Goal: Information Seeking & Learning: Learn about a topic

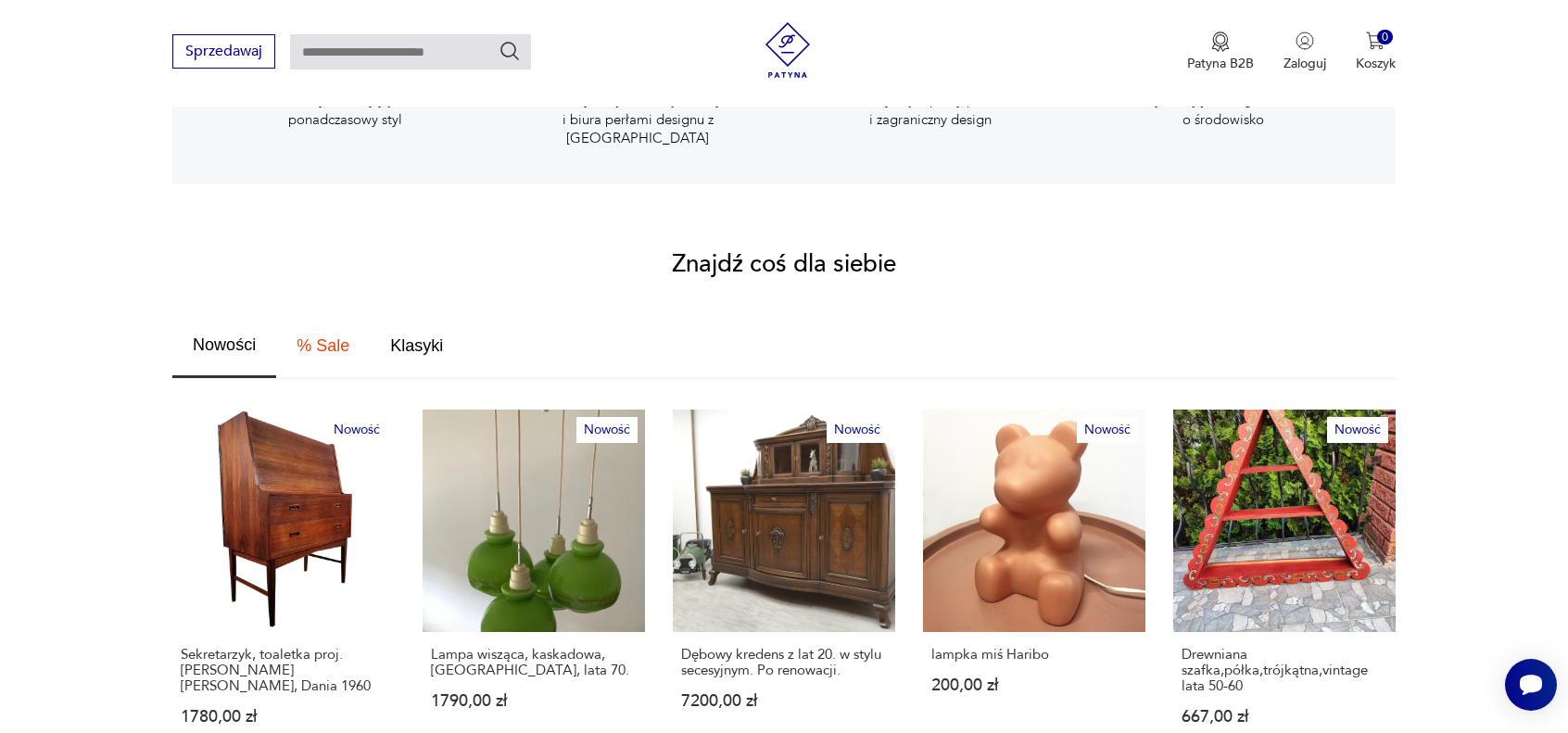
click at [217, 337] on span "Nowości" at bounding box center [224, 345] width 63 height 17
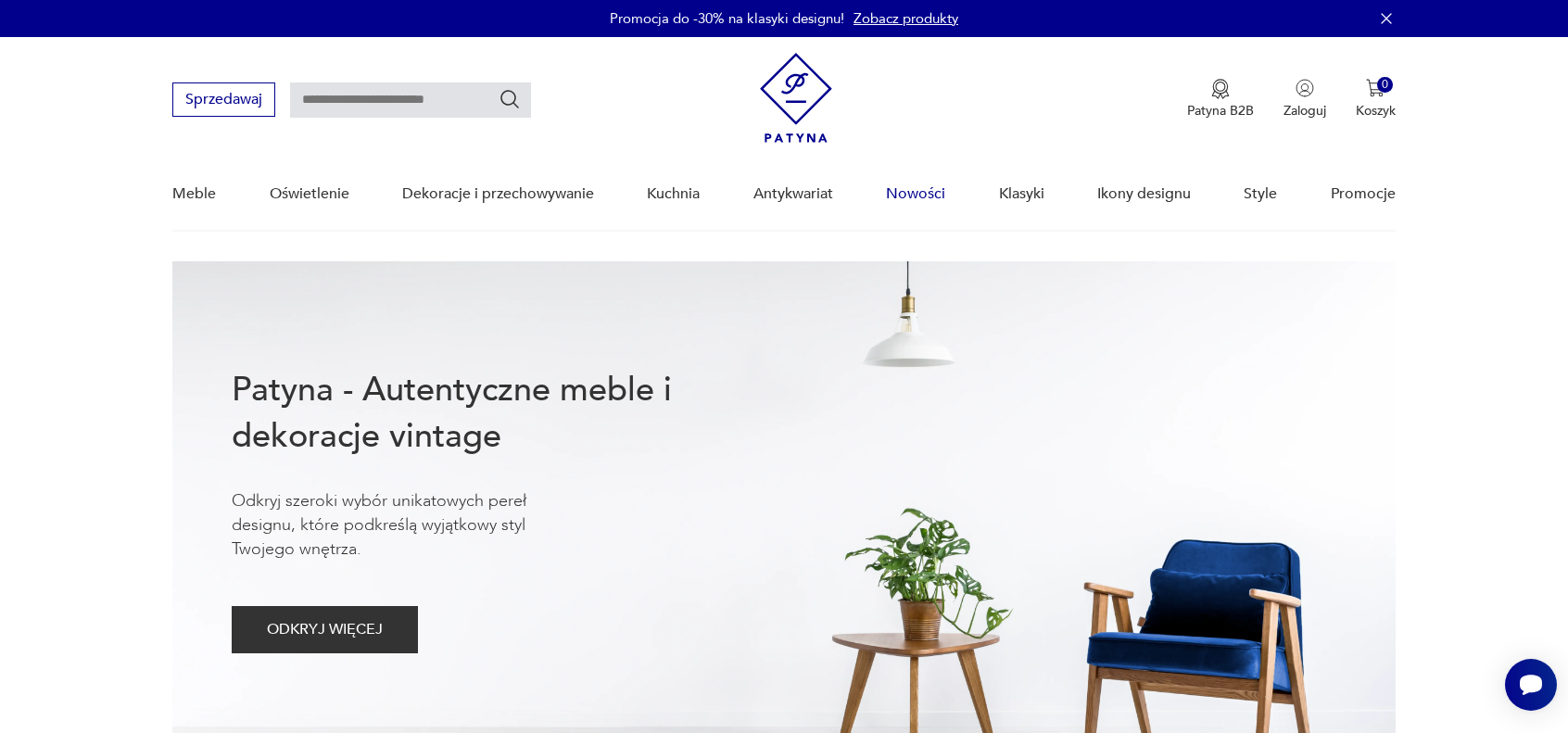
click at [917, 196] on link "Nowości" at bounding box center [916, 194] width 60 height 72
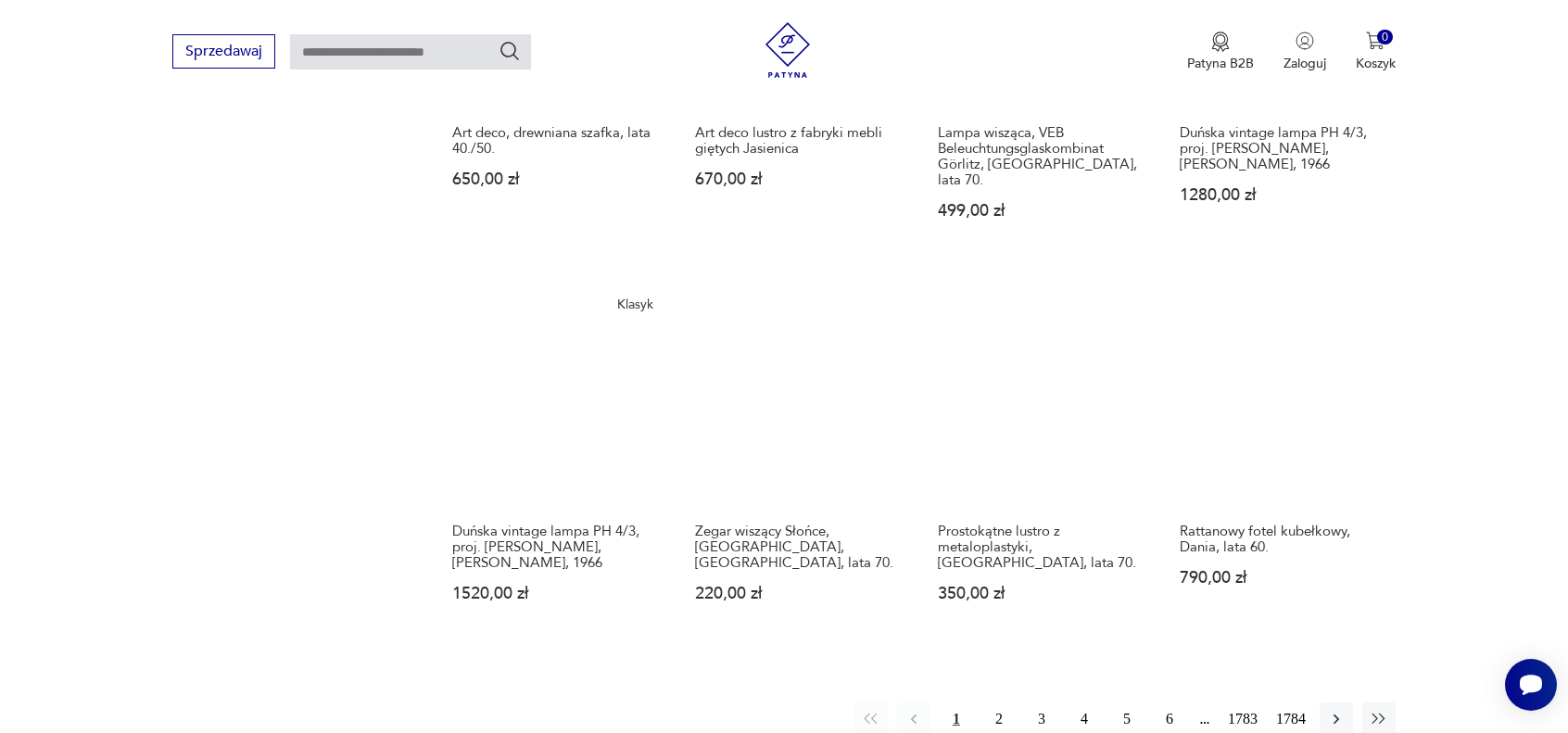
scroll to position [1529, 0]
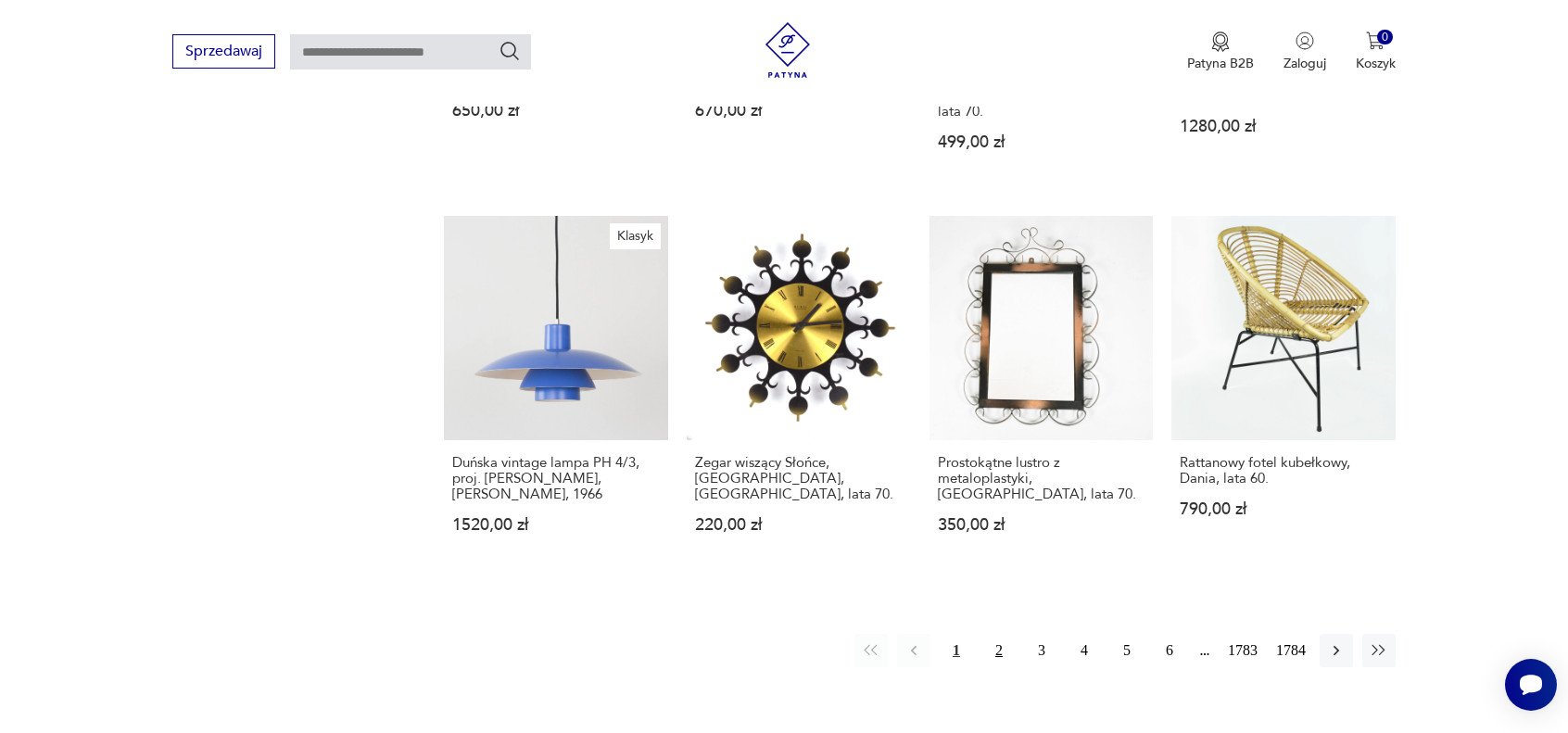
click at [997, 634] on button "2" at bounding box center [1000, 651] width 34 height 34
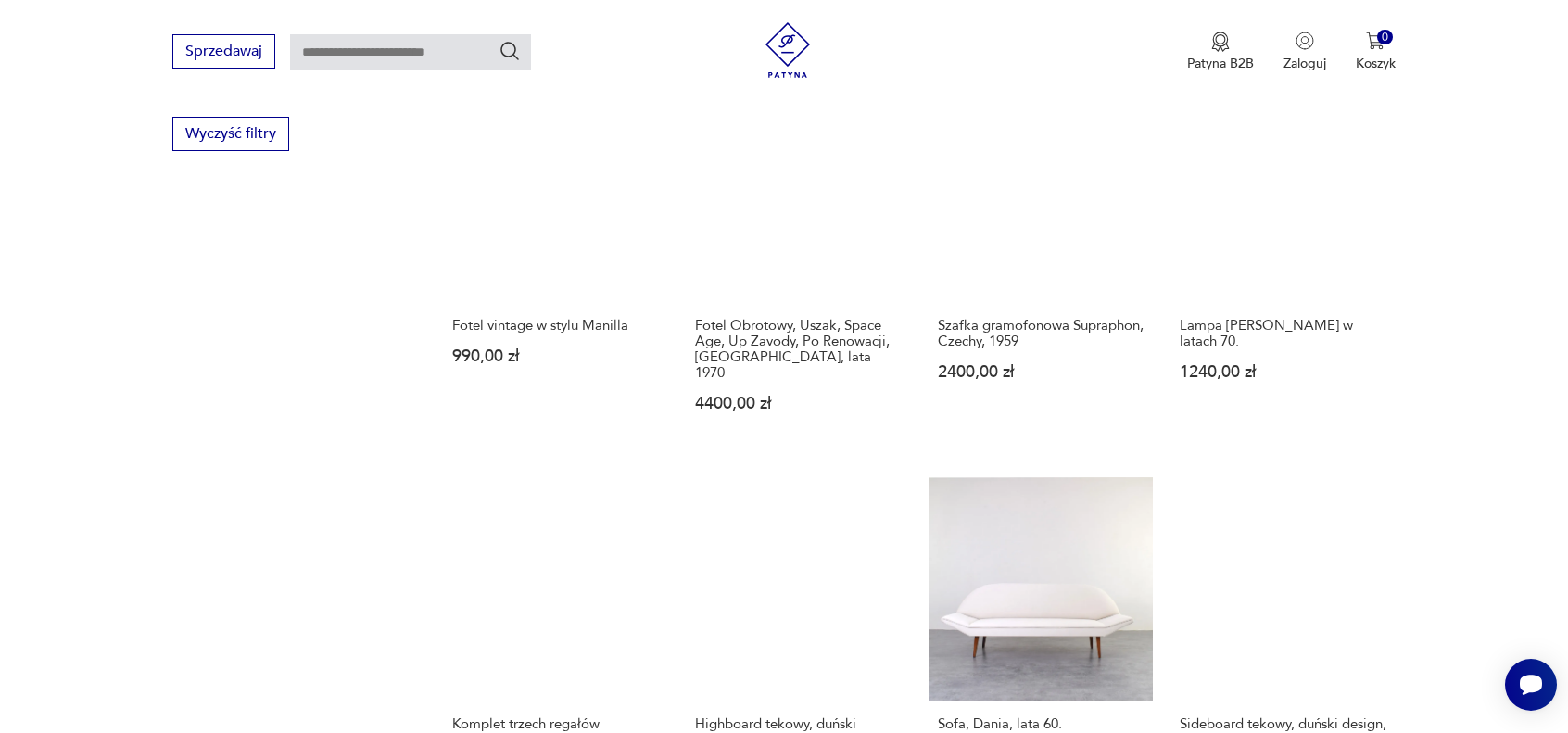
scroll to position [1443, 0]
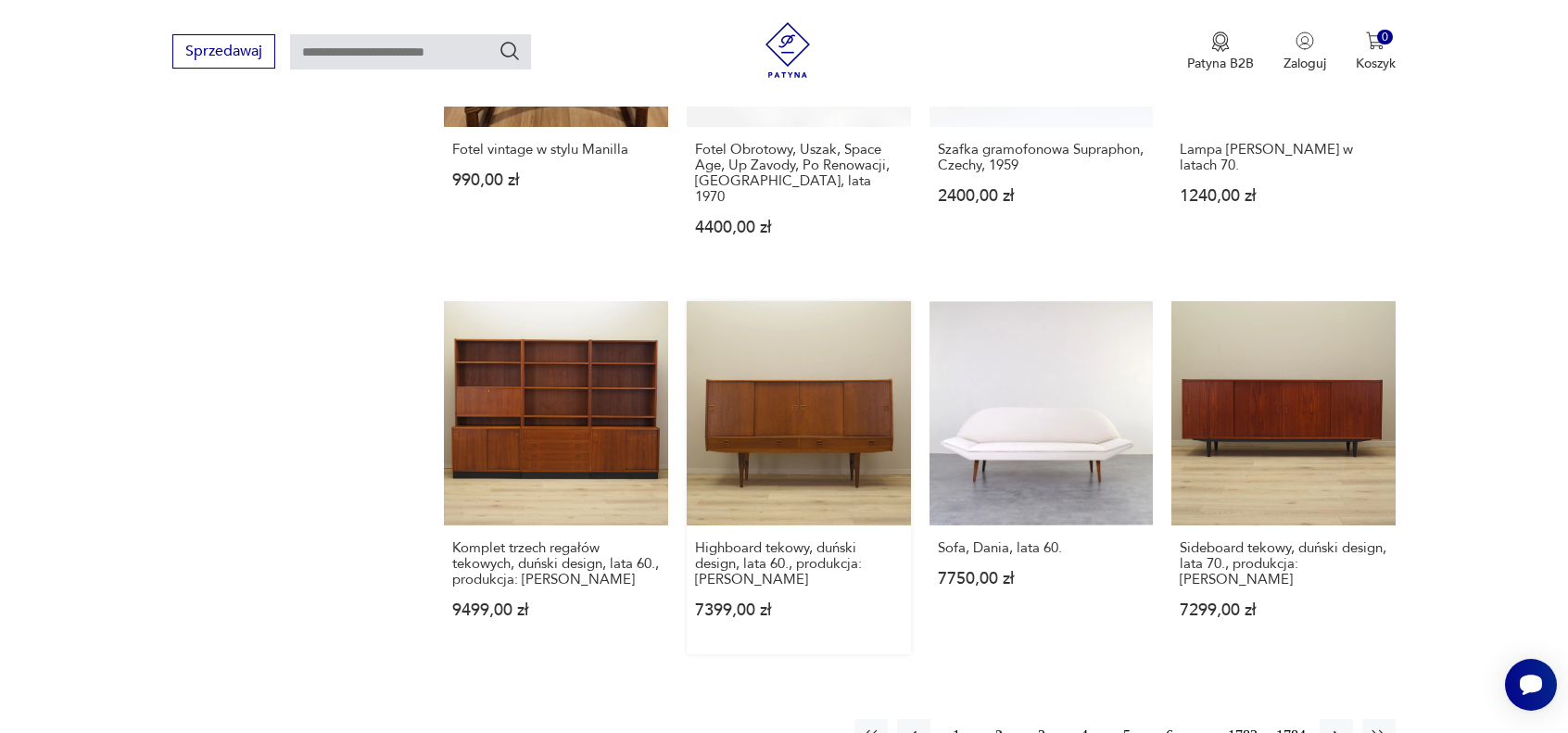
click at [808, 406] on link "Highboard tekowy, duński design, lata 60., produkcja: [PERSON_NAME] 7399,00 zł" at bounding box center [799, 477] width 225 height 353
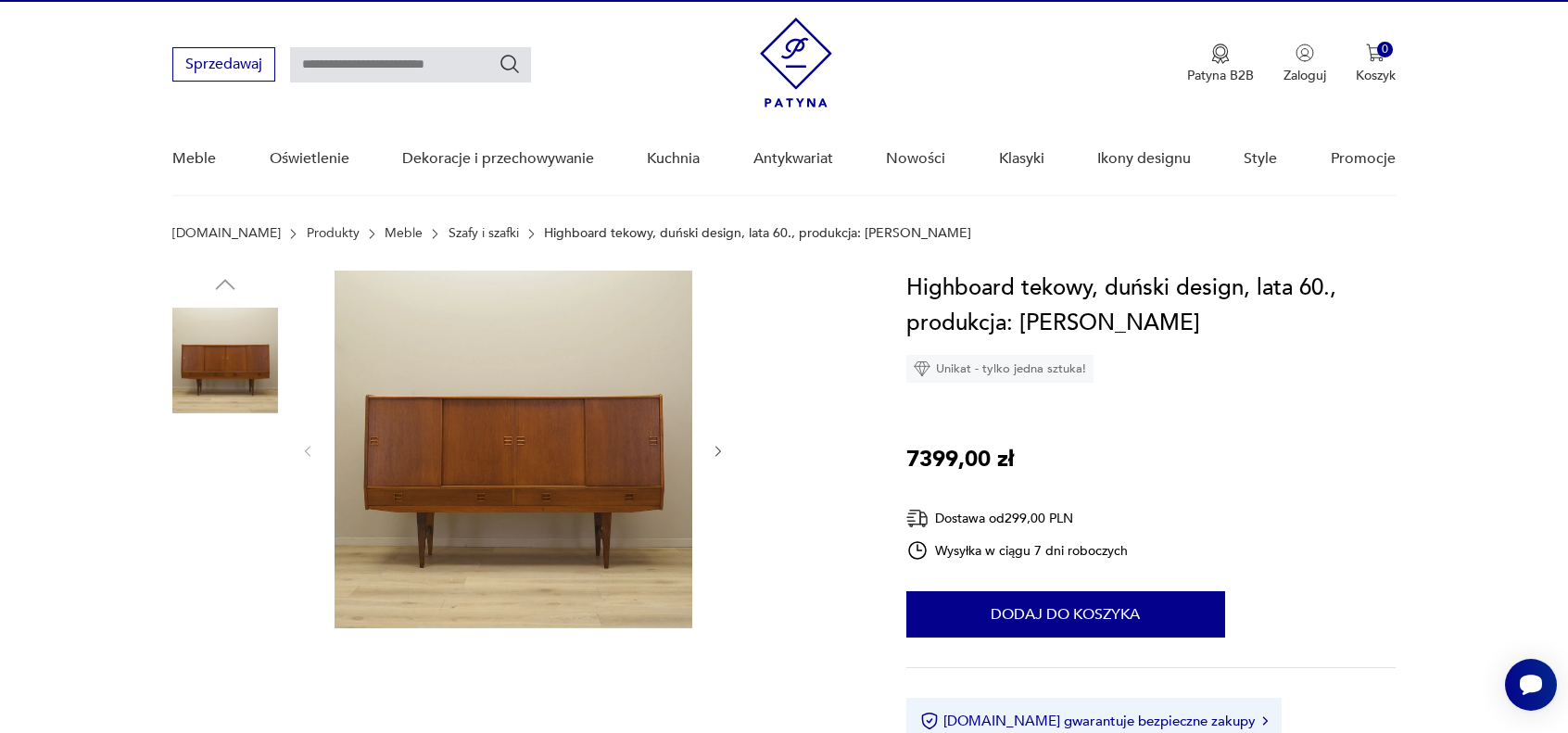
scroll to position [186, 0]
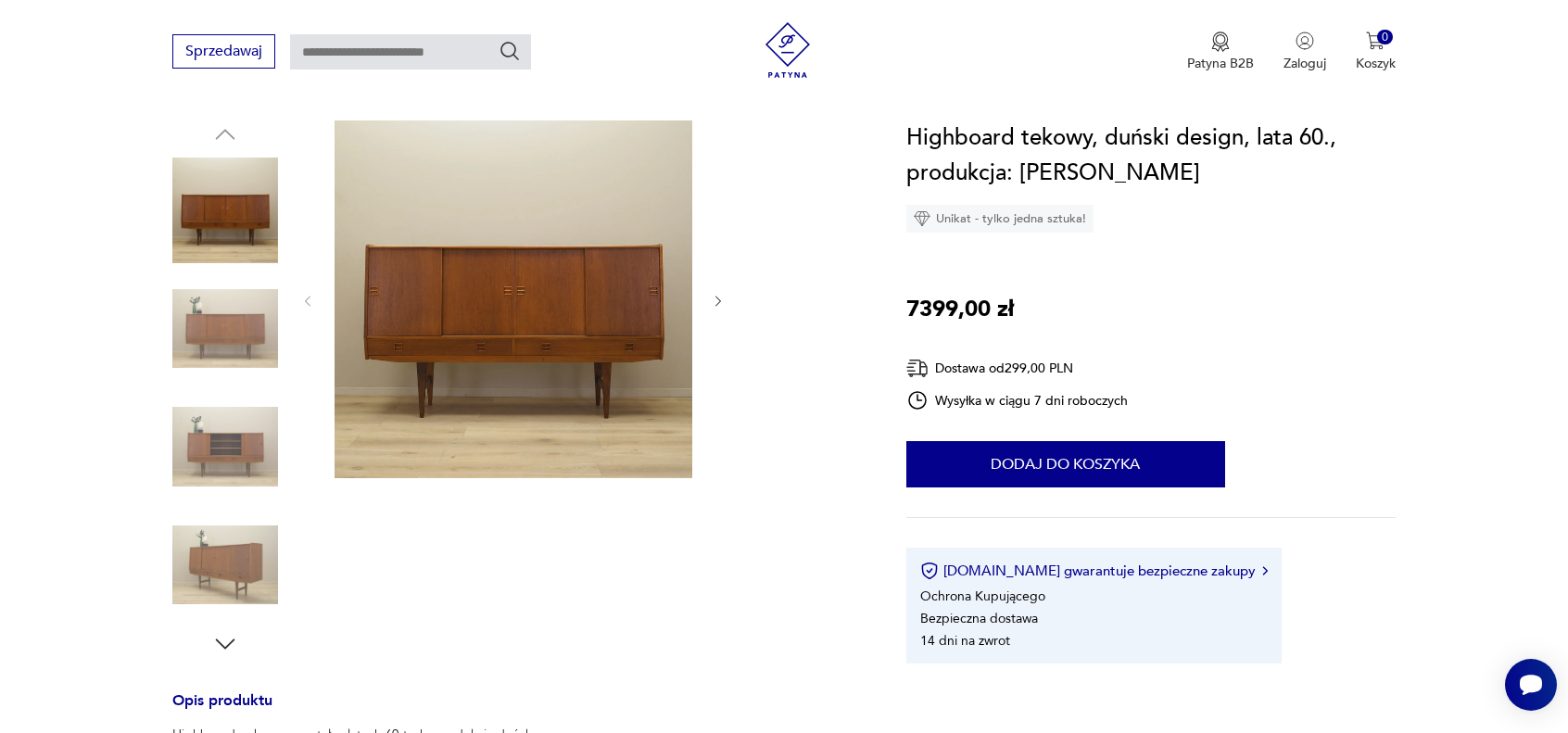
click at [225, 447] on img at bounding box center [225, 446] width 105 height 105
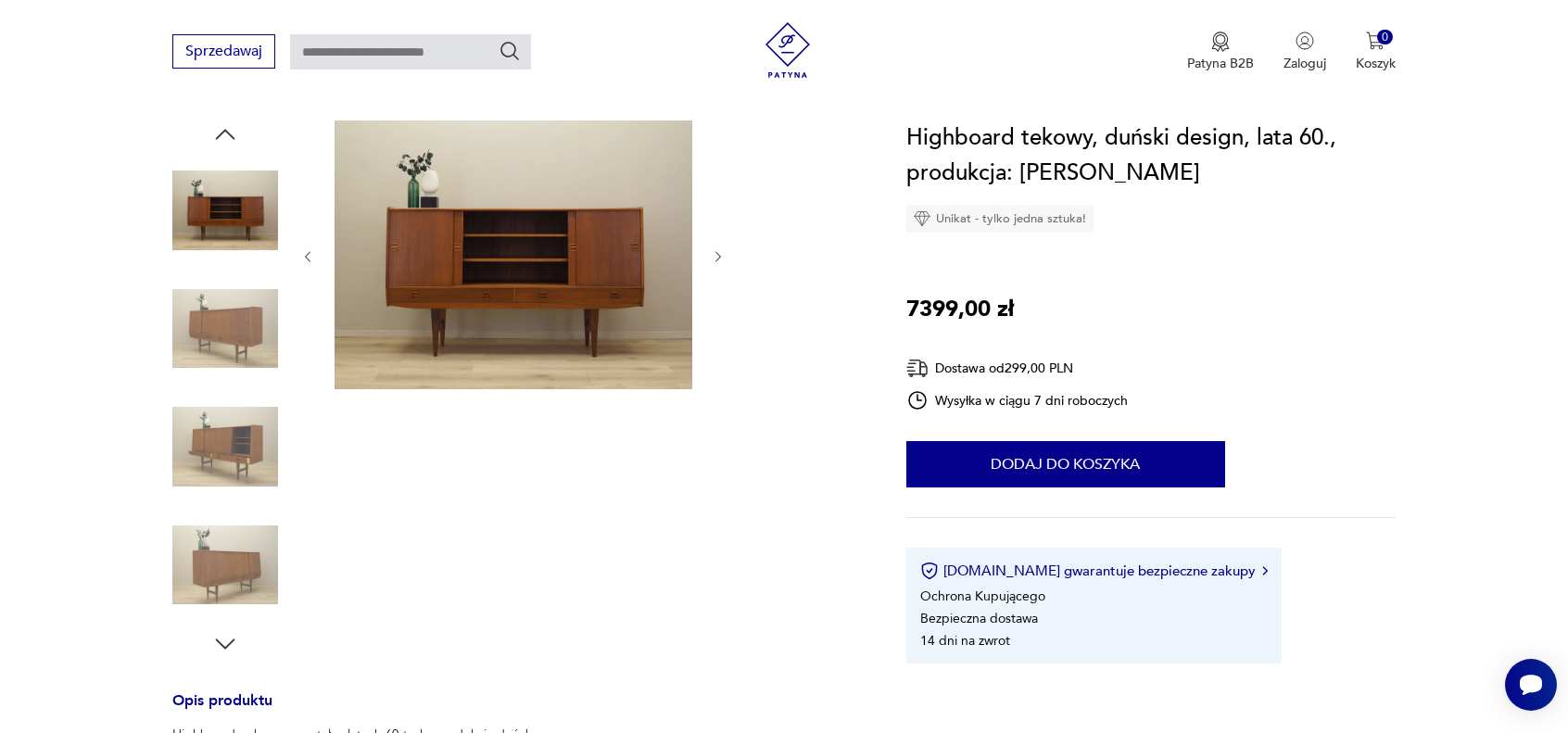
click at [223, 462] on img at bounding box center [225, 446] width 105 height 105
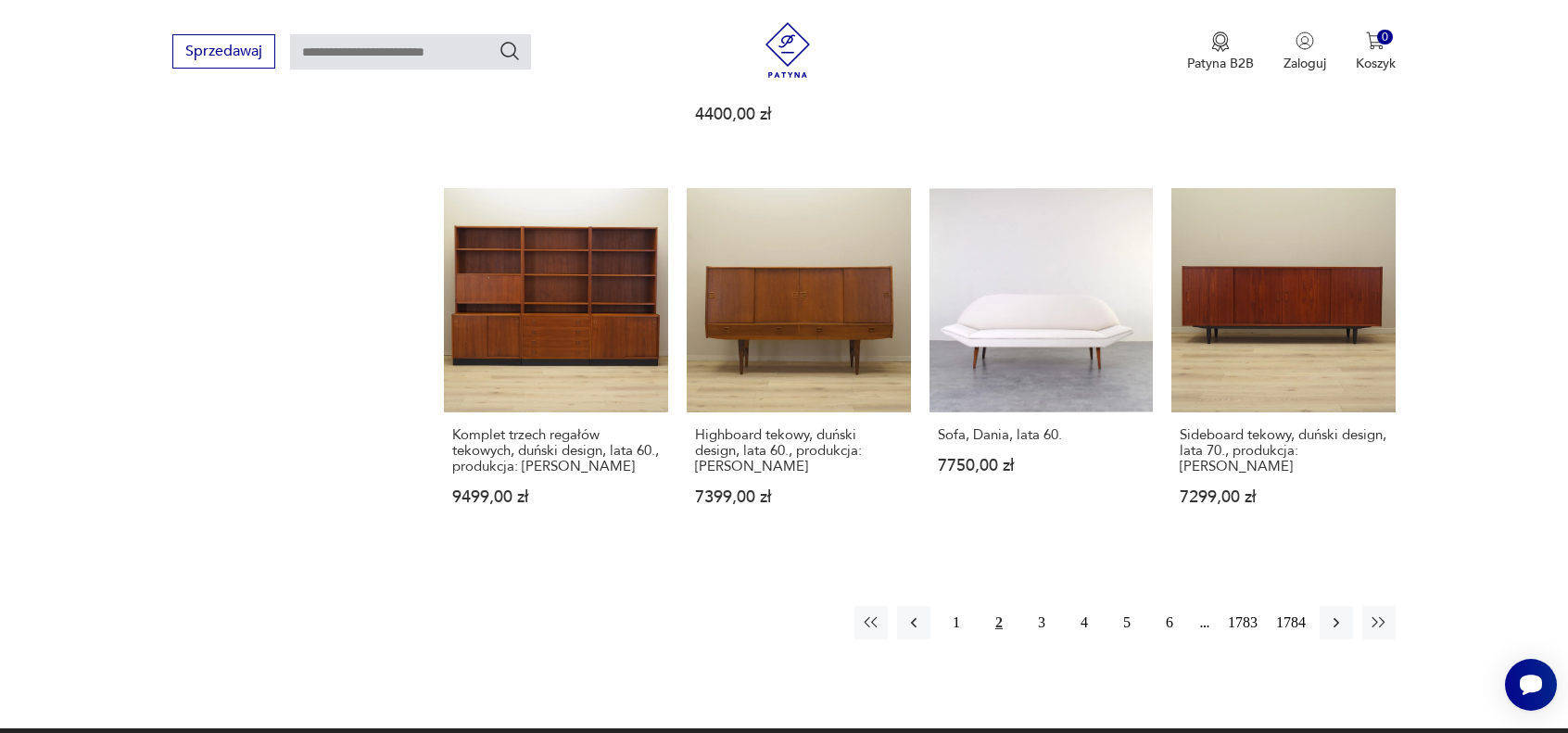
scroll to position [1592, 0]
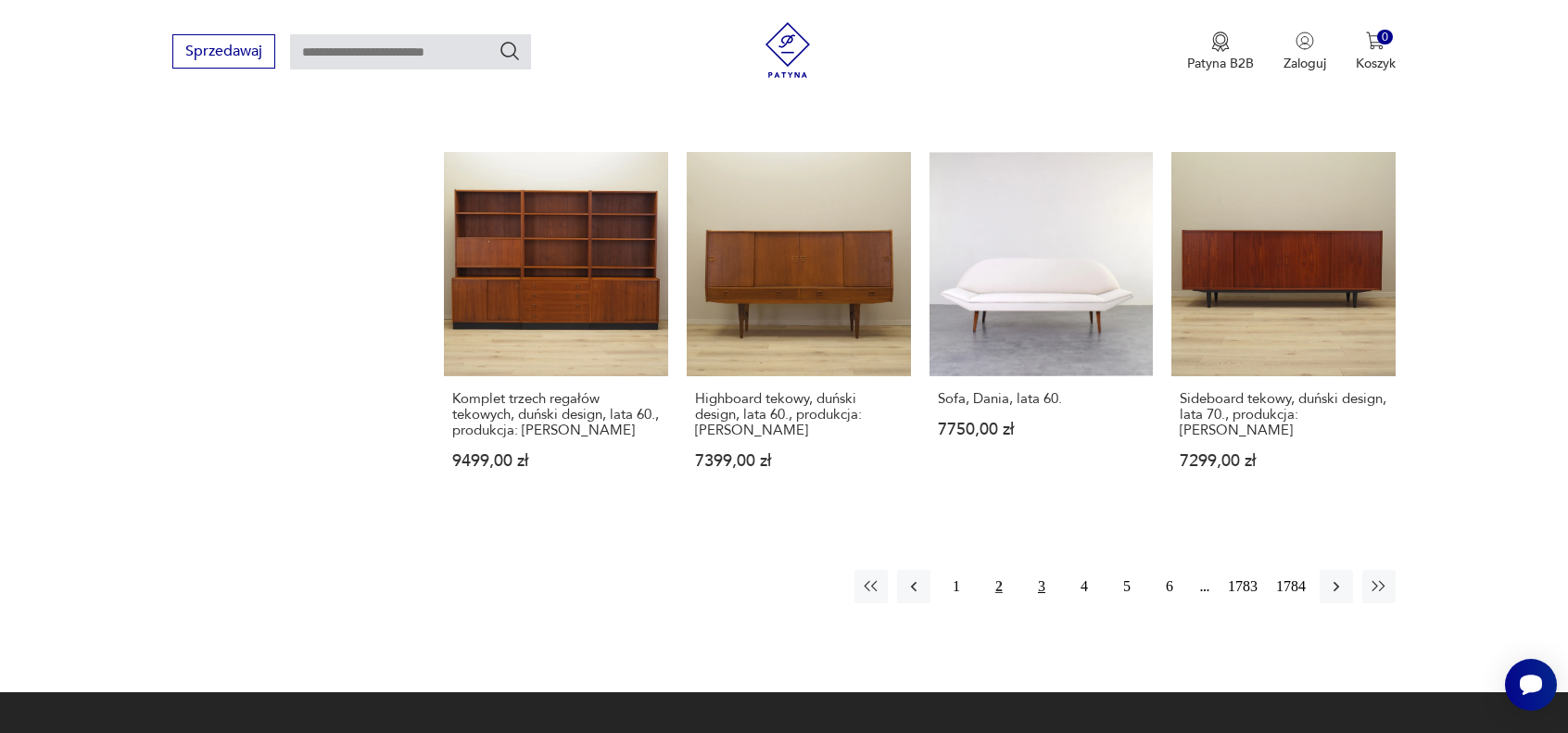
click at [1036, 570] on button "3" at bounding box center [1041, 587] width 34 height 34
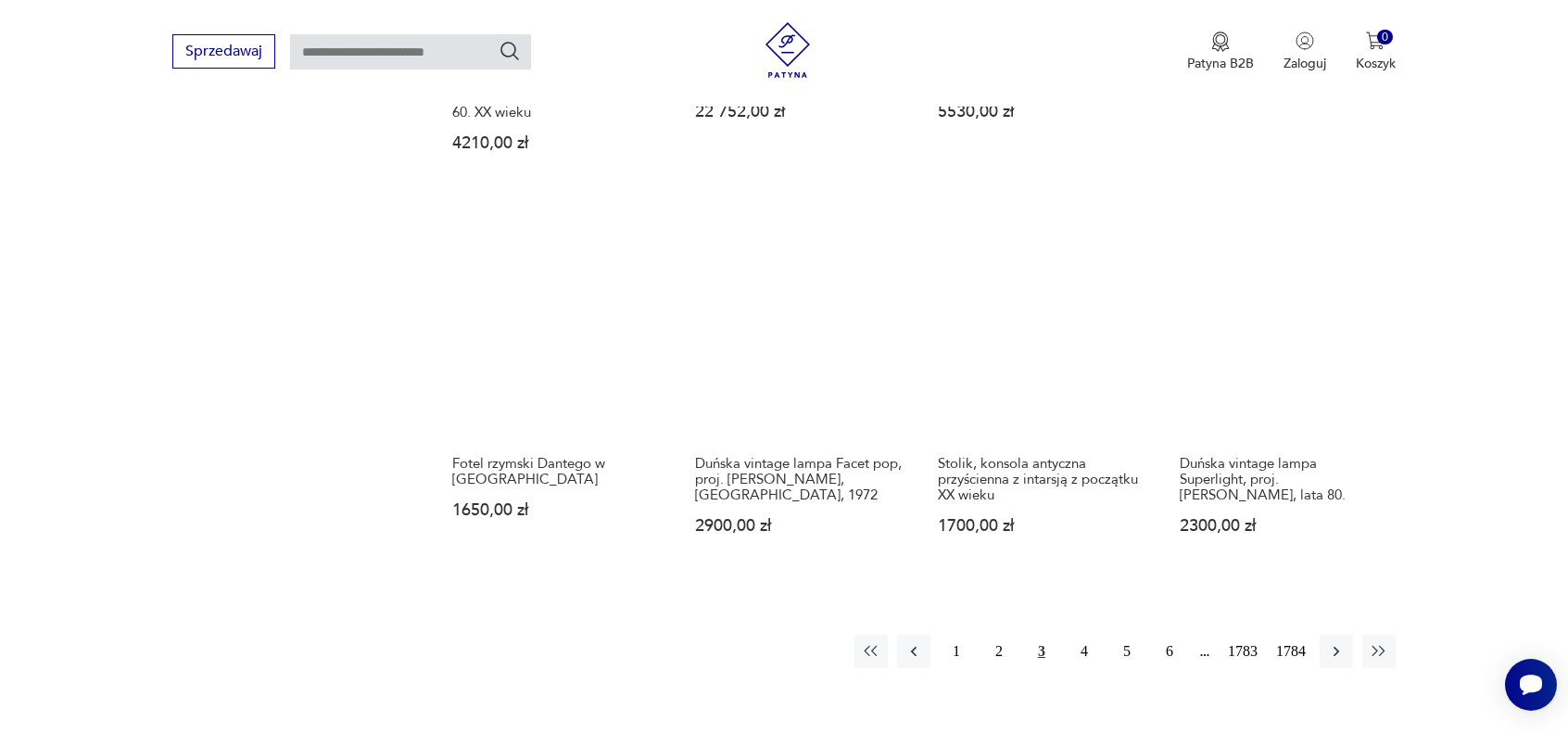
scroll to position [1536, 0]
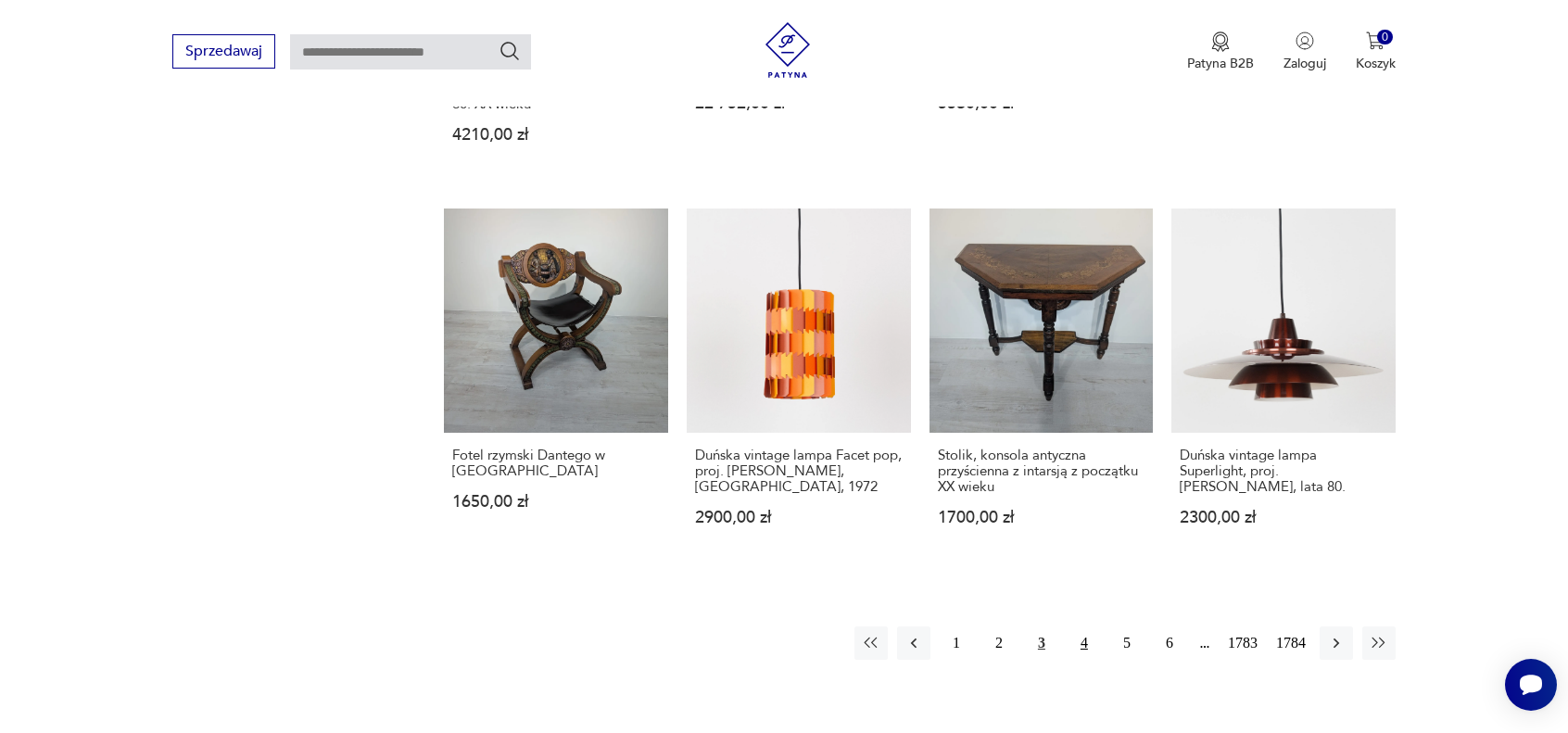
click at [1084, 626] on button "4" at bounding box center [1084, 643] width 34 height 34
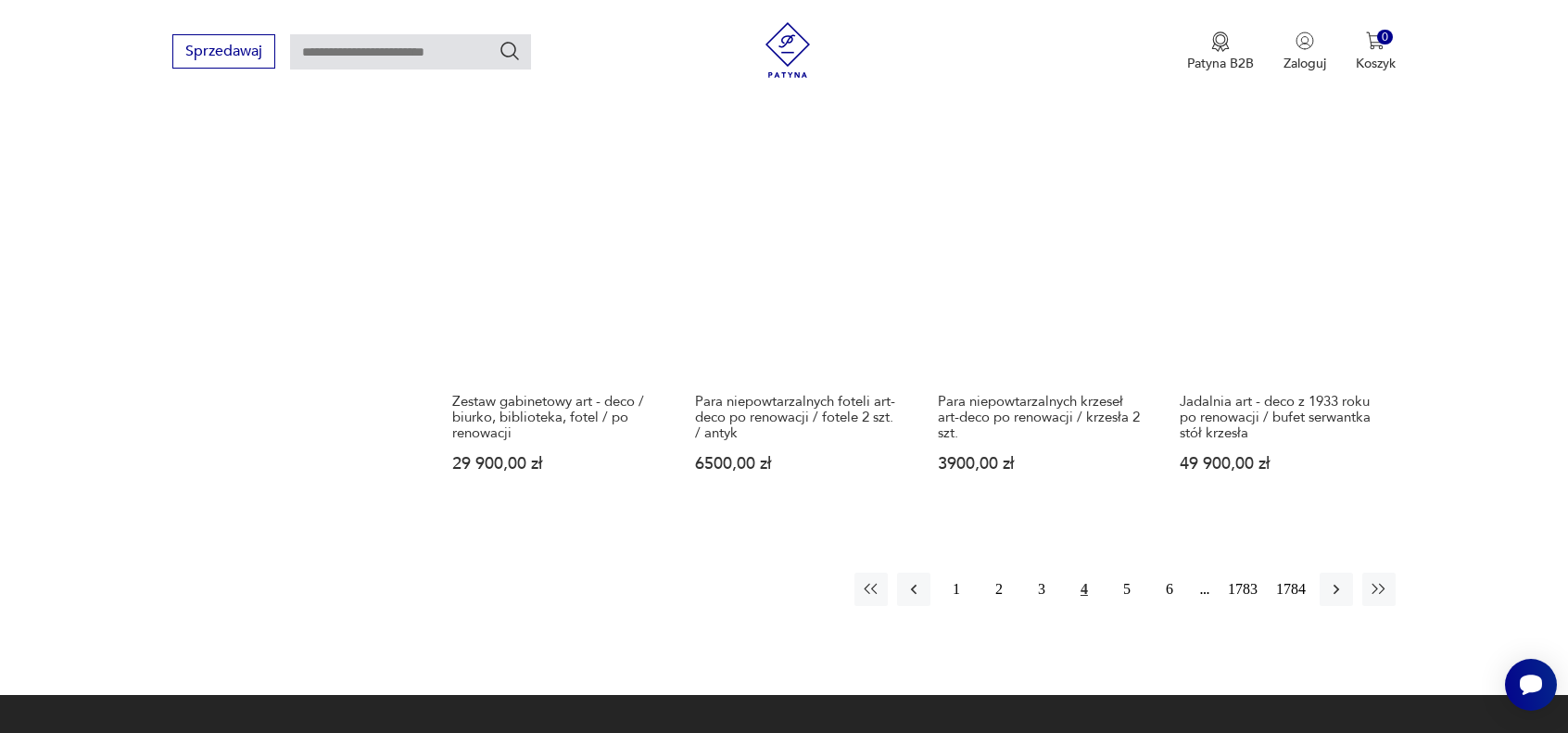
scroll to position [1629, 0]
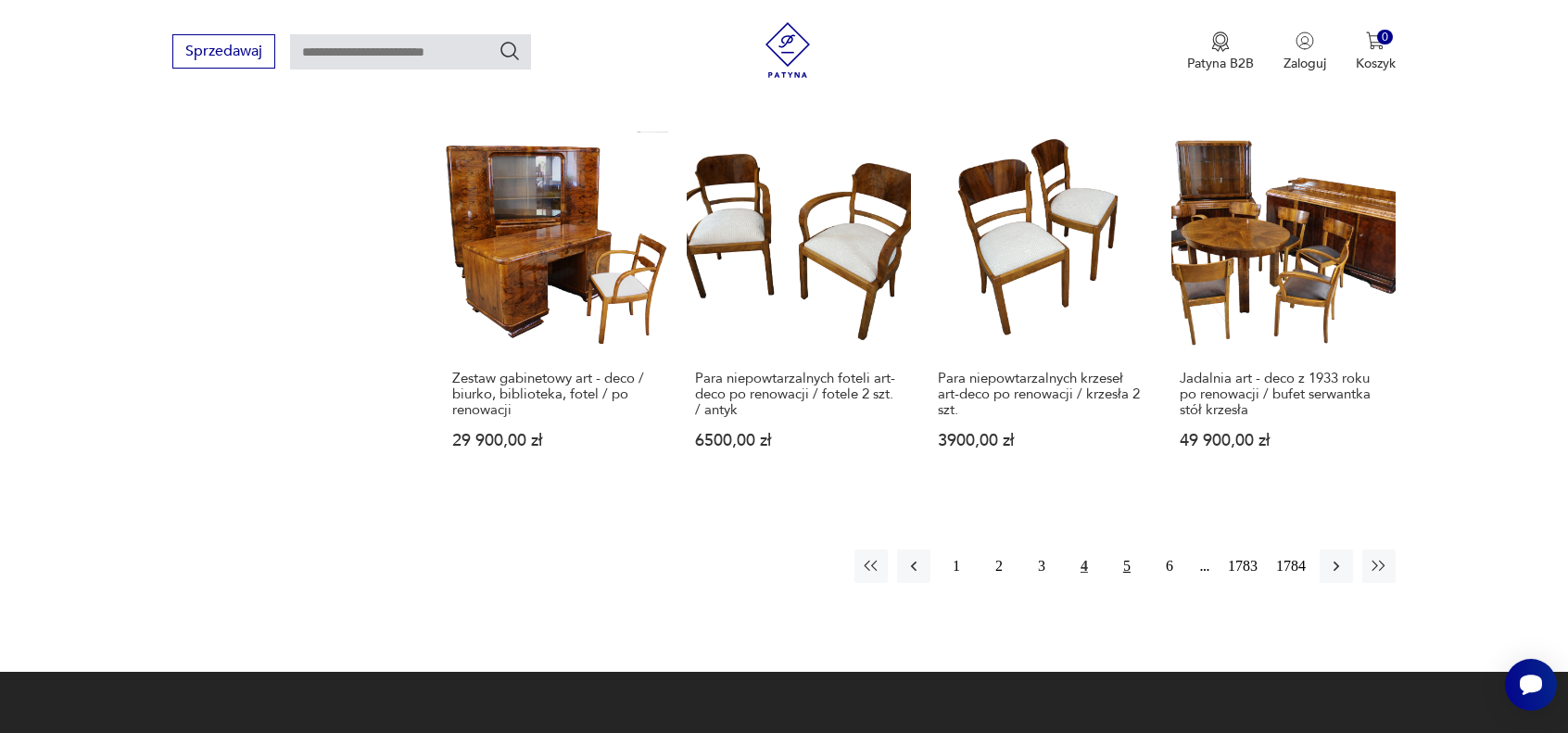
click at [1128, 549] on button "5" at bounding box center [1127, 566] width 34 height 34
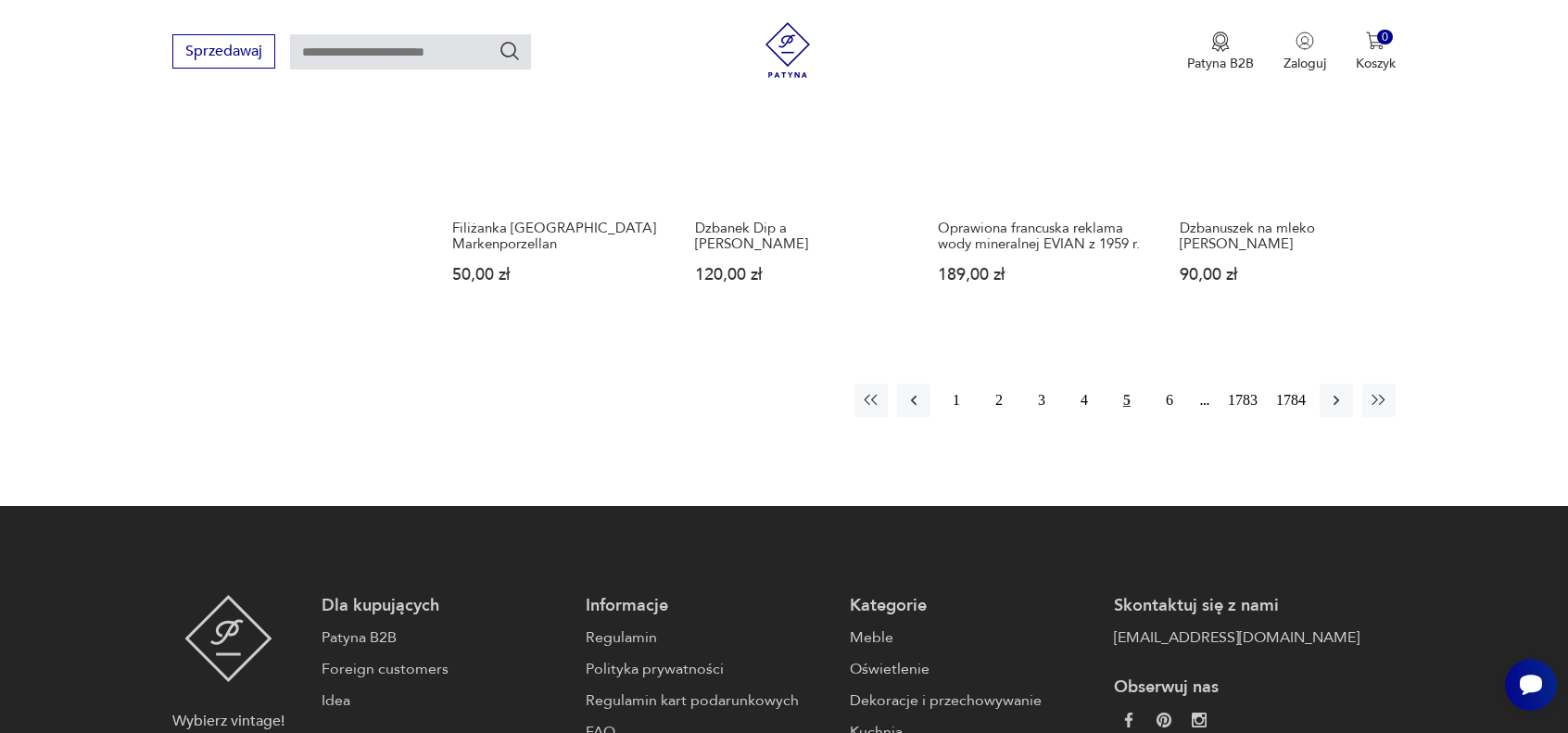
scroll to position [1721, 0]
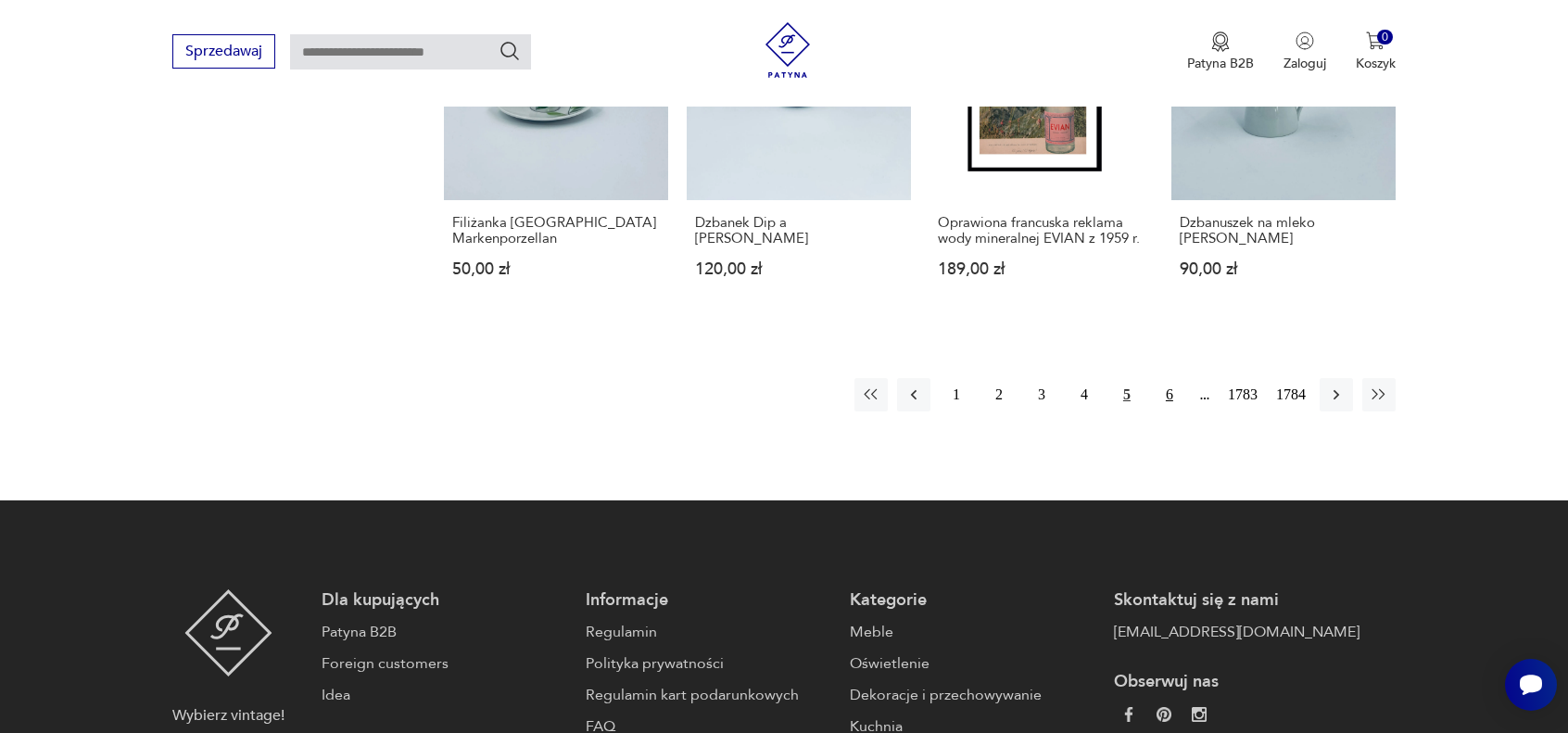
click at [1170, 378] on button "6" at bounding box center [1170, 395] width 34 height 34
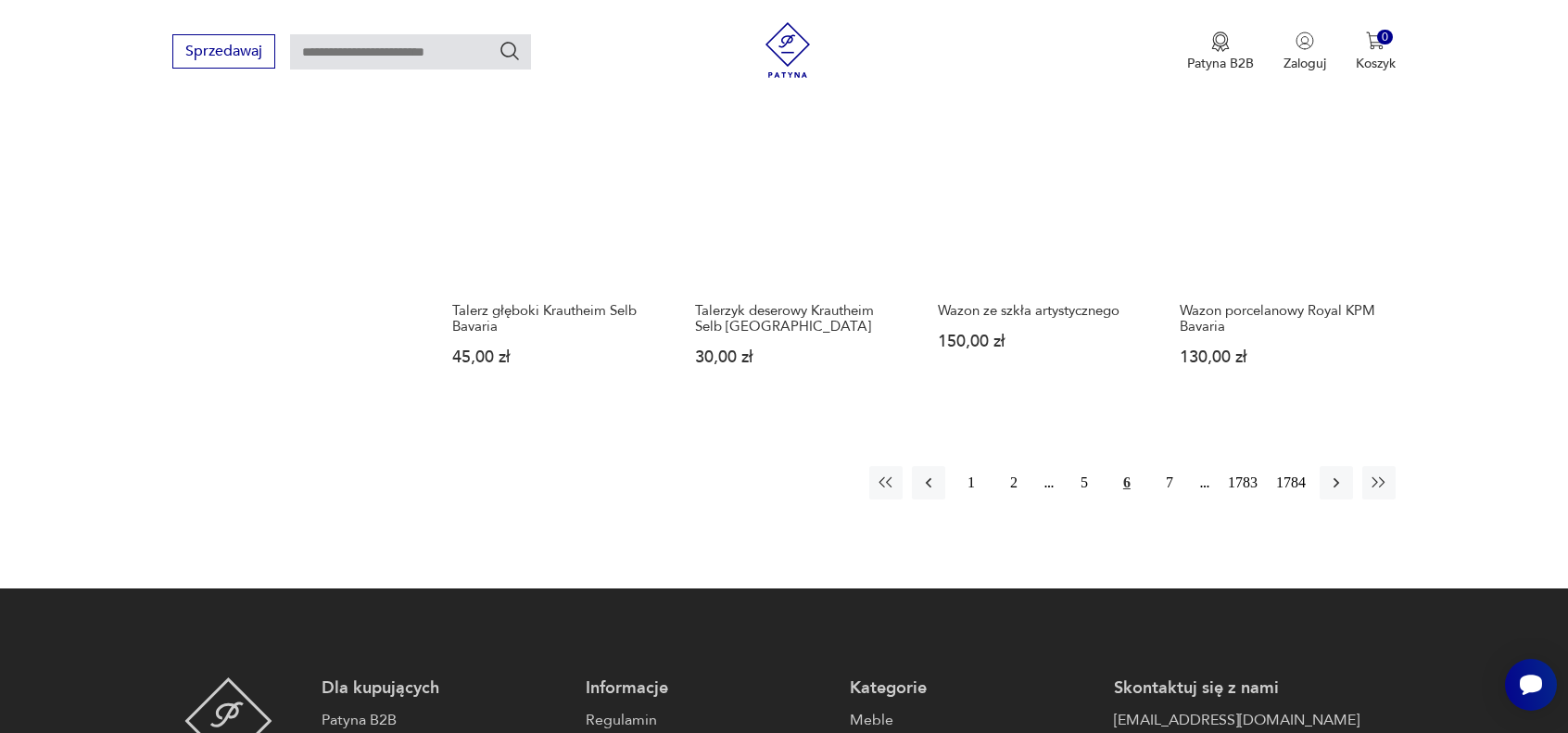
scroll to position [1721, 0]
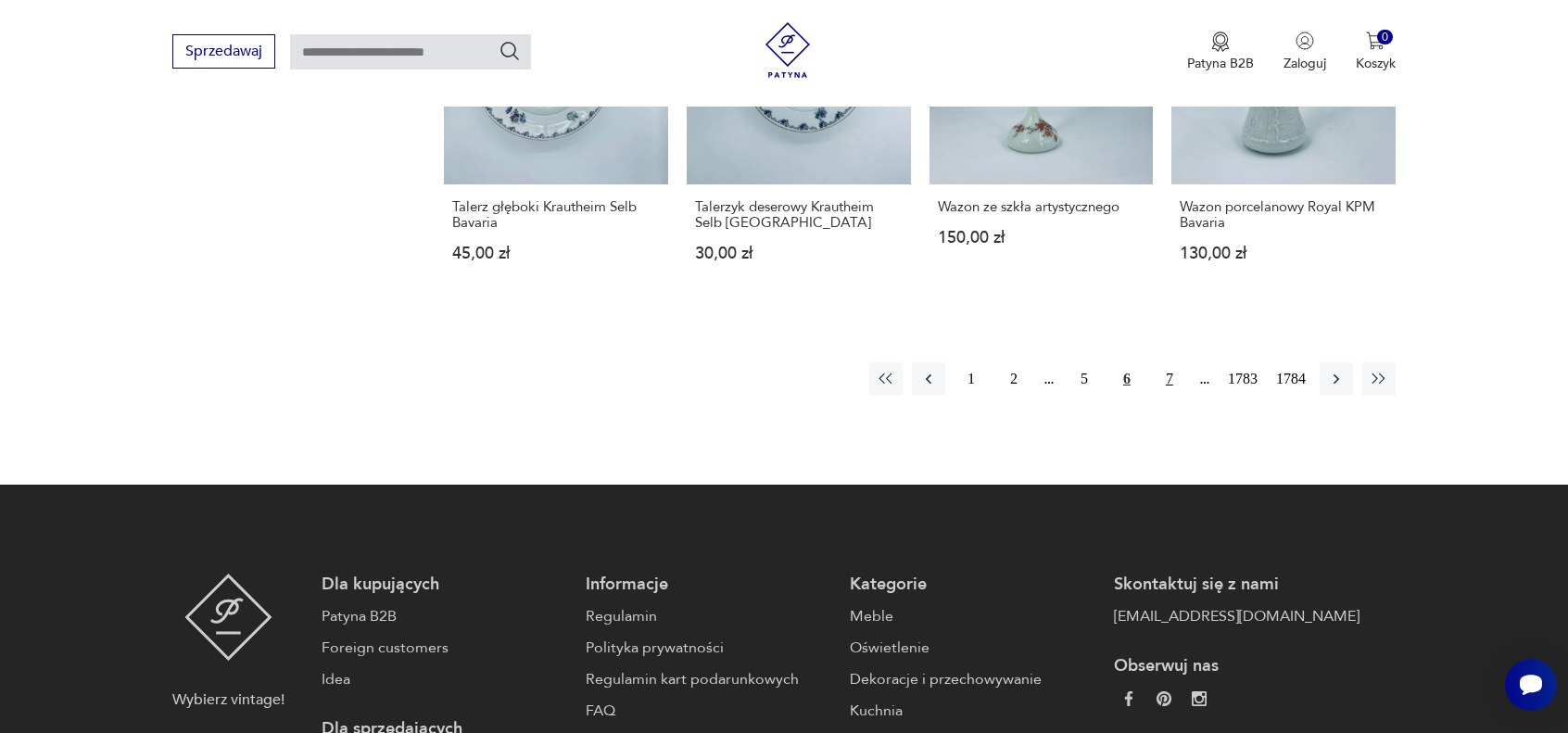
click at [1174, 375] on button "7" at bounding box center [1170, 379] width 34 height 34
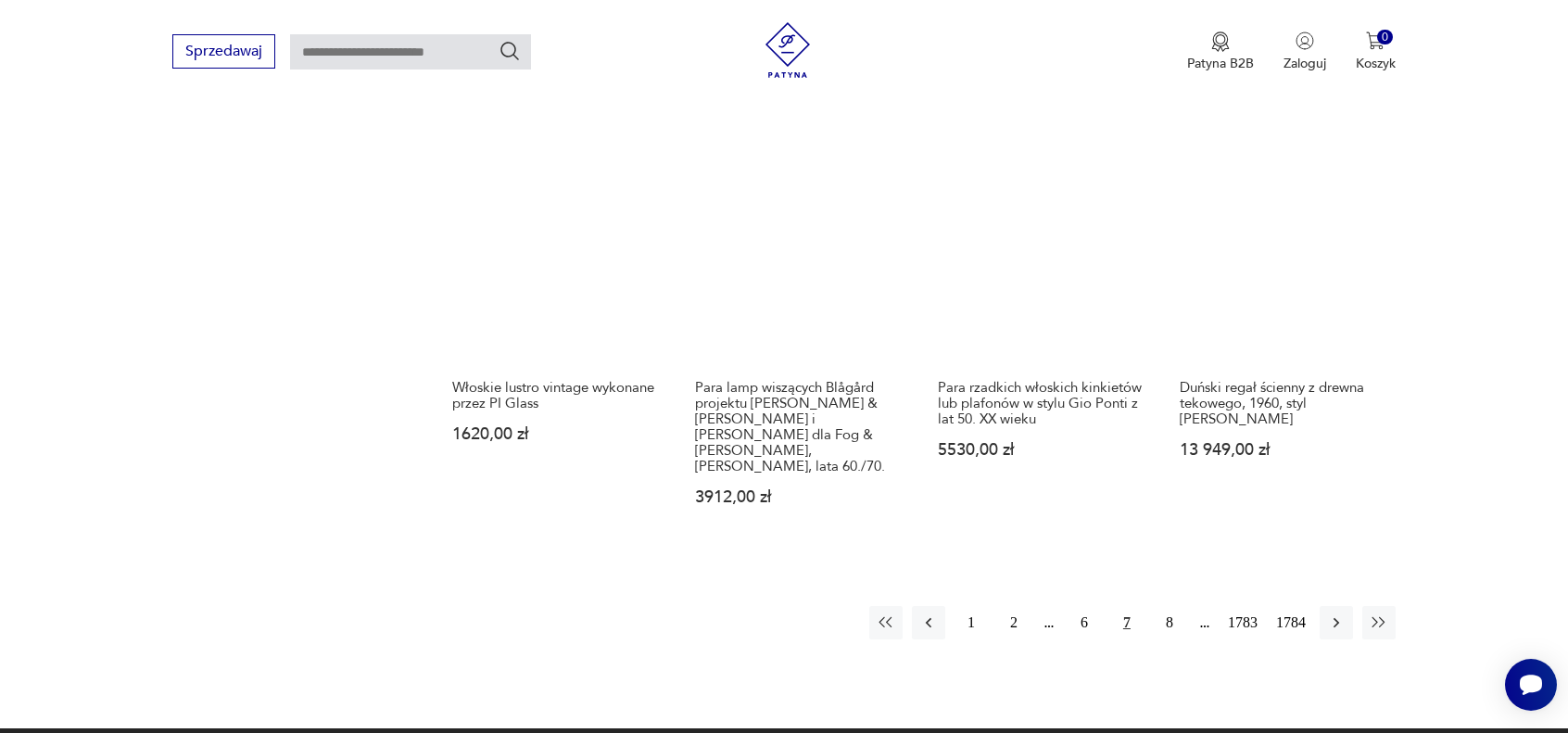
scroll to position [1629, 0]
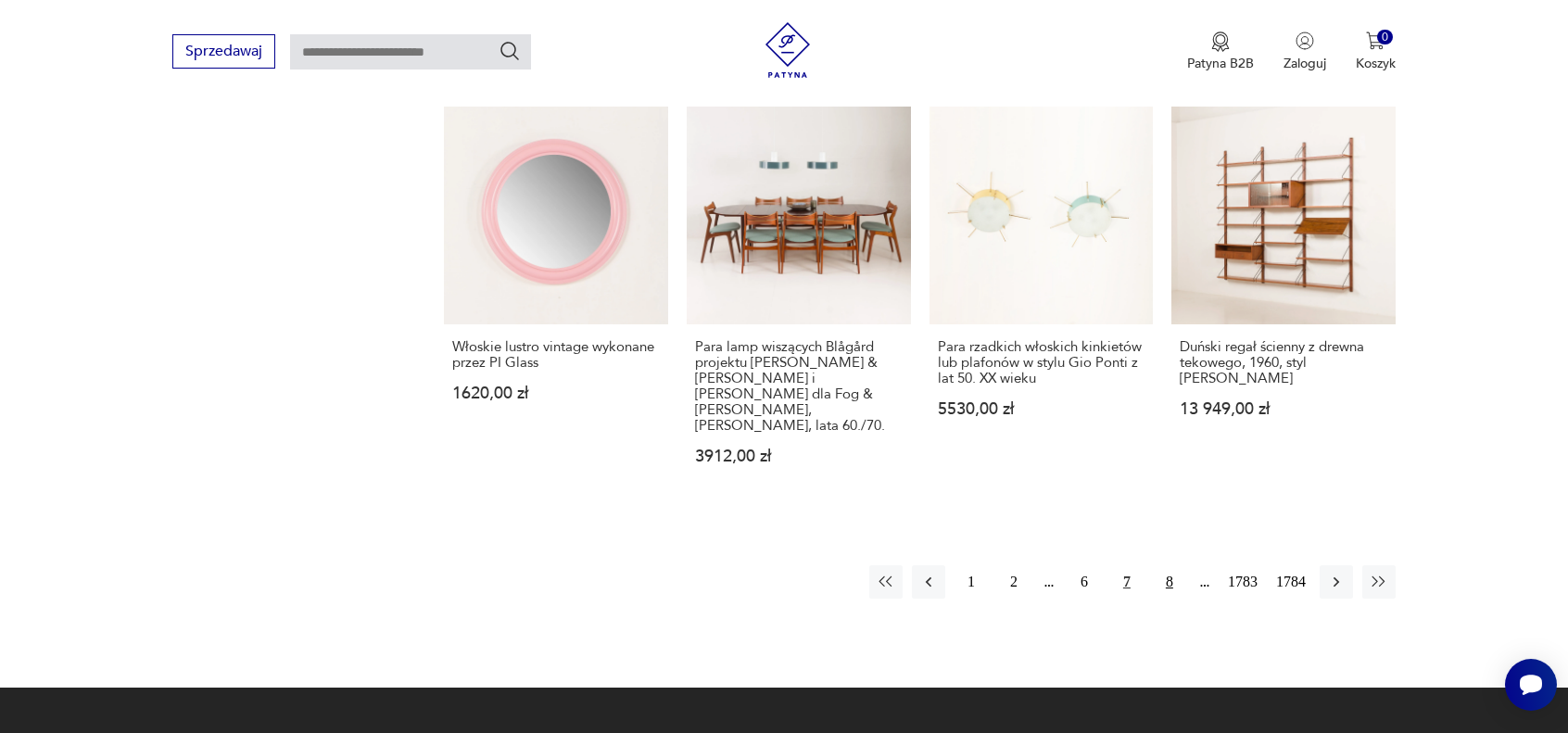
click at [1166, 565] on button "8" at bounding box center [1170, 582] width 34 height 34
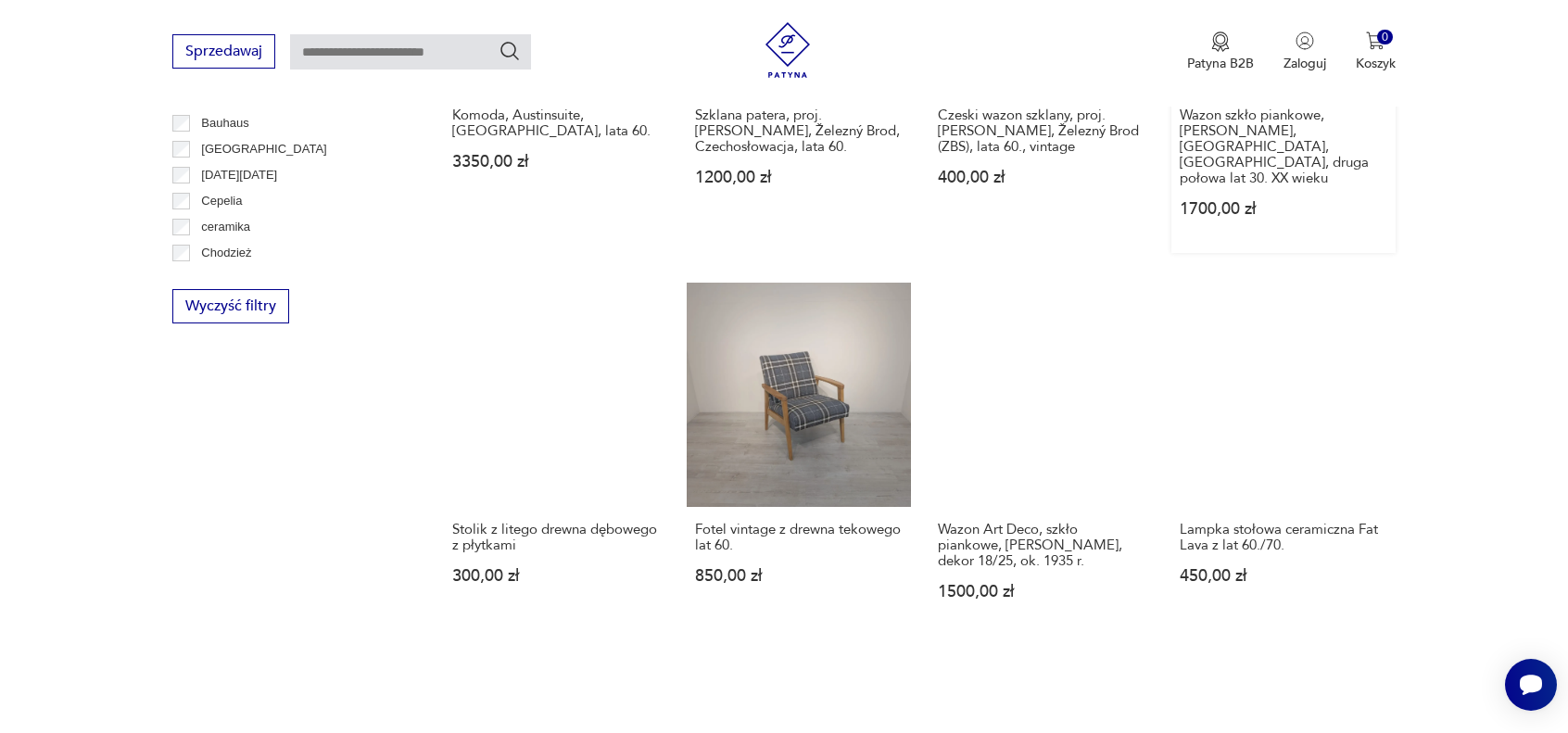
scroll to position [980, 0]
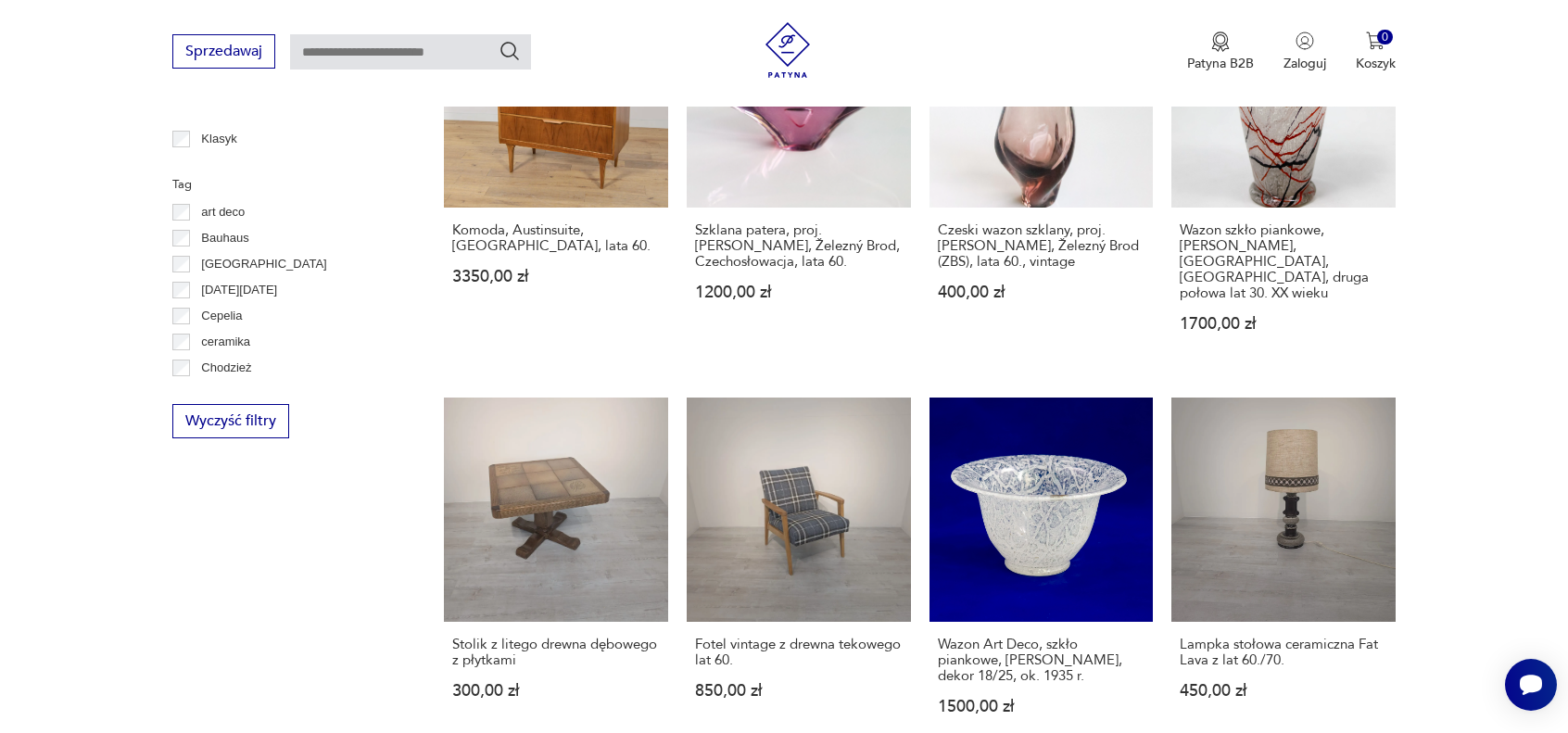
click at [306, 55] on input "text" at bounding box center [410, 52] width 240 height 35
type input "*********"
click at [508, 55] on icon "Szukaj" at bounding box center [510, 51] width 22 height 22
type input "*********"
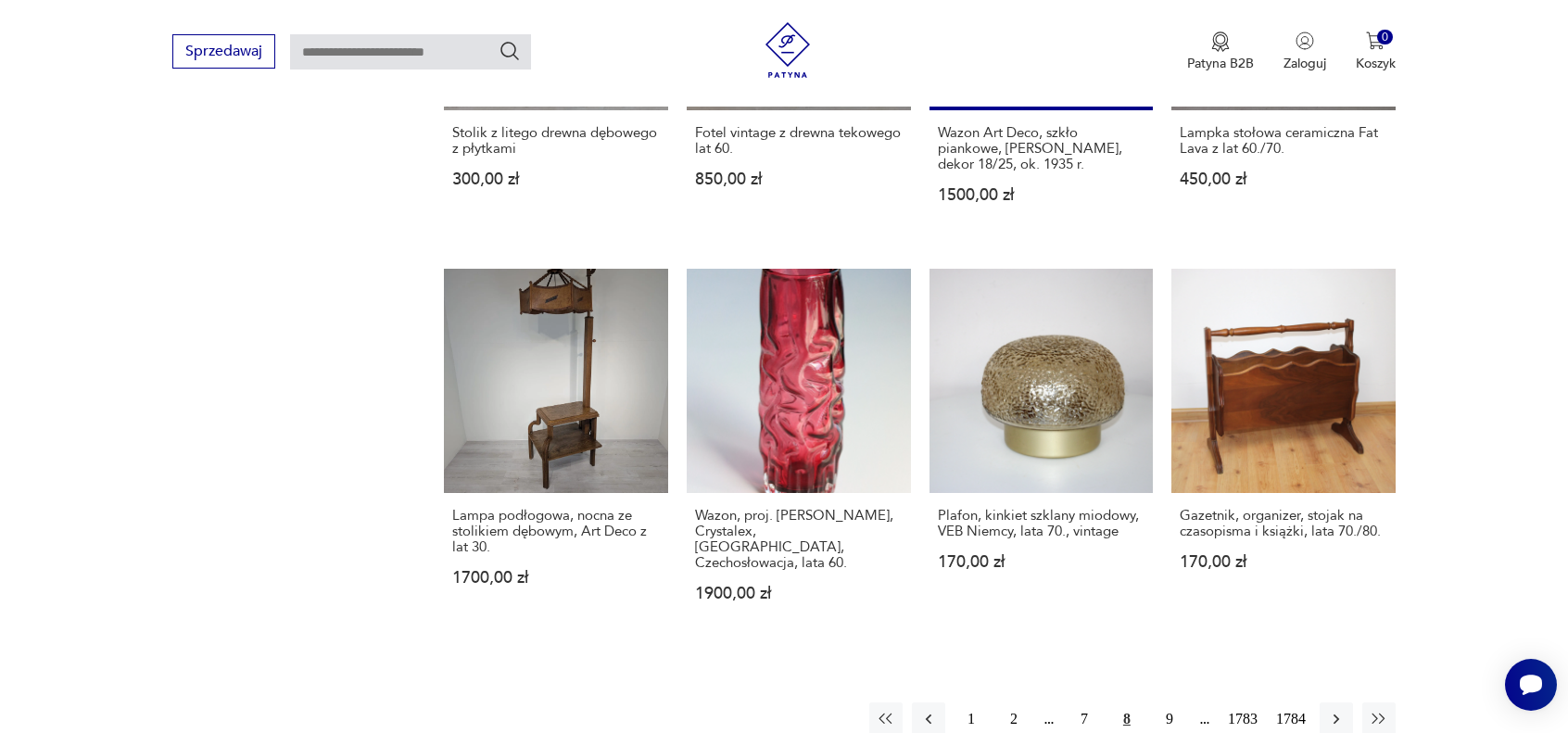
scroll to position [1479, 0]
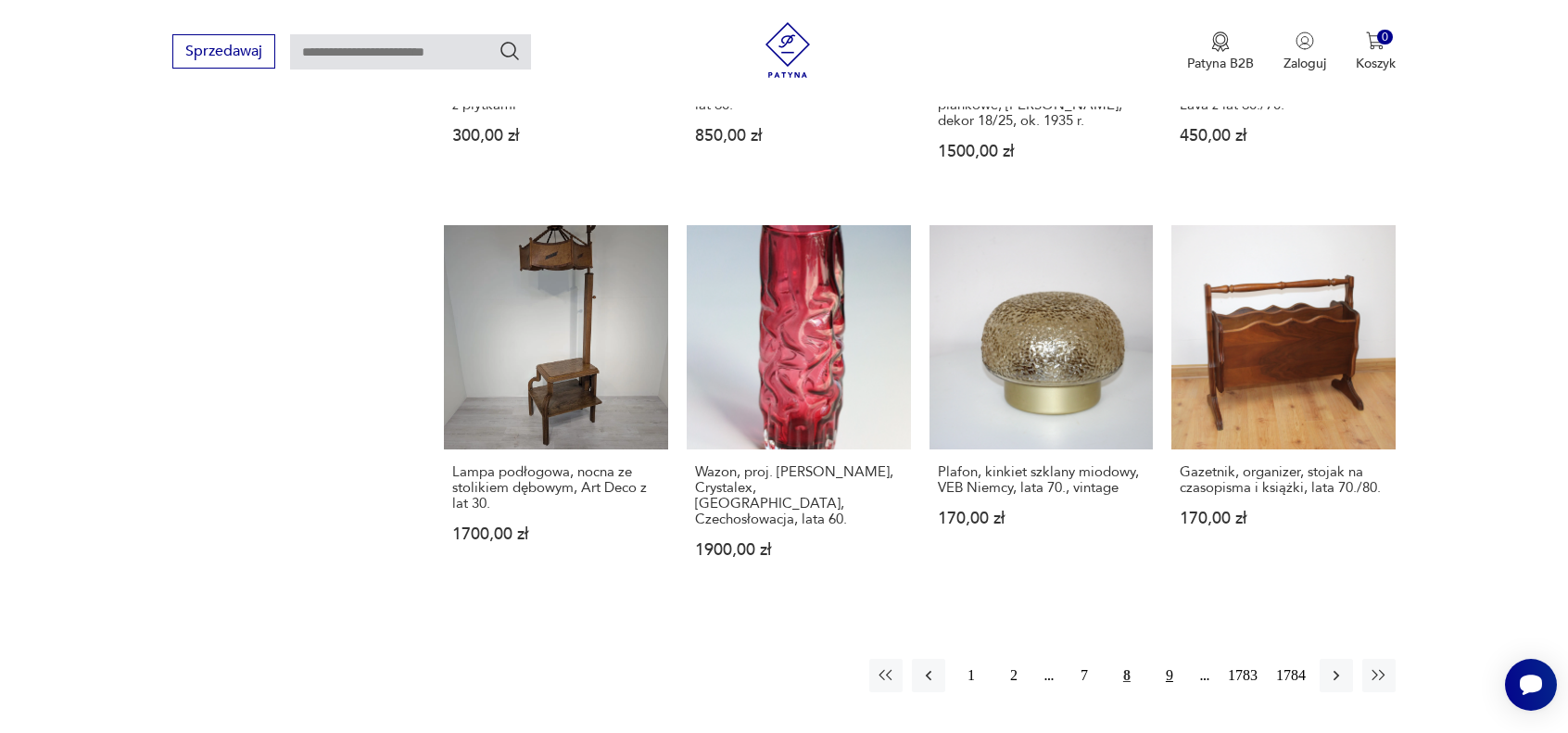
click at [1168, 659] on button "9" at bounding box center [1170, 675] width 34 height 34
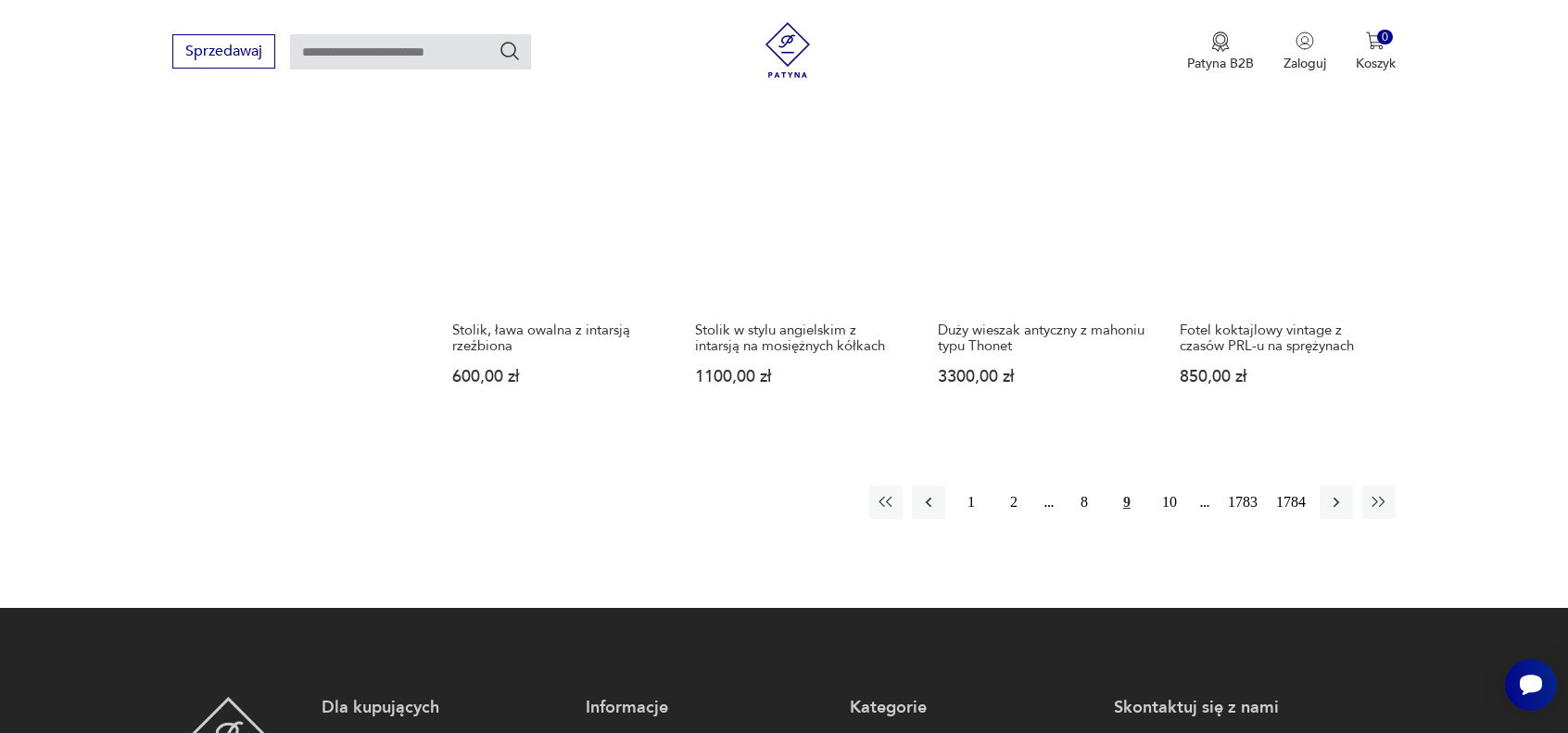
scroll to position [1667, 0]
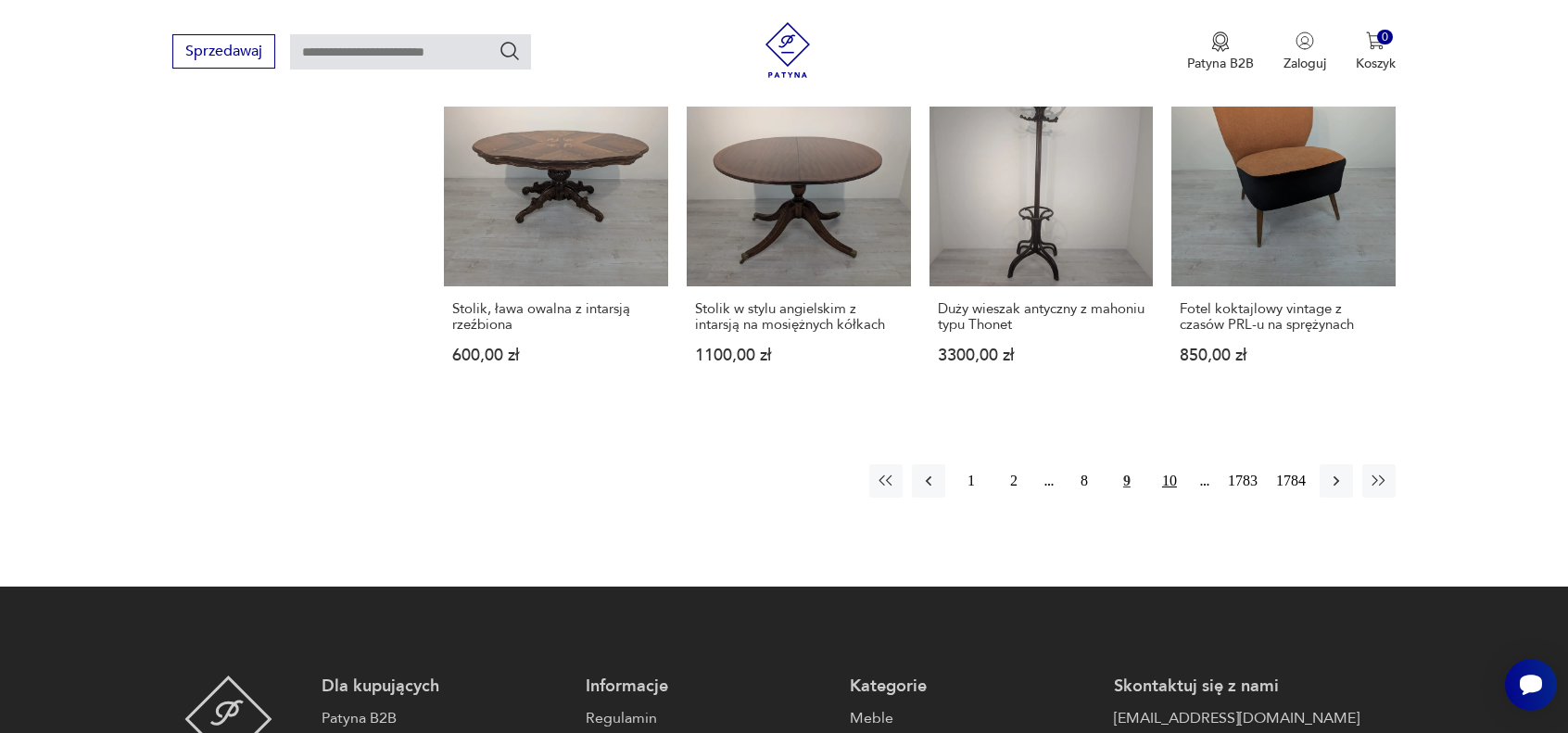
click at [1174, 464] on button "10" at bounding box center [1170, 481] width 34 height 34
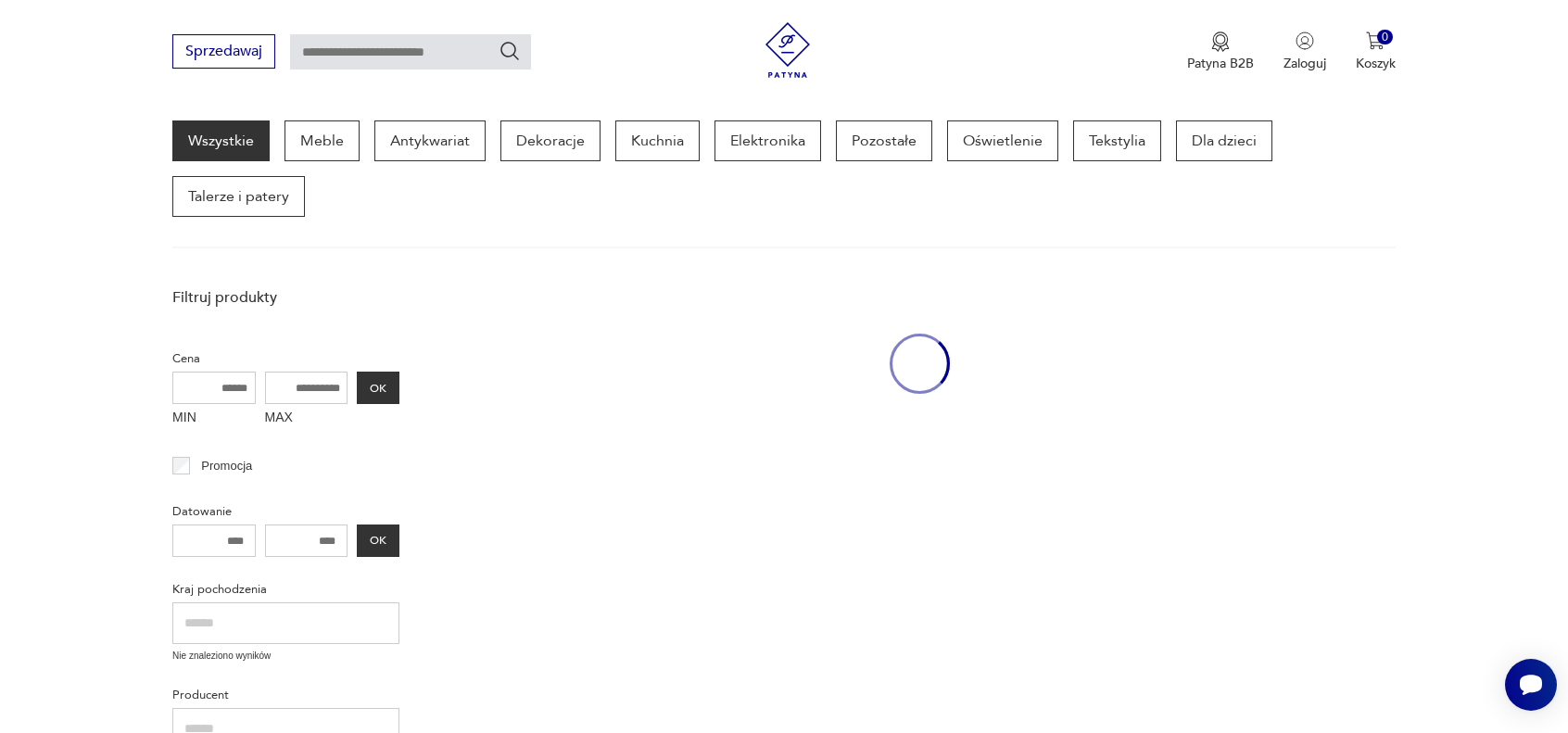
scroll to position [239, 0]
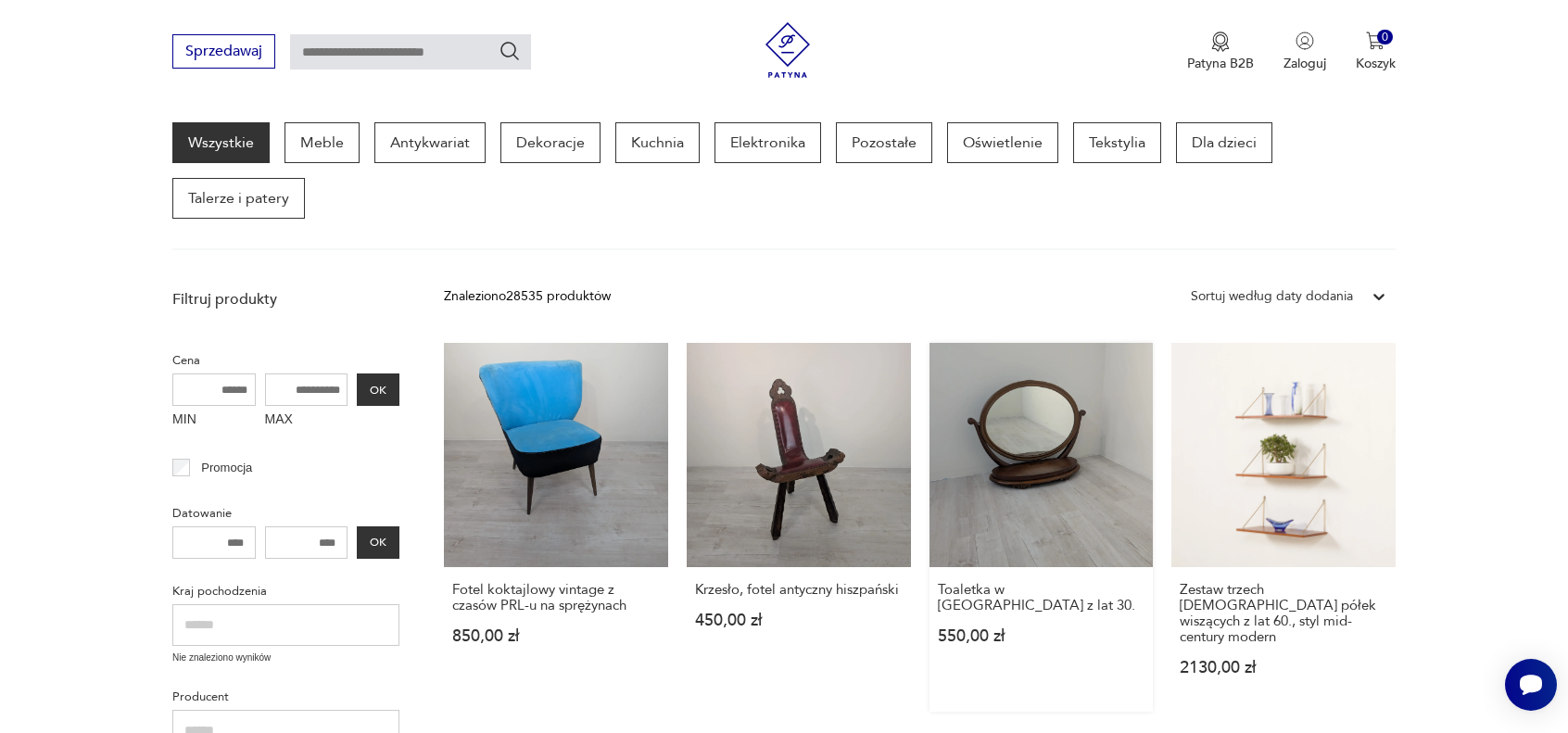
click at [1049, 451] on link "Toaletka w [GEOGRAPHIC_DATA] z lat 30. 550,00 zł" at bounding box center [1041, 526] width 225 height 368
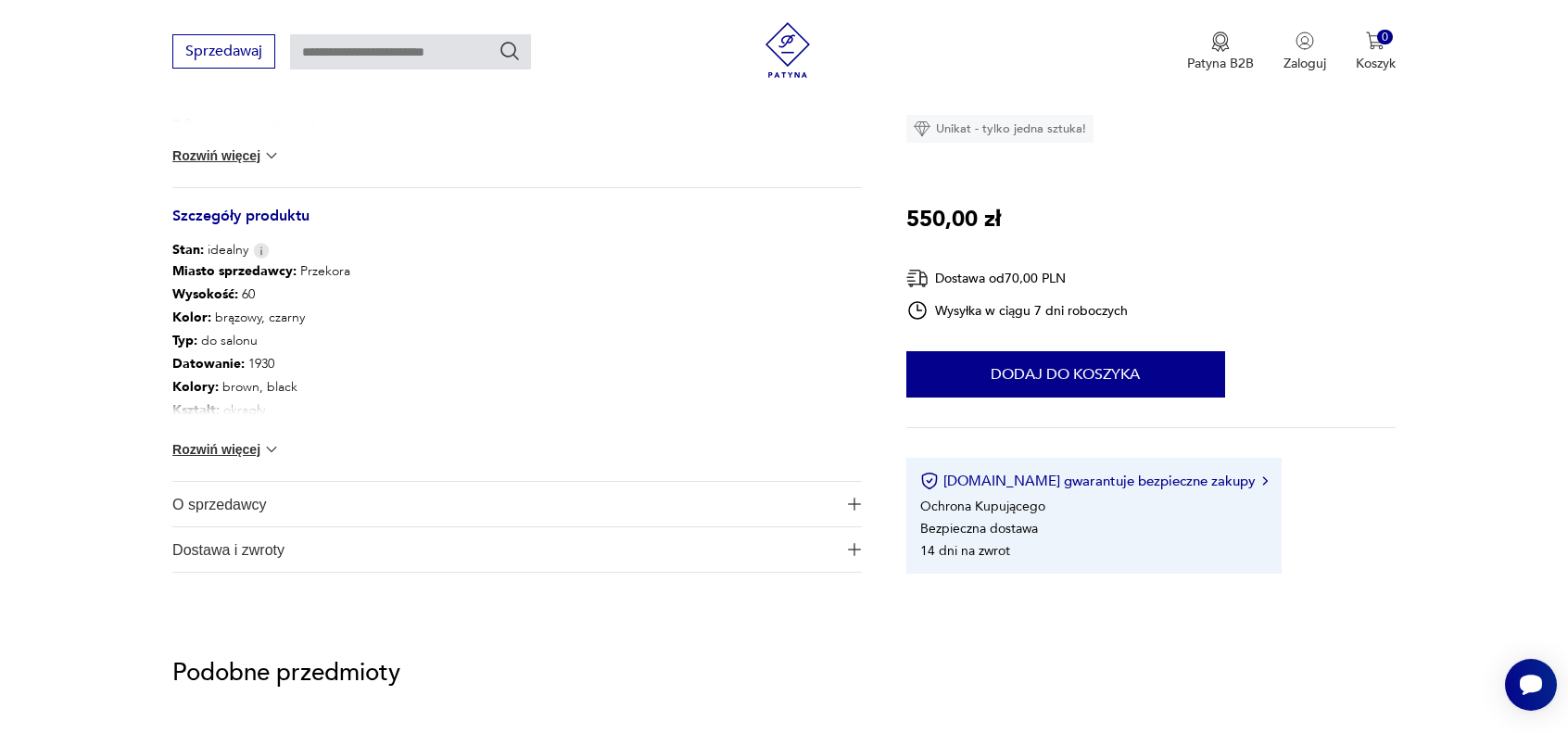
scroll to position [927, 0]
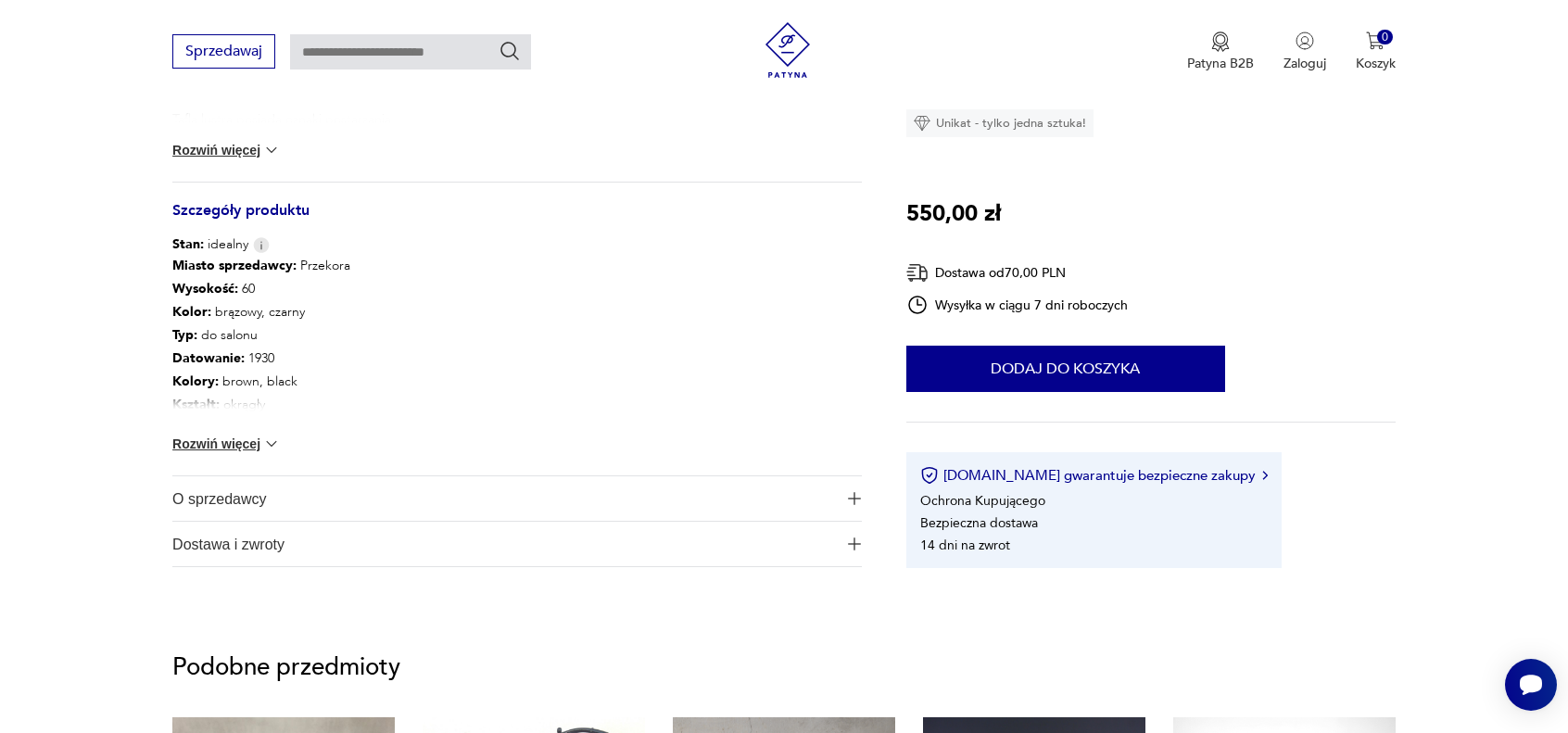
click at [784, 494] on span "O sprzedawcy" at bounding box center [504, 498] width 664 height 45
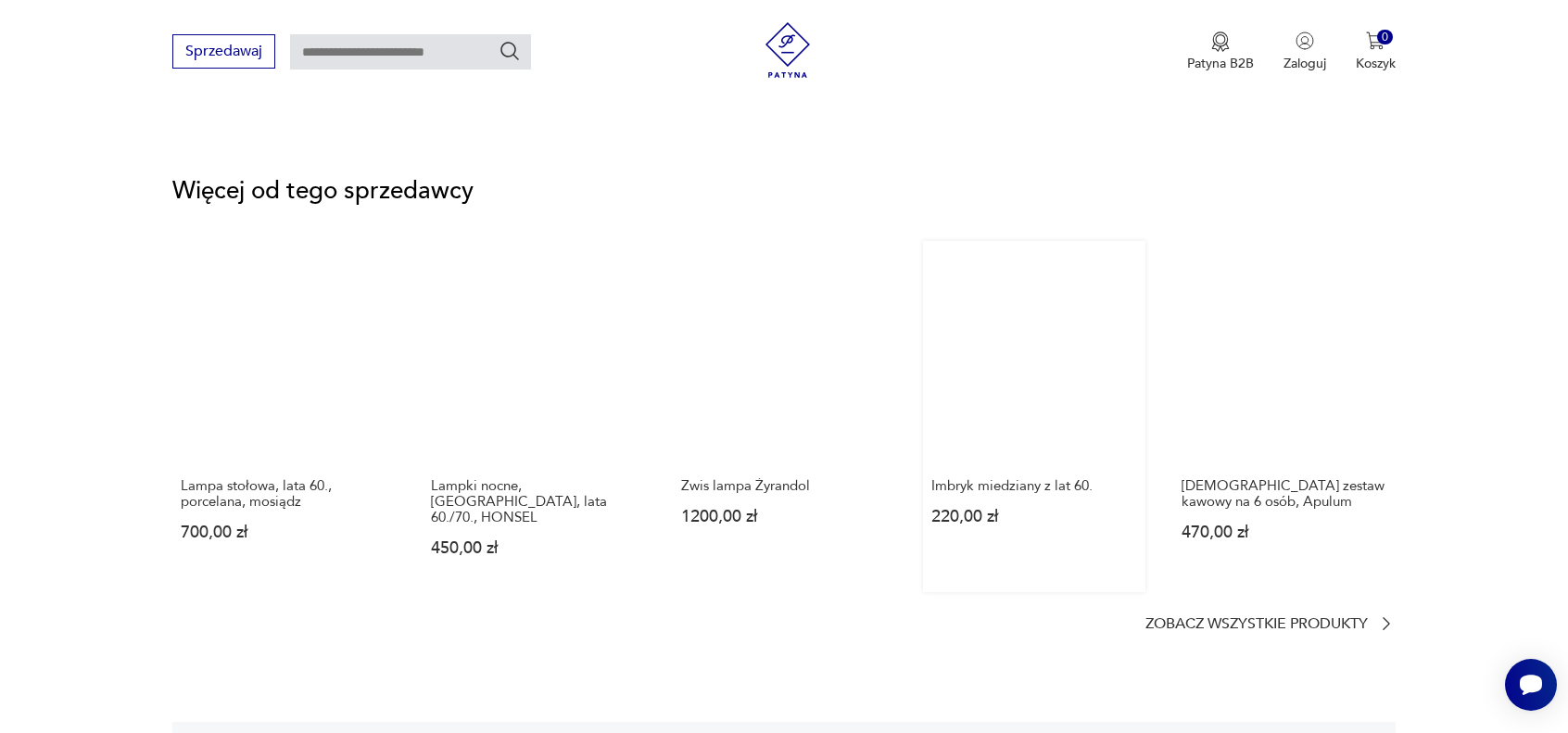
scroll to position [2593, 0]
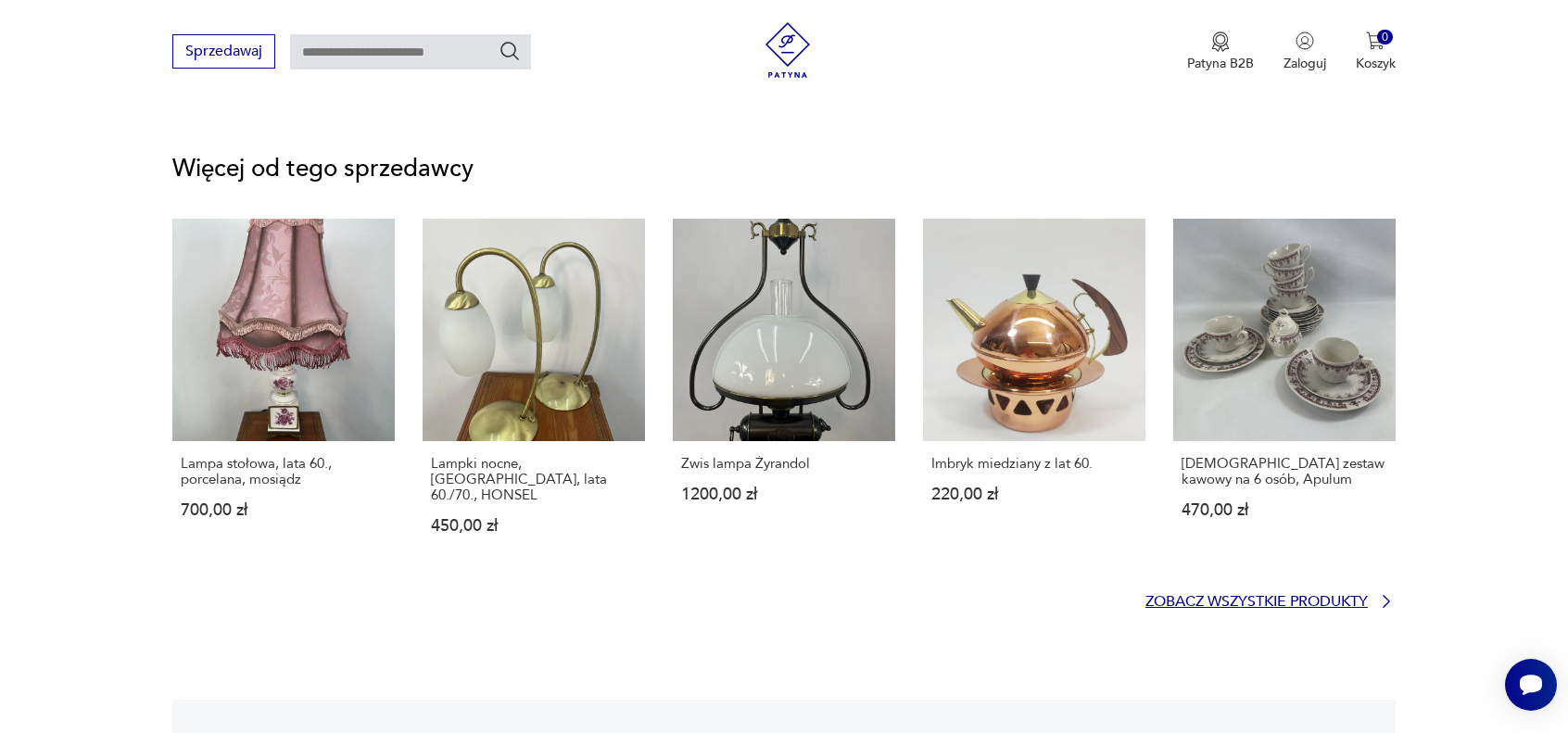
click at [1309, 596] on p "Zobacz wszystkie produkty" at bounding box center [1257, 602] width 223 height 12
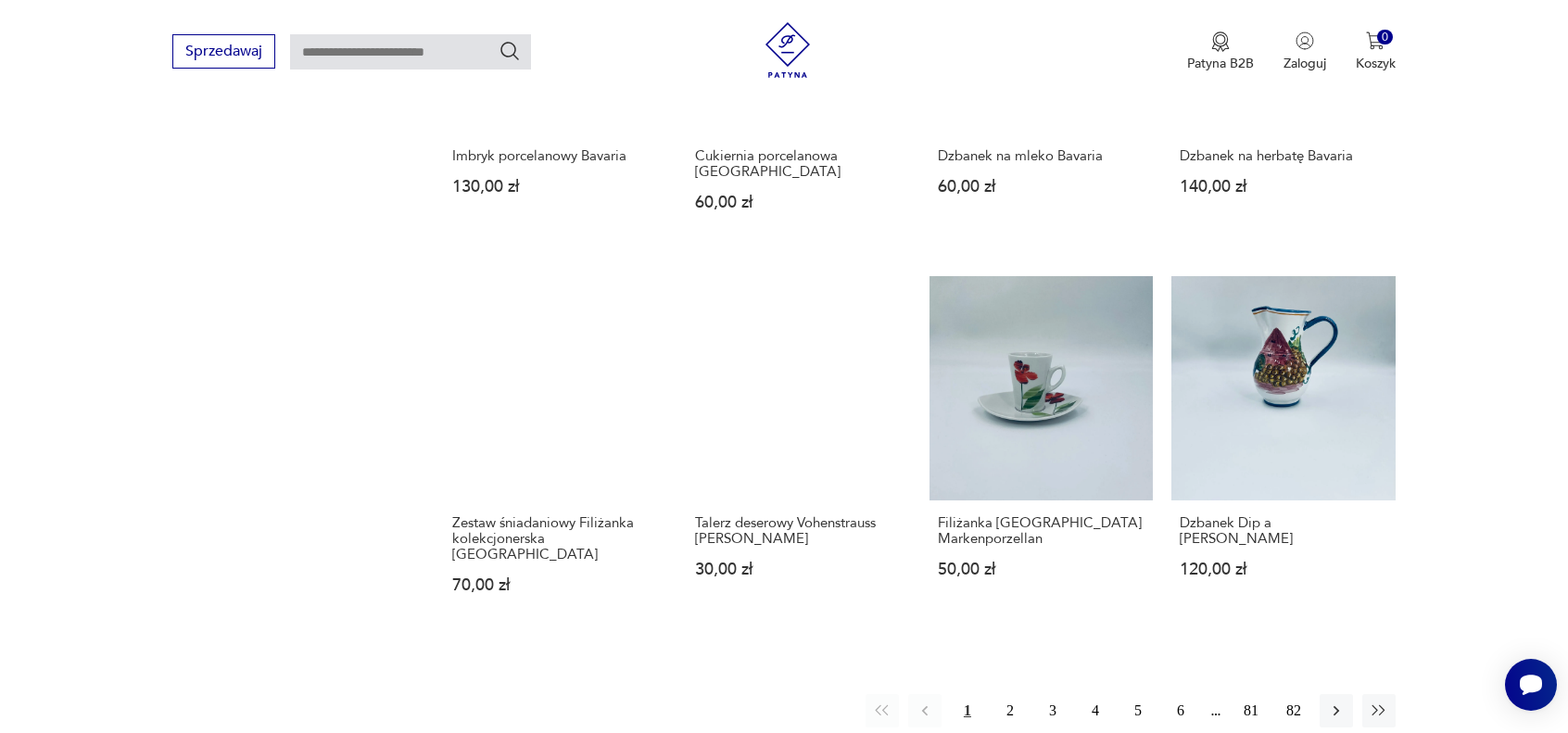
scroll to position [1679, 0]
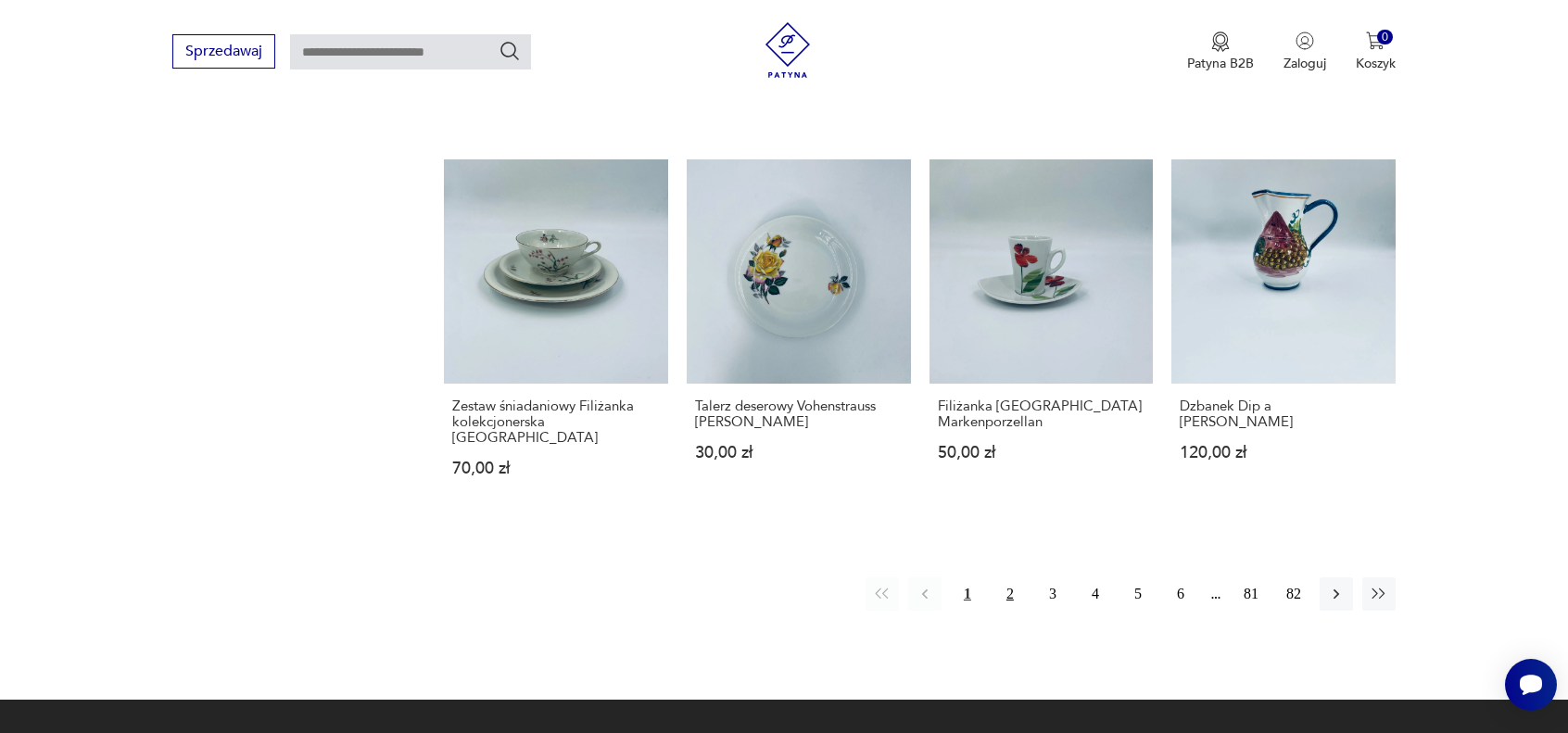
click at [1006, 577] on button "2" at bounding box center [1011, 594] width 34 height 34
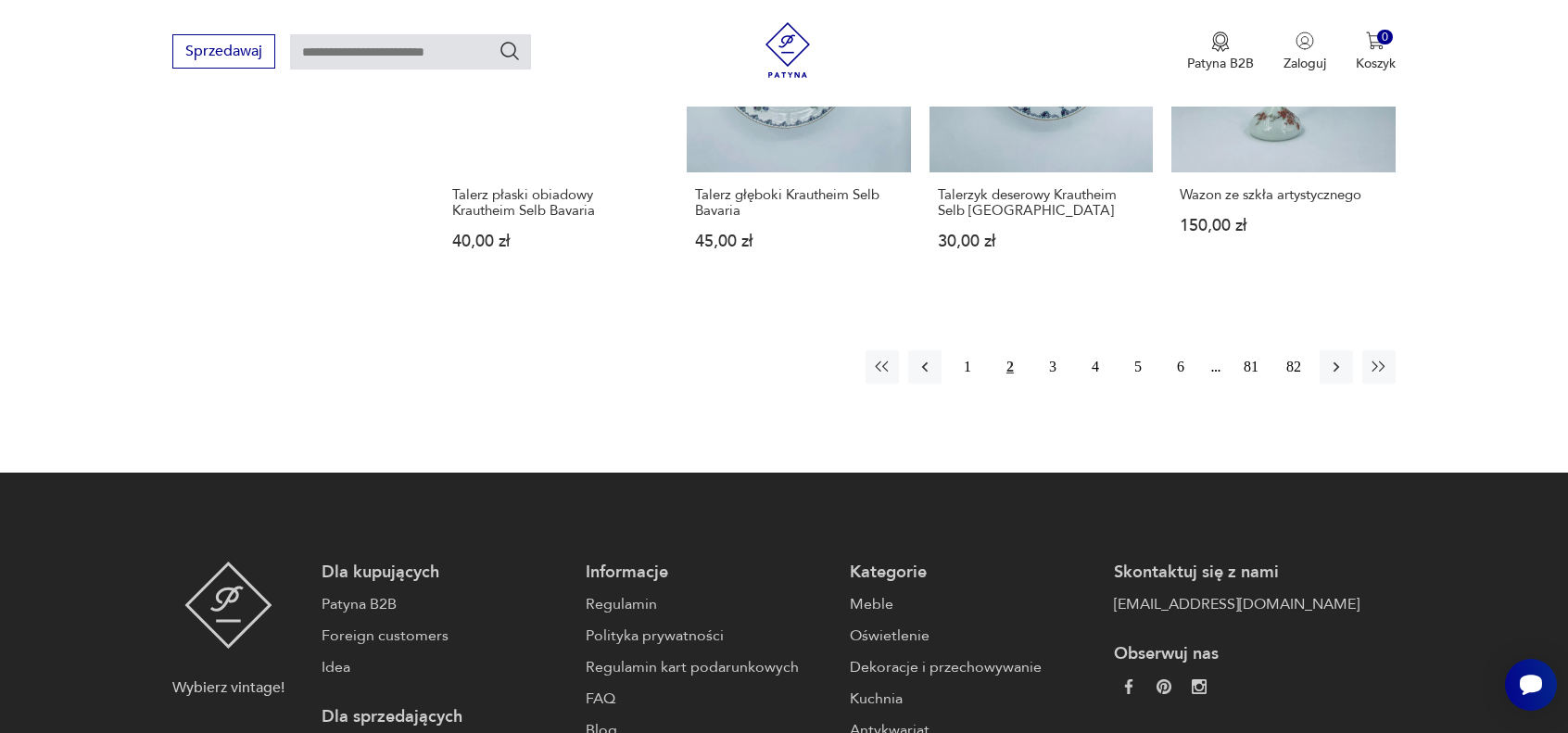
scroll to position [1957, 0]
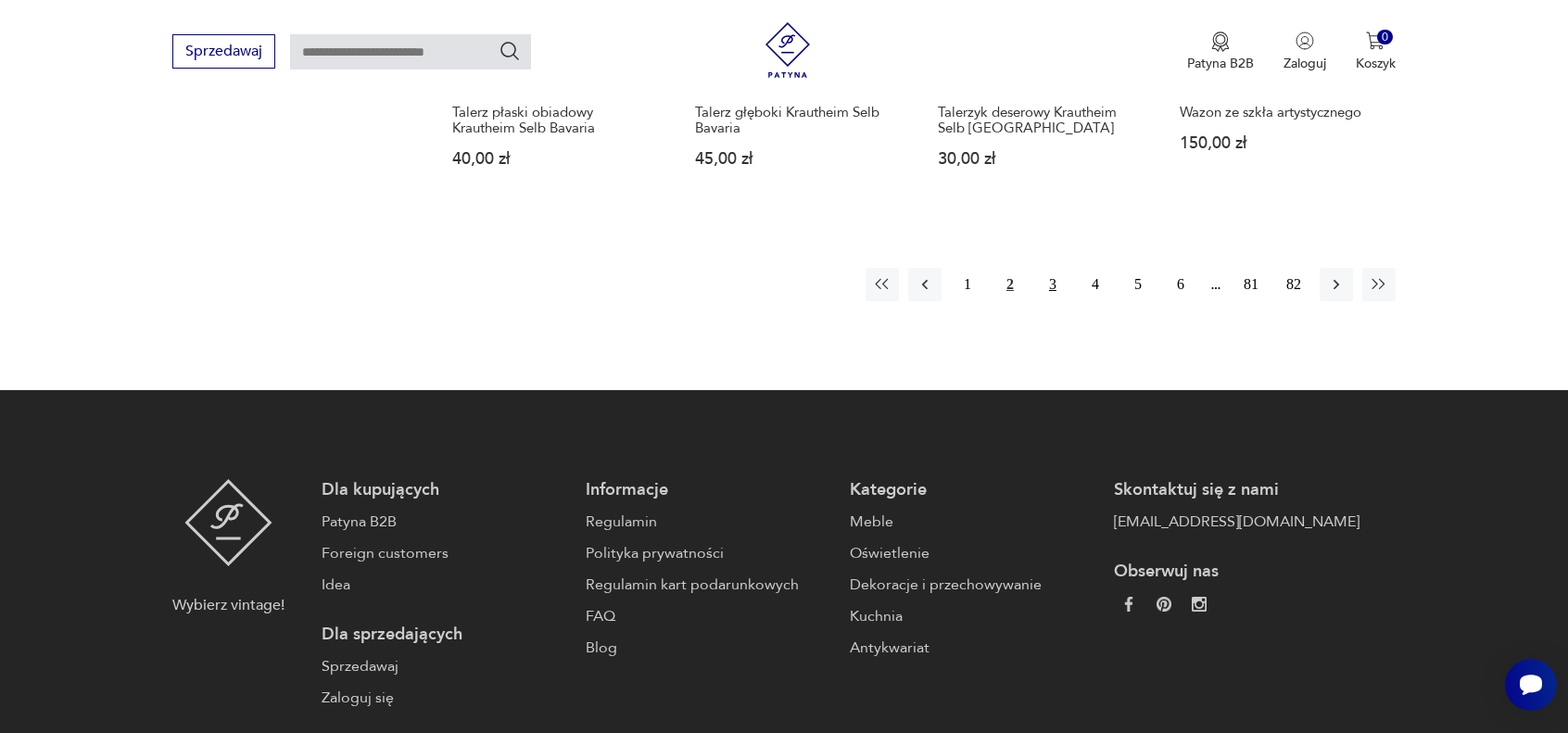
click at [1048, 284] on button "3" at bounding box center [1053, 285] width 34 height 34
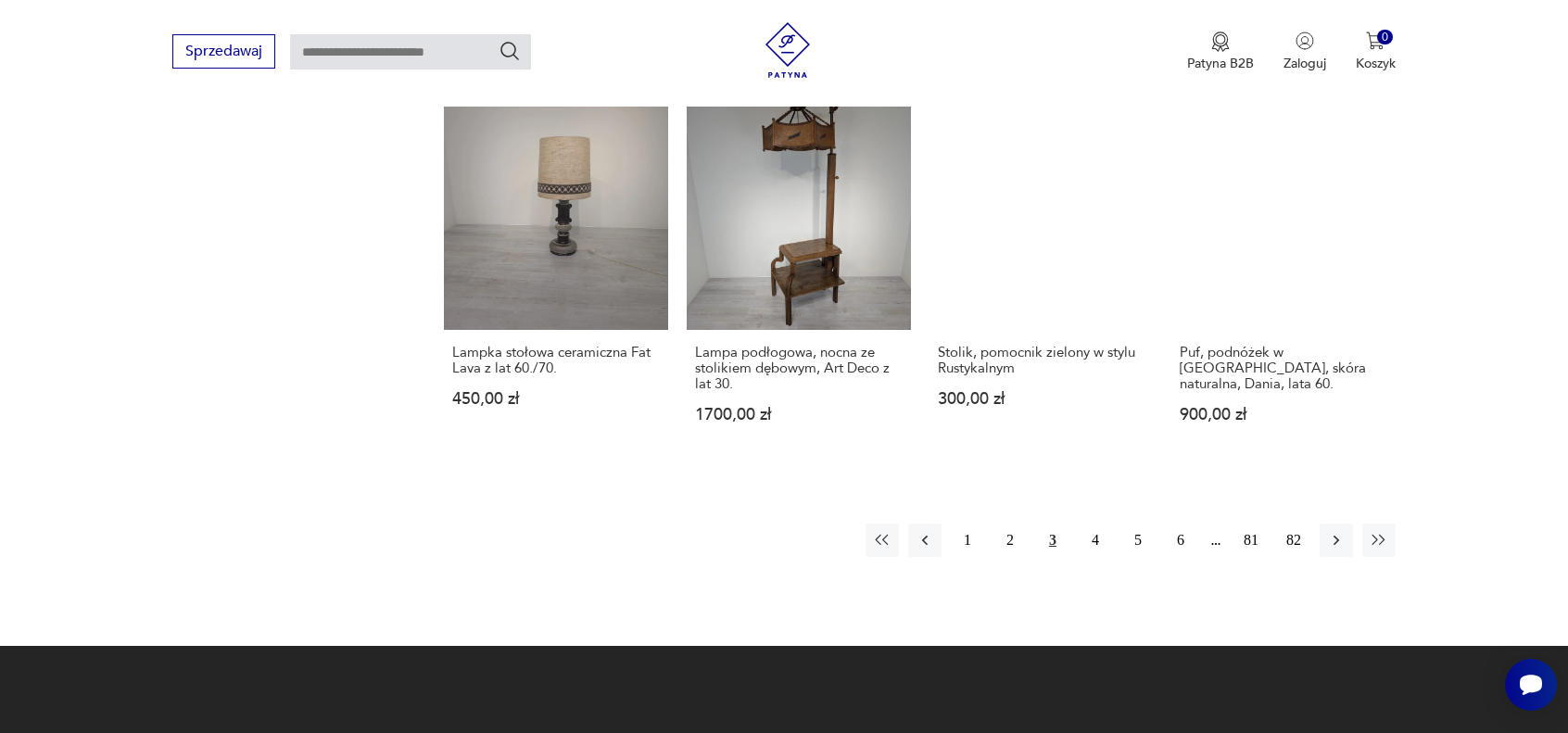
scroll to position [1863, 0]
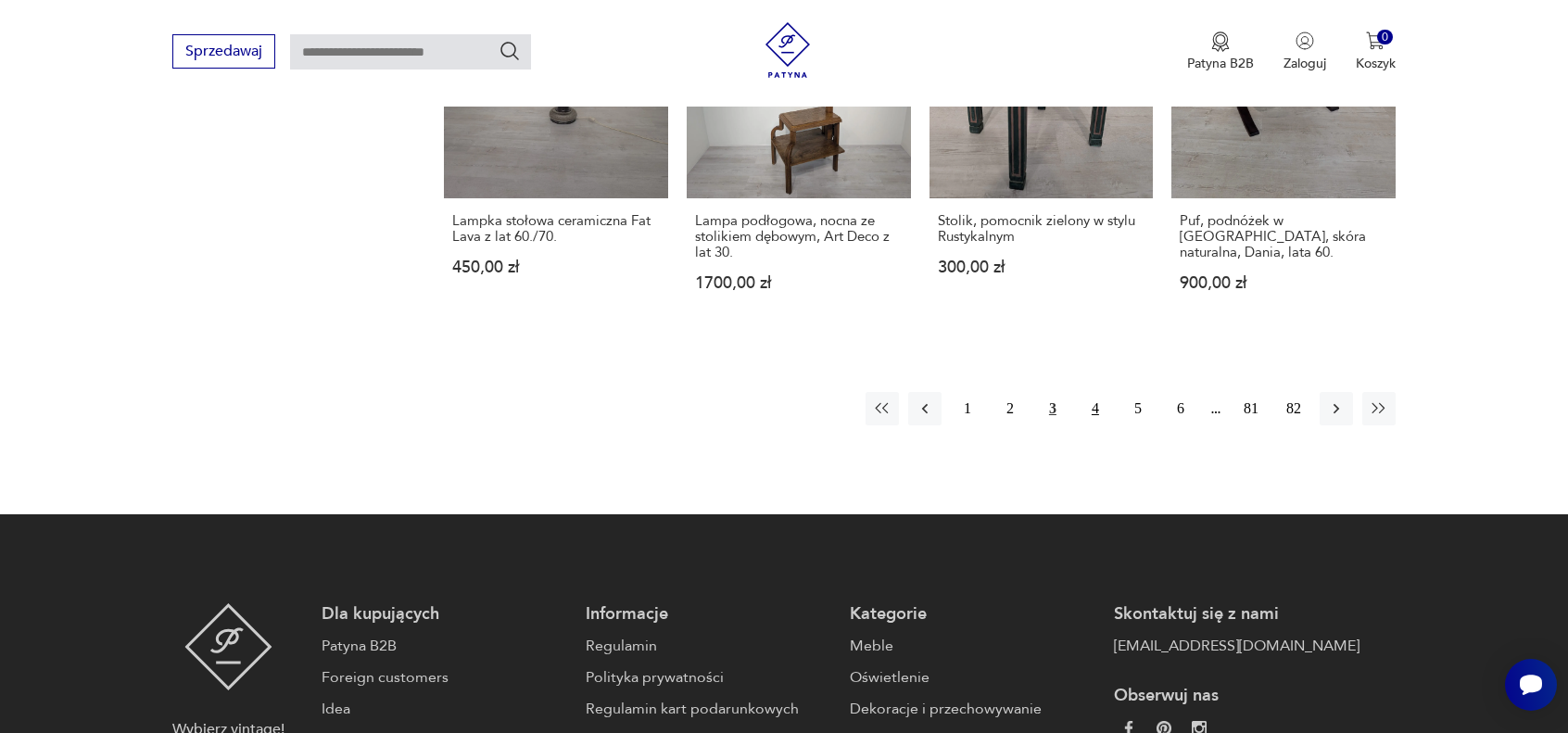
click at [1095, 391] on button "4" at bounding box center [1096, 408] width 34 height 34
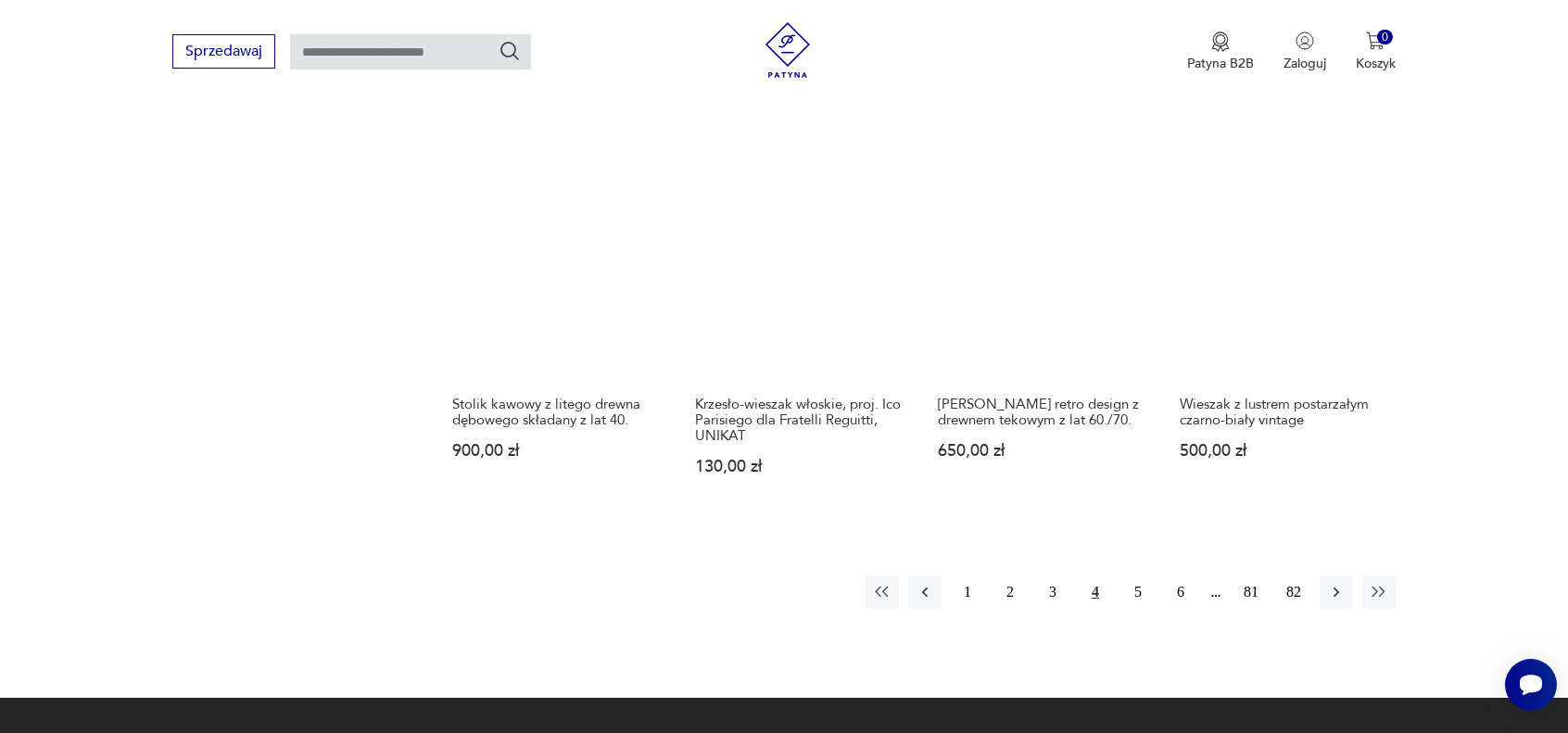
scroll to position [1771, 0]
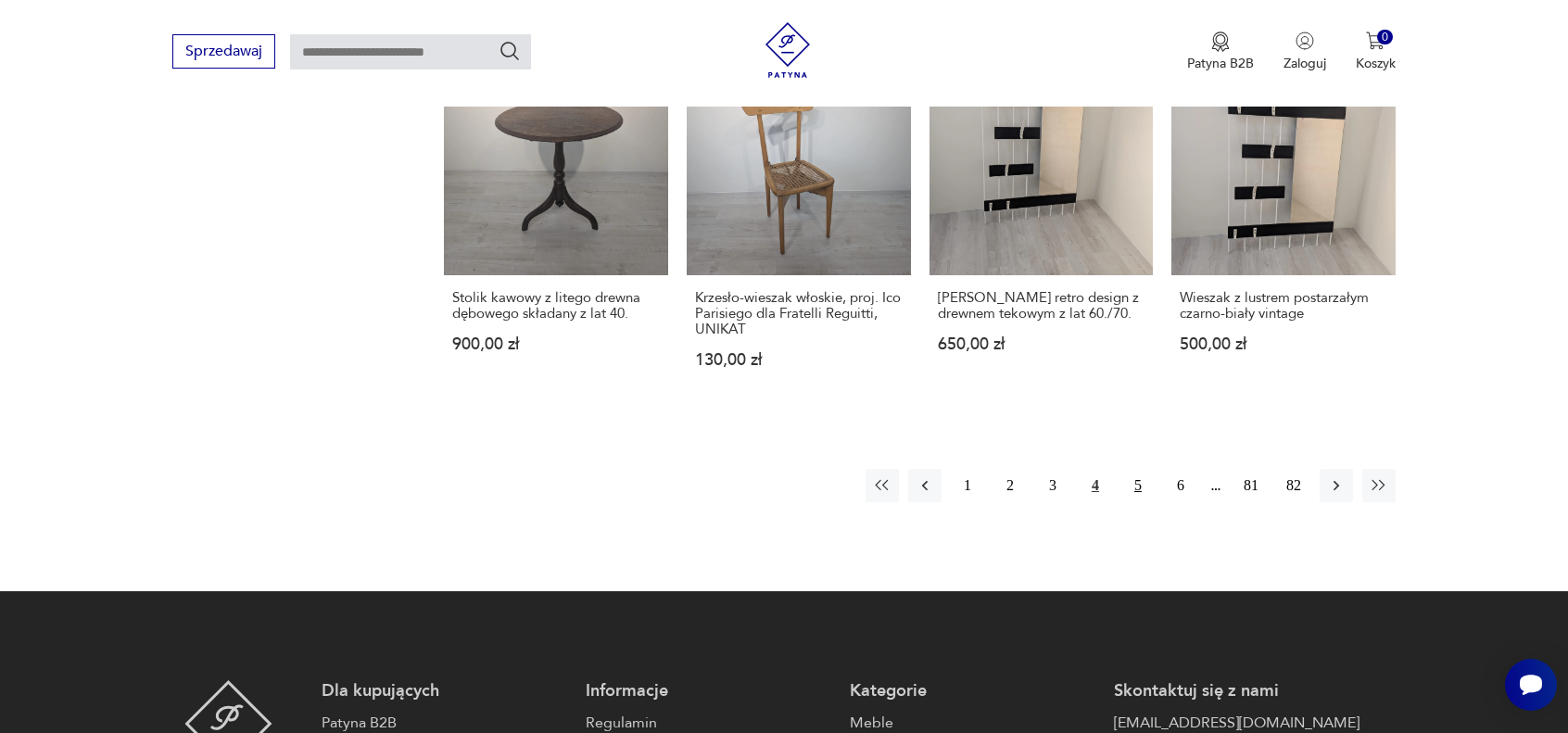
click at [1137, 485] on button "5" at bounding box center [1138, 486] width 34 height 34
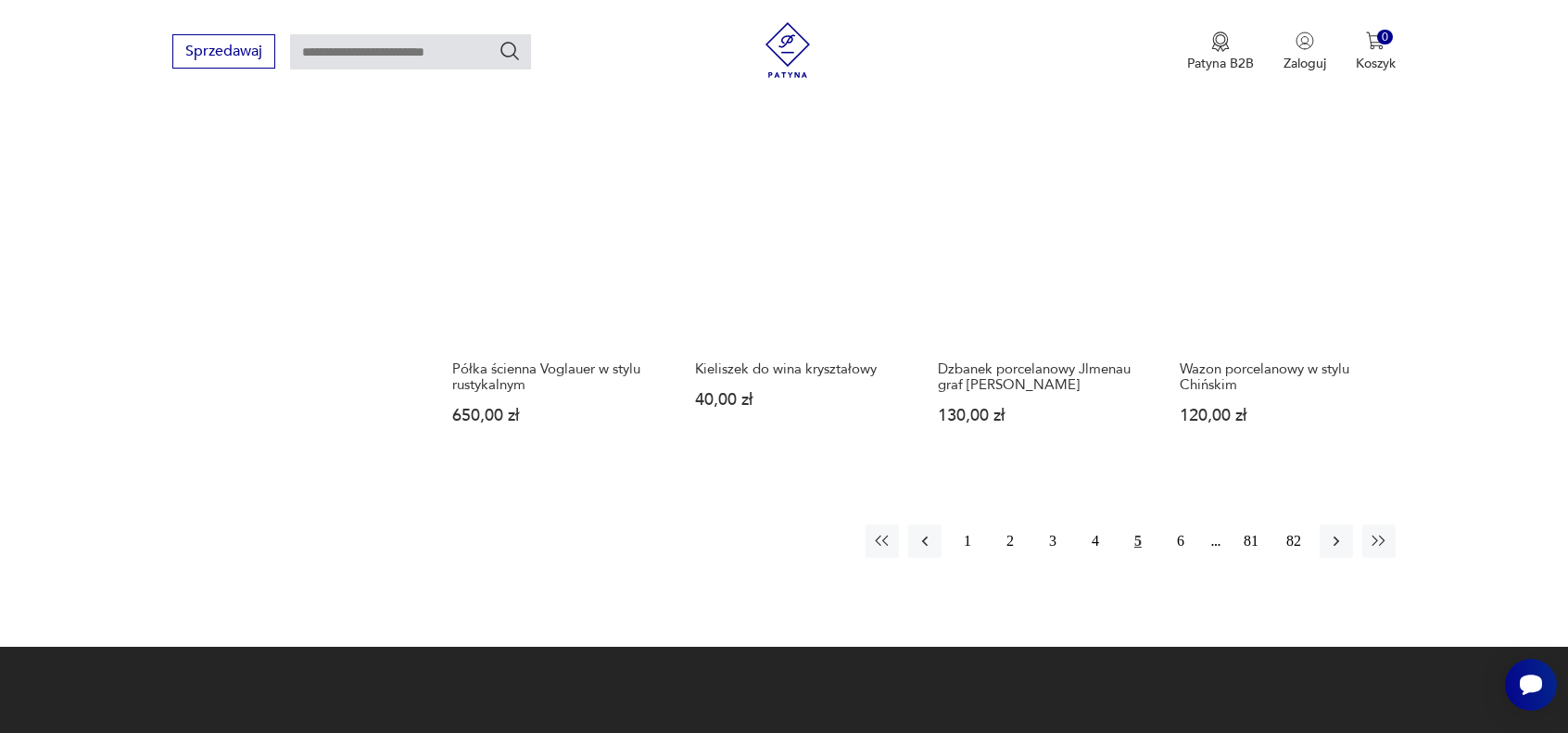
scroll to position [1771, 0]
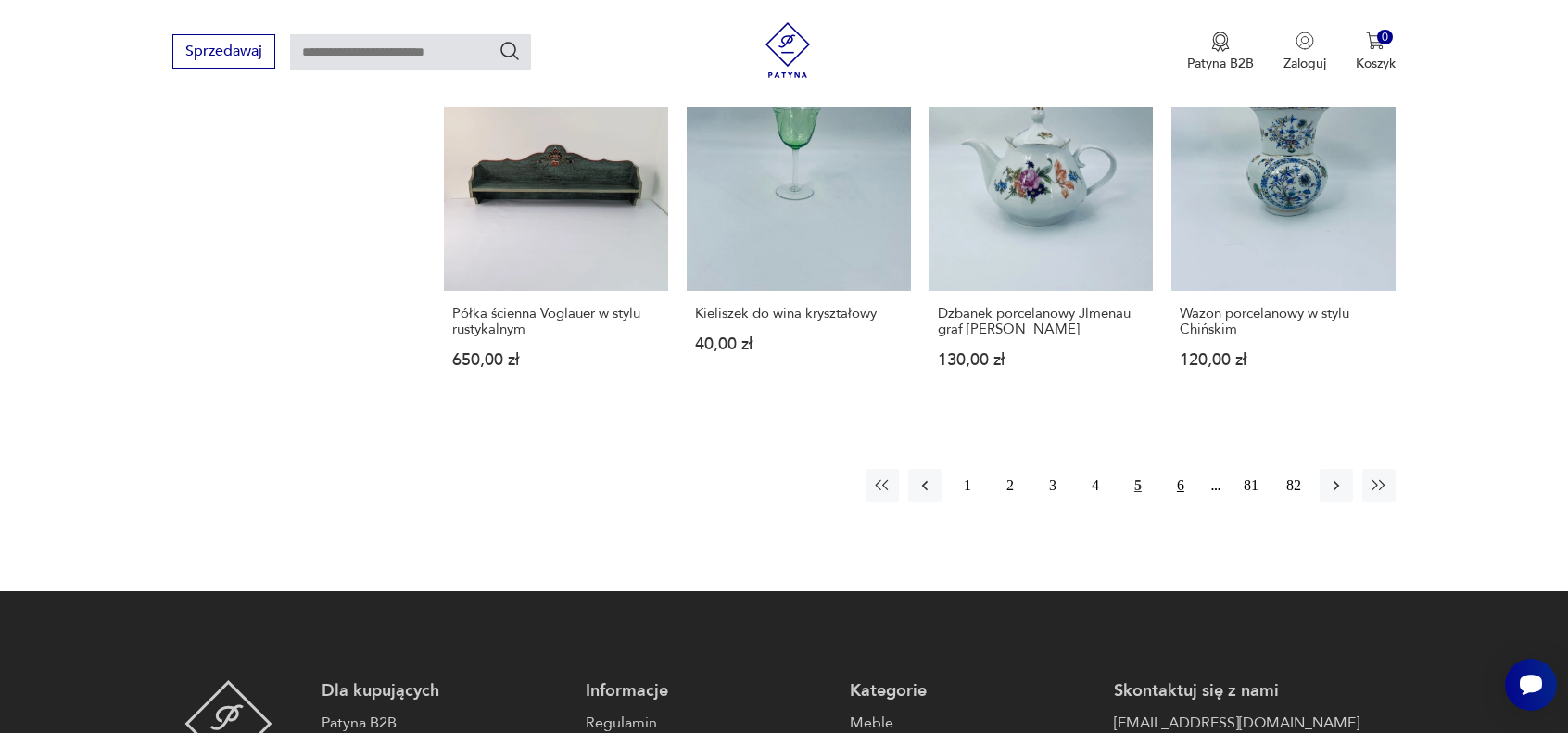
click at [1176, 485] on button "6" at bounding box center [1180, 486] width 34 height 34
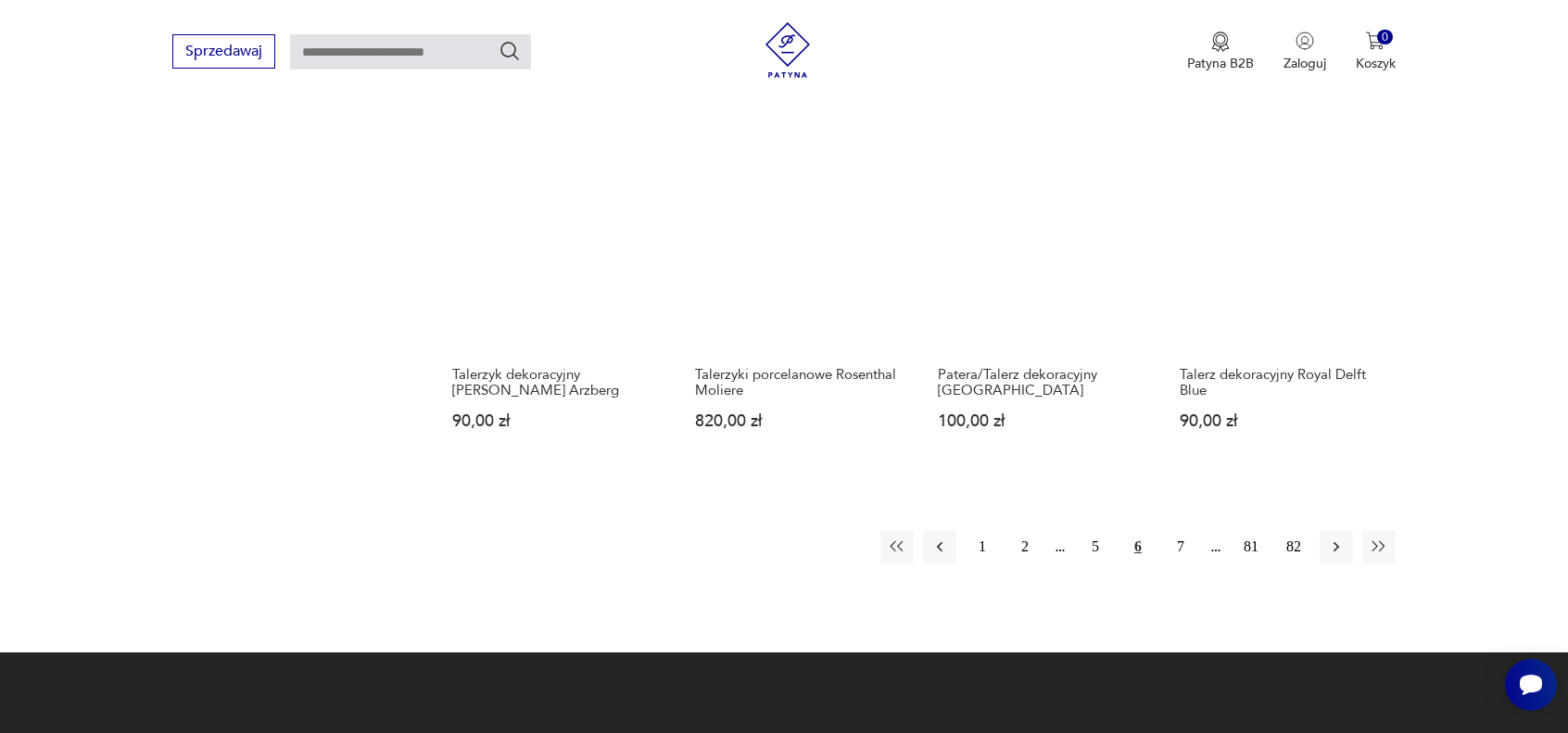
scroll to position [1771, 0]
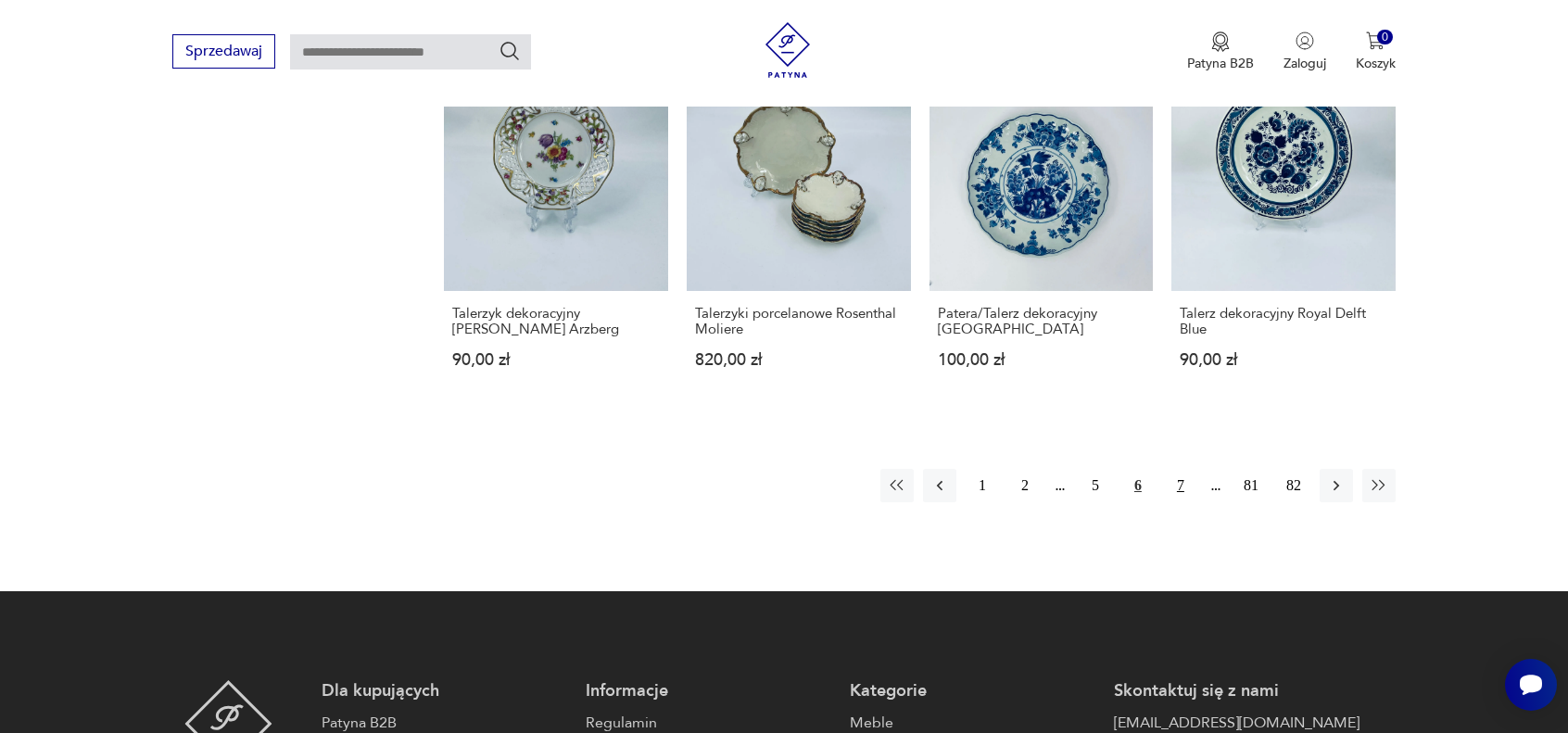
click at [1179, 469] on button "7" at bounding box center [1180, 486] width 34 height 34
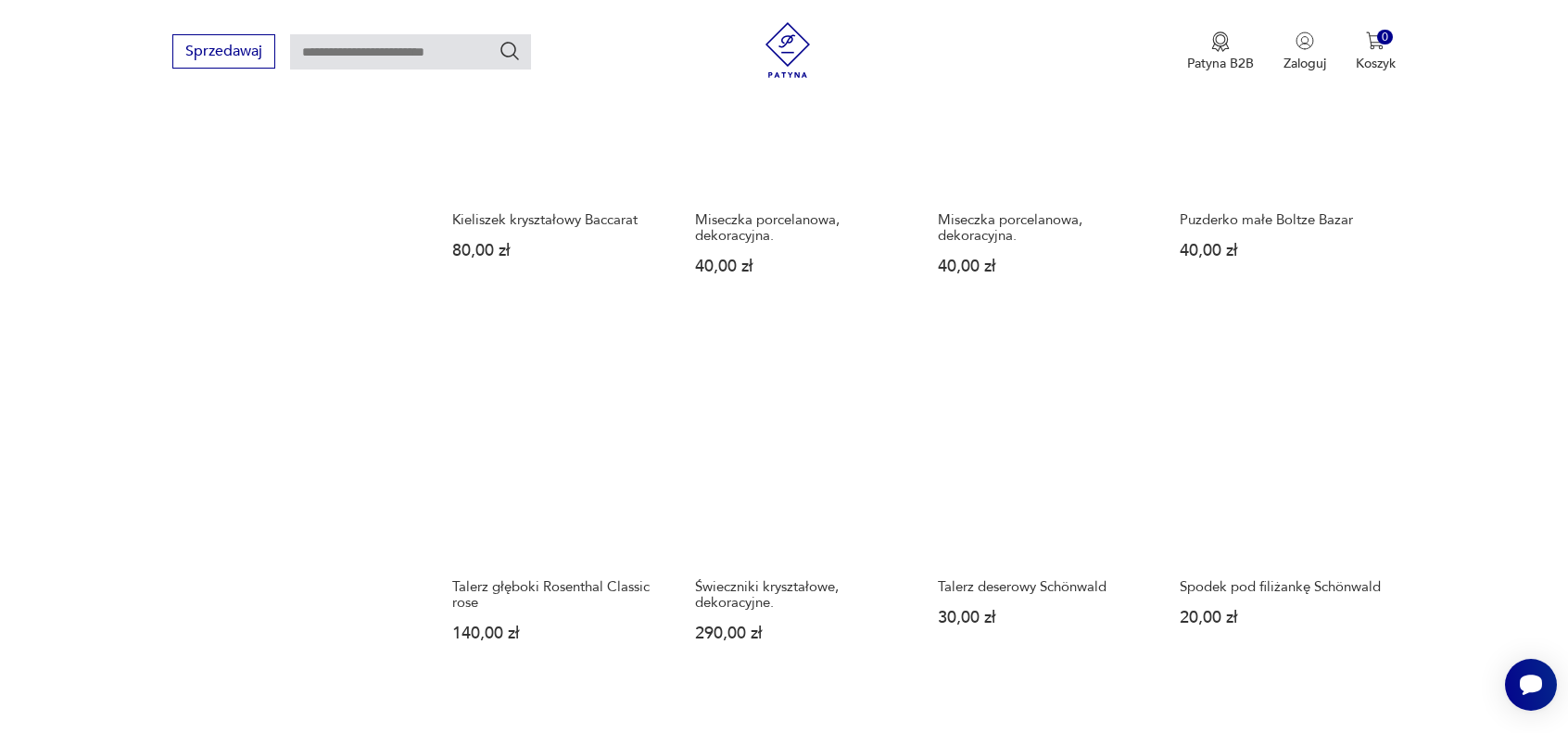
scroll to position [1586, 0]
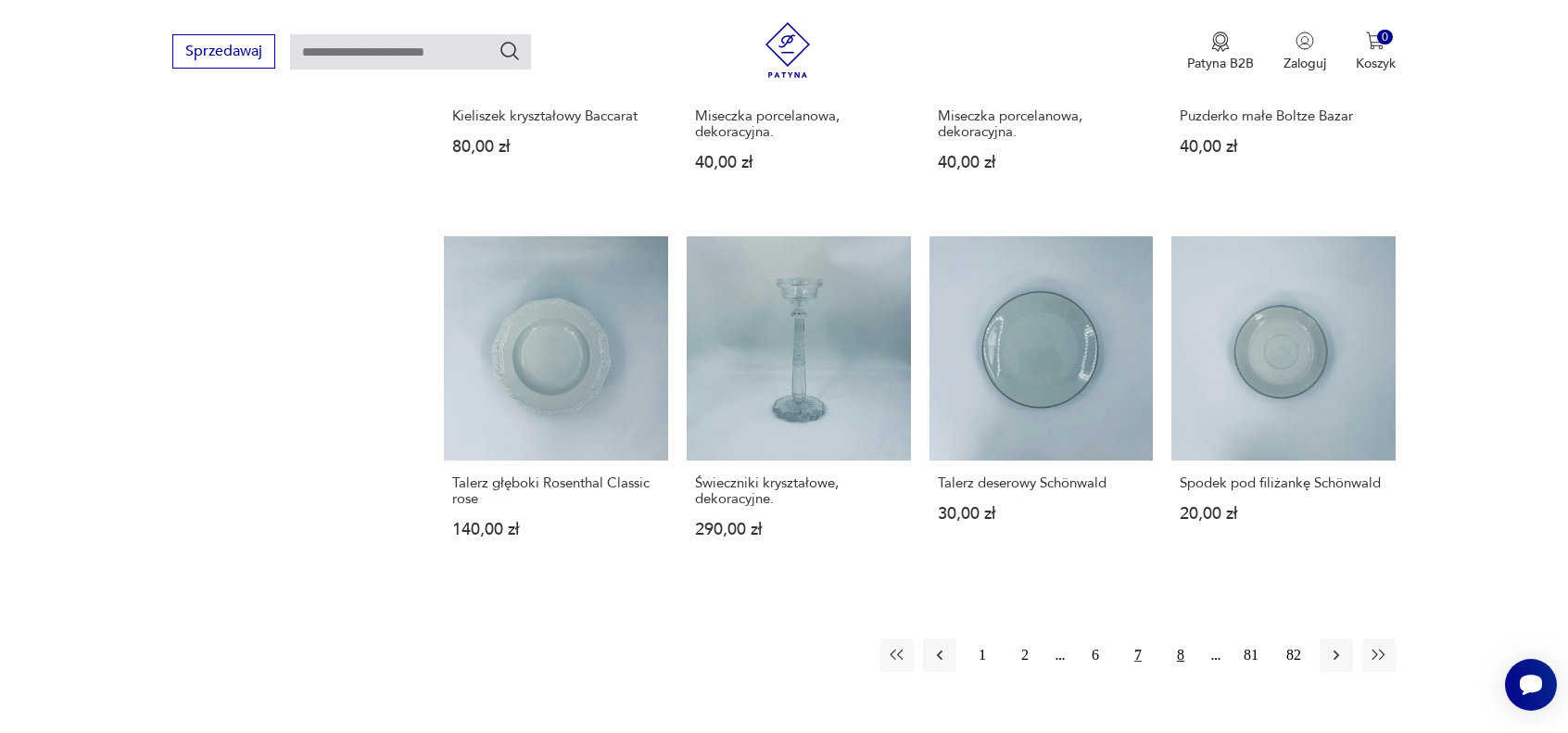
click at [1180, 653] on button "8" at bounding box center [1180, 656] width 34 height 34
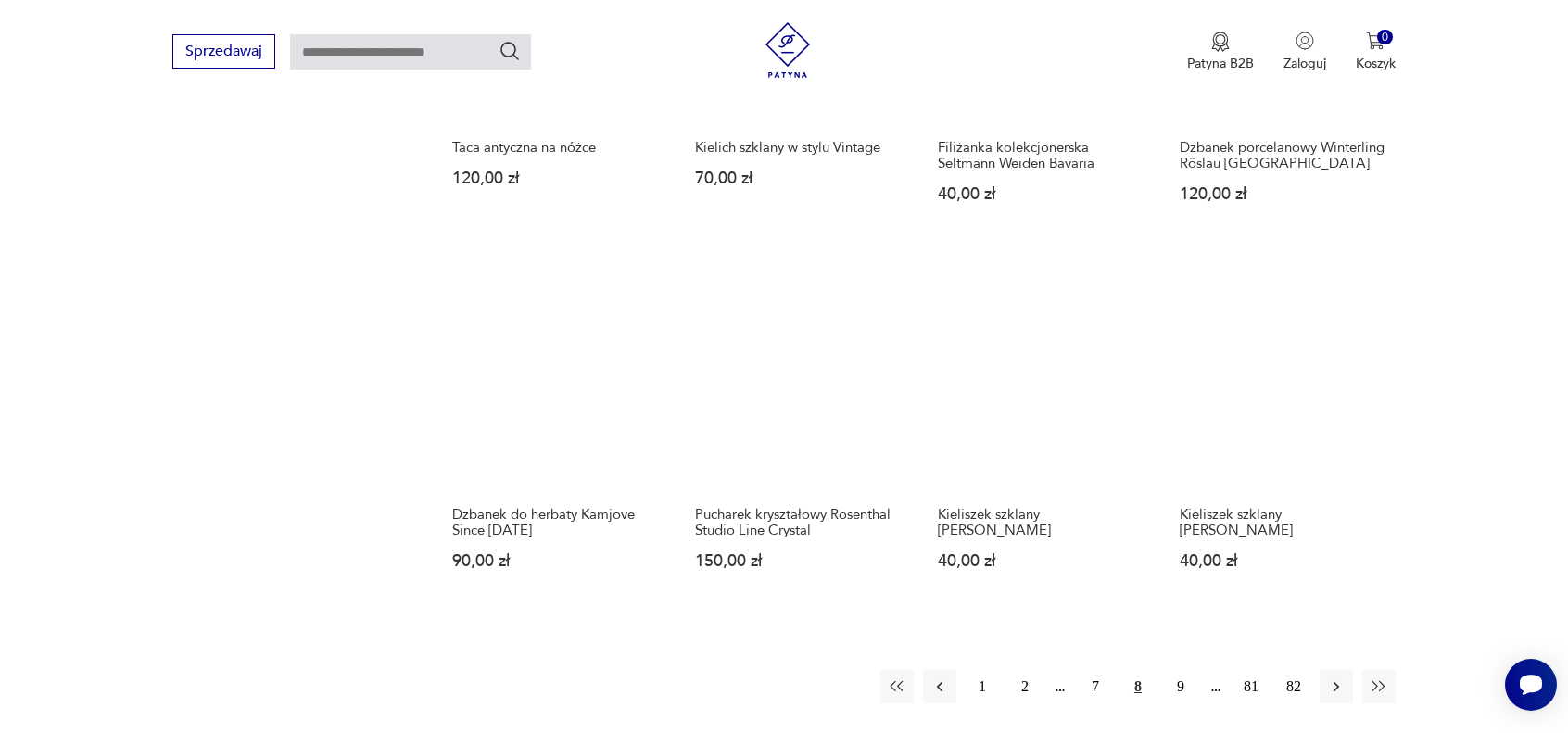
scroll to position [1679, 0]
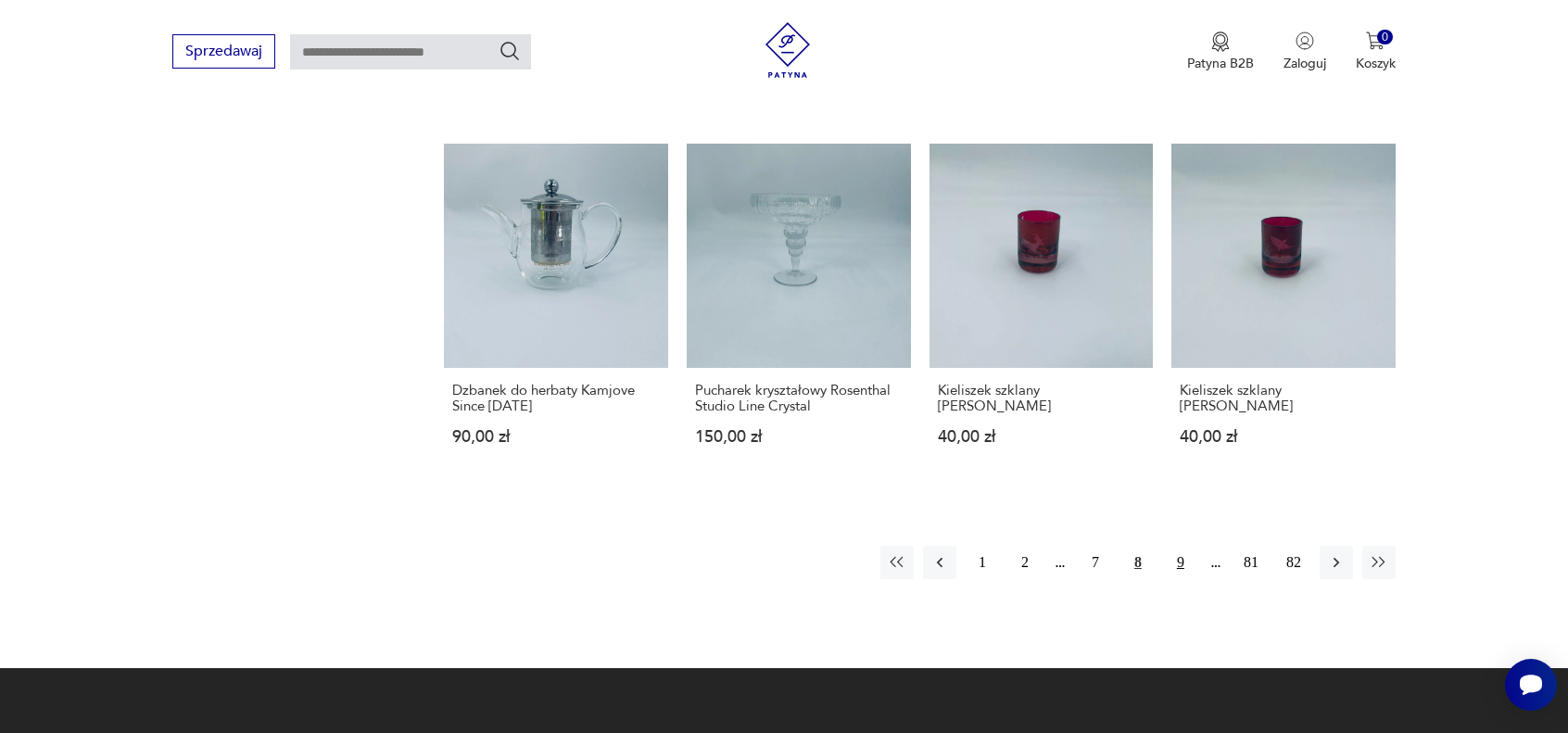
click at [1189, 564] on button "9" at bounding box center [1180, 562] width 34 height 34
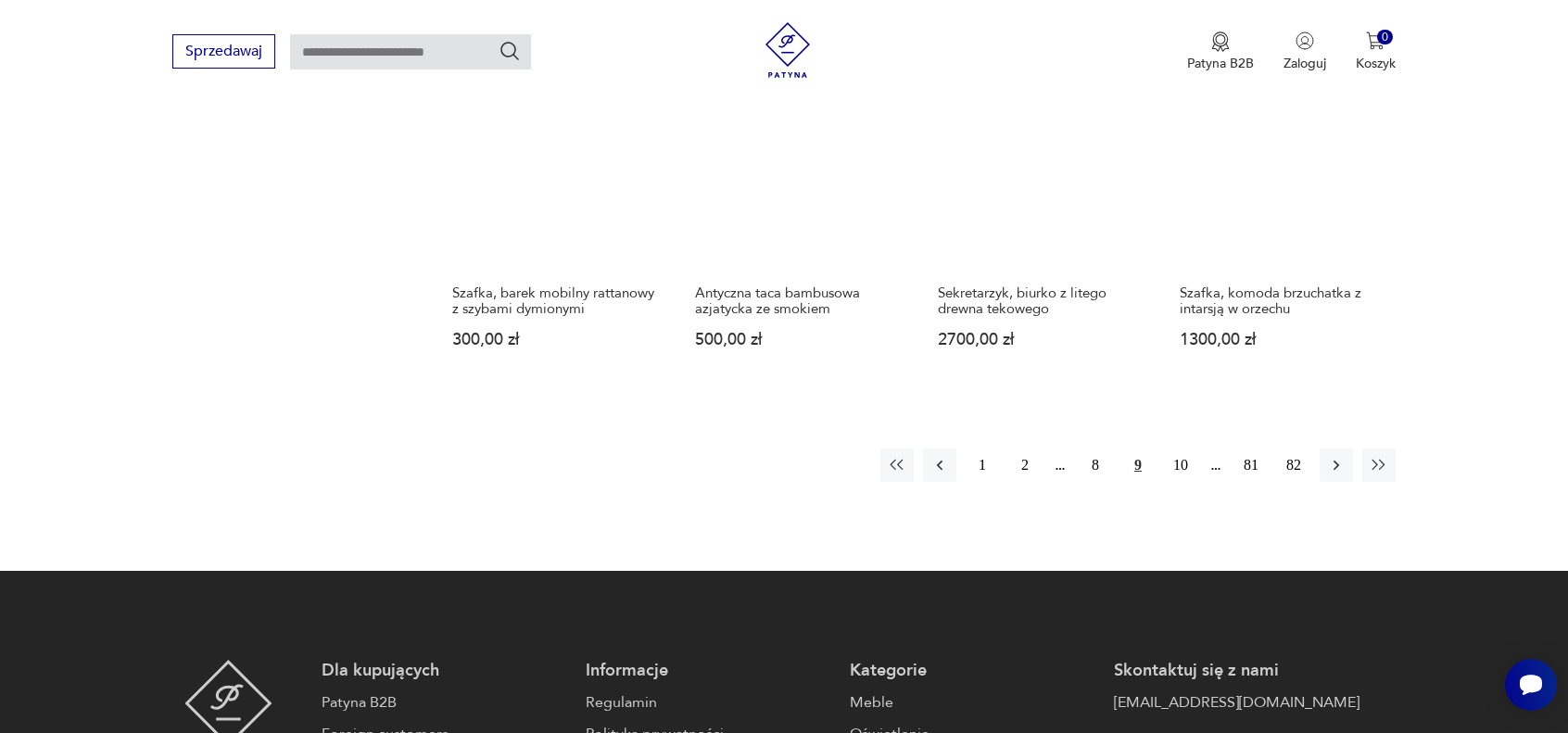
scroll to position [1863, 0]
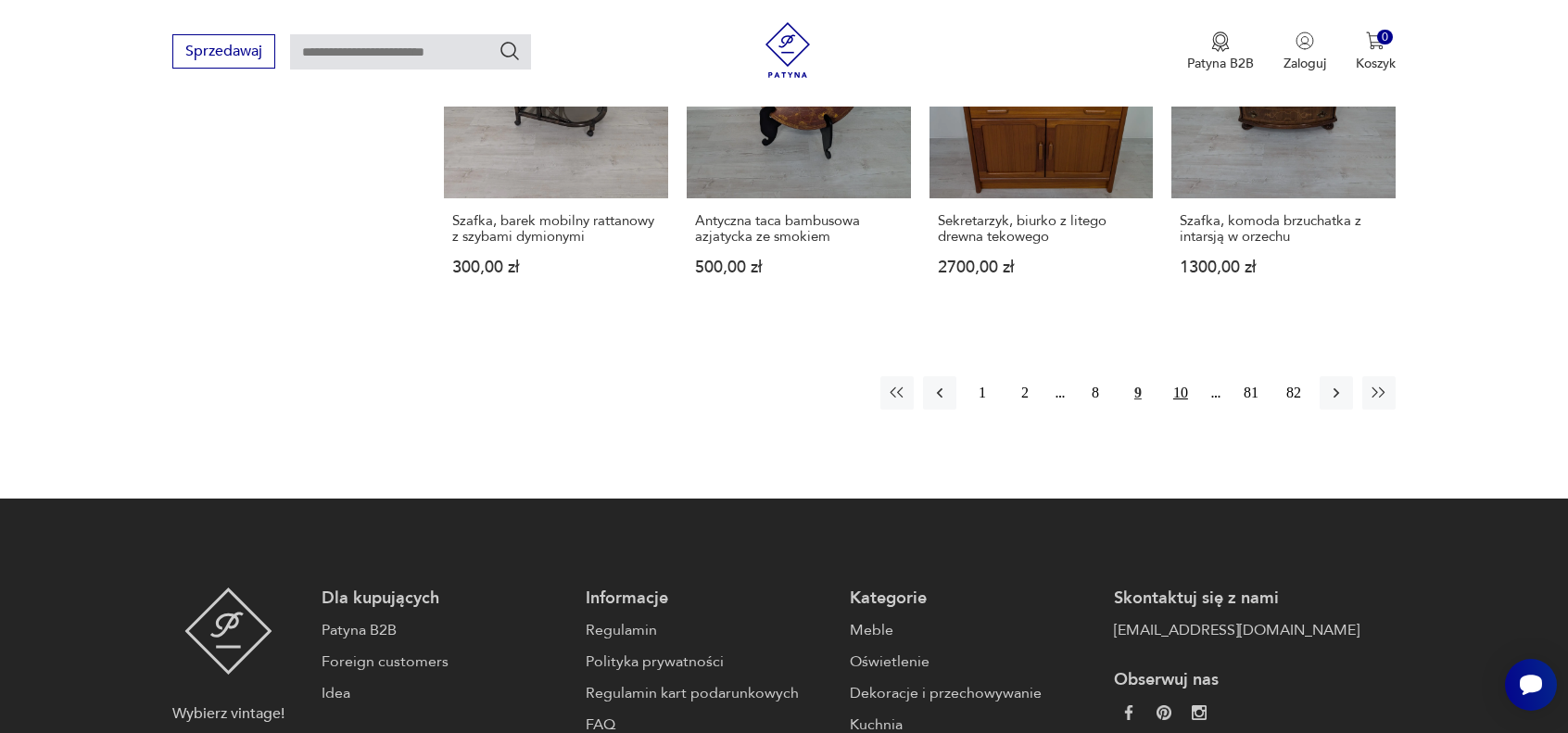
click at [1182, 391] on button "10" at bounding box center [1180, 393] width 34 height 34
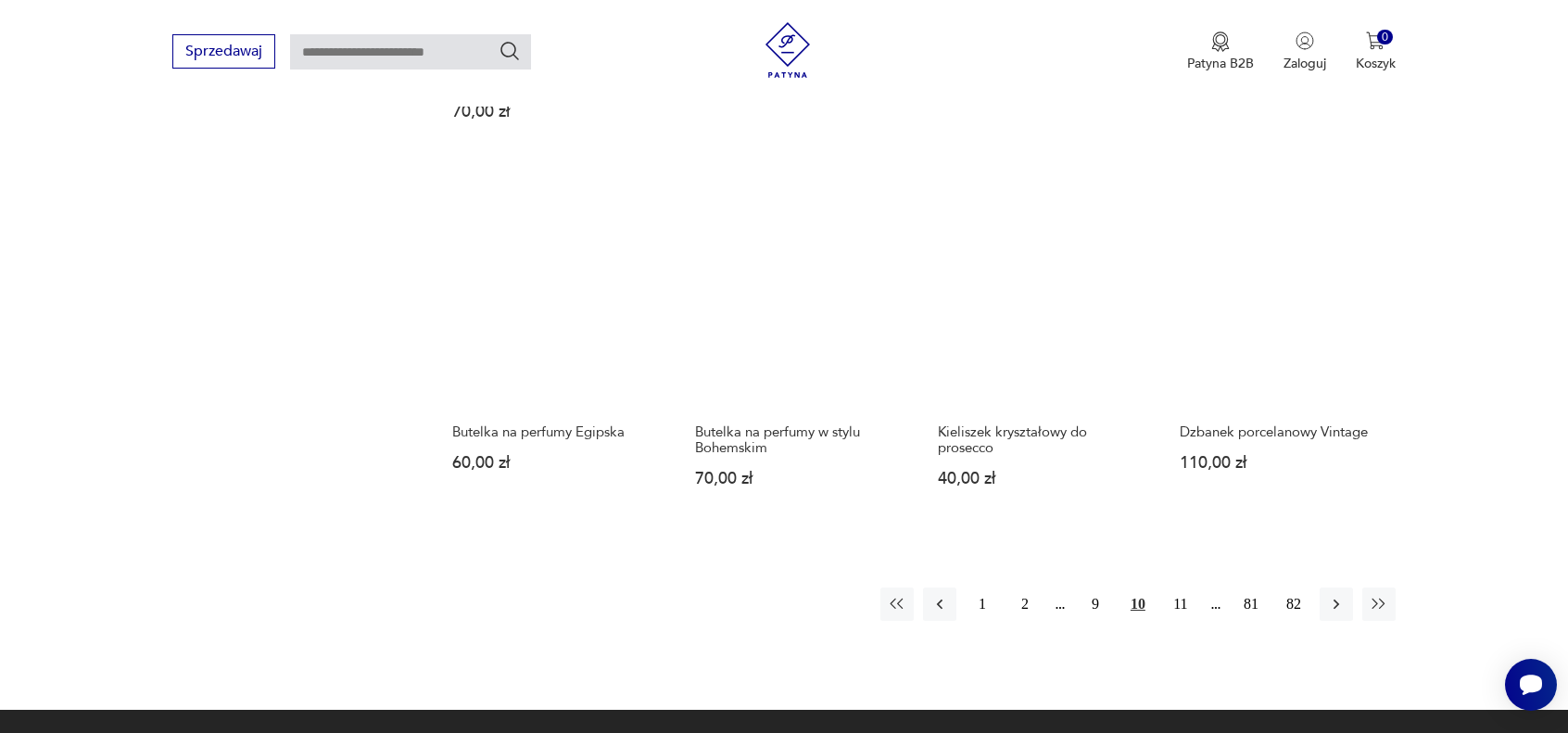
scroll to position [1771, 0]
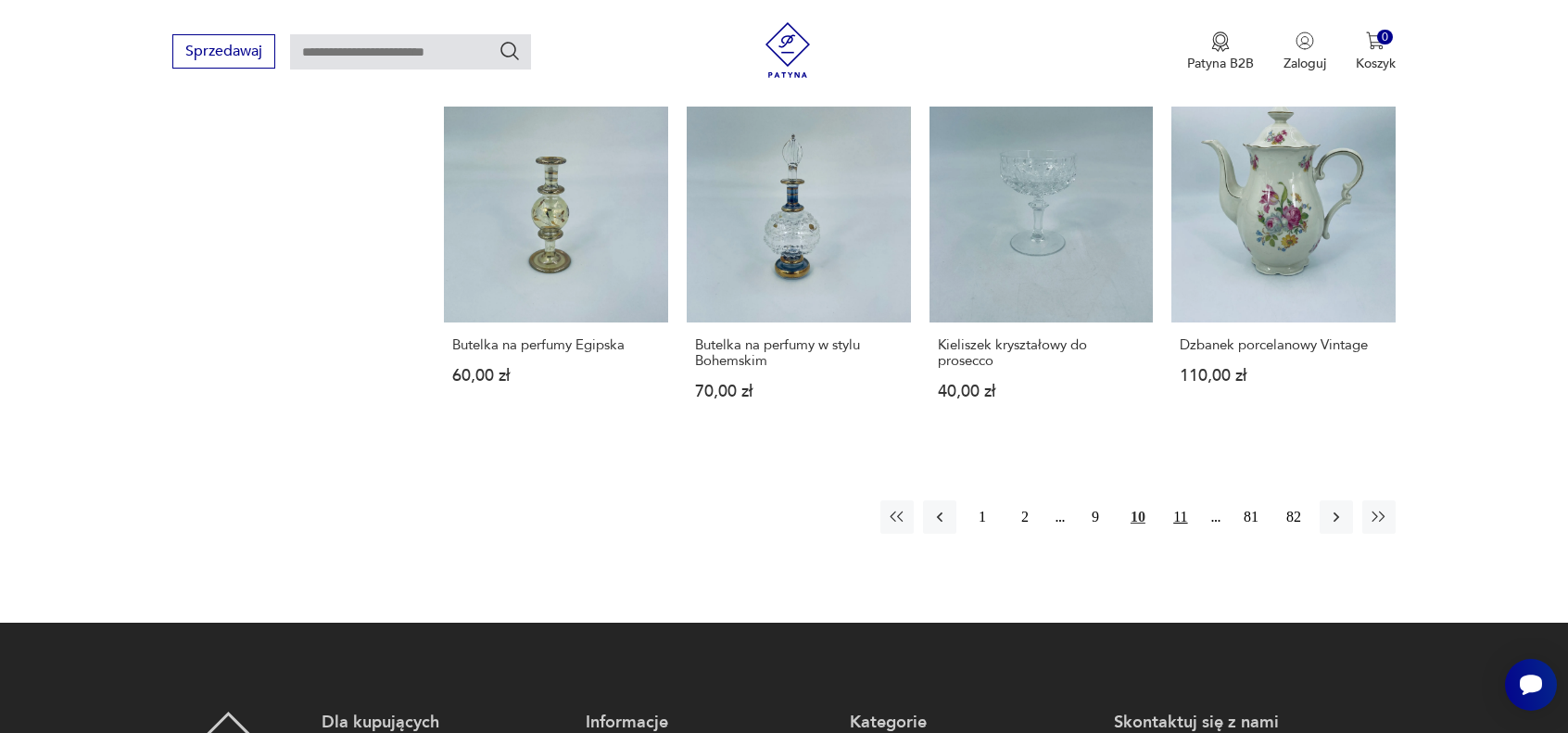
click at [1180, 501] on button "11" at bounding box center [1180, 517] width 34 height 34
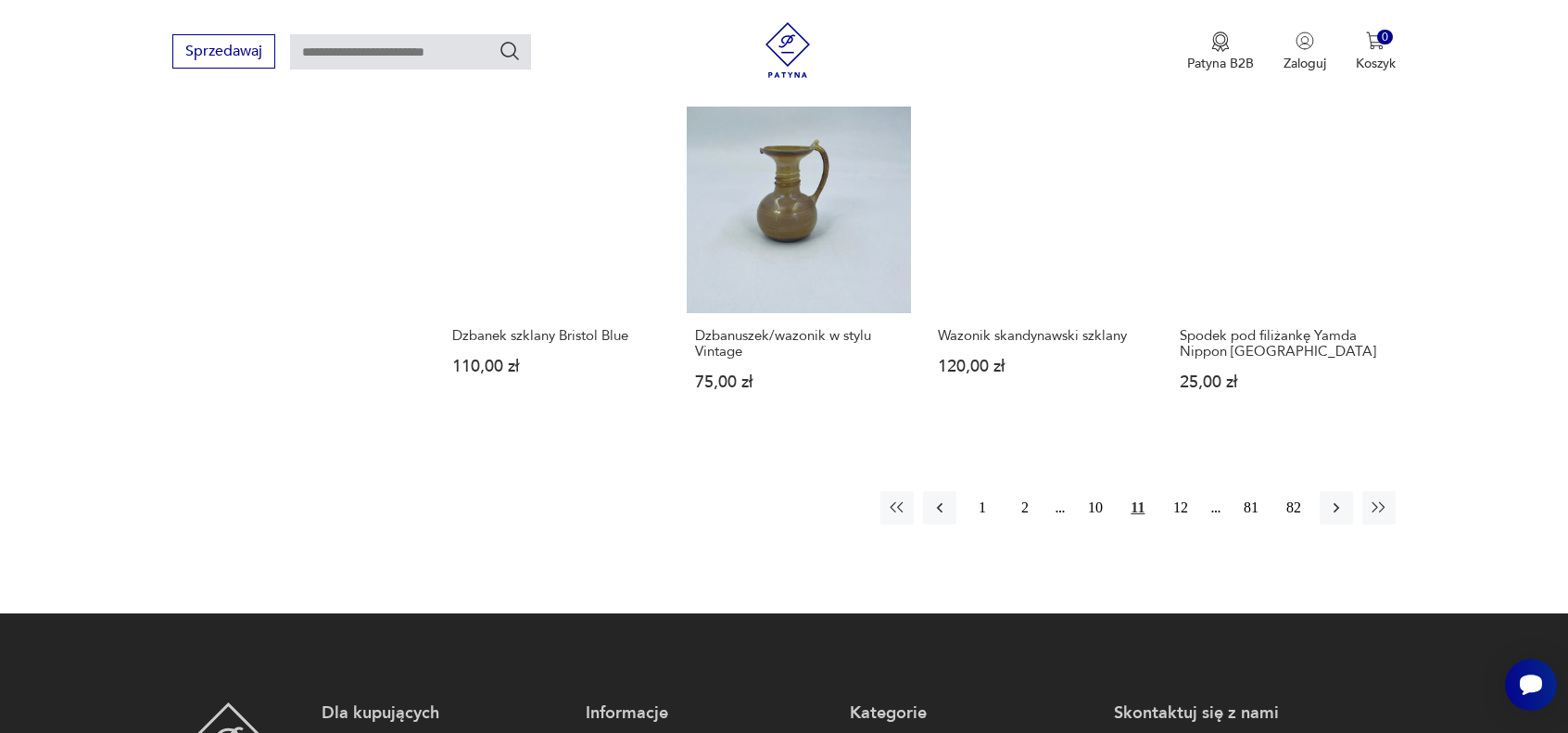
scroll to position [1771, 0]
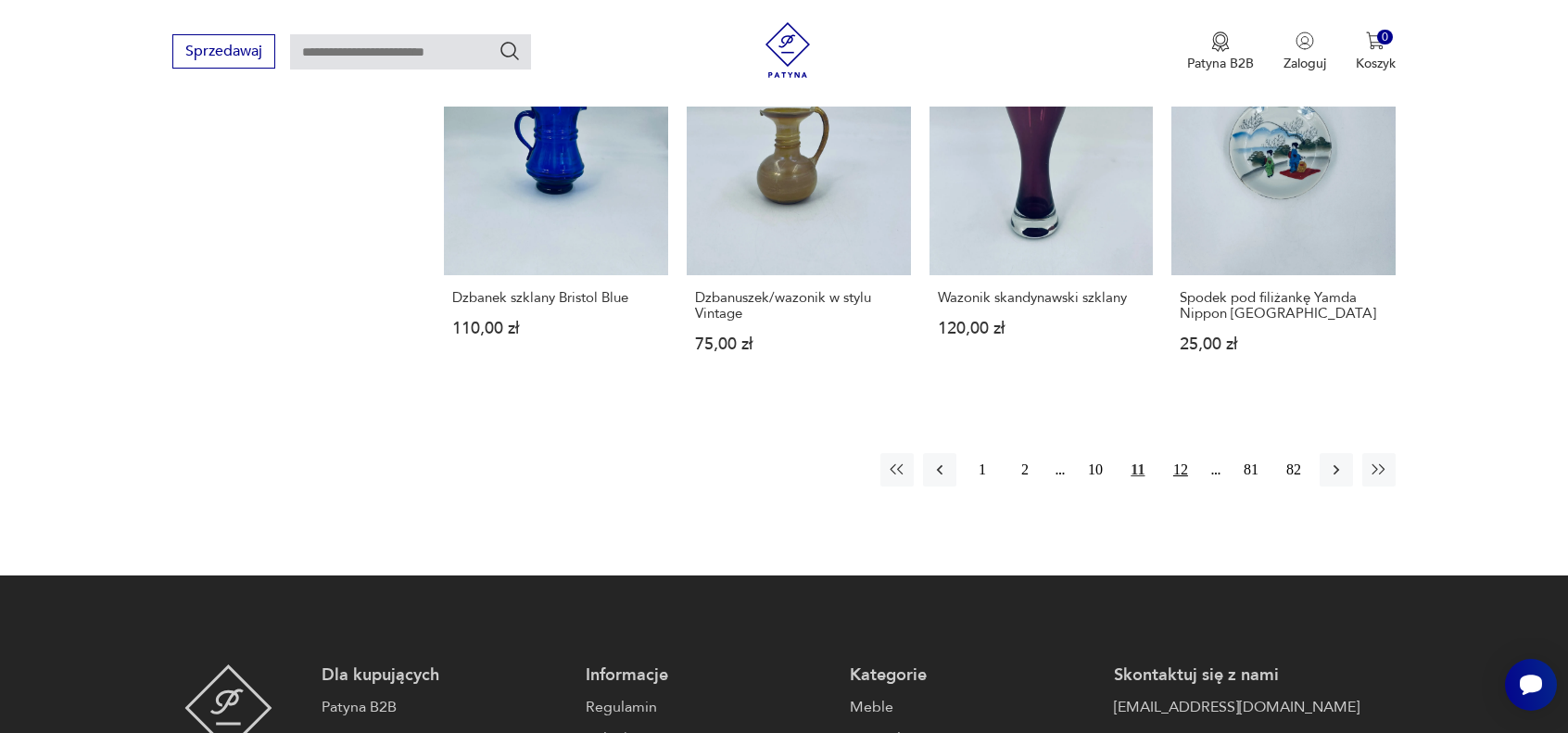
click at [1179, 470] on button "12" at bounding box center [1180, 470] width 34 height 34
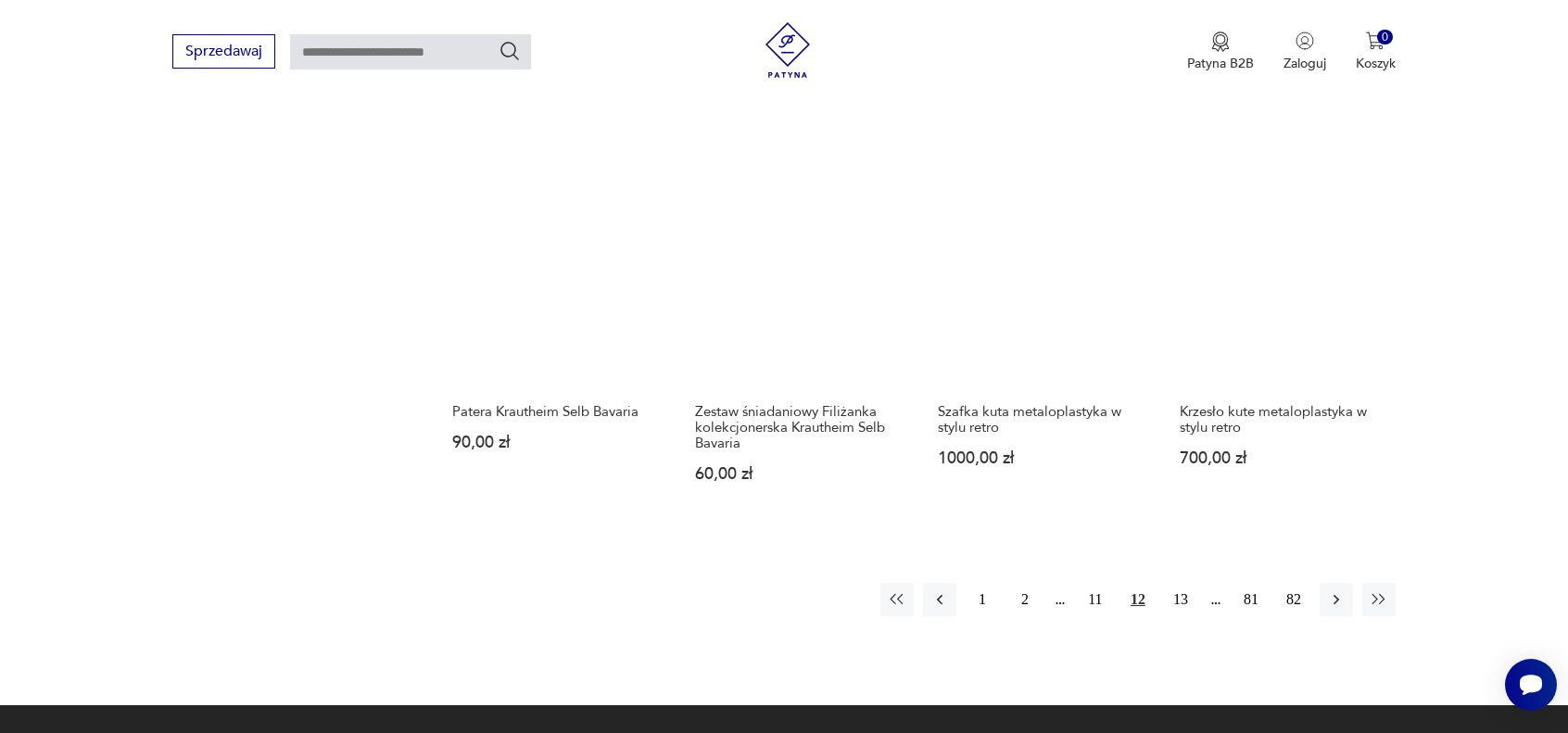
scroll to position [1771, 0]
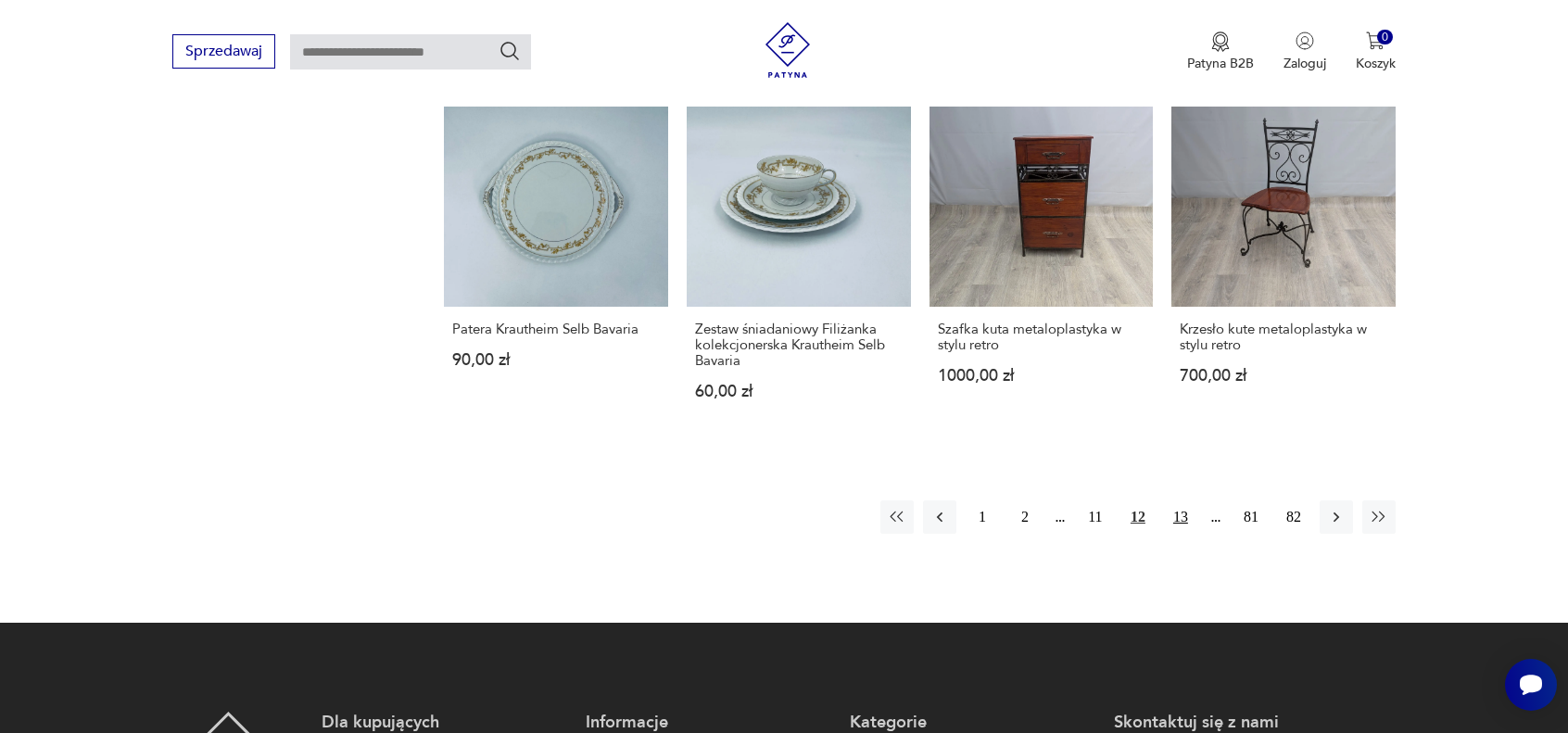
click at [1184, 515] on button "13" at bounding box center [1180, 517] width 34 height 34
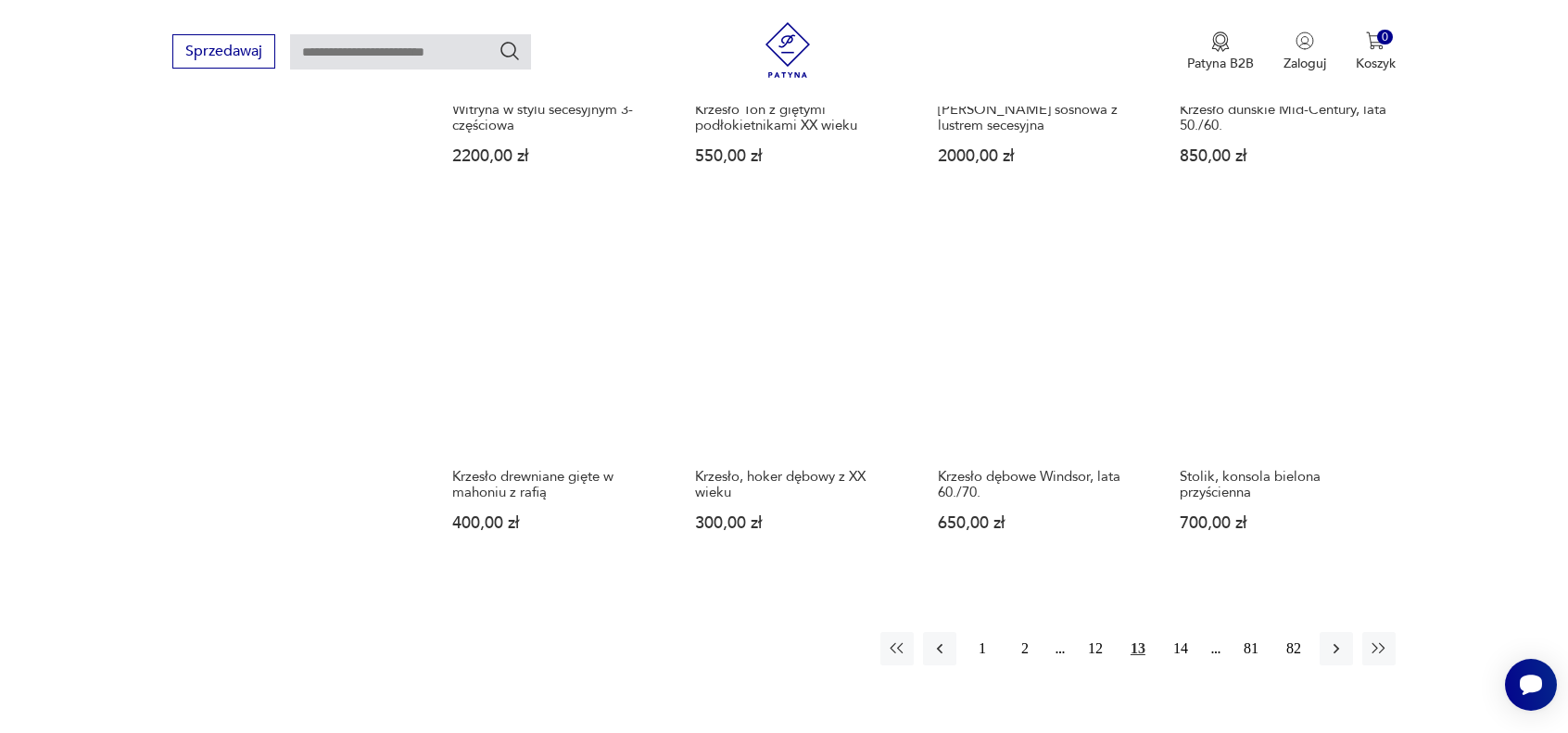
scroll to position [1679, 0]
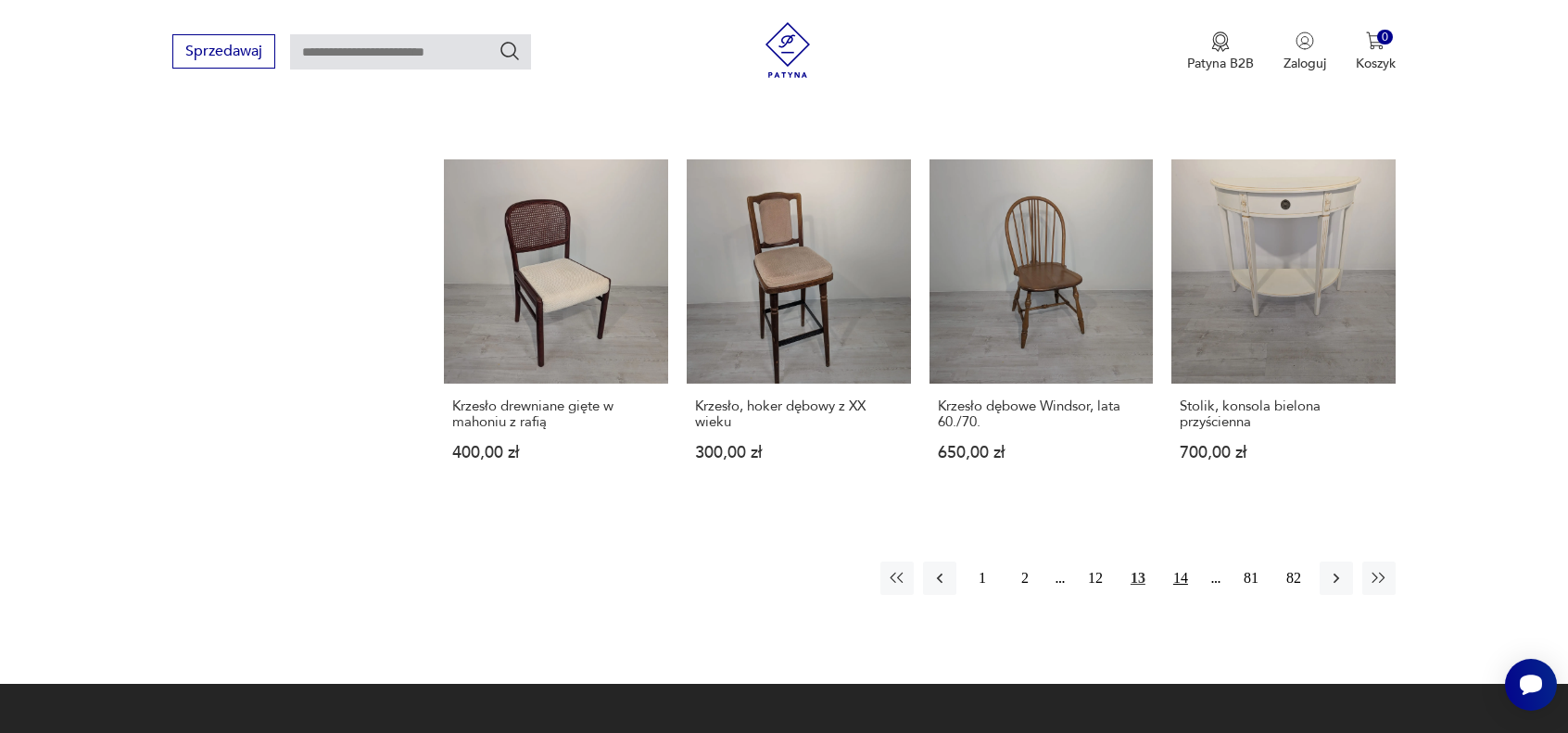
click at [1176, 580] on button "14" at bounding box center [1180, 578] width 34 height 34
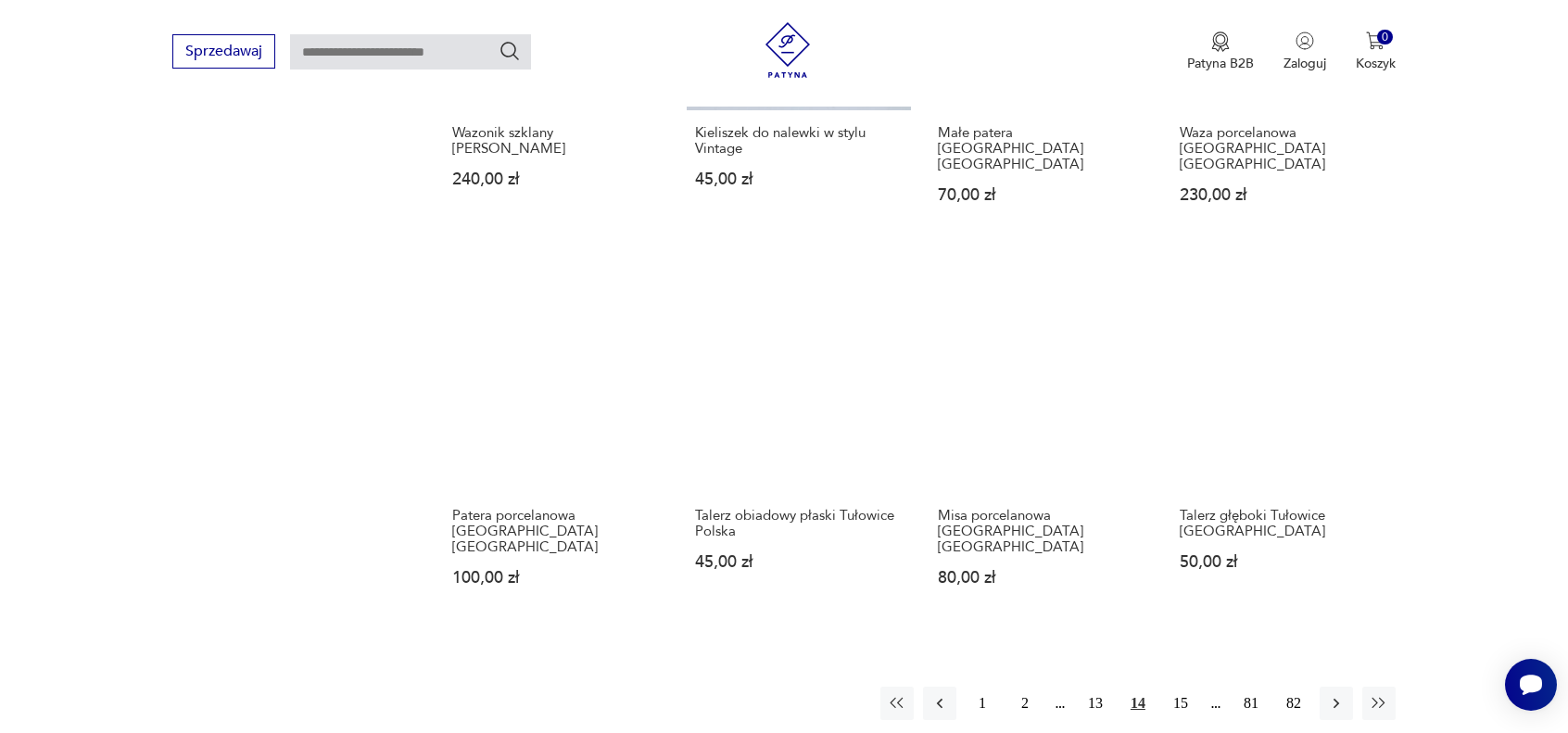
scroll to position [1679, 0]
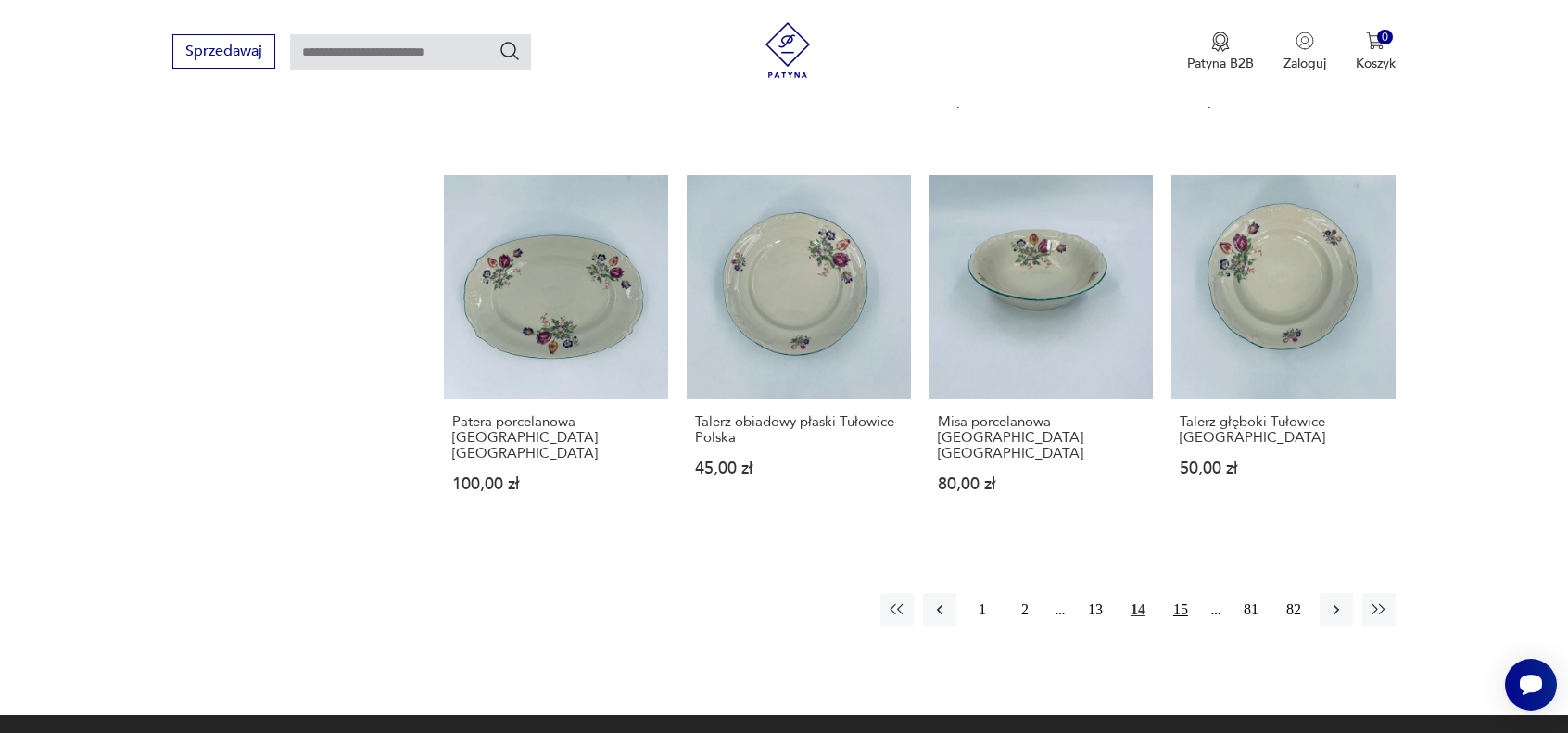
click at [1178, 593] on button "15" at bounding box center [1180, 610] width 34 height 34
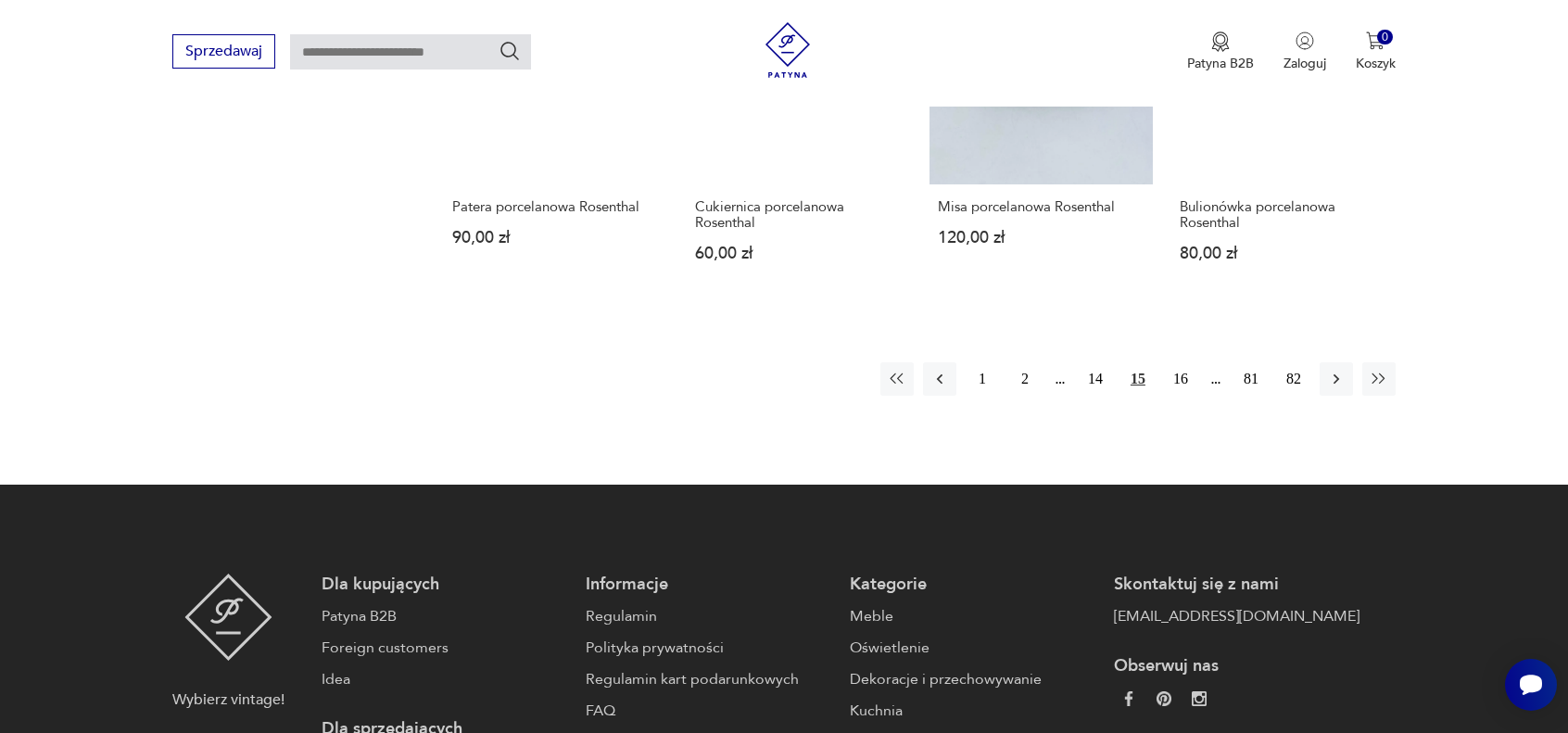
scroll to position [1863, 0]
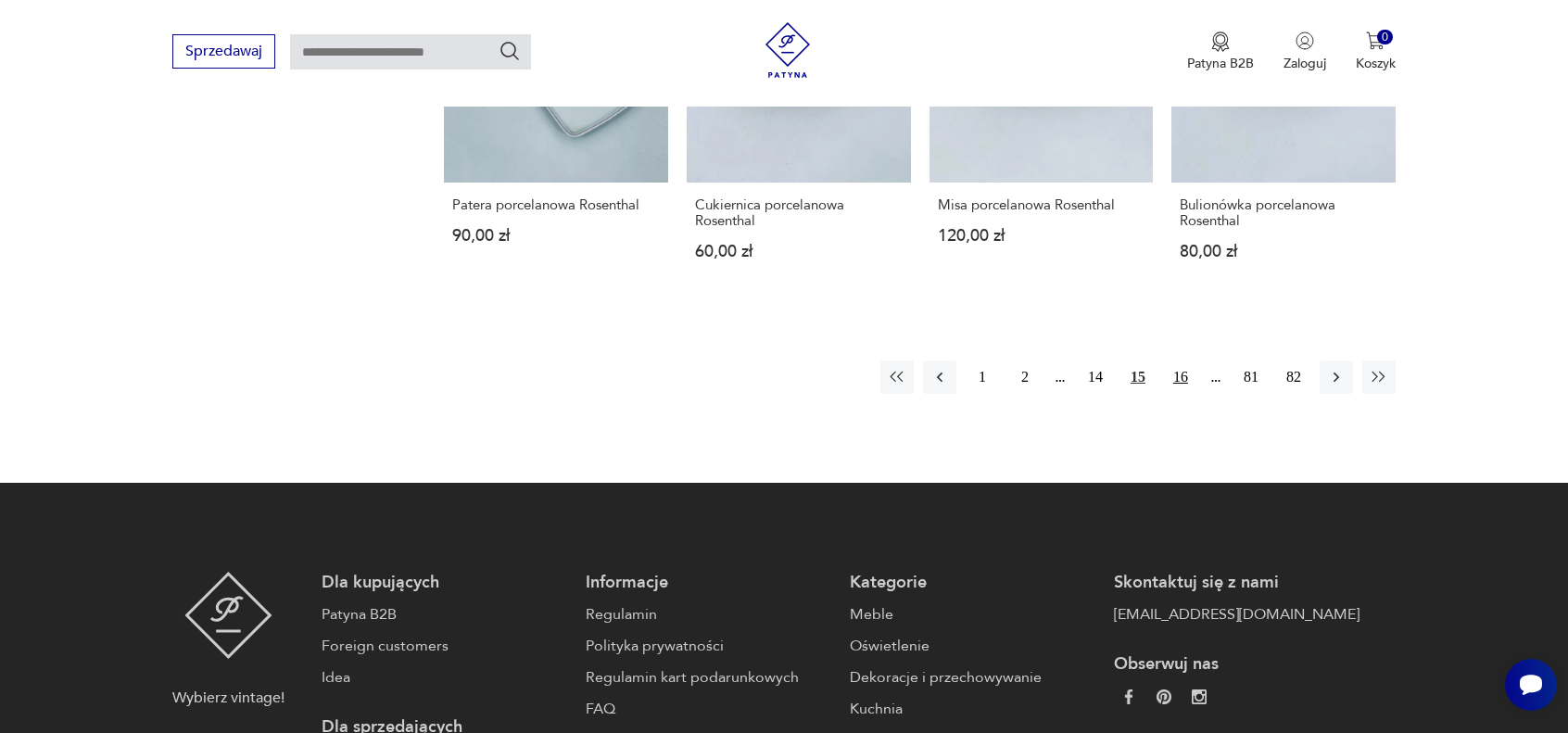
click at [1184, 375] on button "16" at bounding box center [1180, 377] width 34 height 34
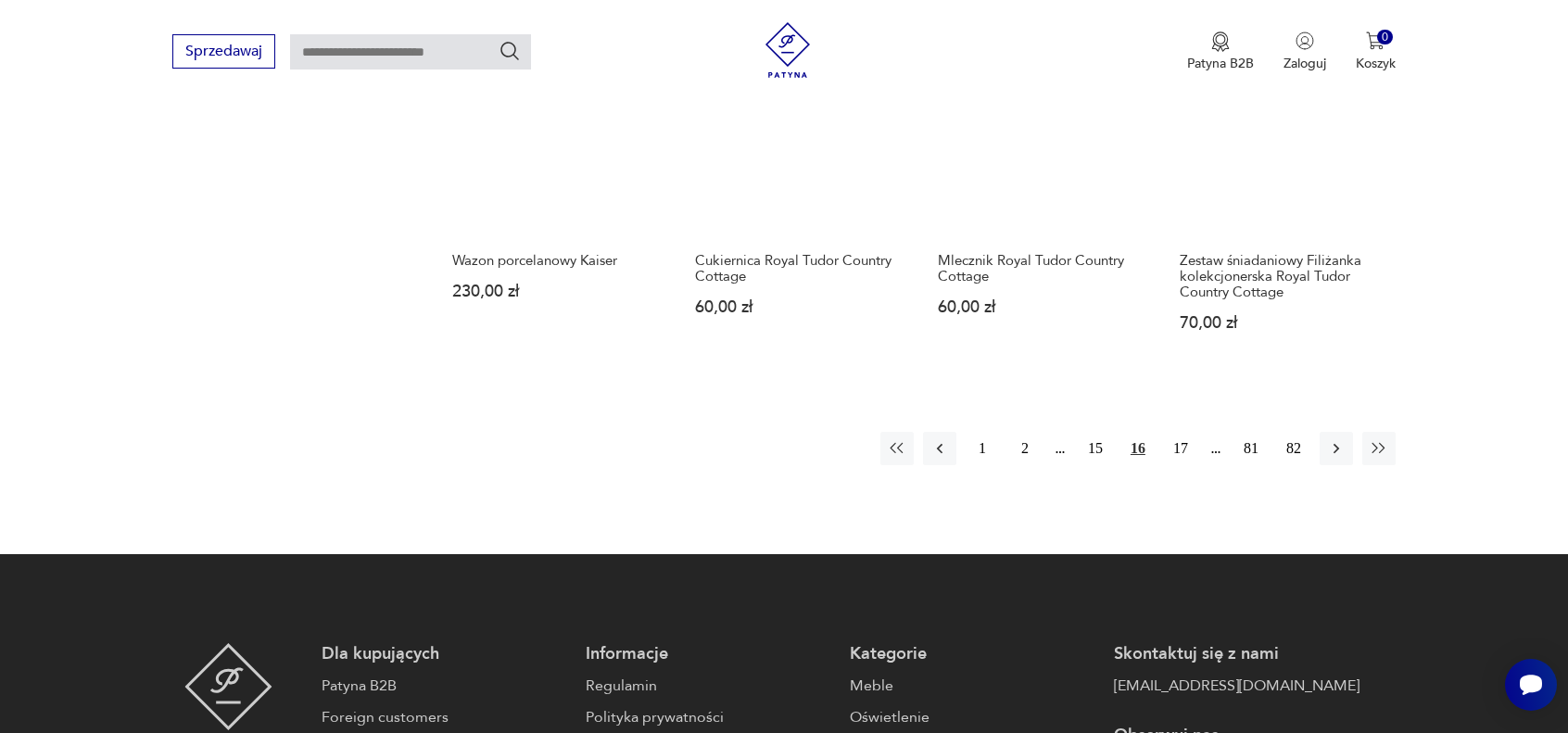
scroll to position [1863, 0]
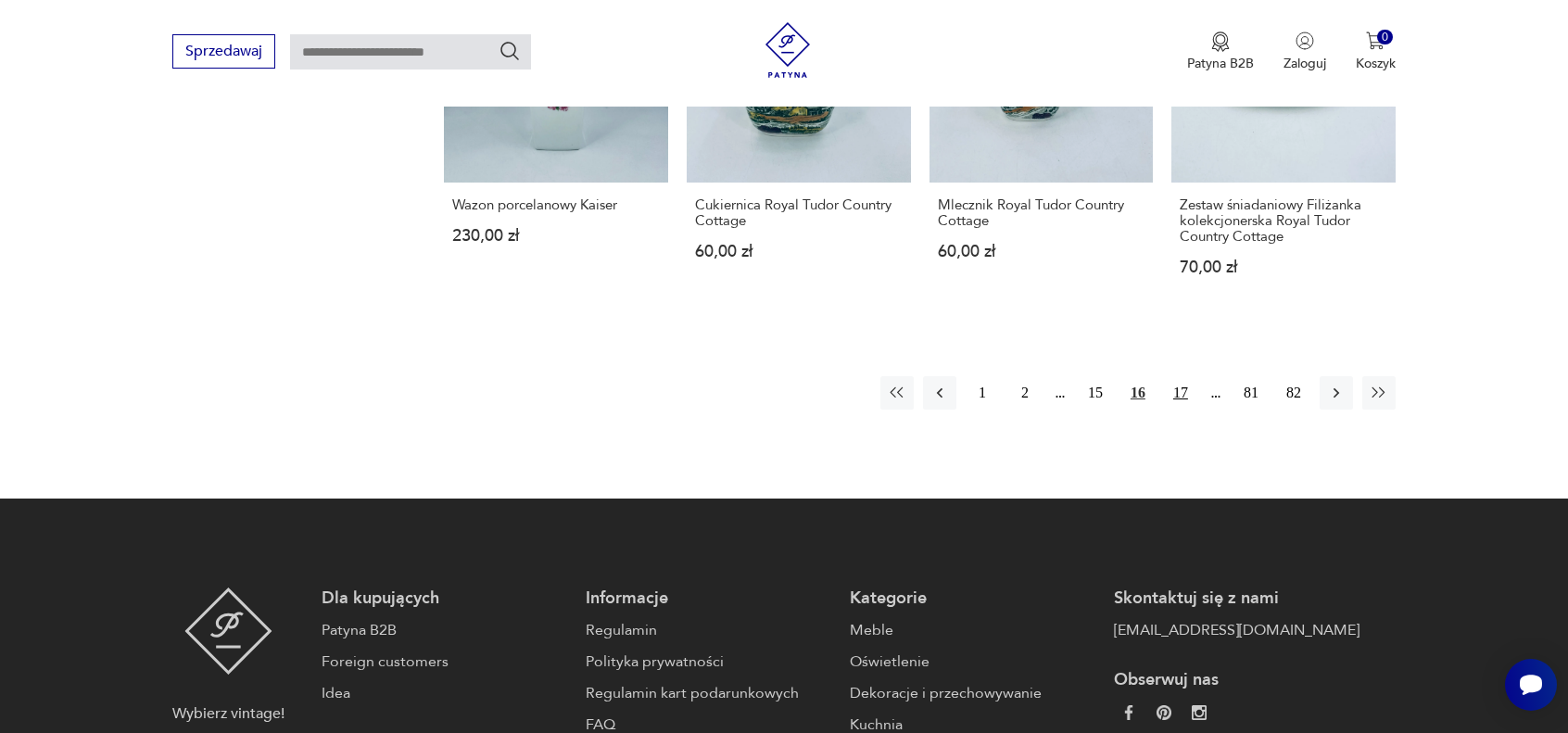
click at [1176, 393] on button "17" at bounding box center [1180, 393] width 34 height 34
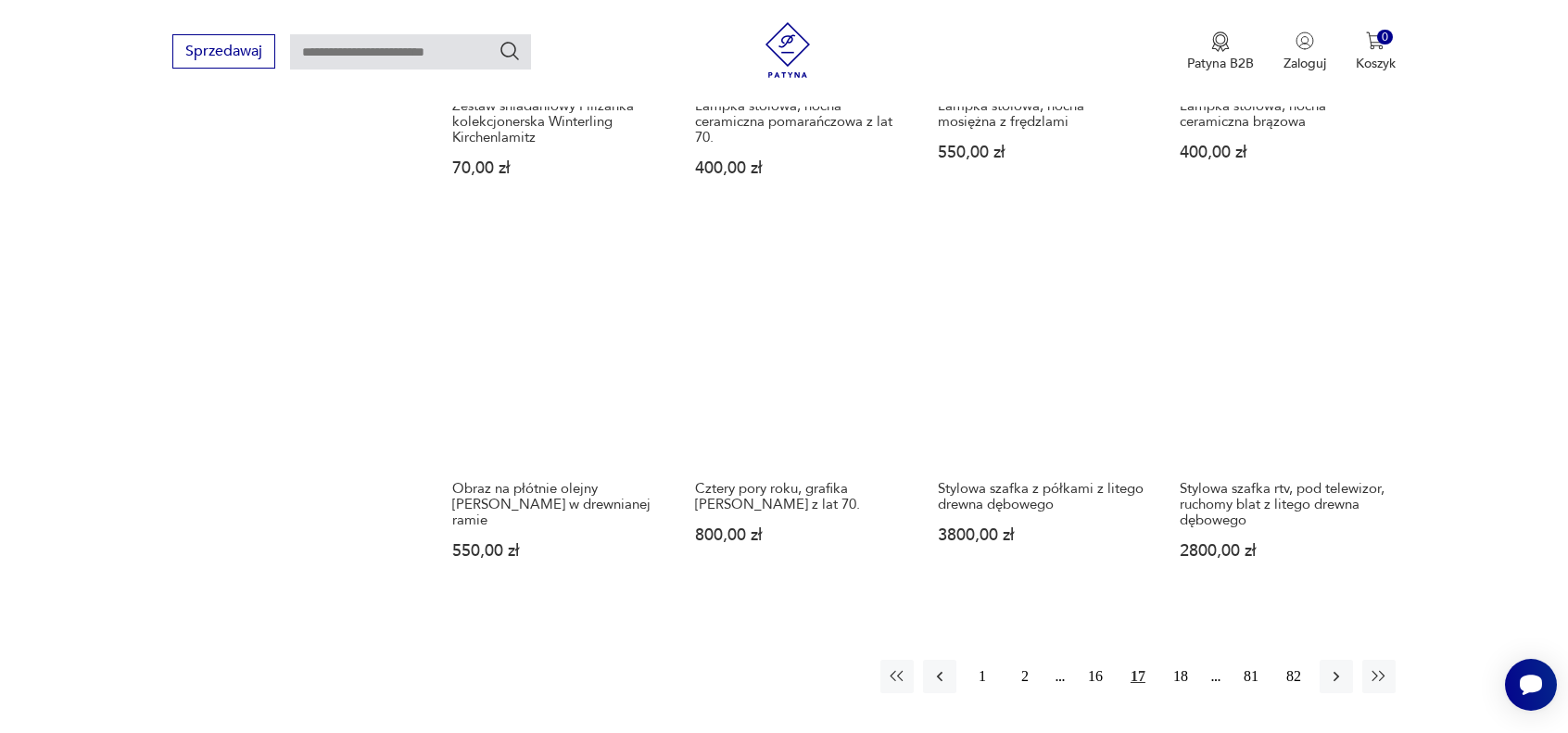
scroll to position [1679, 0]
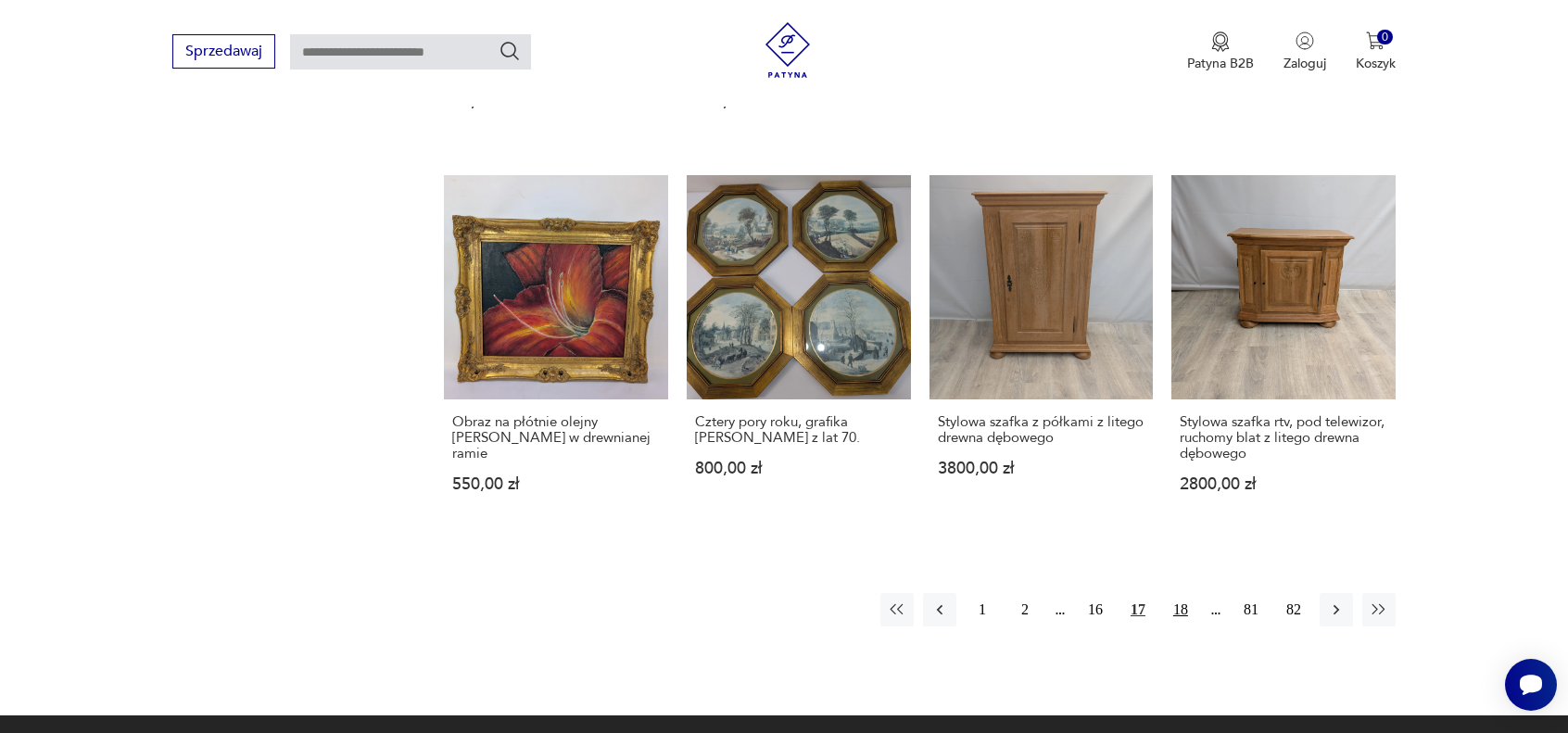
click at [1182, 593] on button "18" at bounding box center [1180, 610] width 34 height 34
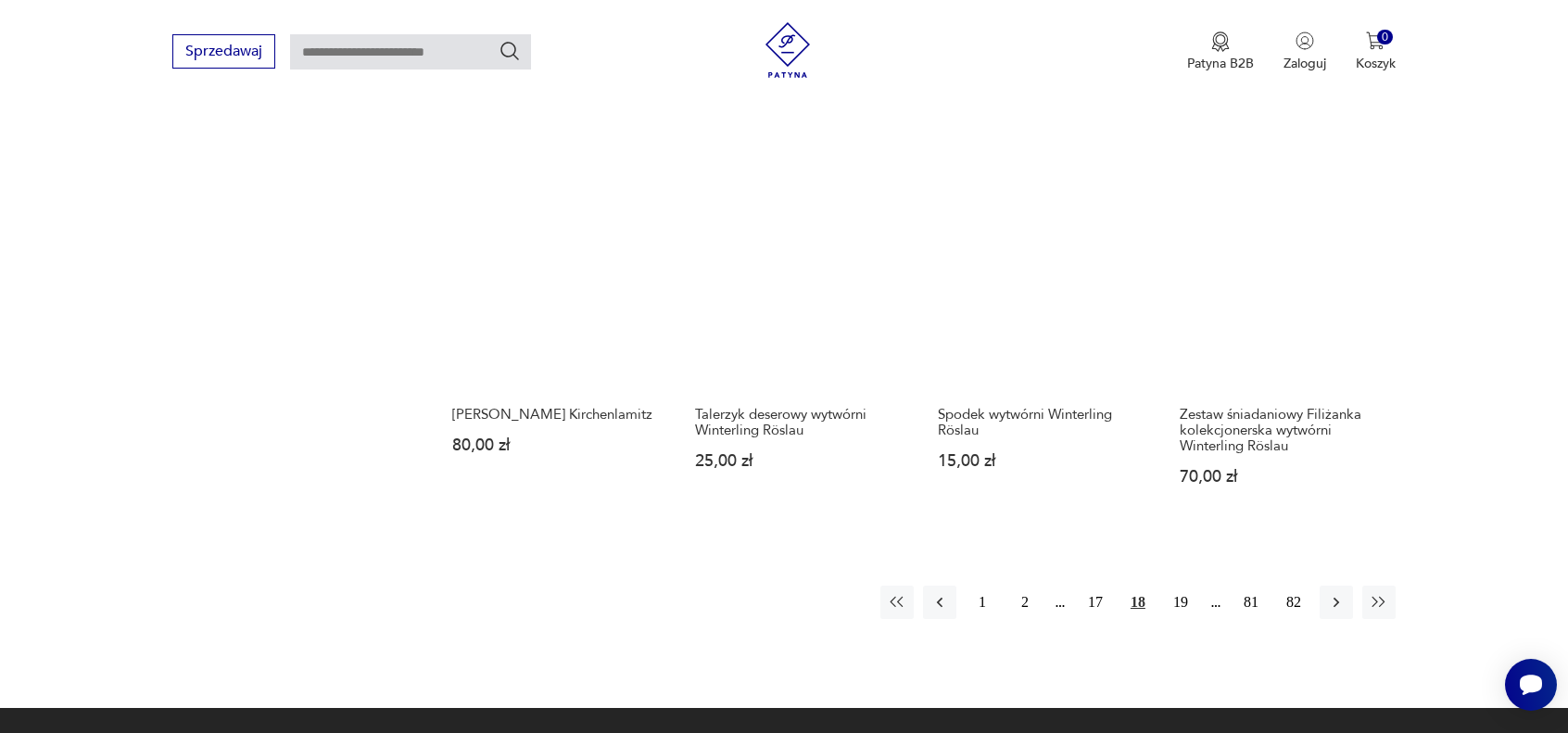
scroll to position [1771, 0]
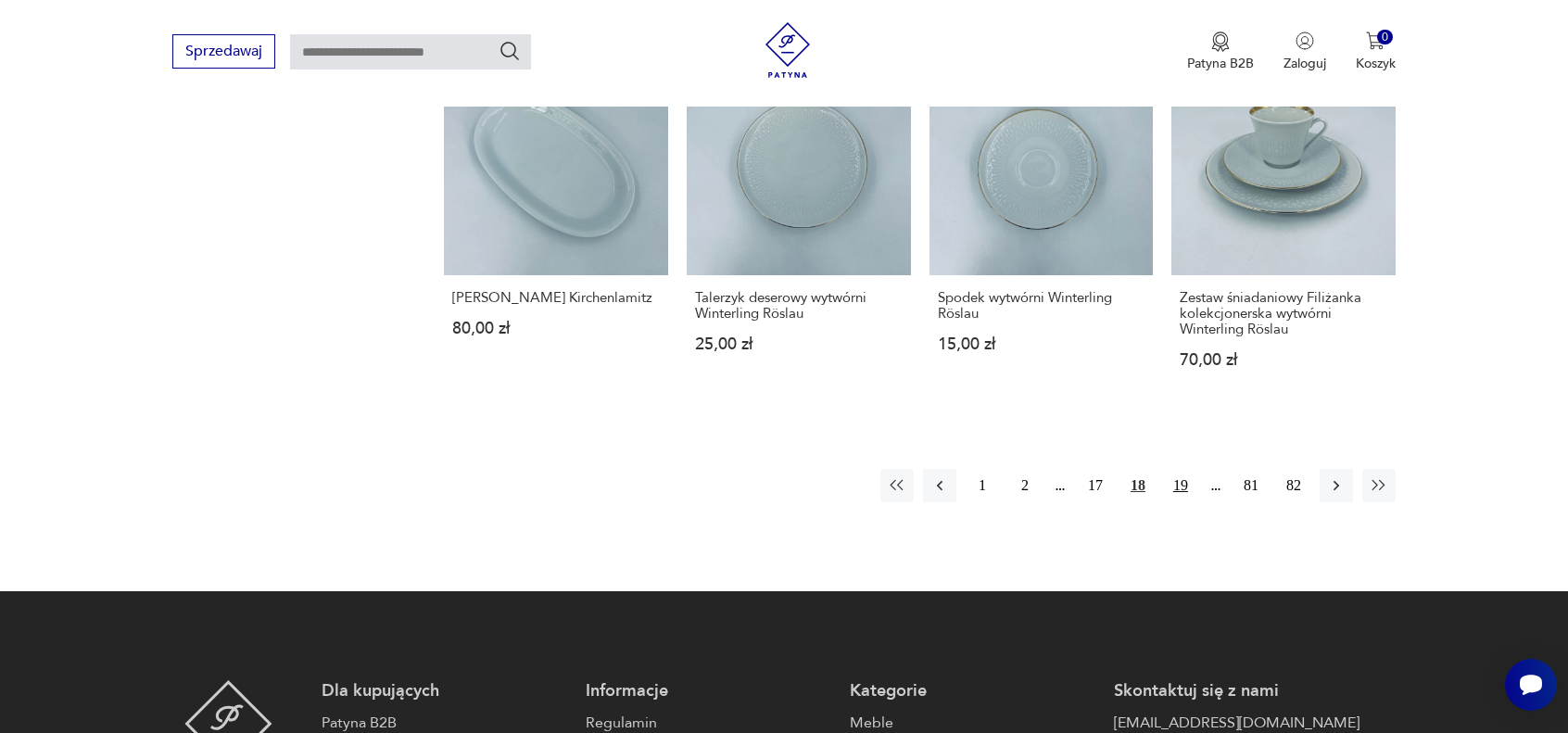
click at [1189, 469] on button "19" at bounding box center [1180, 486] width 34 height 34
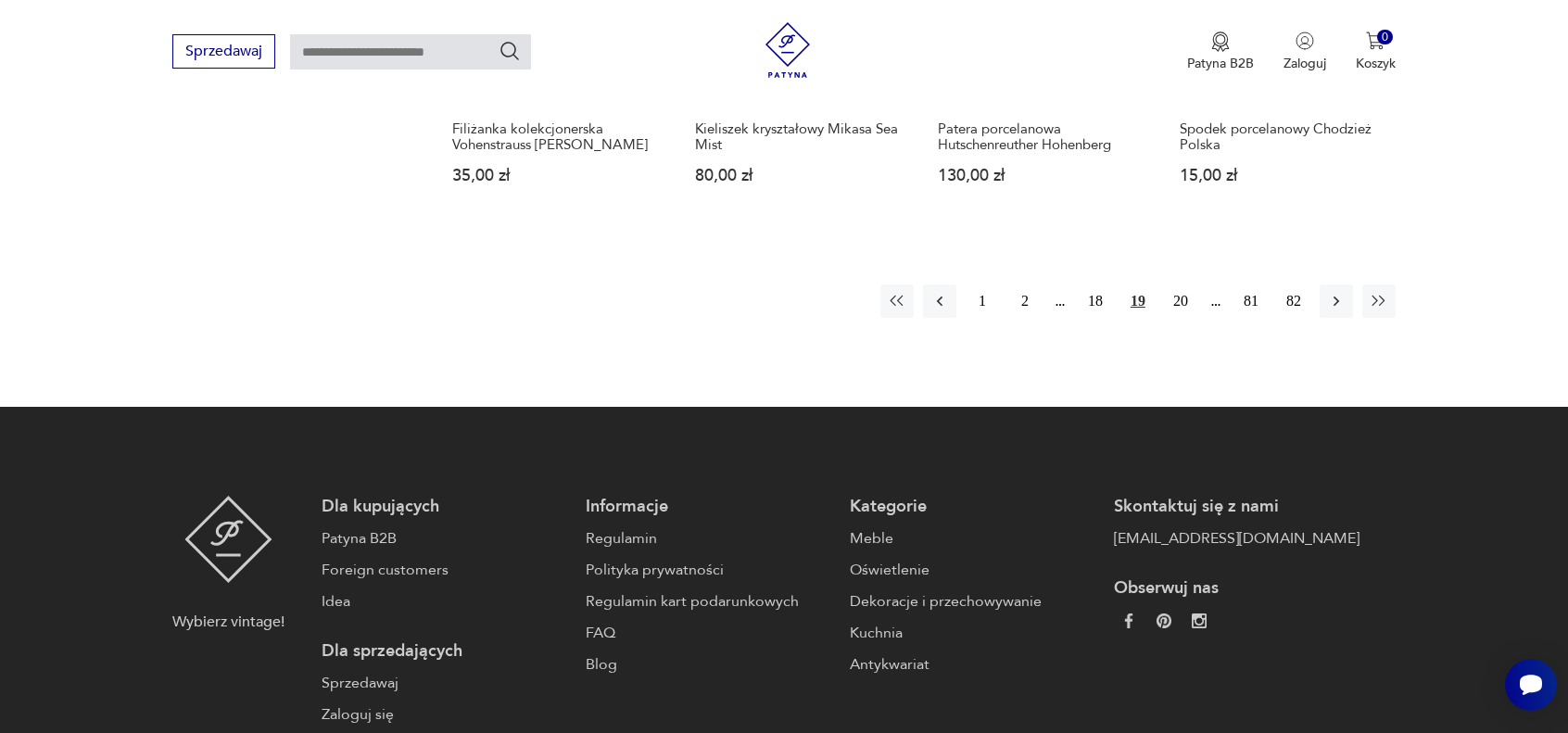
scroll to position [1957, 0]
click at [1179, 283] on button "20" at bounding box center [1180, 300] width 34 height 34
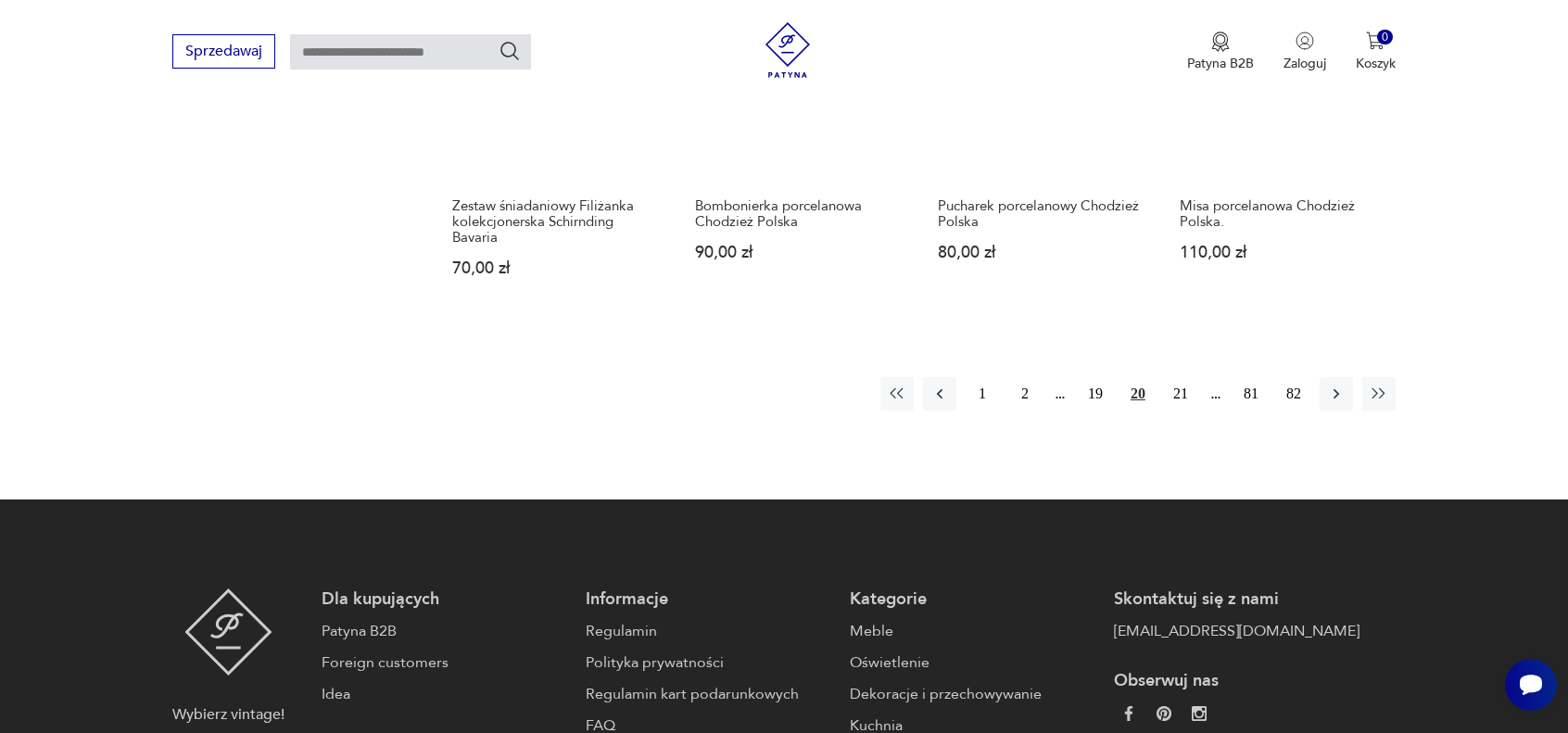
scroll to position [1863, 0]
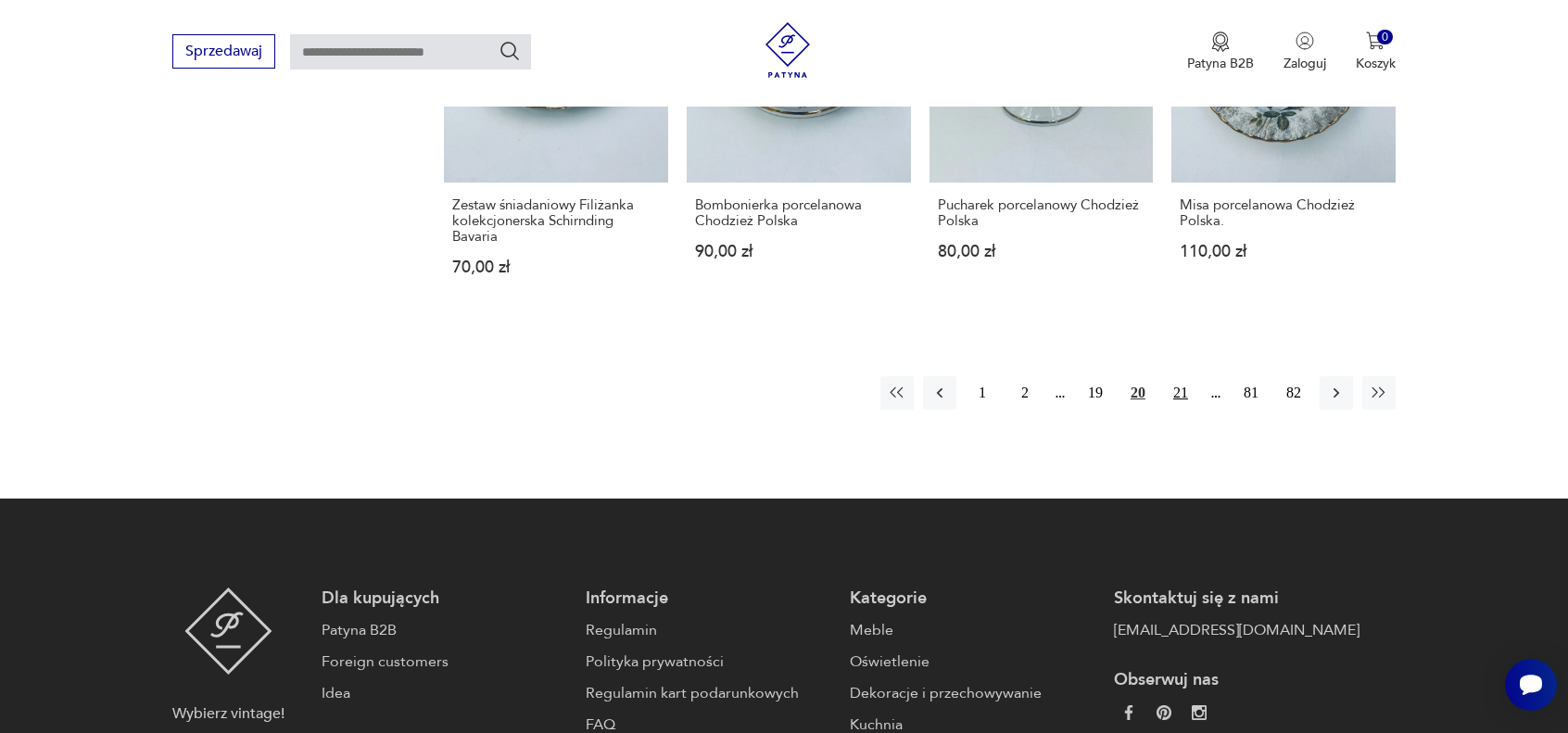
click at [1183, 391] on button "21" at bounding box center [1180, 393] width 34 height 34
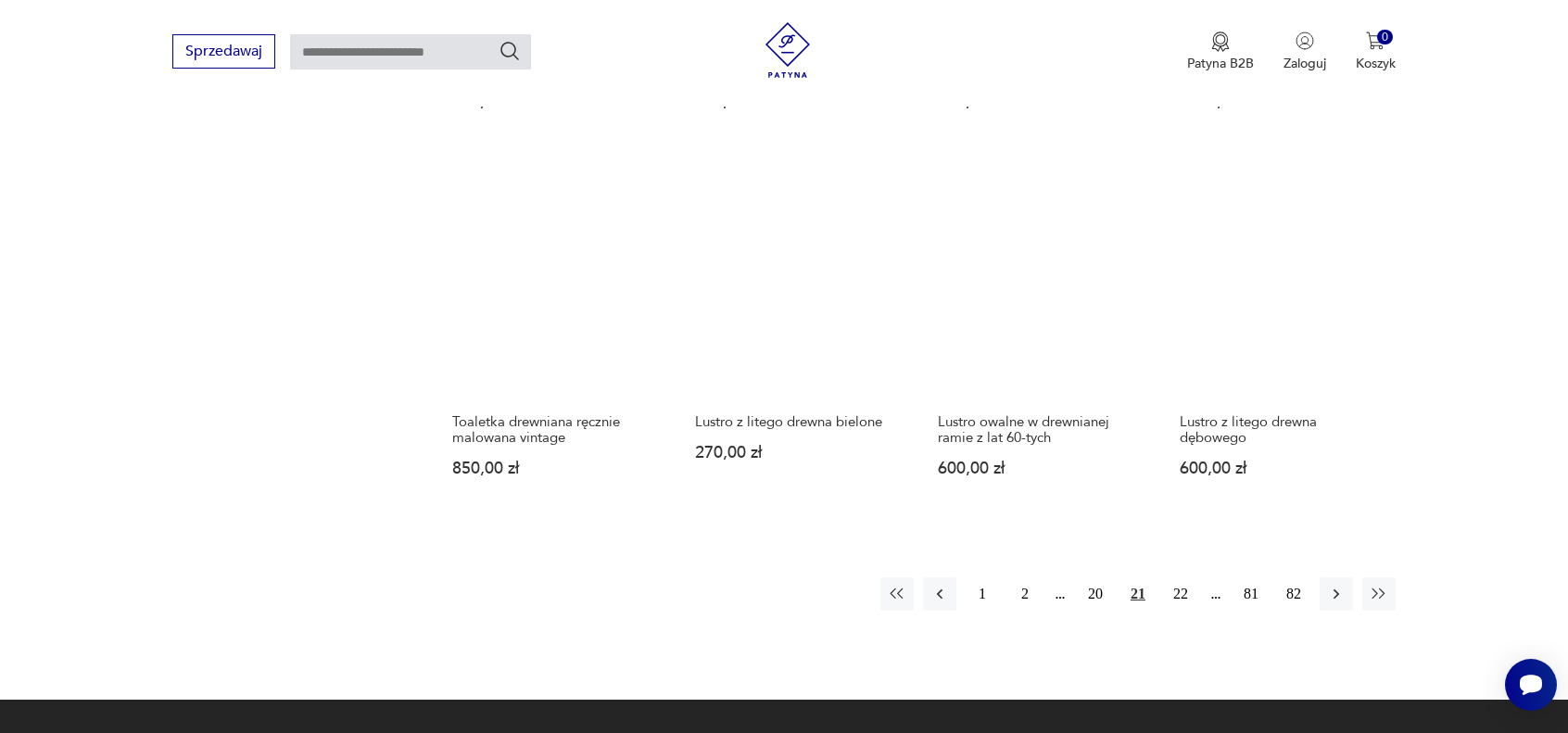
scroll to position [1679, 0]
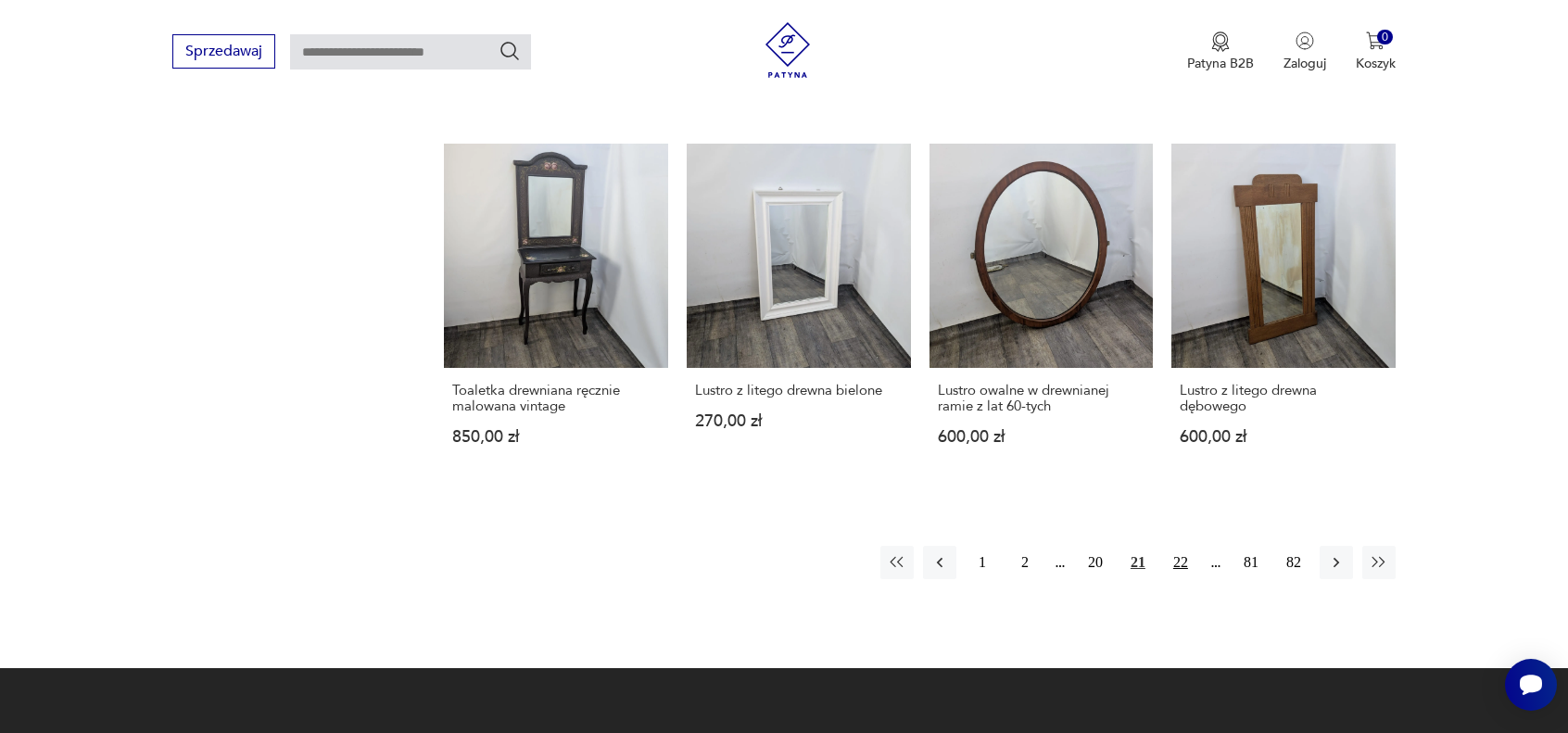
click at [1179, 560] on button "22" at bounding box center [1180, 562] width 34 height 34
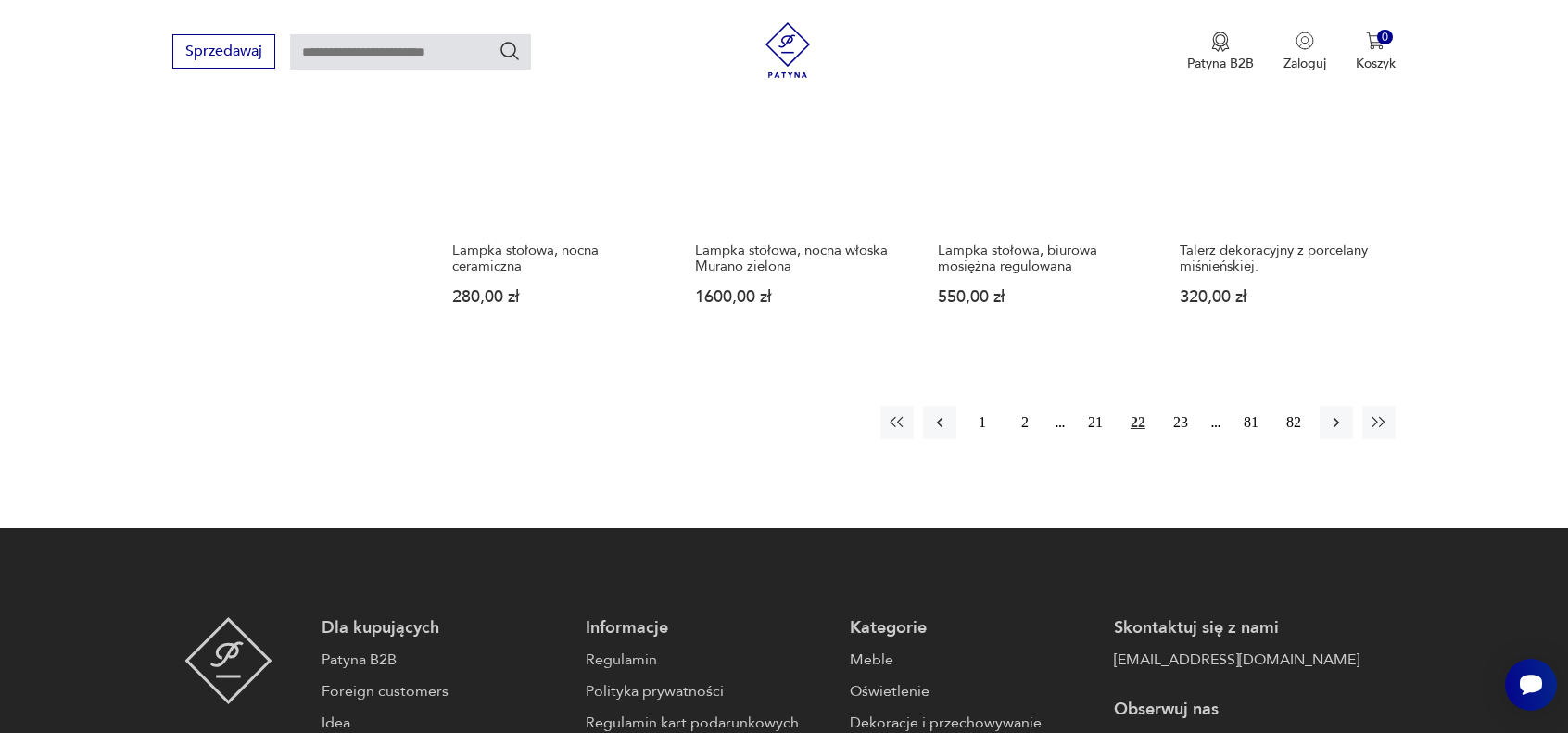
scroll to position [1863, 0]
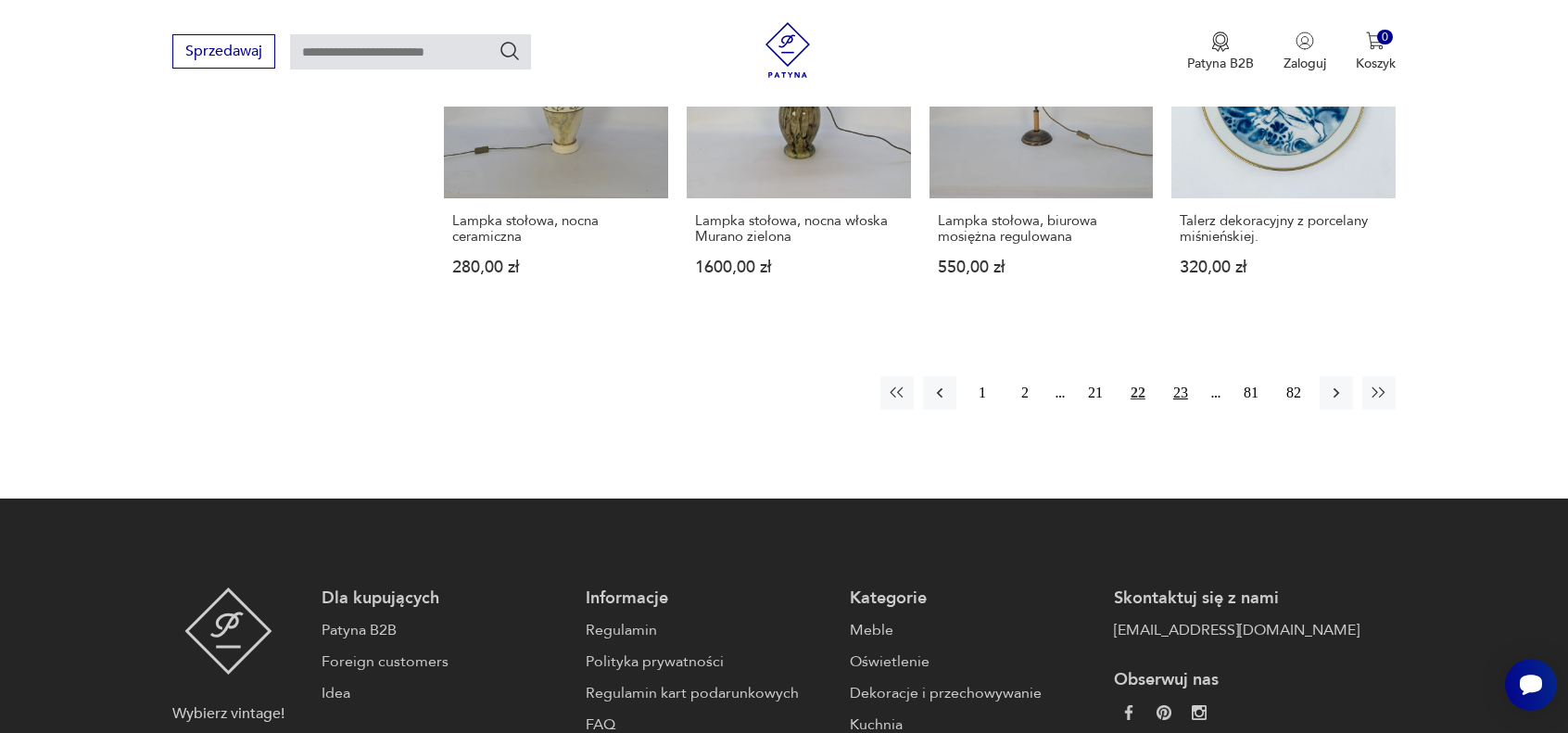
click at [1179, 377] on button "23" at bounding box center [1180, 393] width 34 height 34
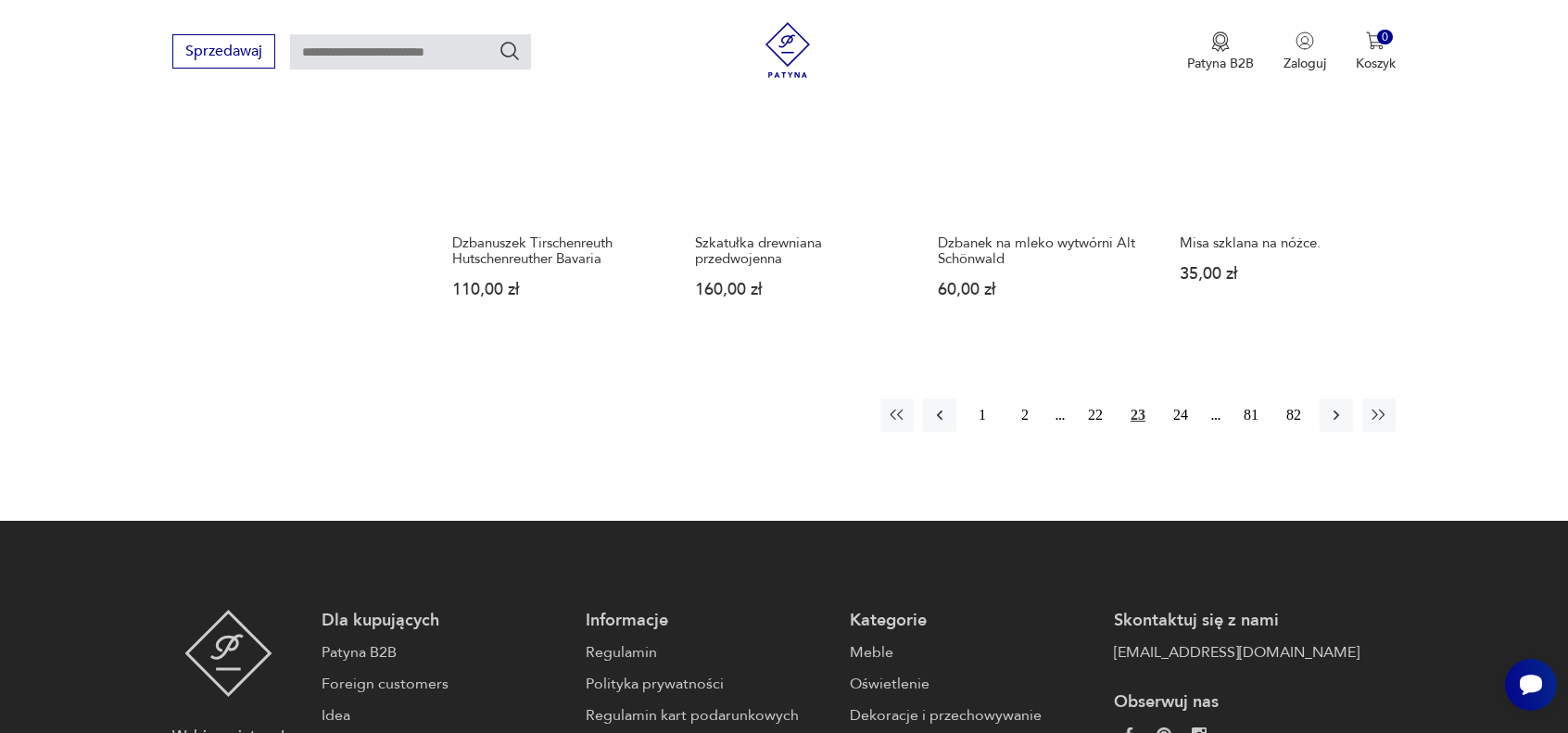
scroll to position [1863, 0]
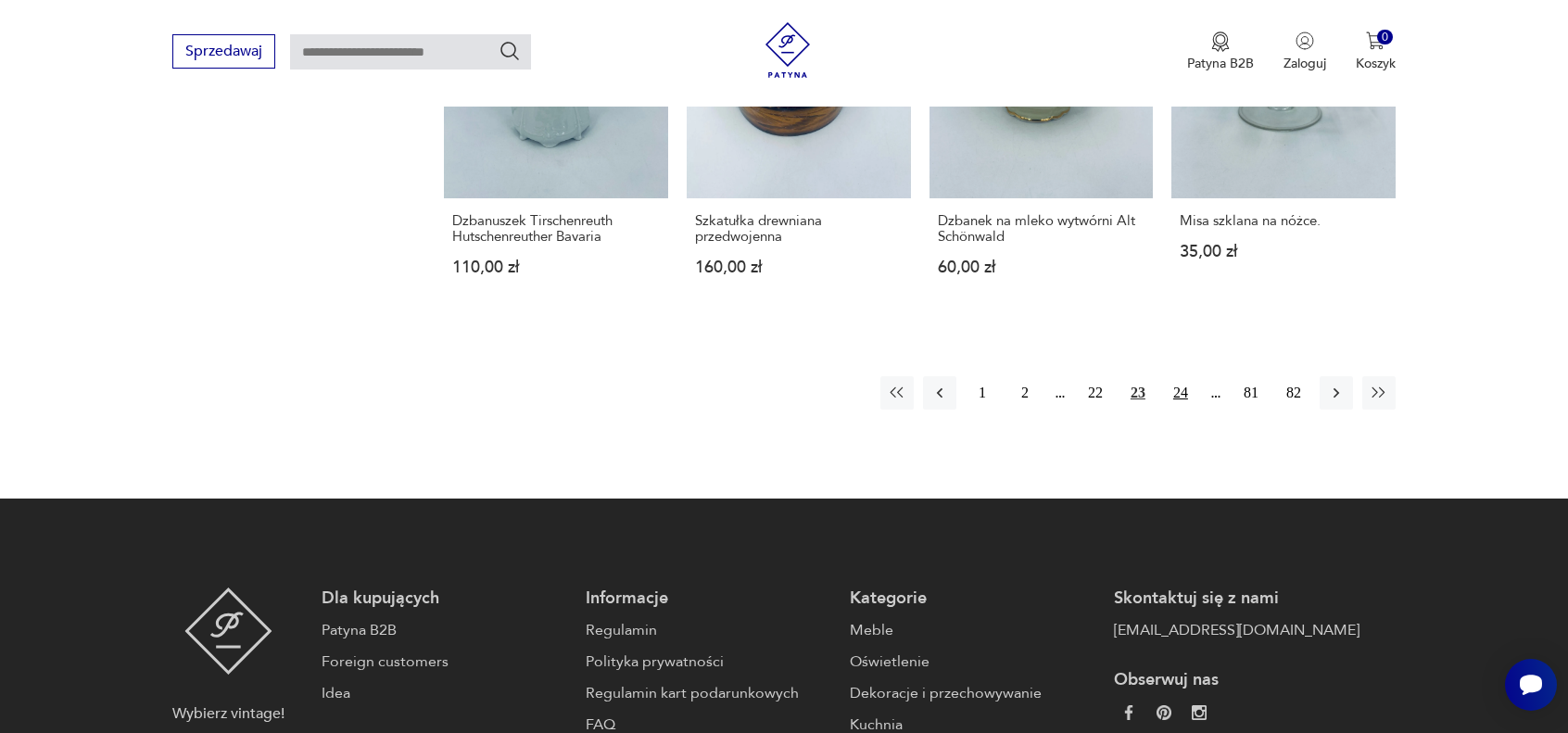
click at [1183, 376] on button "24" at bounding box center [1180, 393] width 34 height 34
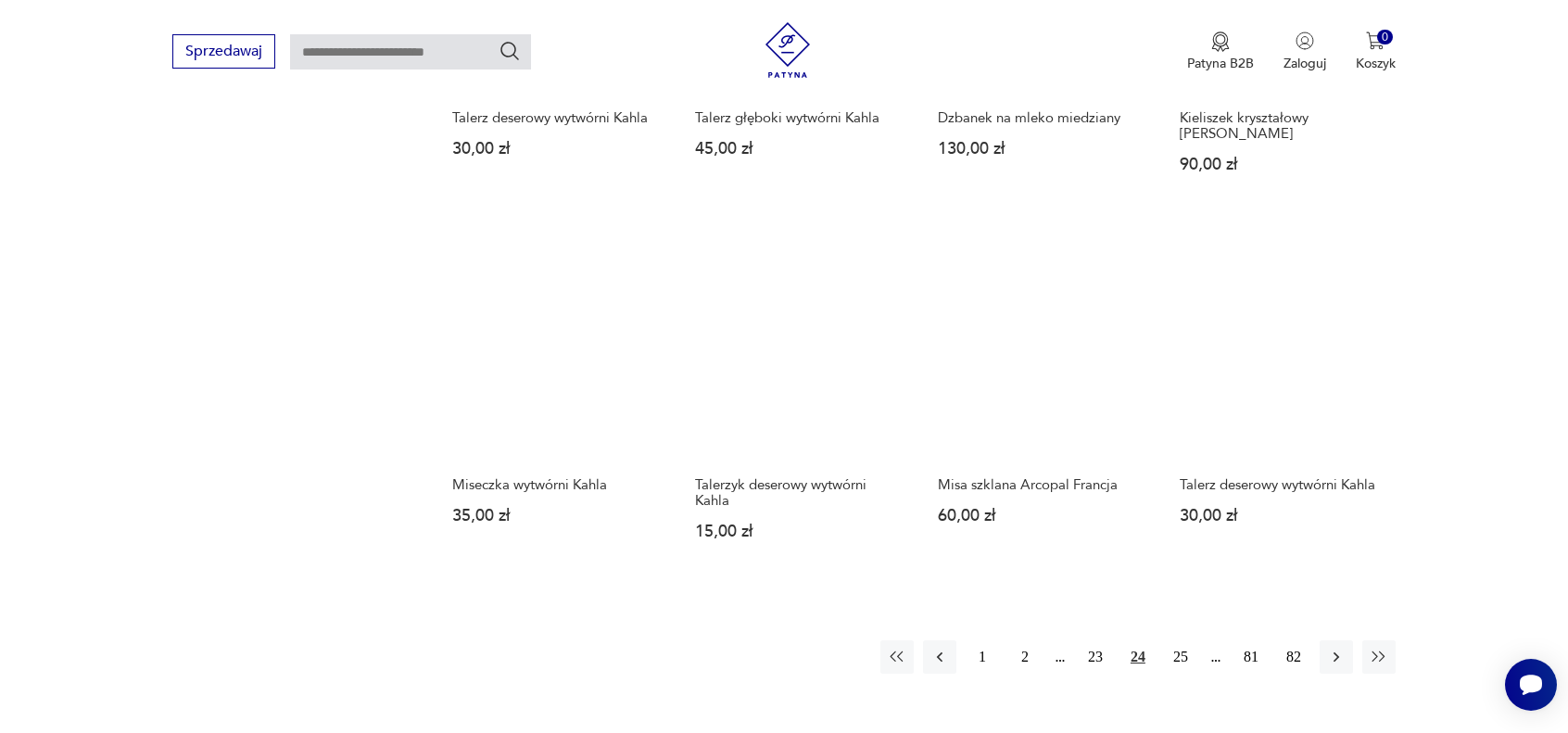
scroll to position [1586, 0]
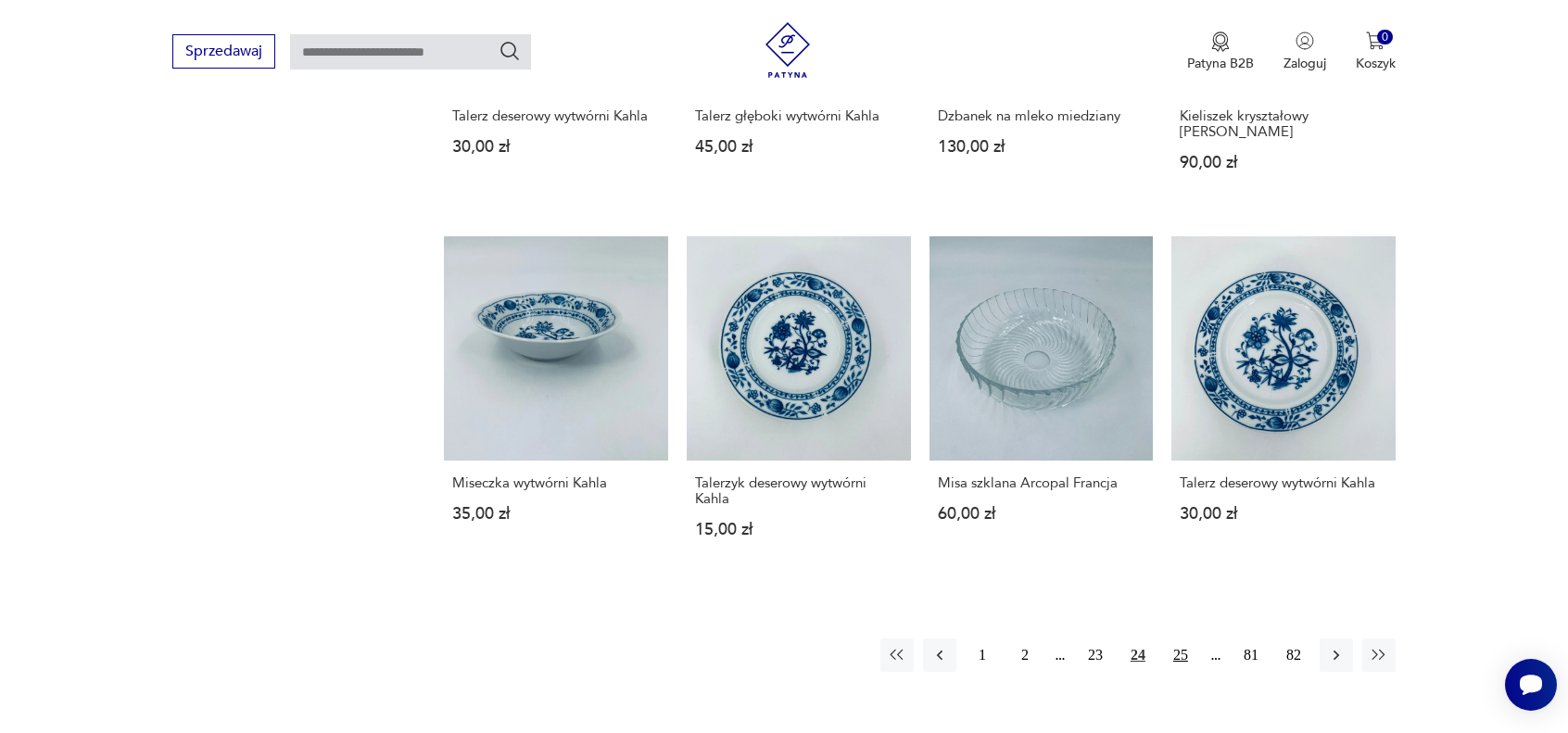
click at [1182, 657] on button "25" at bounding box center [1180, 656] width 34 height 34
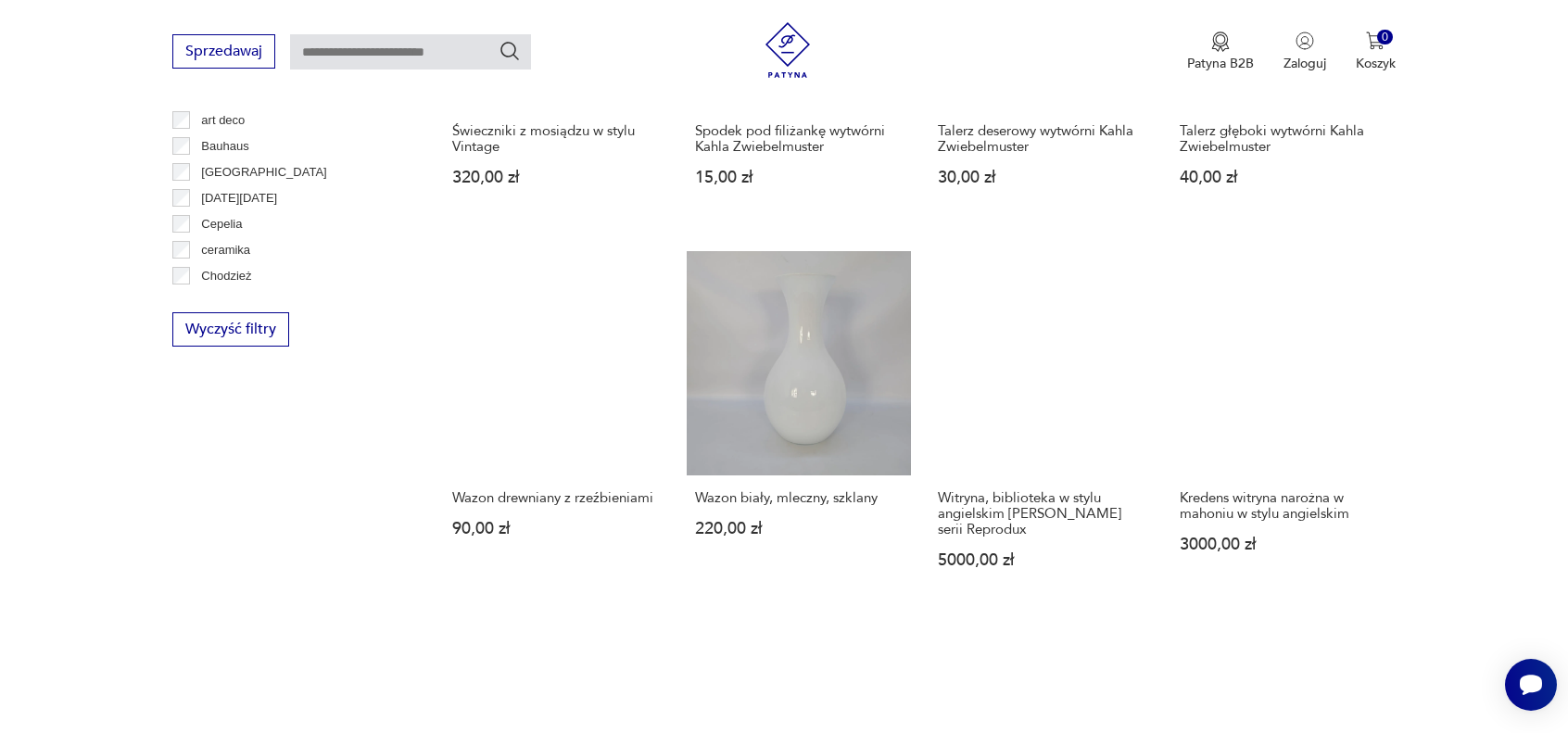
scroll to position [1216, 0]
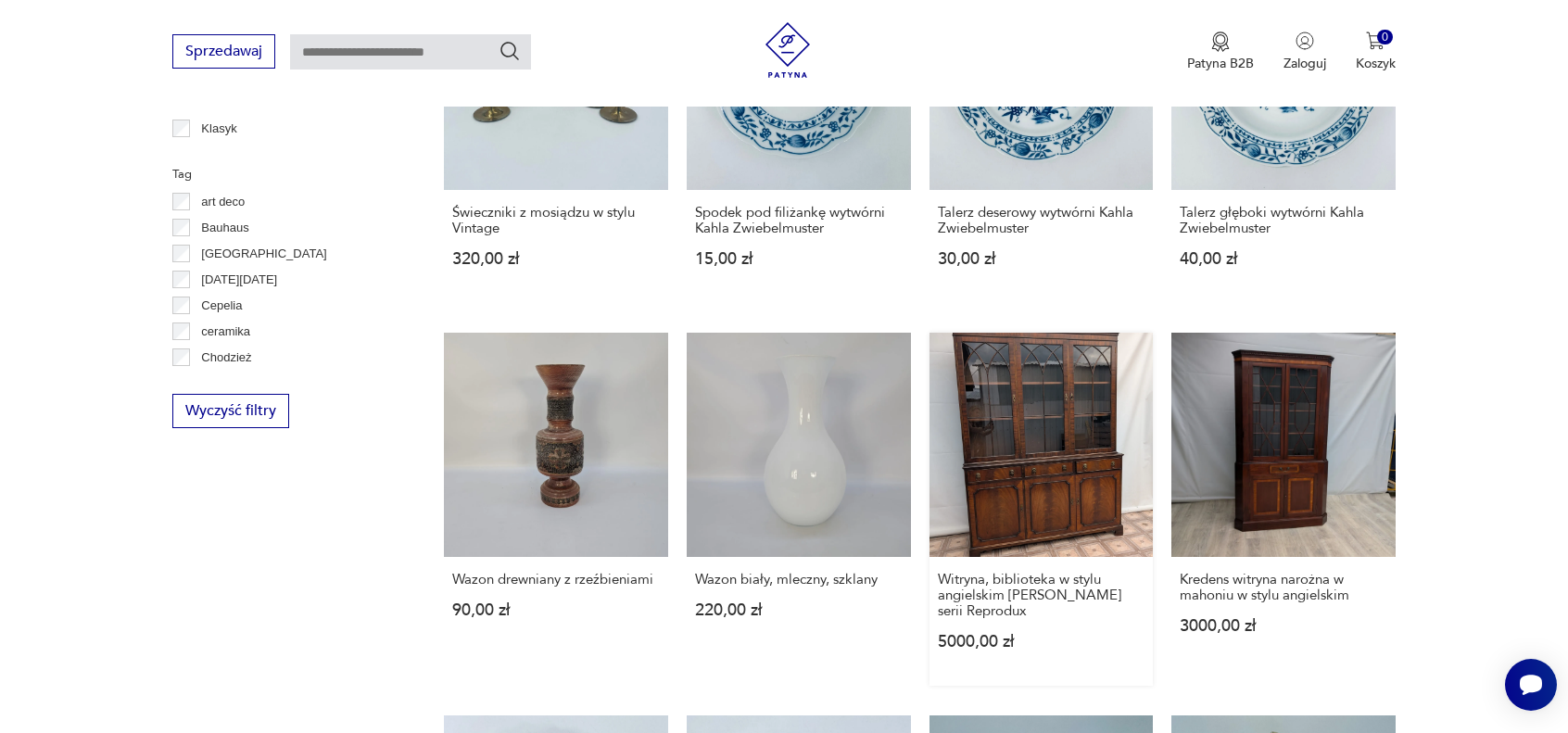
click at [1060, 445] on link "Witryna, biblioteka w stylu angielskim [PERSON_NAME] Funnel serii Reprodux 5000…" at bounding box center [1041, 509] width 225 height 353
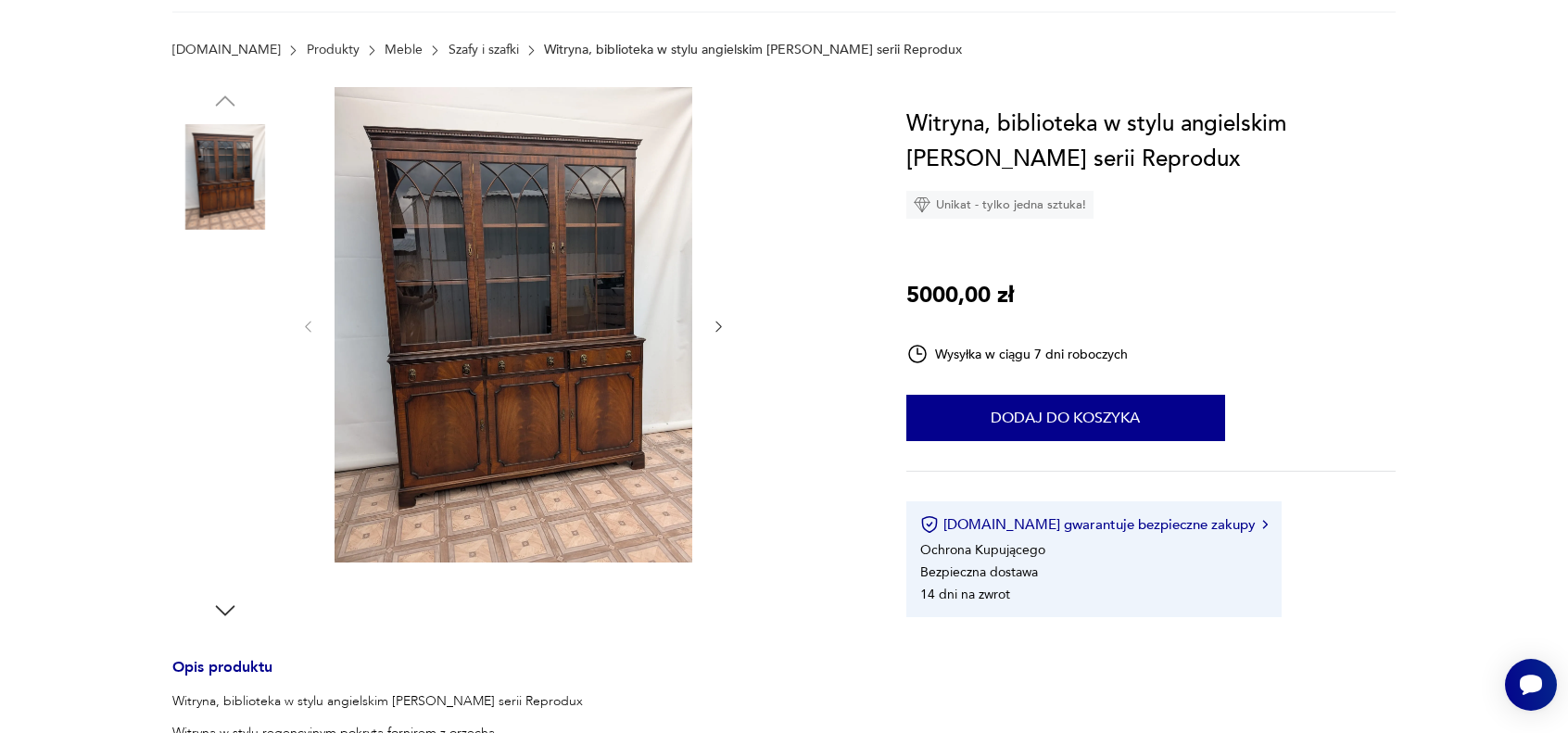
scroll to position [370, 0]
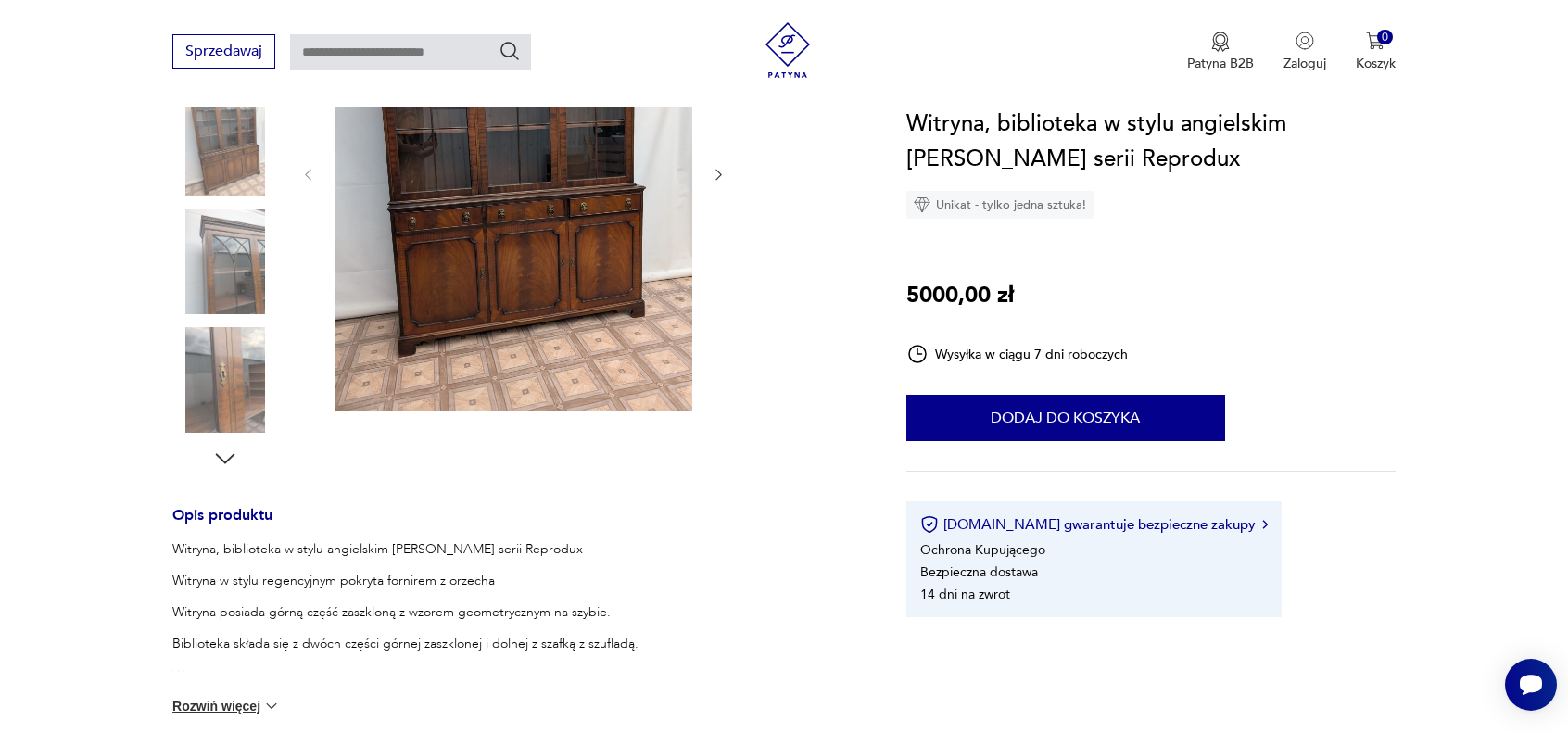
click at [714, 175] on icon "button" at bounding box center [718, 175] width 16 height 16
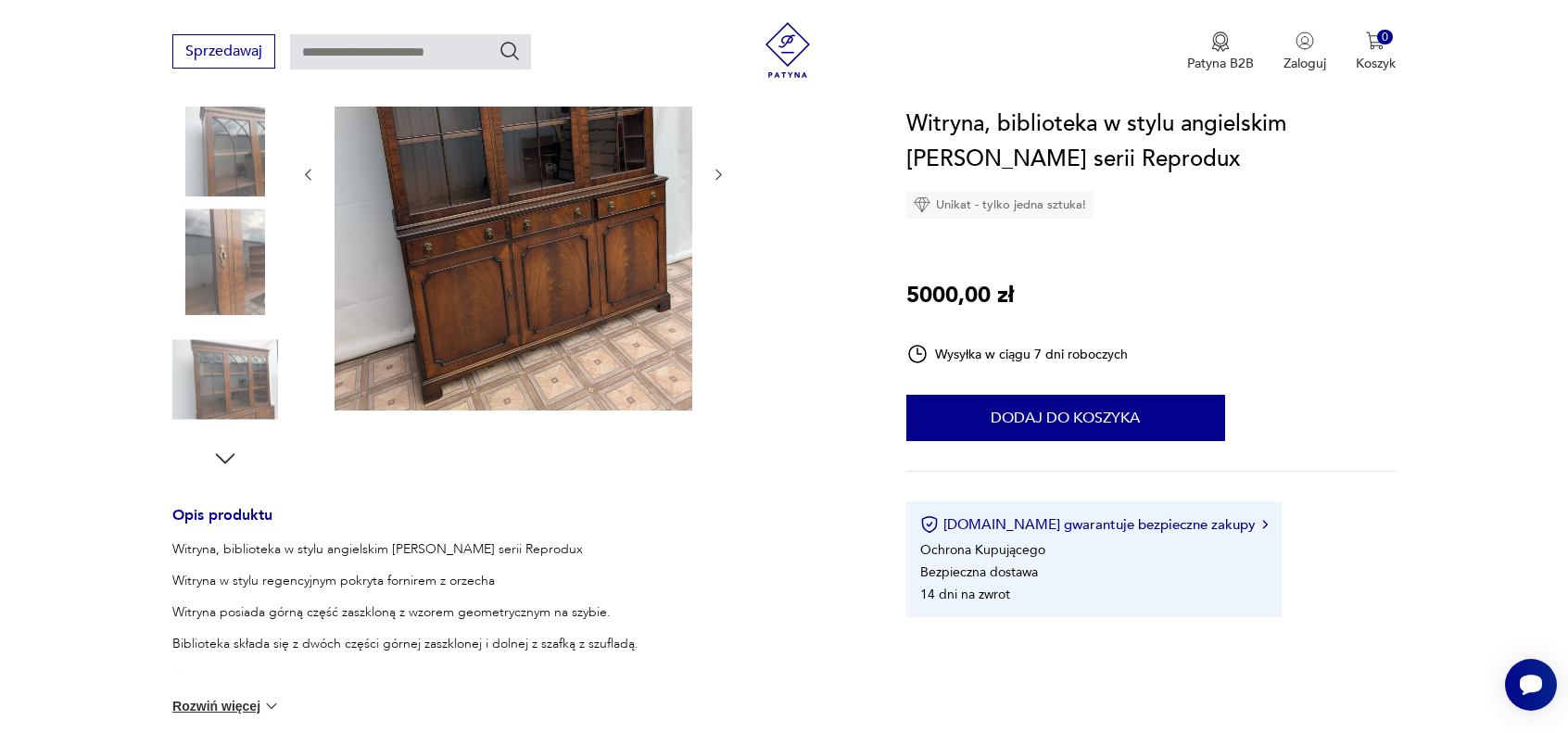
click at [714, 181] on icon "button" at bounding box center [718, 175] width 16 height 16
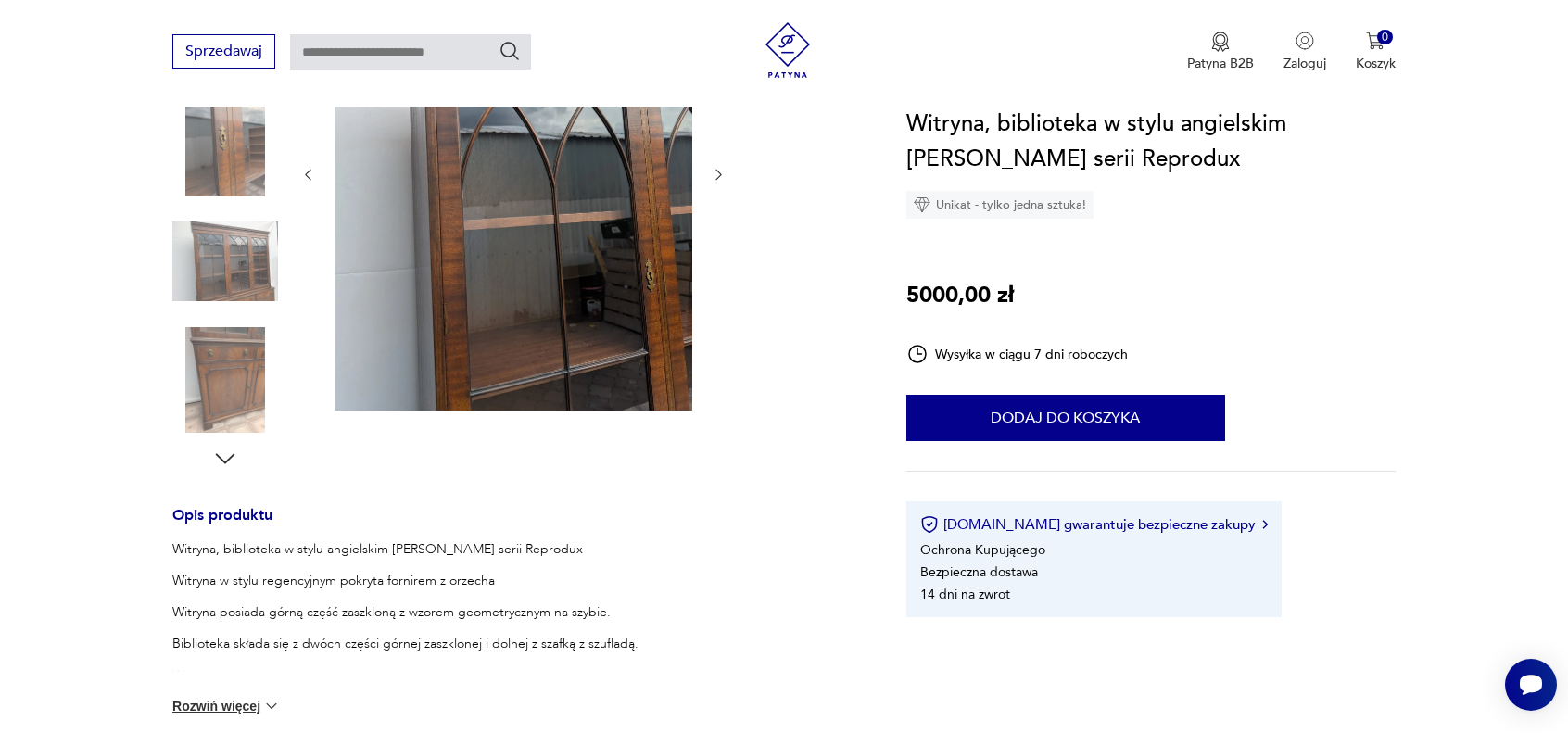
click at [714, 181] on icon "button" at bounding box center [718, 175] width 16 height 16
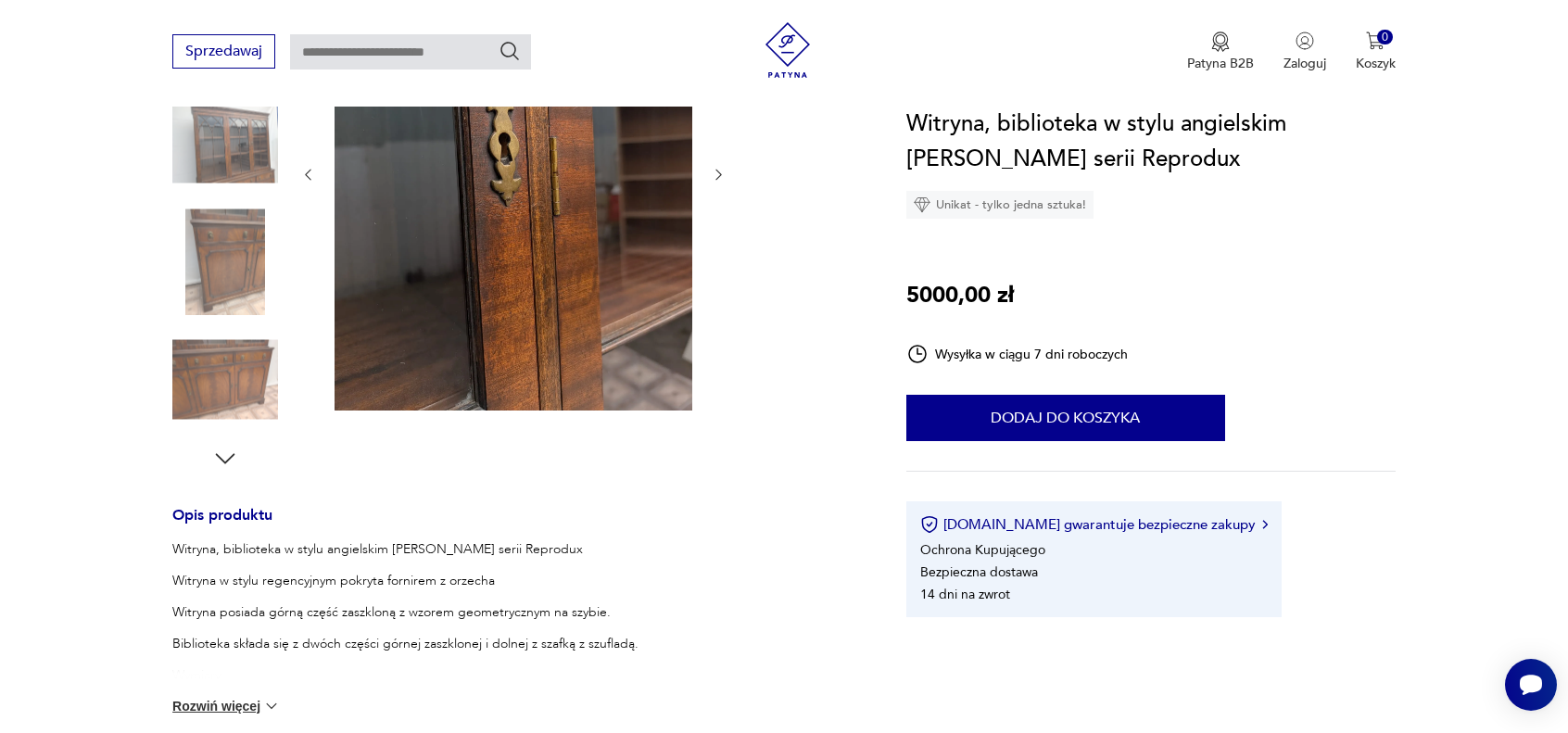
click at [714, 181] on icon "button" at bounding box center [718, 175] width 16 height 16
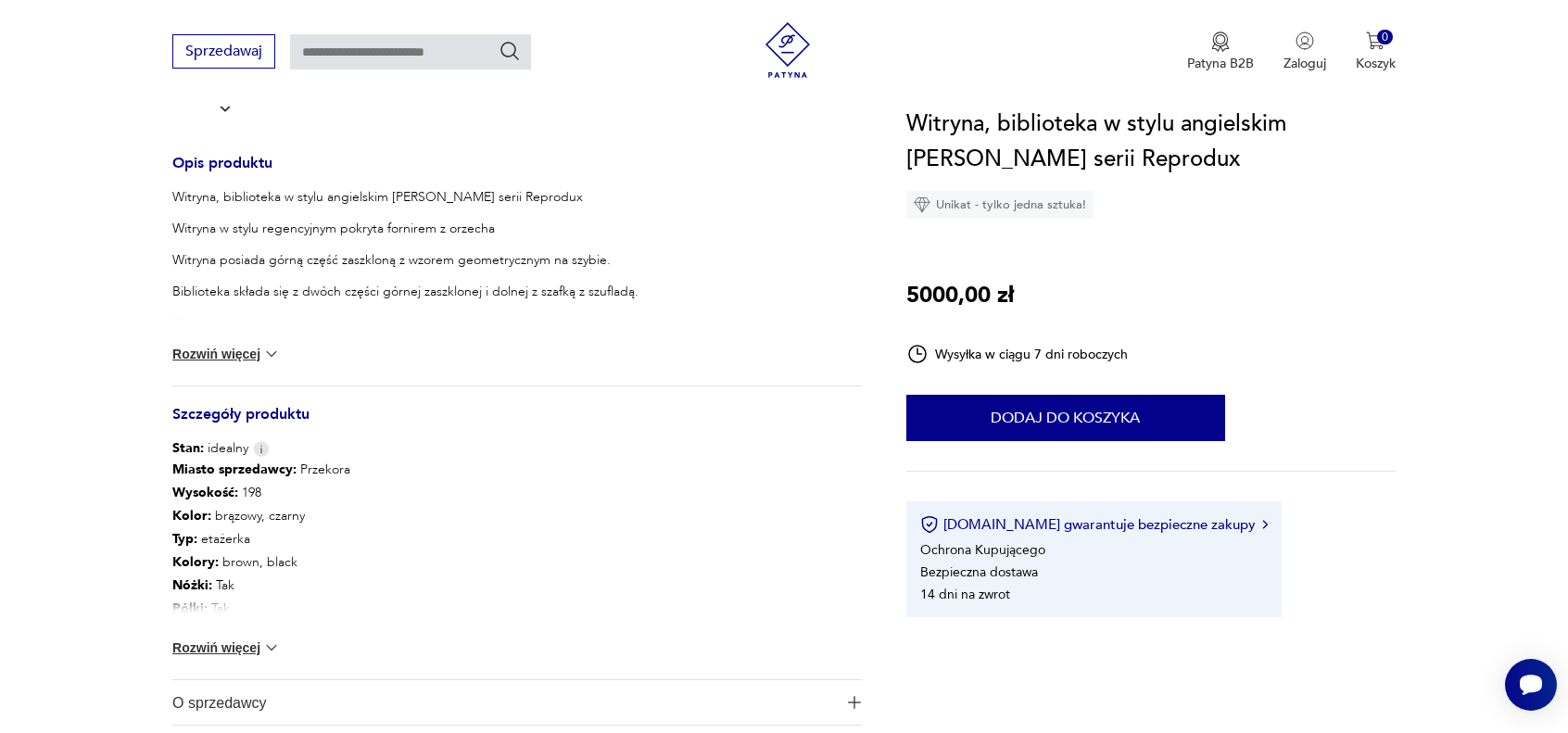
scroll to position [730, 0]
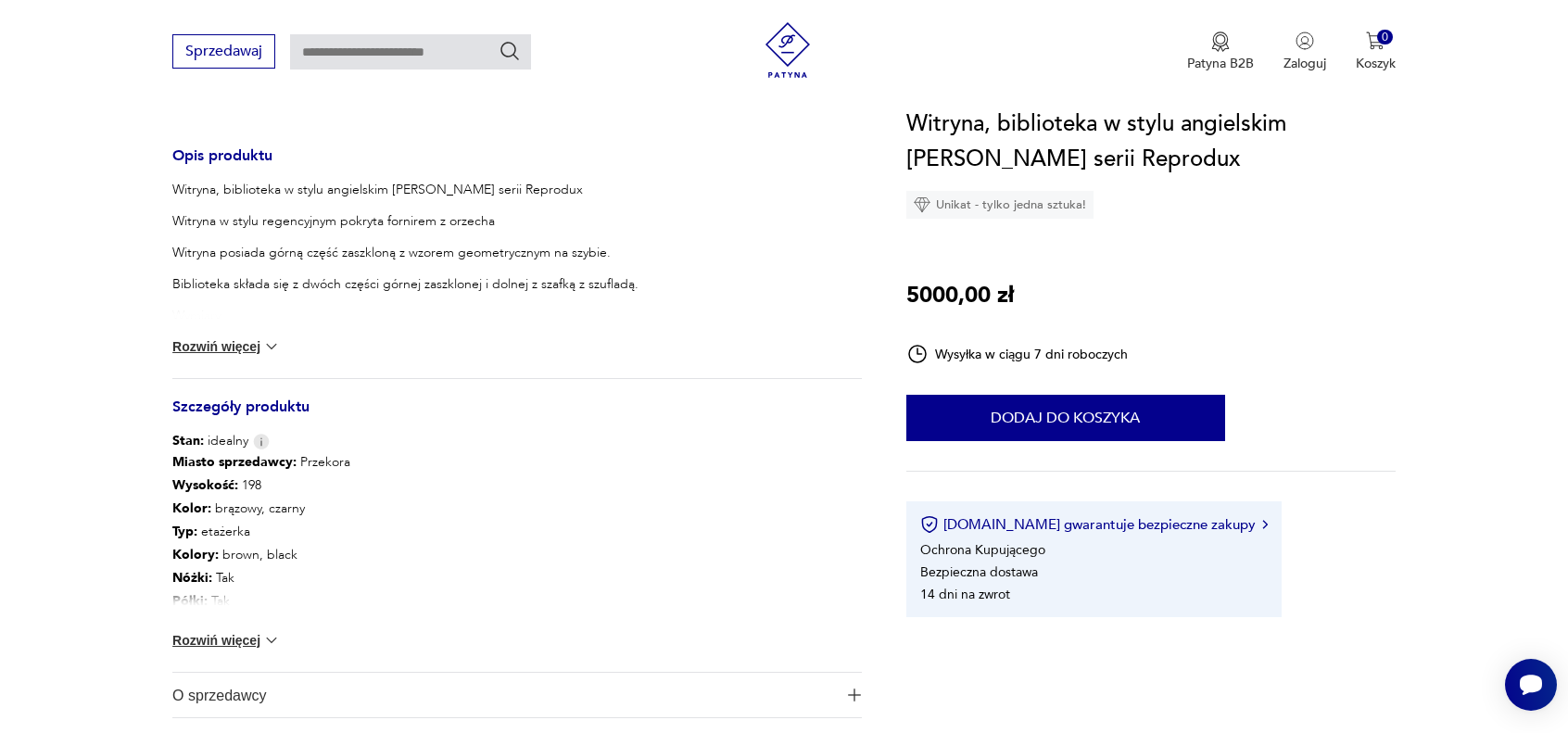
click at [216, 642] on button "Rozwiń więcej" at bounding box center [226, 640] width 107 height 19
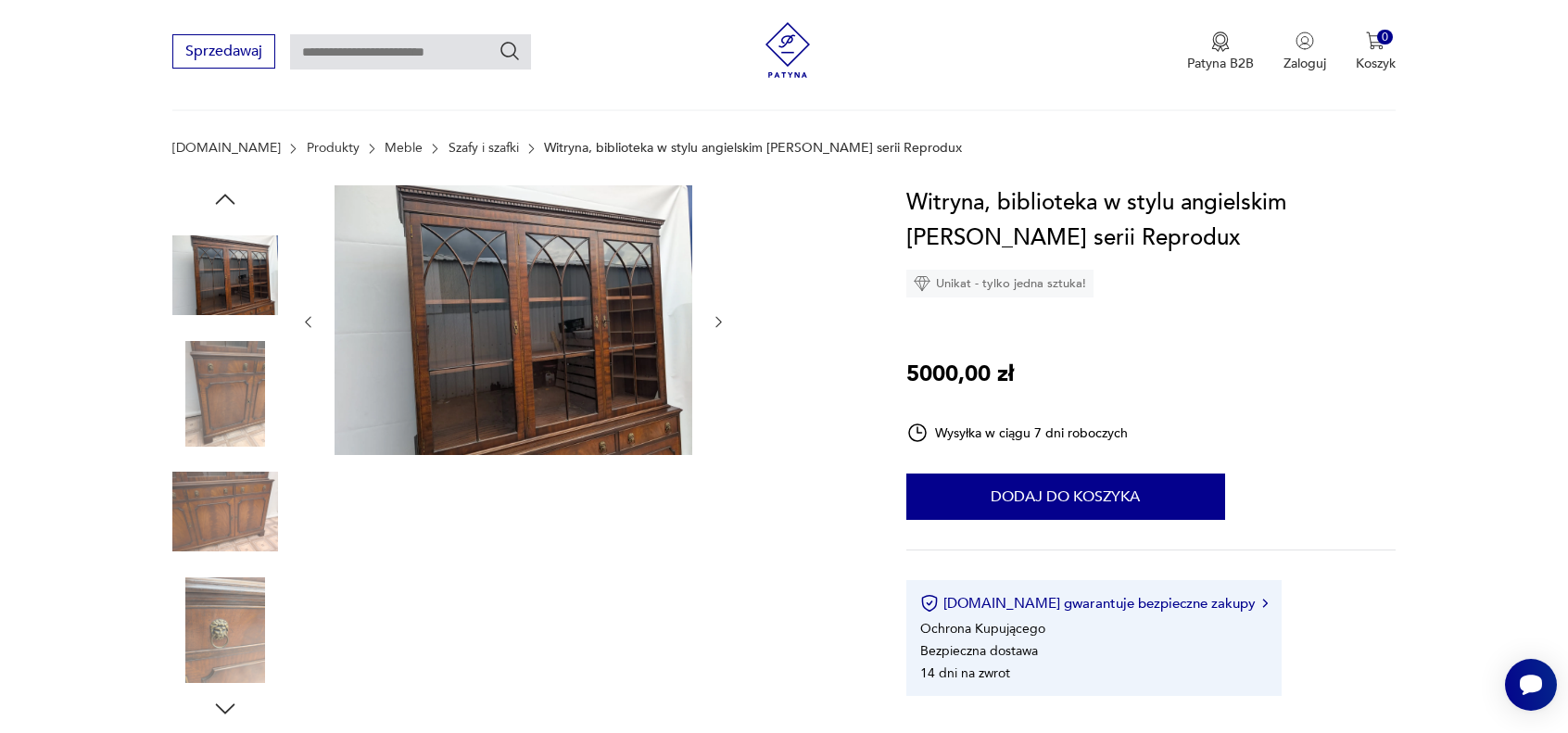
scroll to position [81, 0]
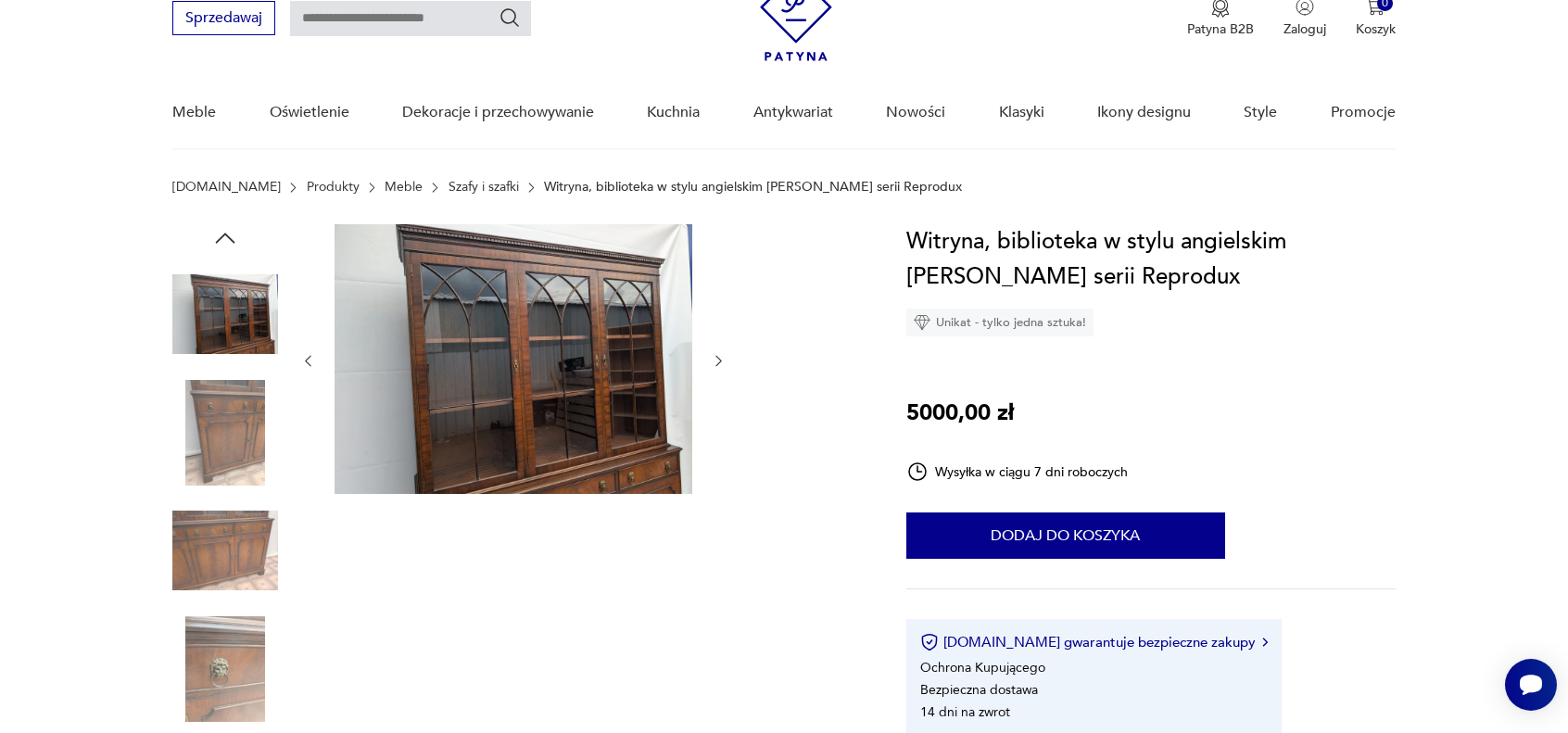
click at [231, 547] on img at bounding box center [225, 550] width 105 height 105
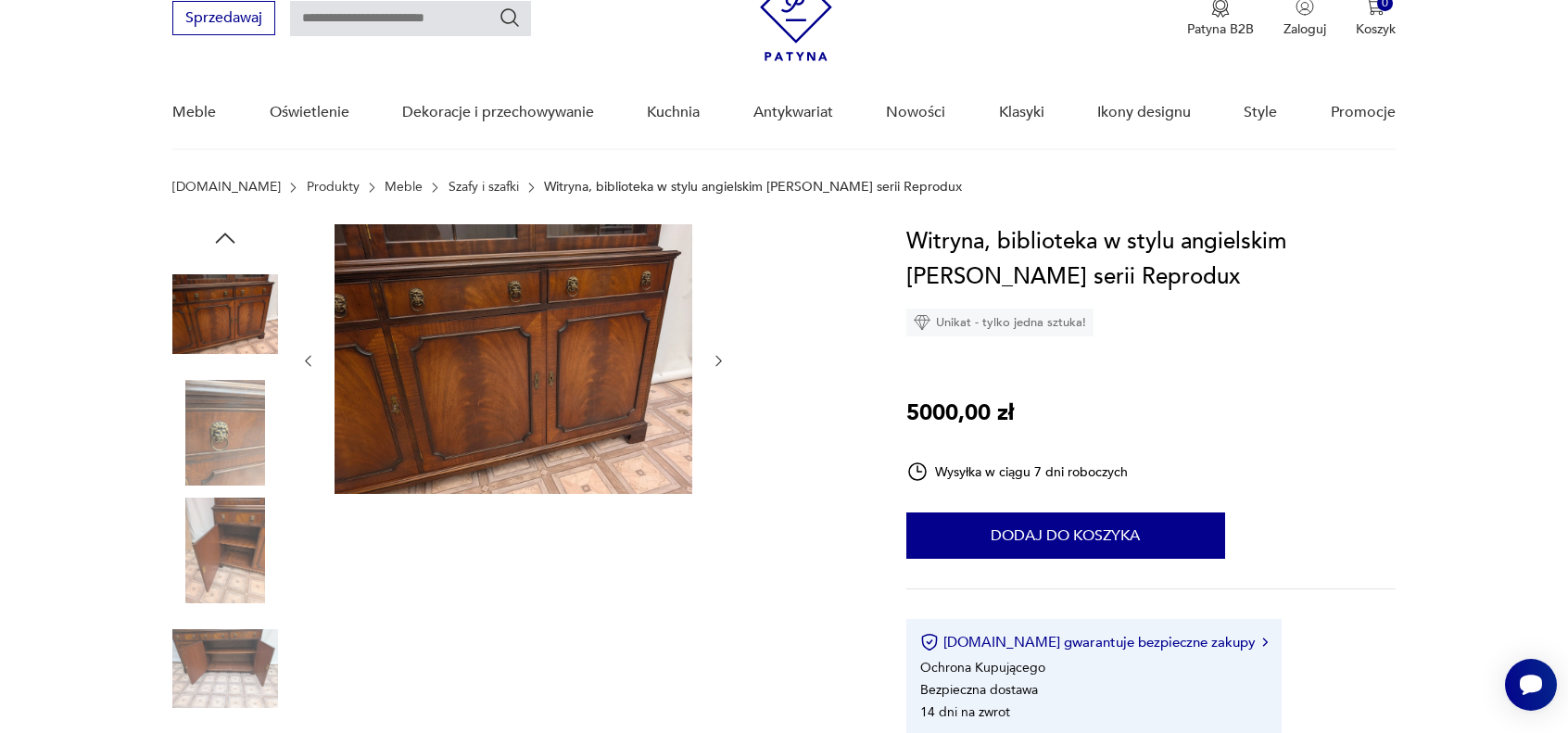
click at [214, 625] on img at bounding box center [225, 668] width 105 height 105
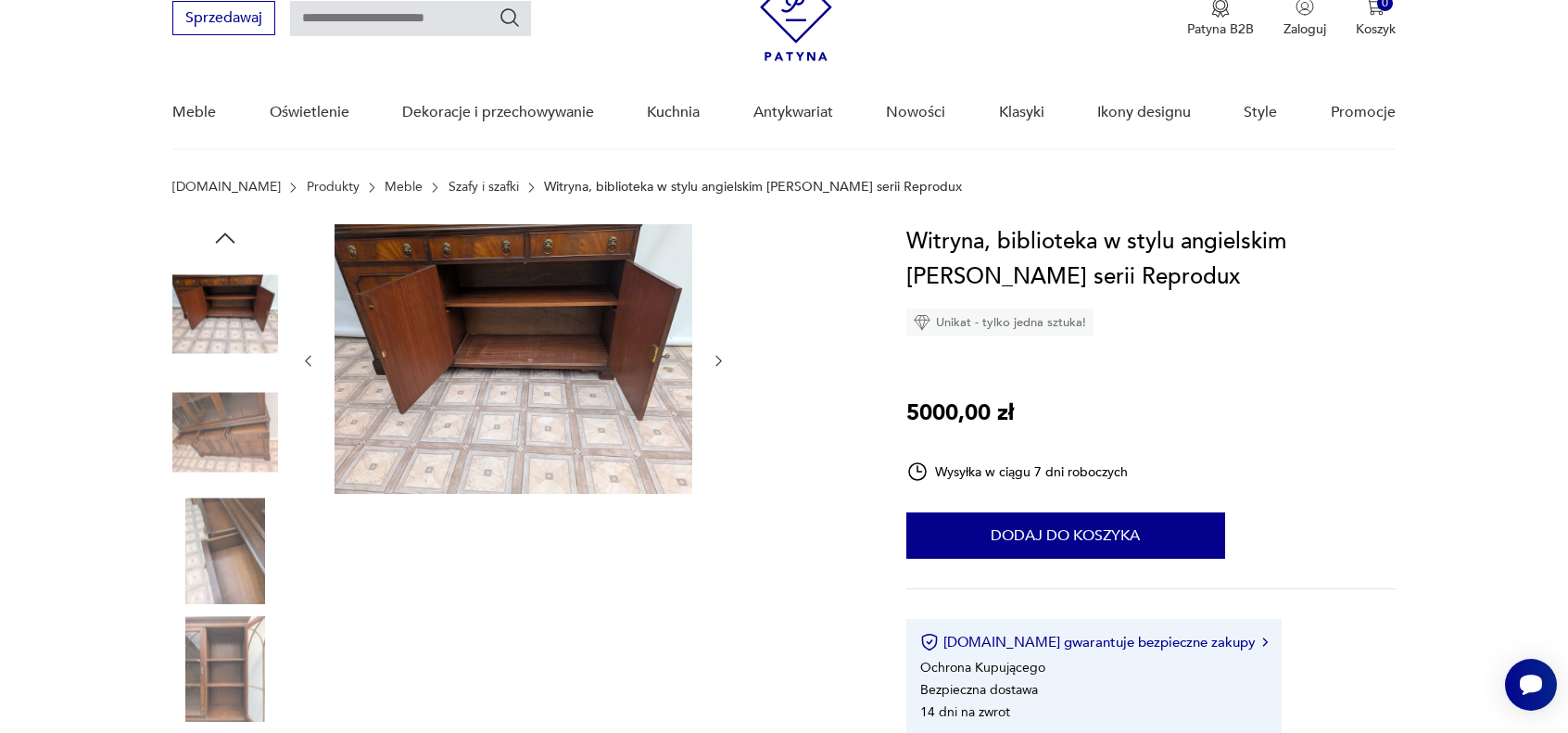
click at [711, 359] on icon "button" at bounding box center [718, 361] width 16 height 16
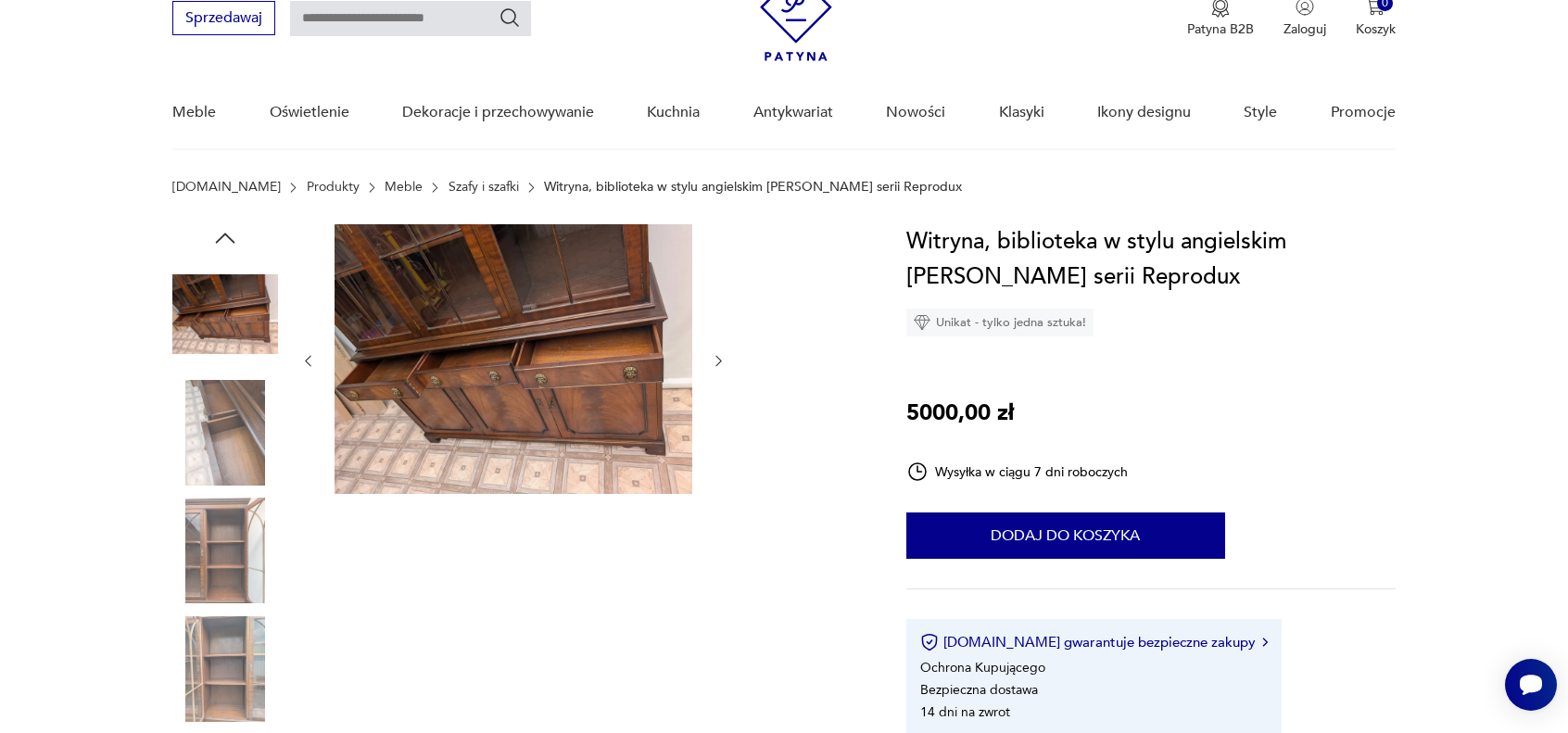
click at [719, 357] on icon "button" at bounding box center [718, 361] width 16 height 16
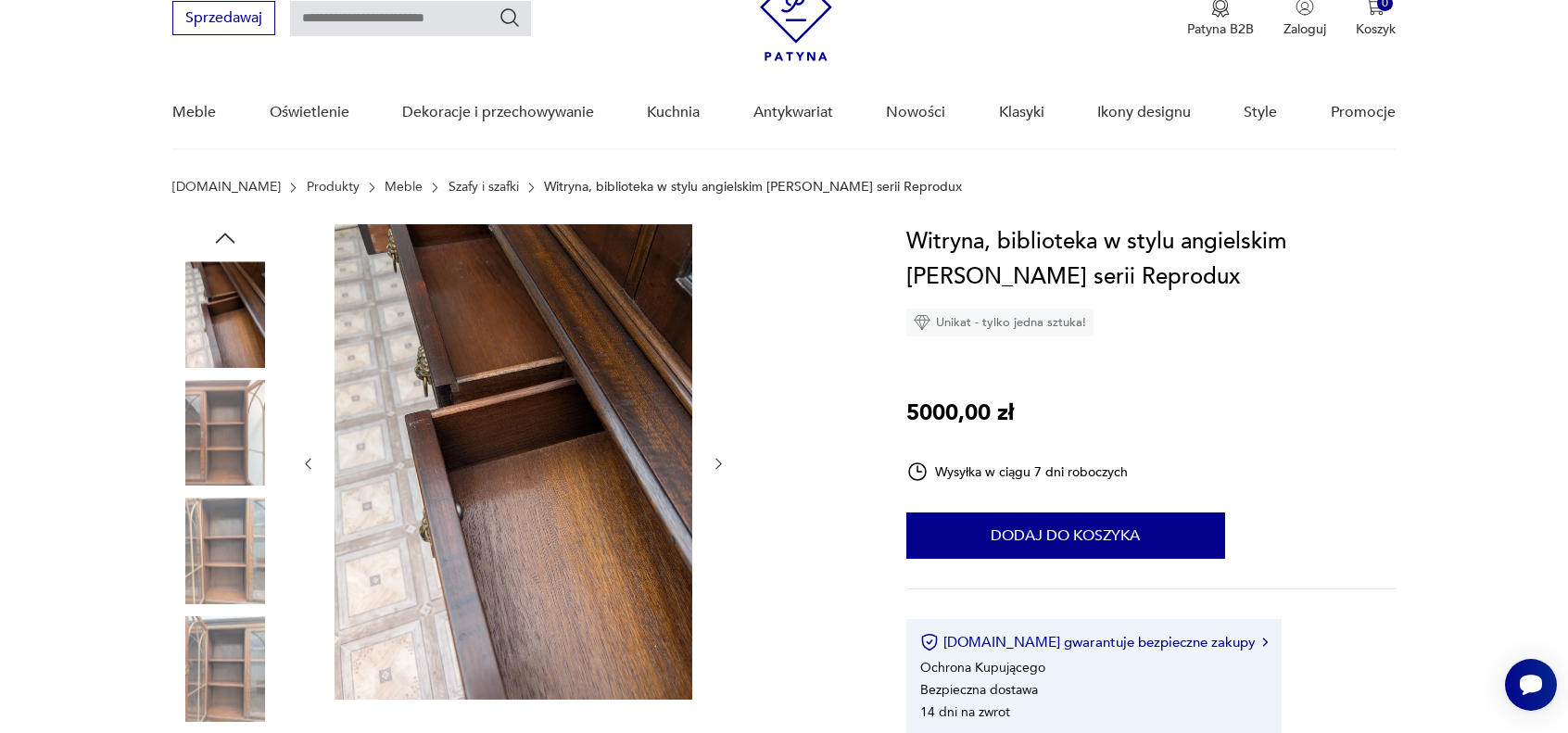
click at [719, 357] on div at bounding box center [513, 464] width 426 height 479
click at [719, 462] on icon "button" at bounding box center [718, 464] width 16 height 16
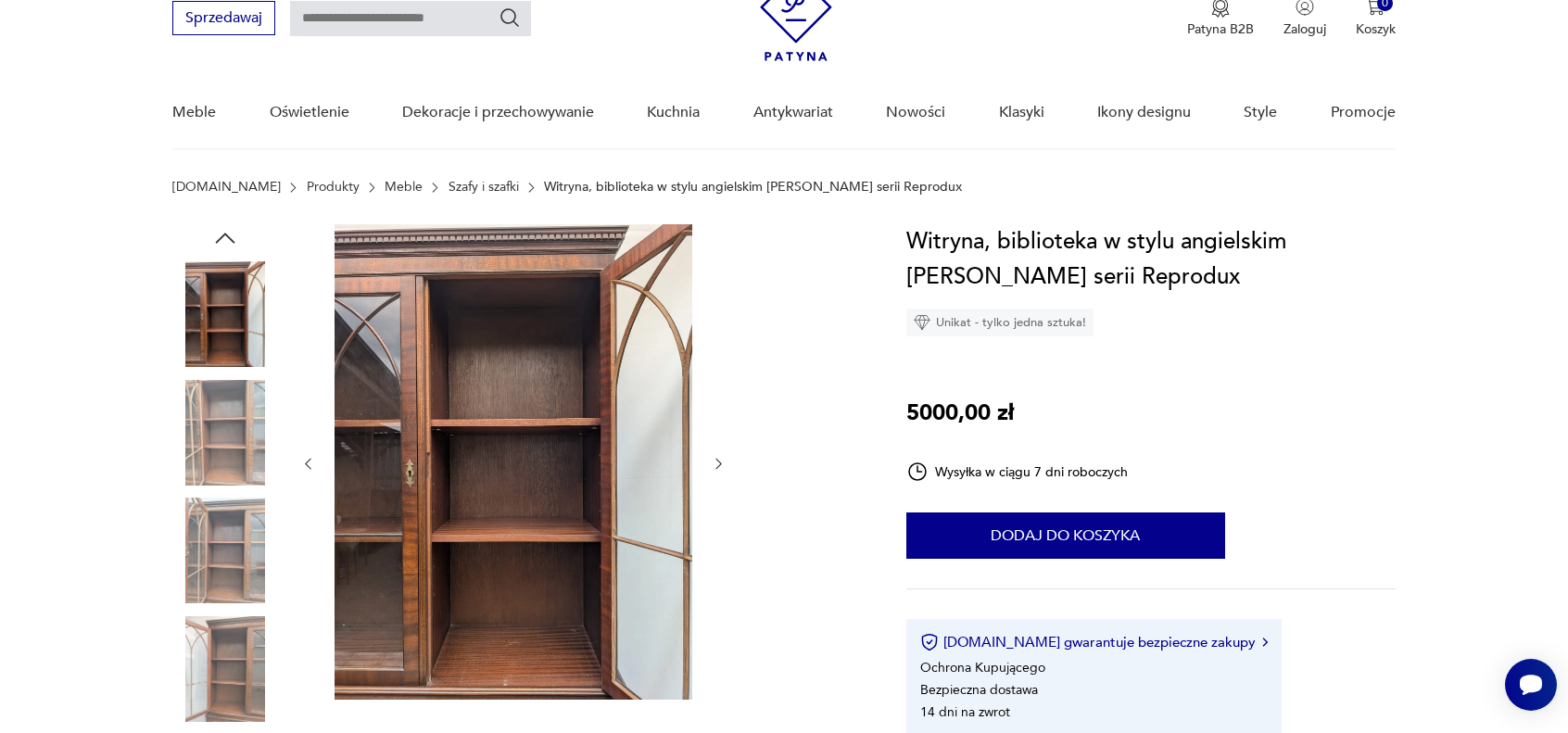
click at [719, 462] on icon "button" at bounding box center [718, 464] width 16 height 16
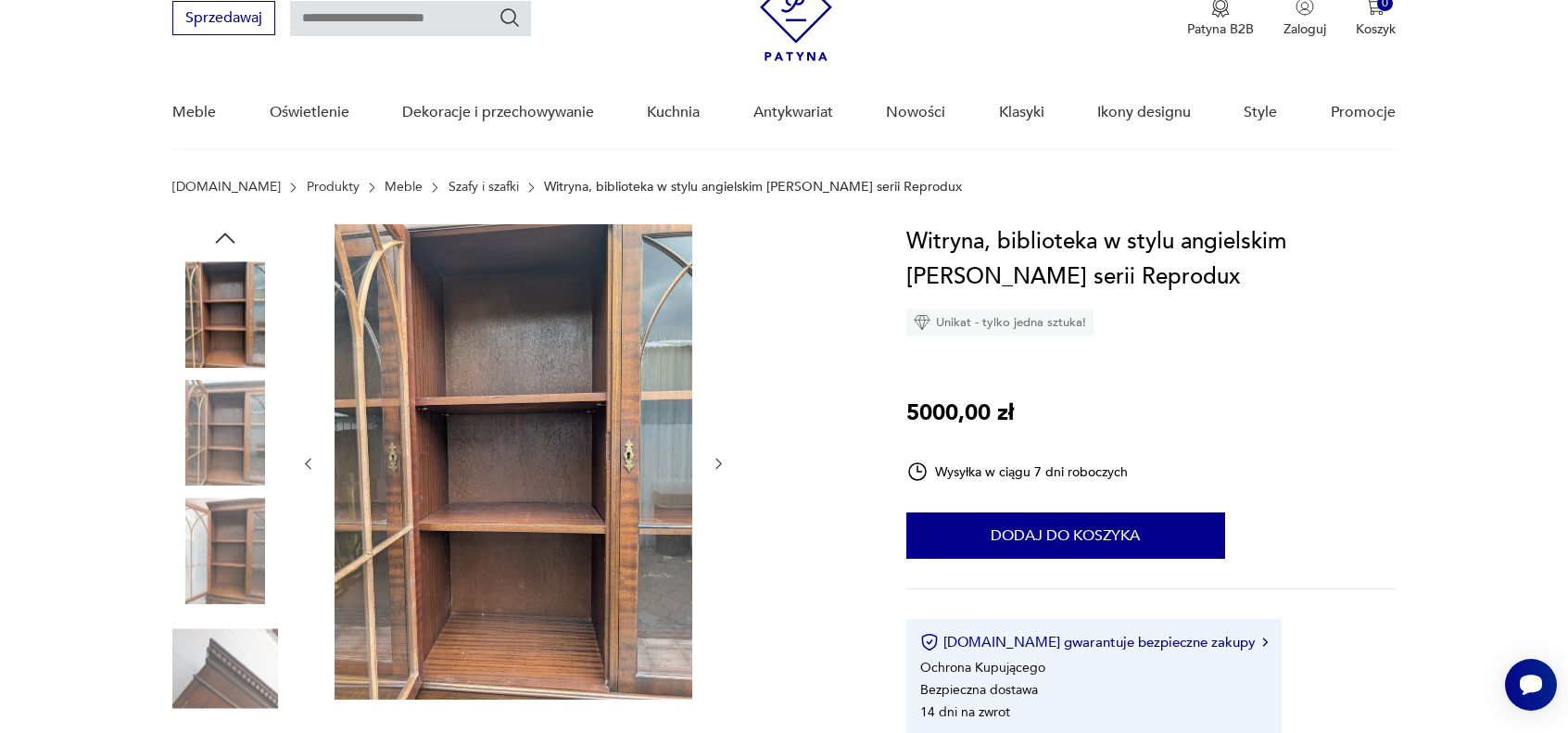
click at [719, 462] on icon "button" at bounding box center [718, 464] width 16 height 16
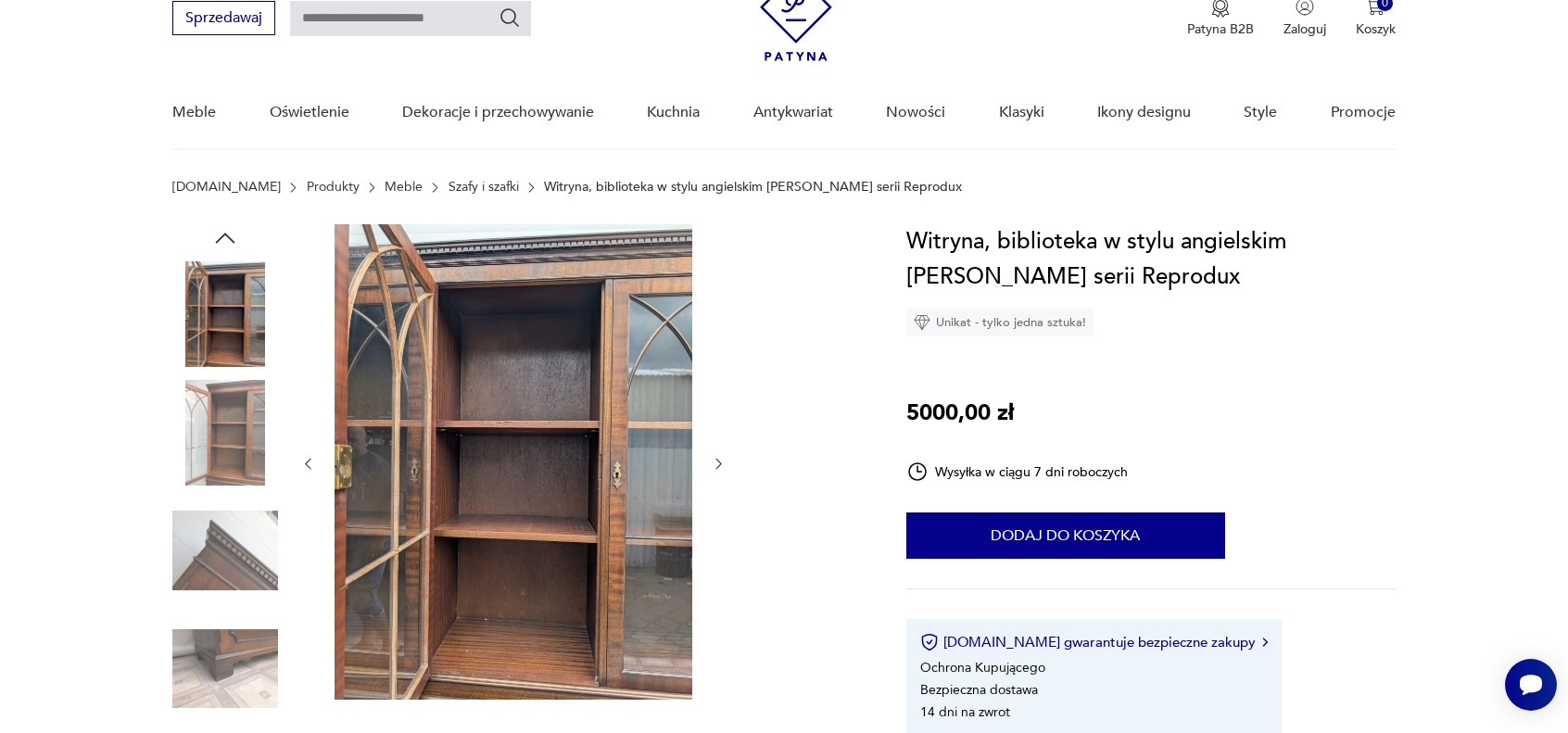
click at [719, 462] on icon "button" at bounding box center [718, 464] width 16 height 16
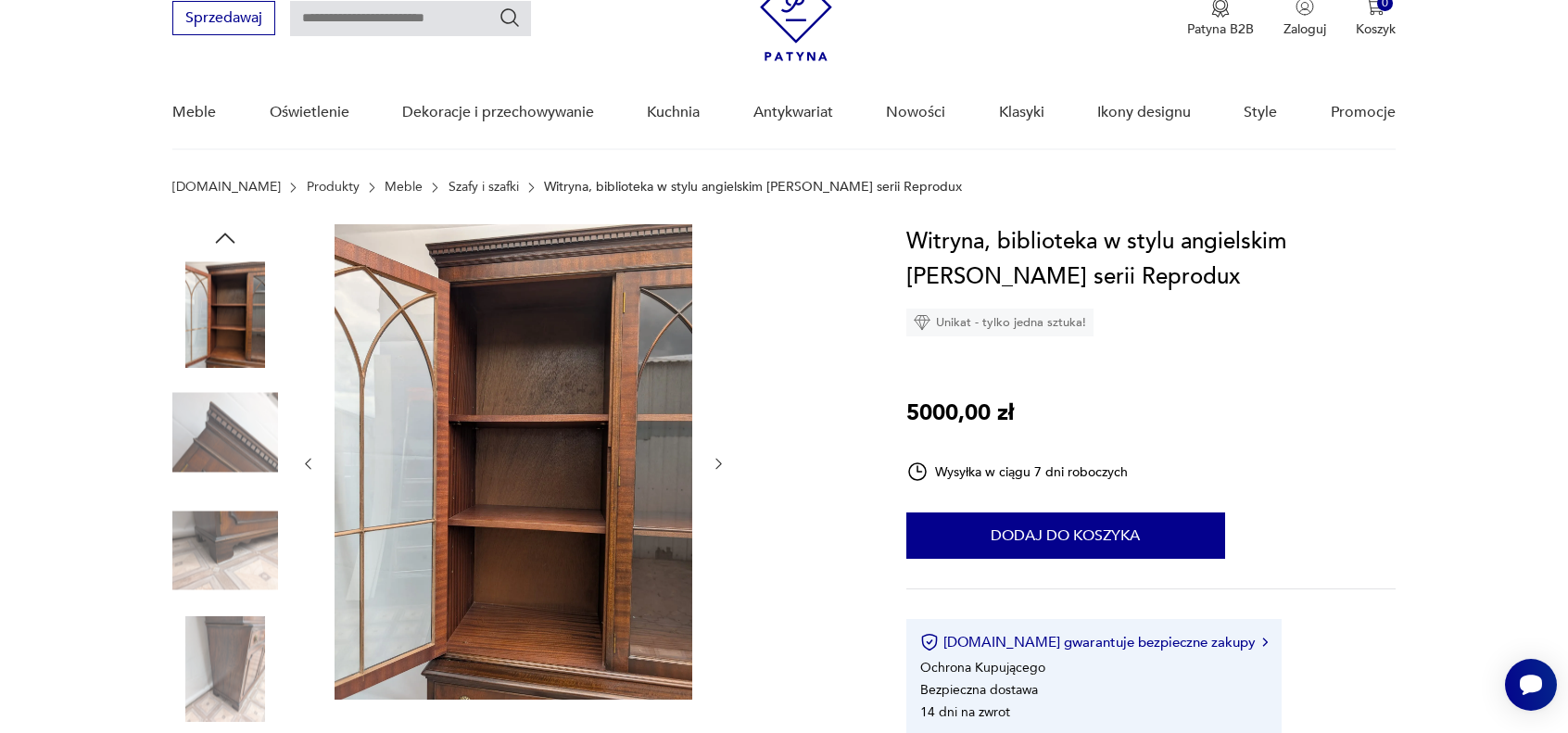
click at [719, 462] on icon "button" at bounding box center [718, 464] width 16 height 16
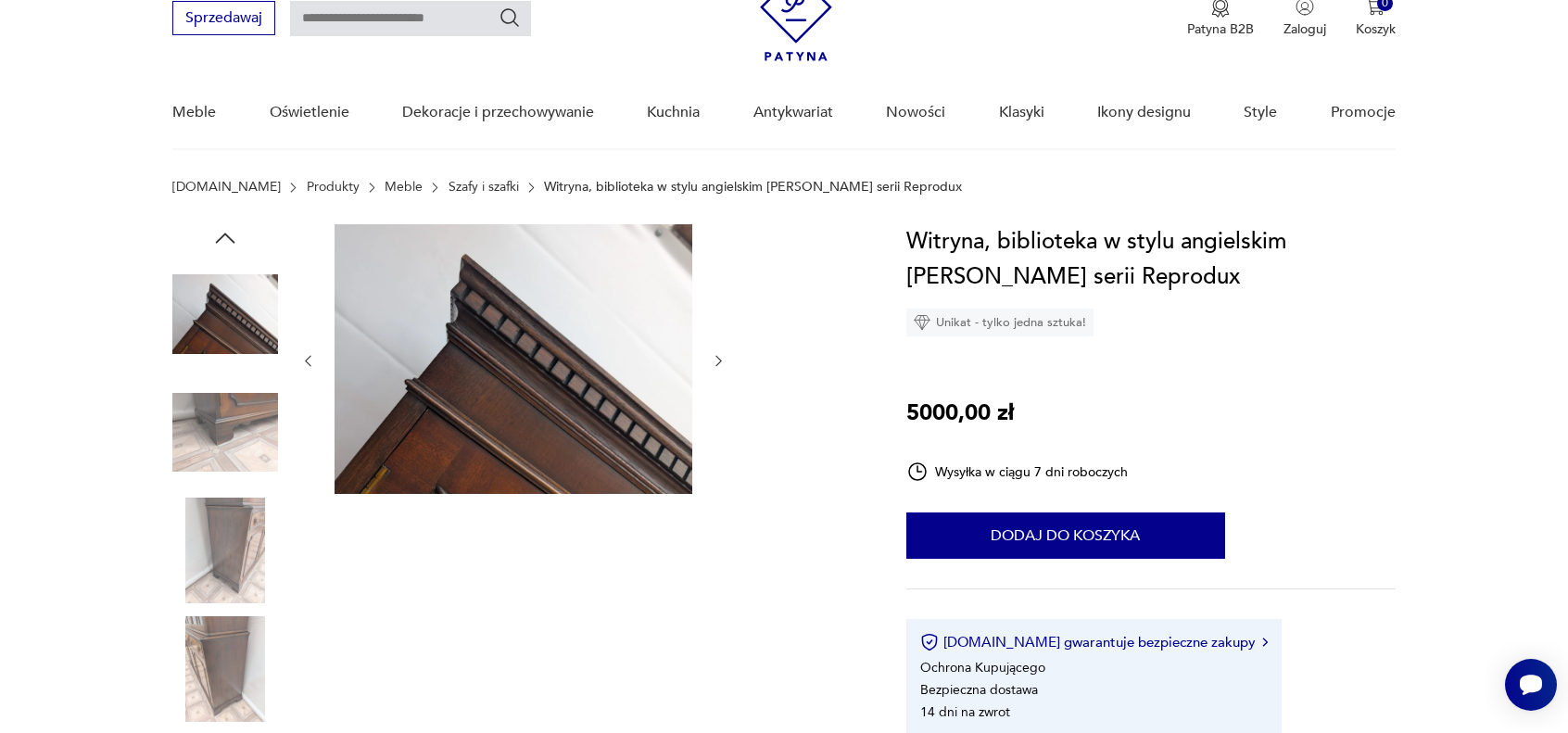
click at [719, 462] on div at bounding box center [513, 361] width 426 height 273
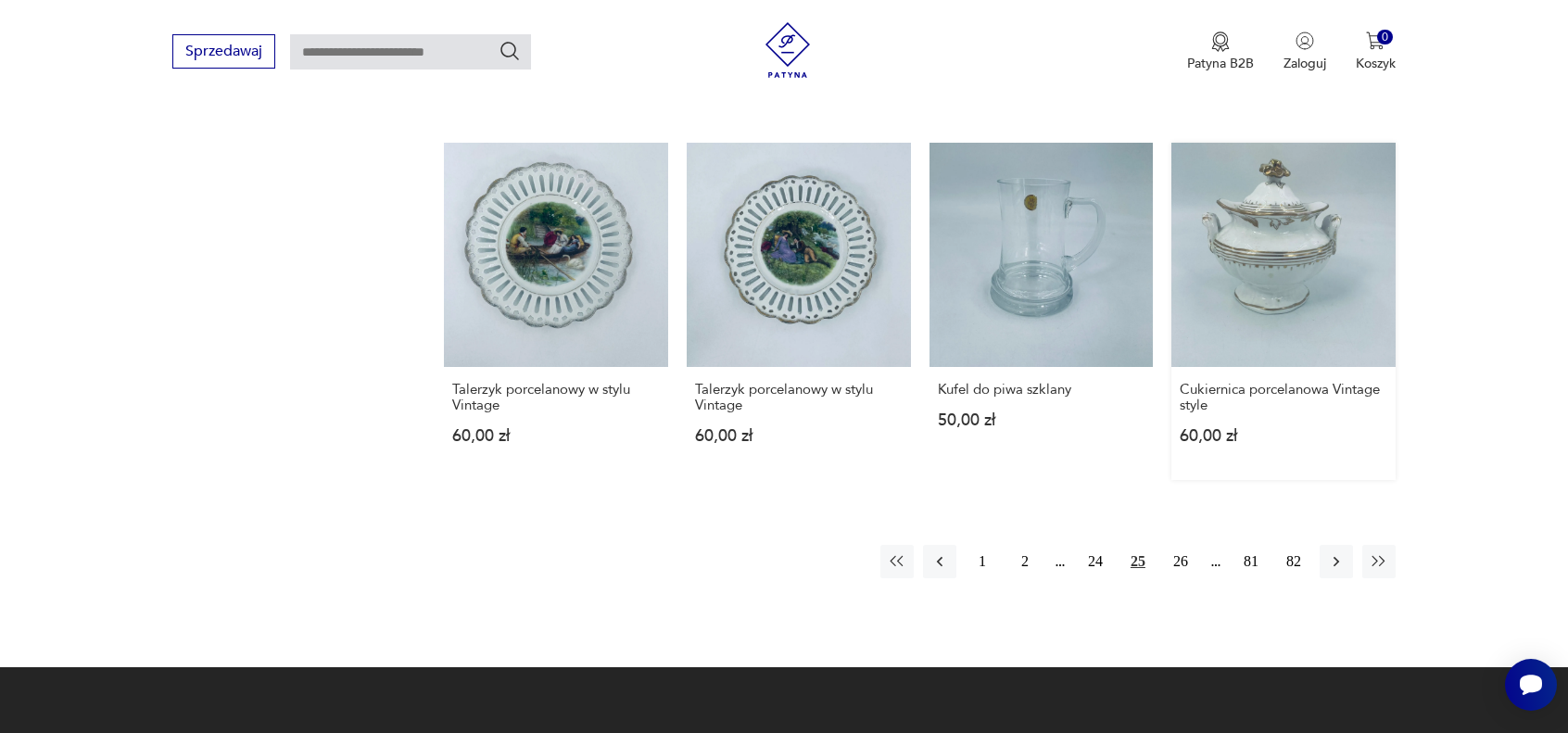
scroll to position [1760, 0]
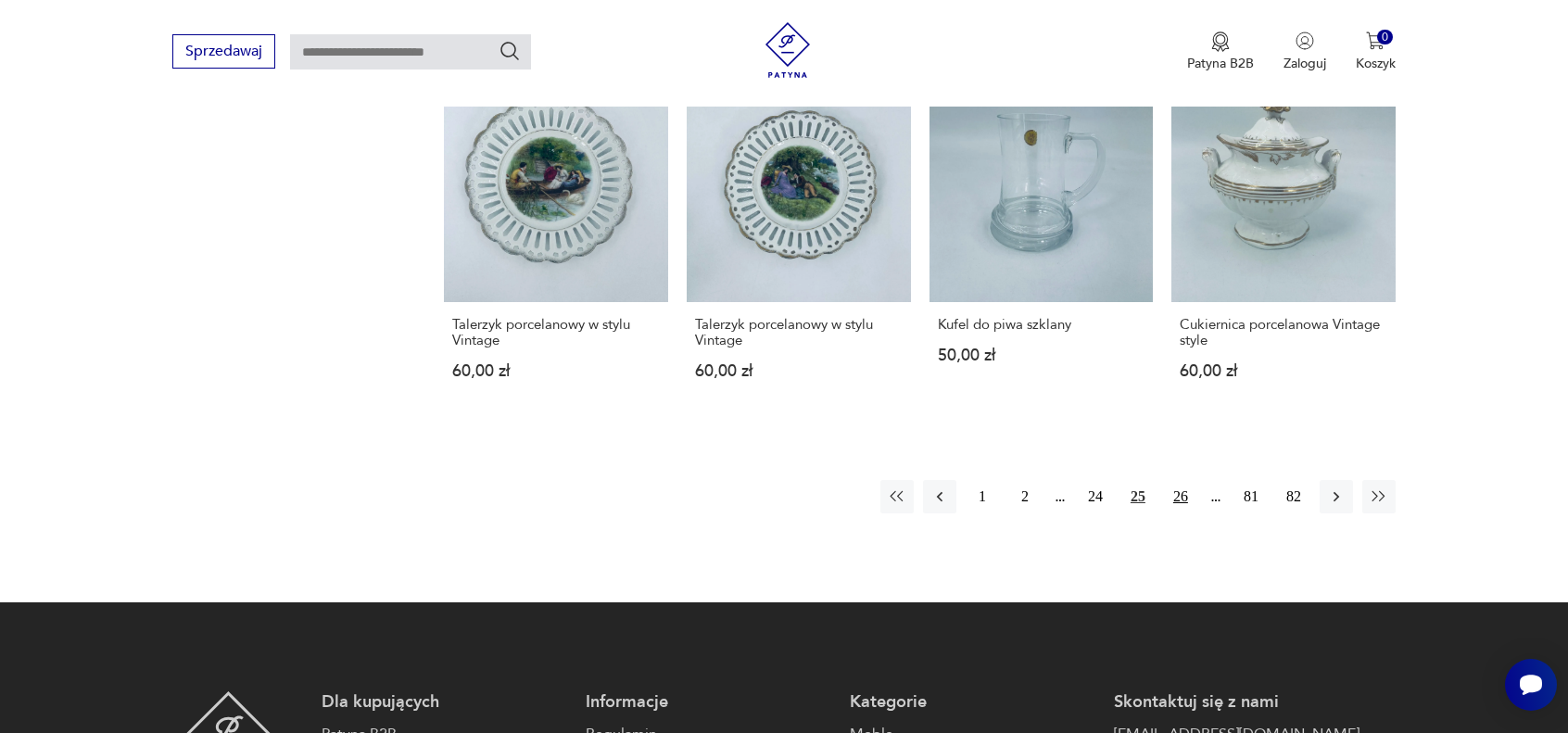
click at [1180, 498] on button "26" at bounding box center [1180, 497] width 34 height 34
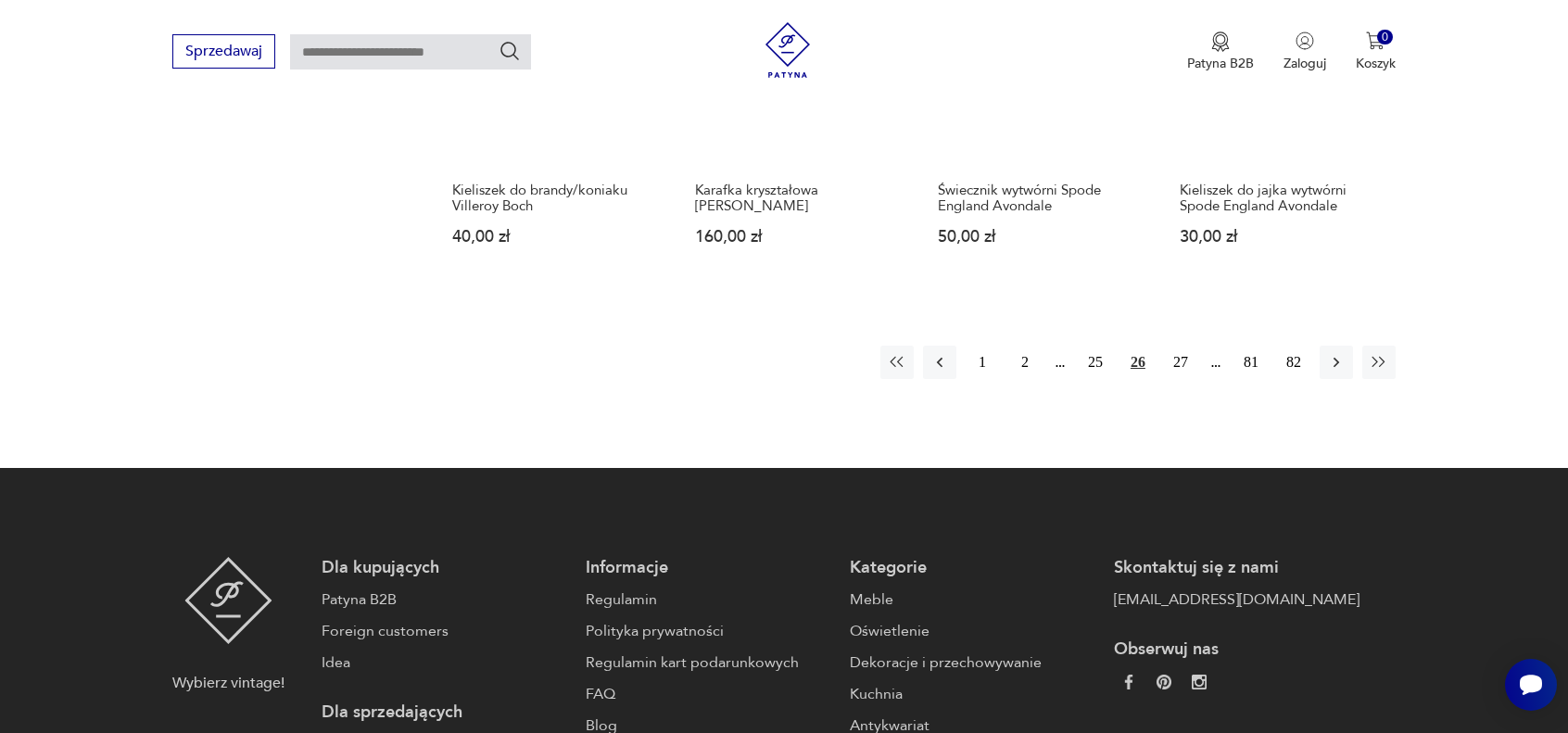
scroll to position [1957, 0]
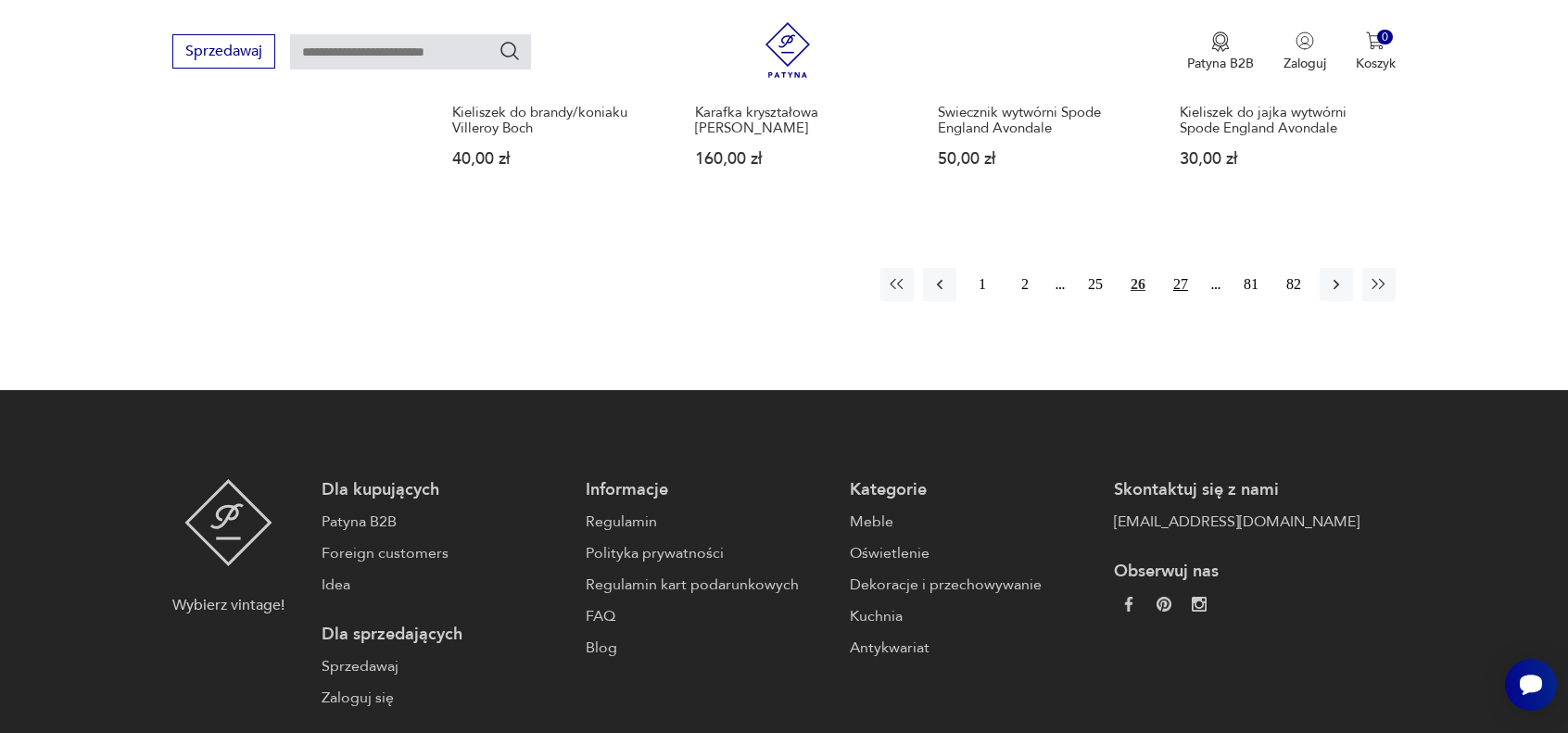
click at [1180, 282] on button "27" at bounding box center [1180, 285] width 34 height 34
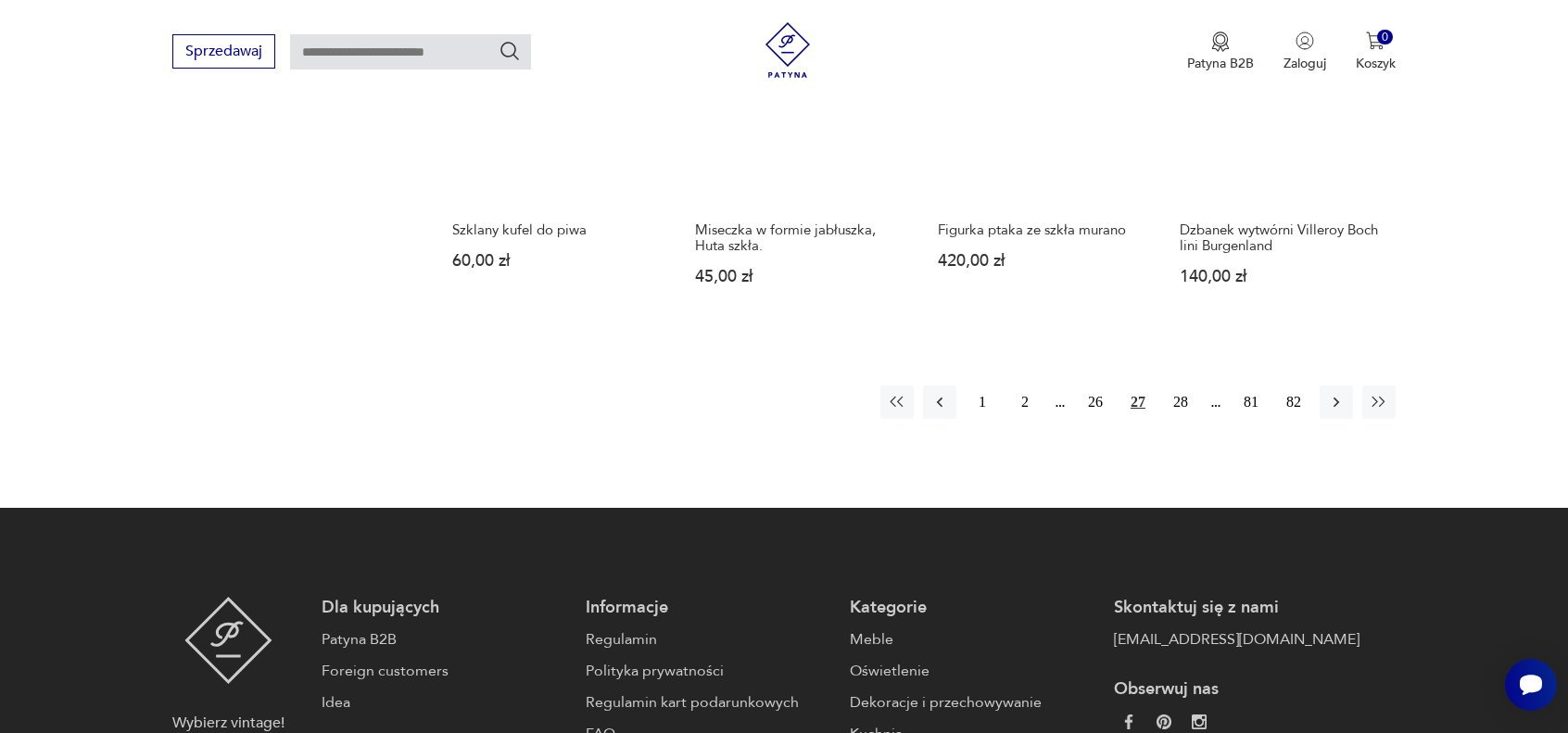
scroll to position [1863, 0]
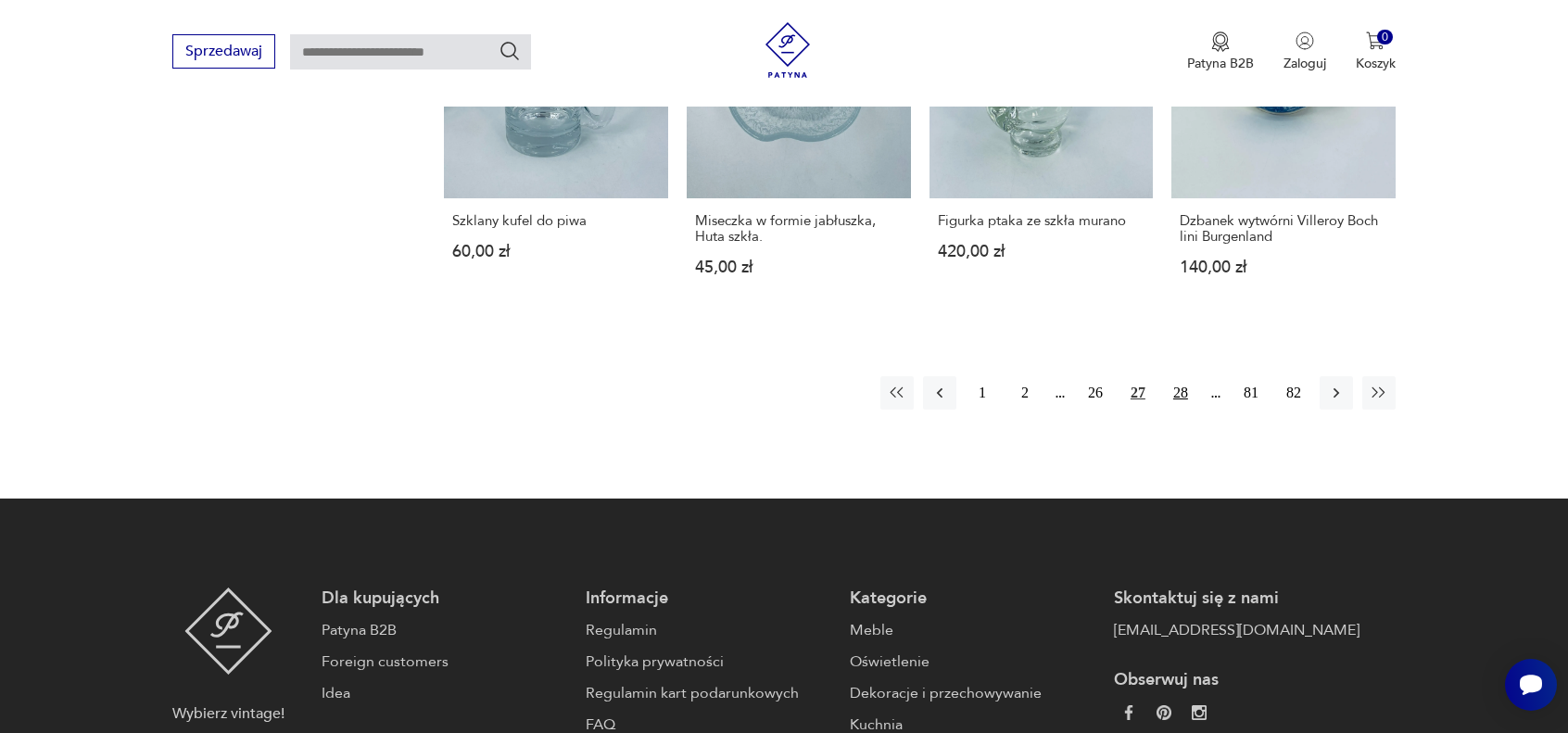
click at [1188, 385] on button "28" at bounding box center [1180, 393] width 34 height 34
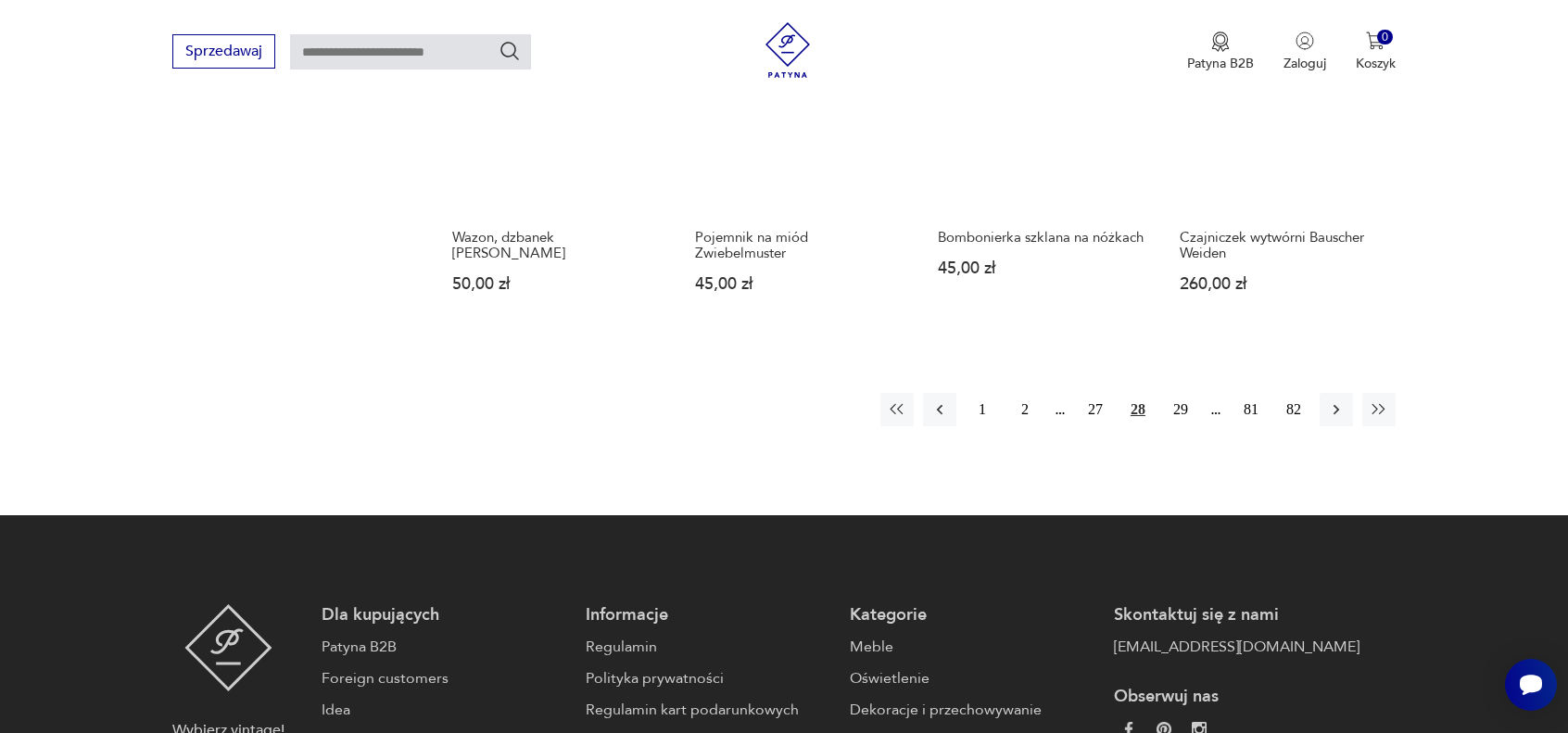
scroll to position [1863, 0]
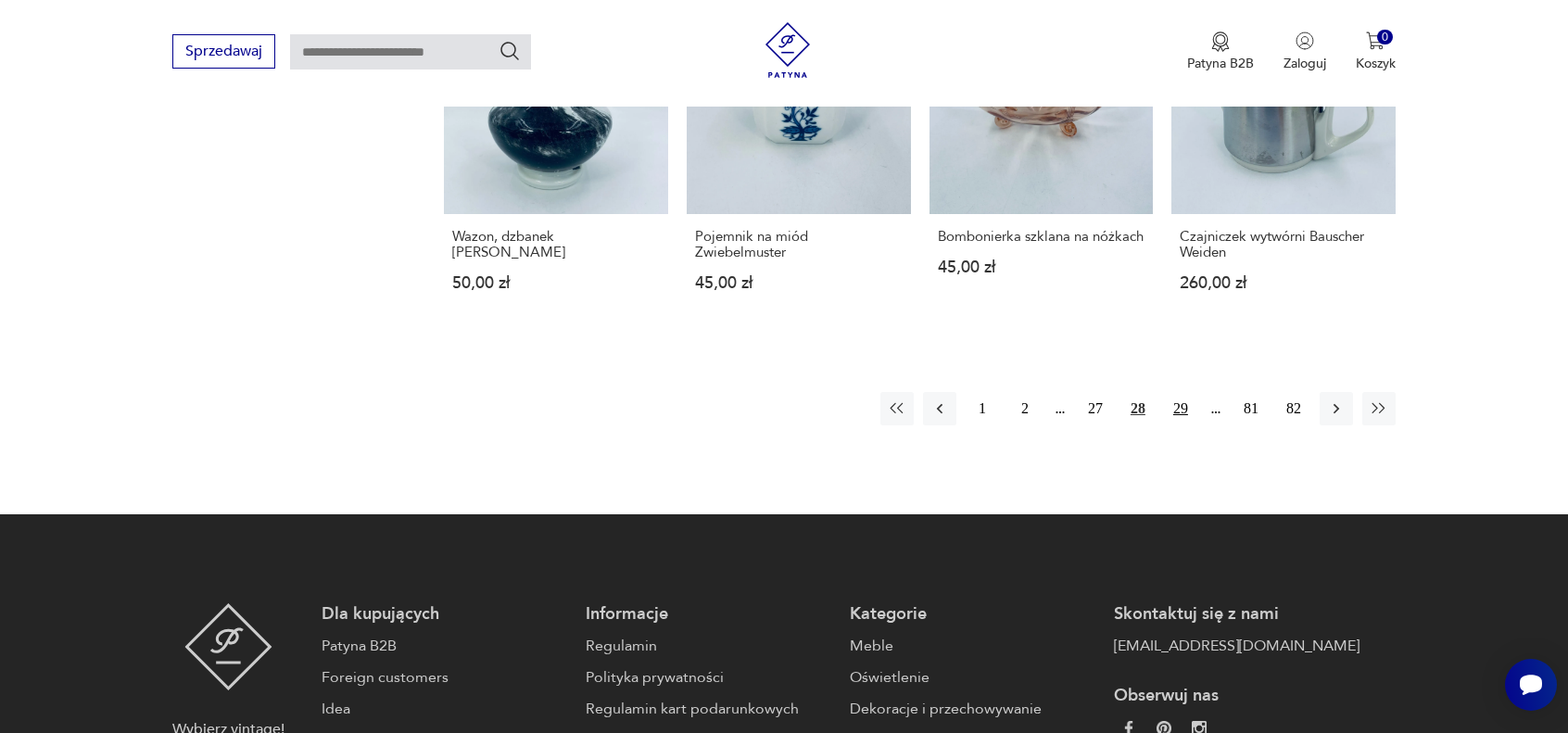
click at [1182, 391] on button "29" at bounding box center [1180, 408] width 34 height 34
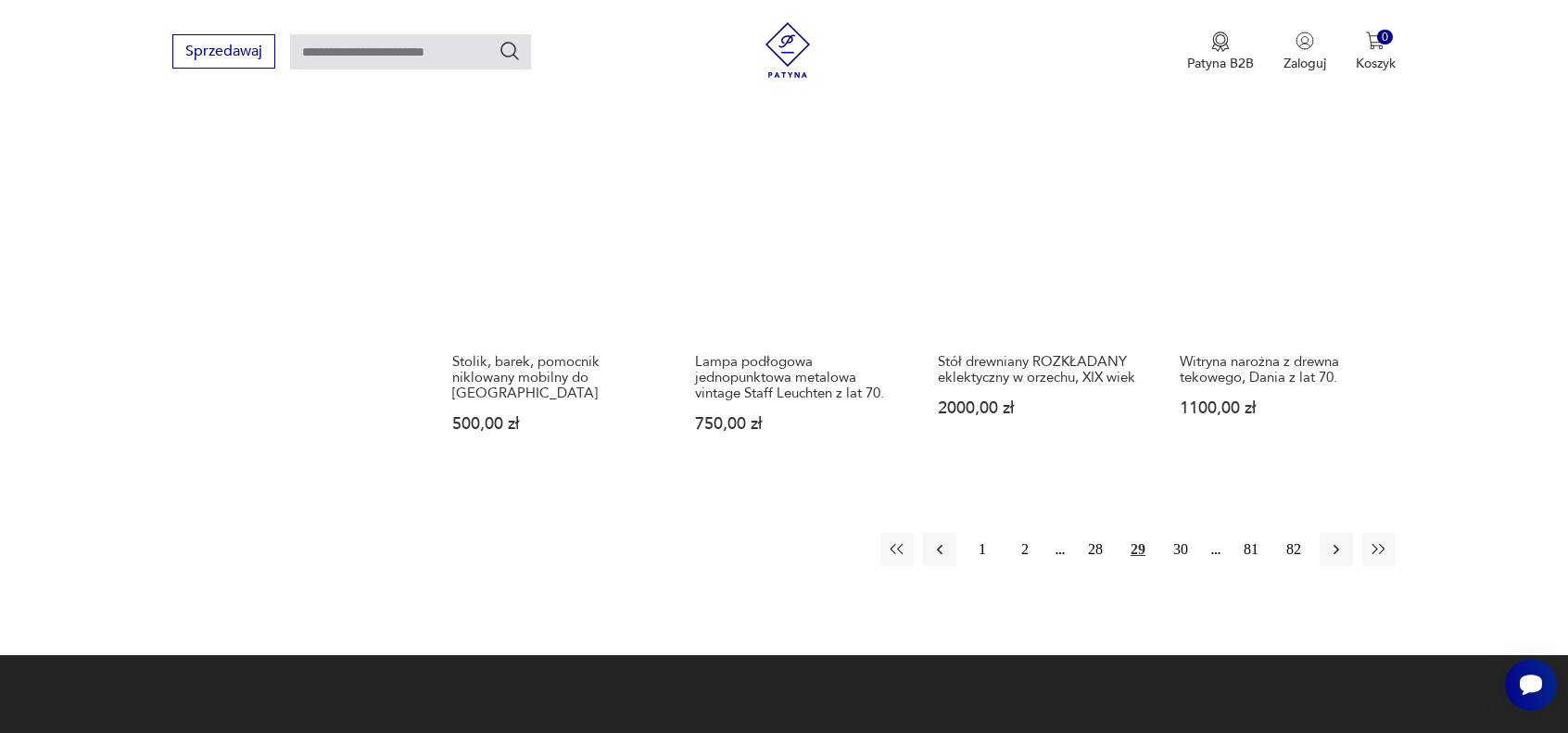
scroll to position [1771, 0]
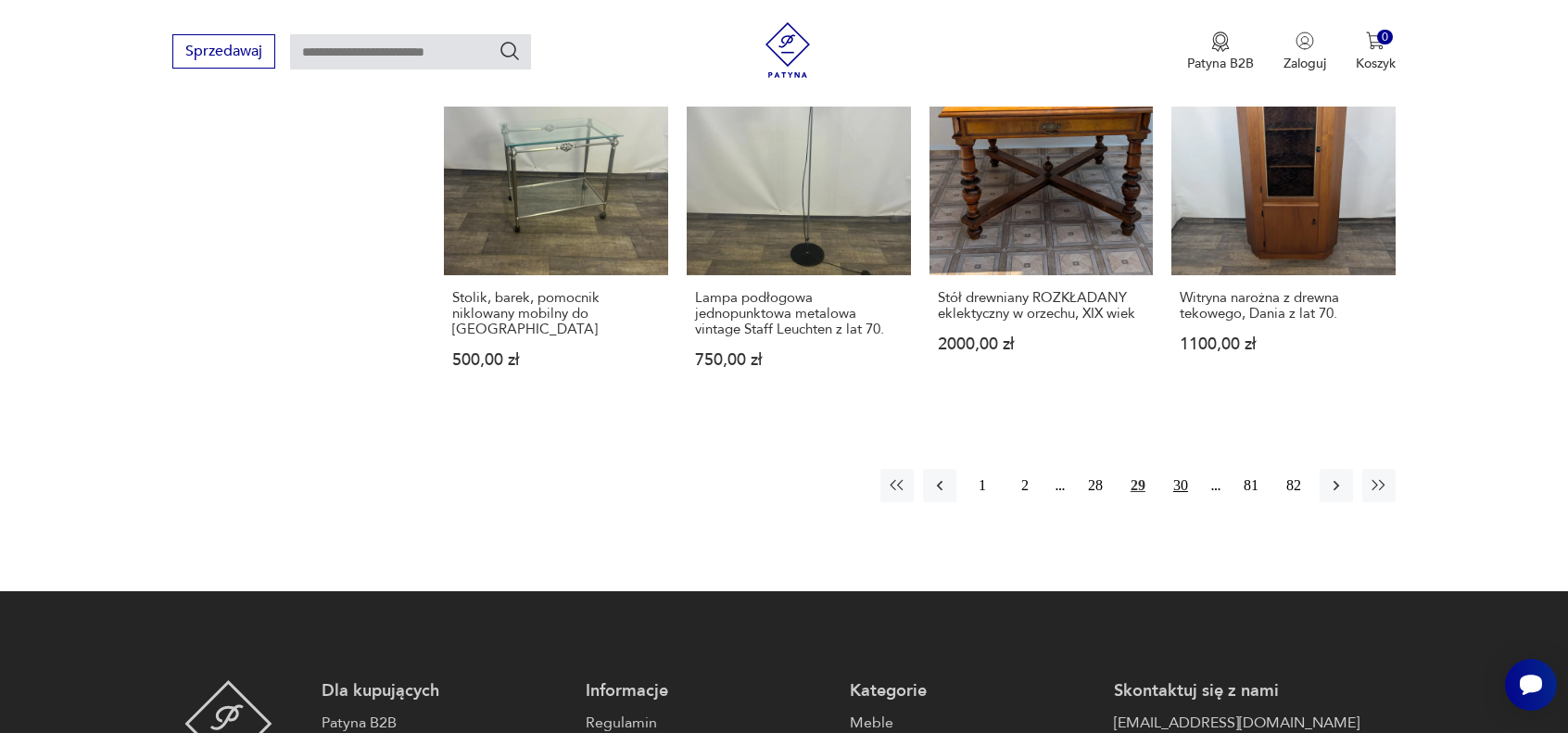
click at [1186, 483] on button "30" at bounding box center [1180, 486] width 34 height 34
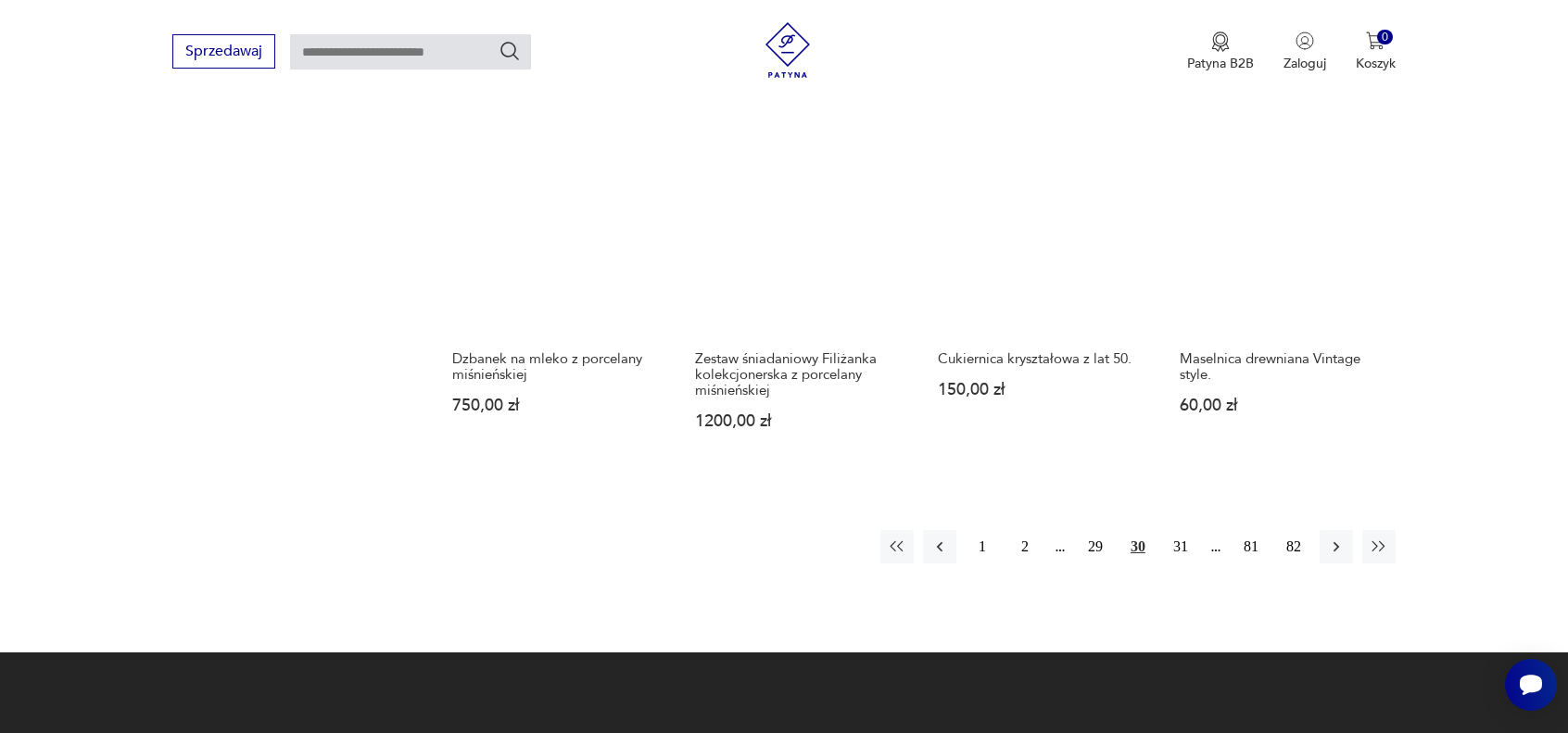
scroll to position [1771, 0]
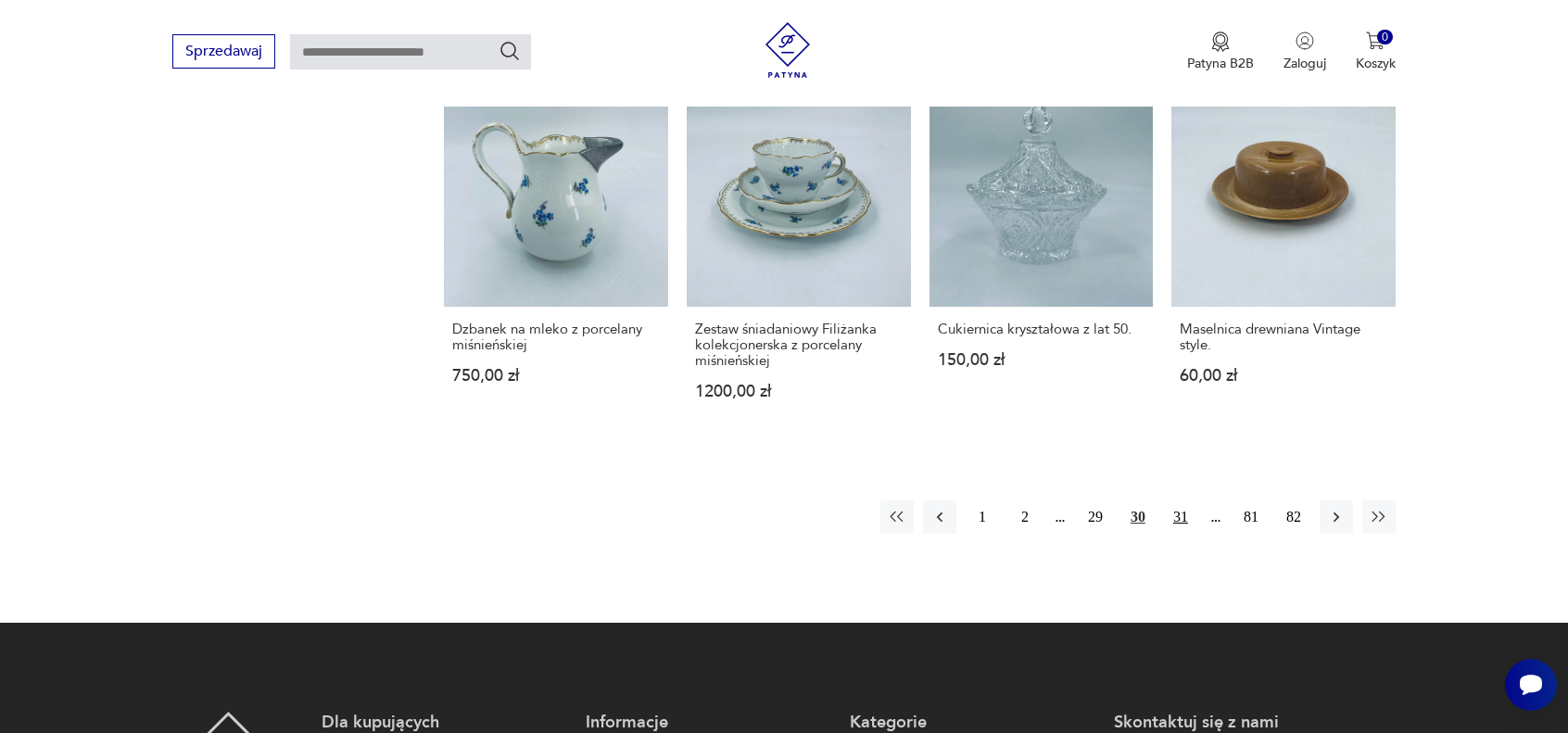
click at [1186, 510] on button "31" at bounding box center [1180, 517] width 34 height 34
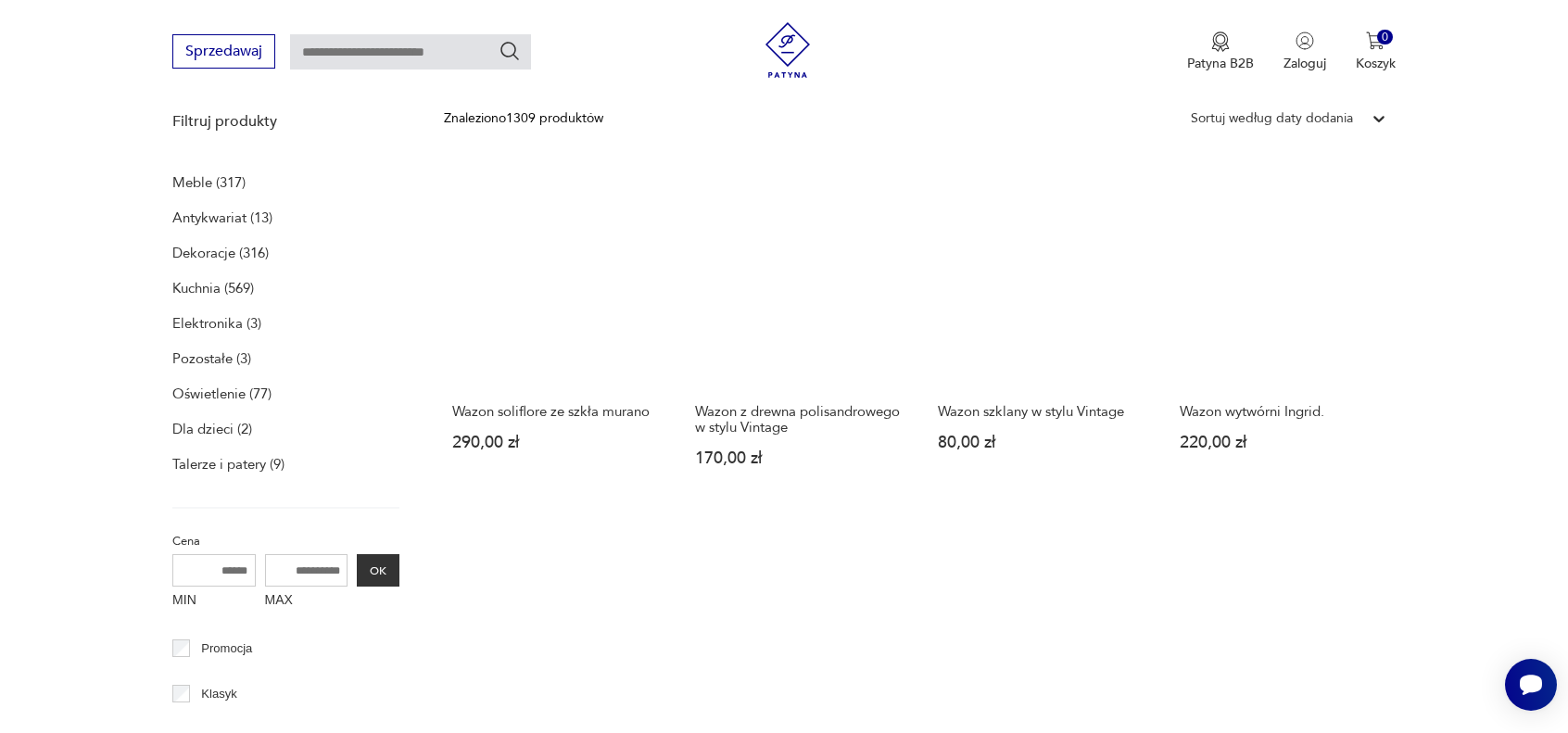
scroll to position [567, 0]
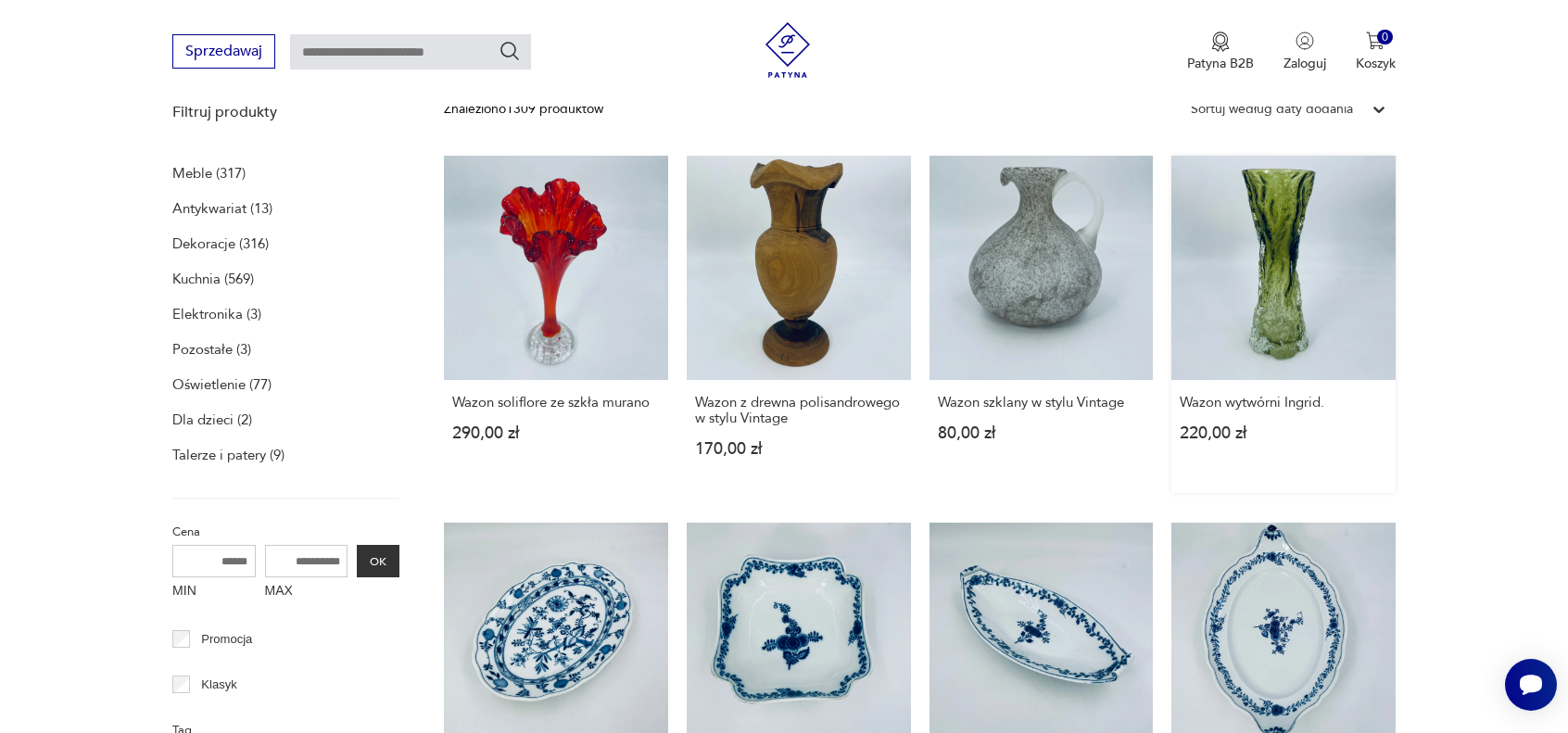
click at [1287, 288] on link "Wazon wytwórni Ingrid. 220,00 zł" at bounding box center [1284, 324] width 225 height 337
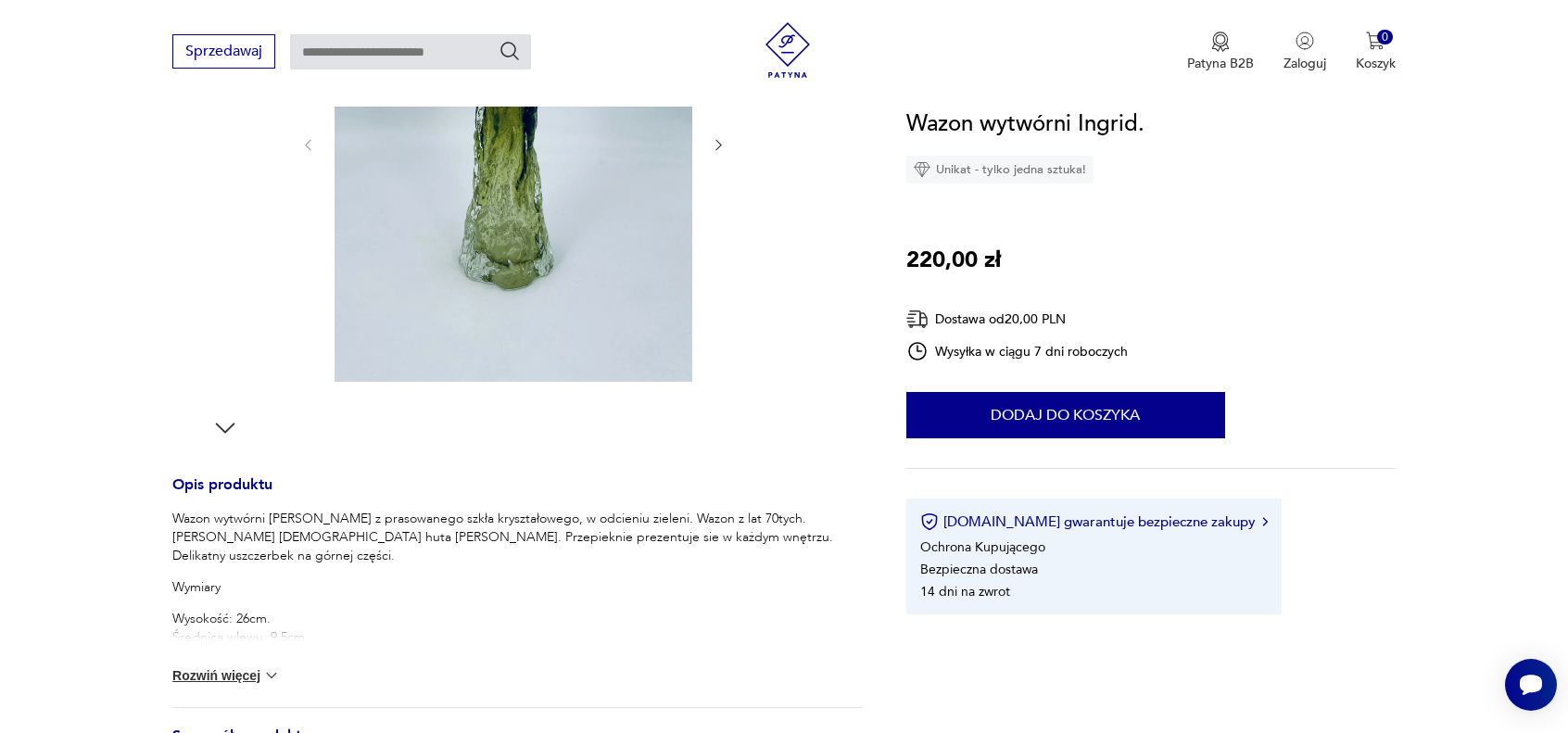
scroll to position [278, 0]
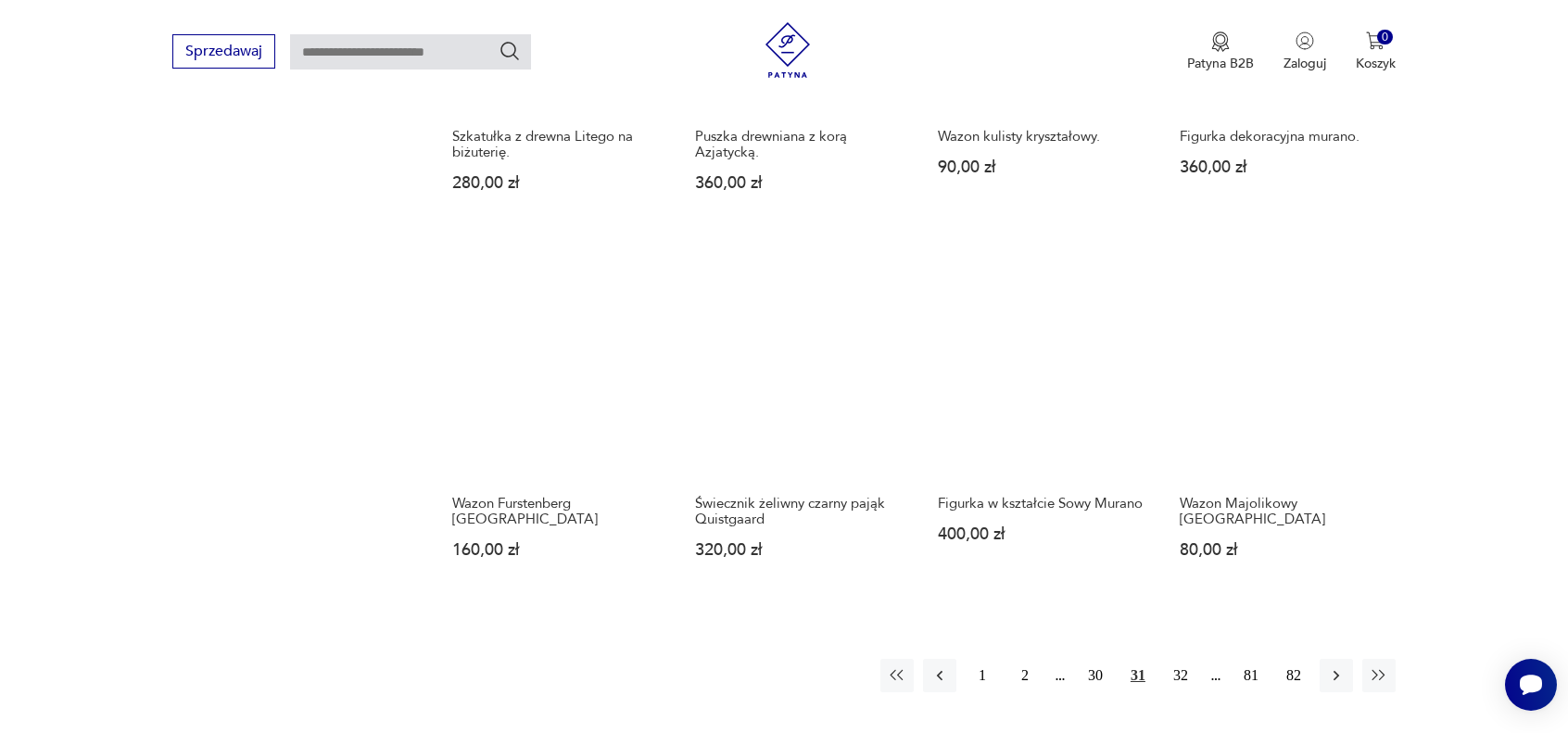
scroll to position [1863, 0]
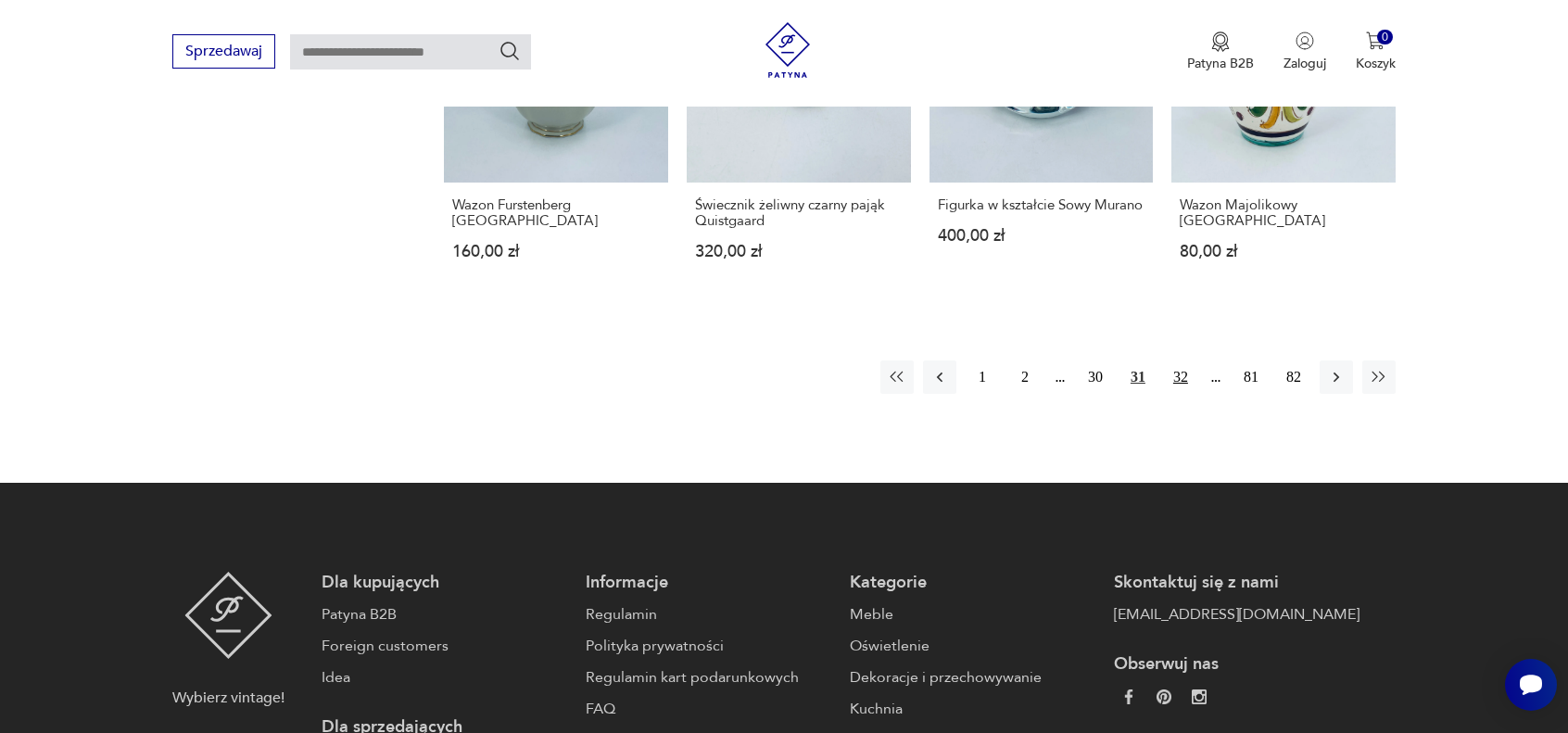
click at [1187, 378] on button "32" at bounding box center [1180, 377] width 34 height 34
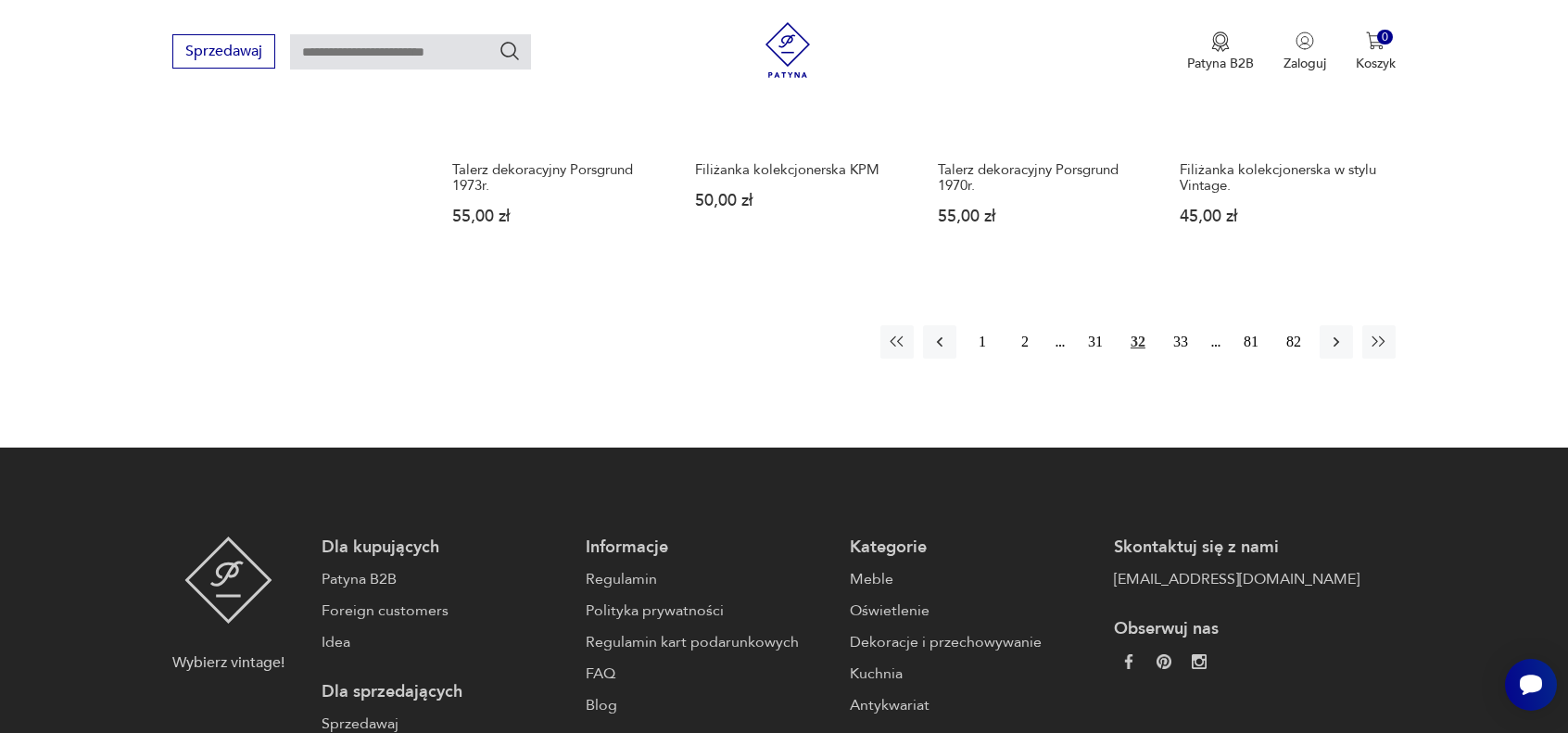
scroll to position [1957, 0]
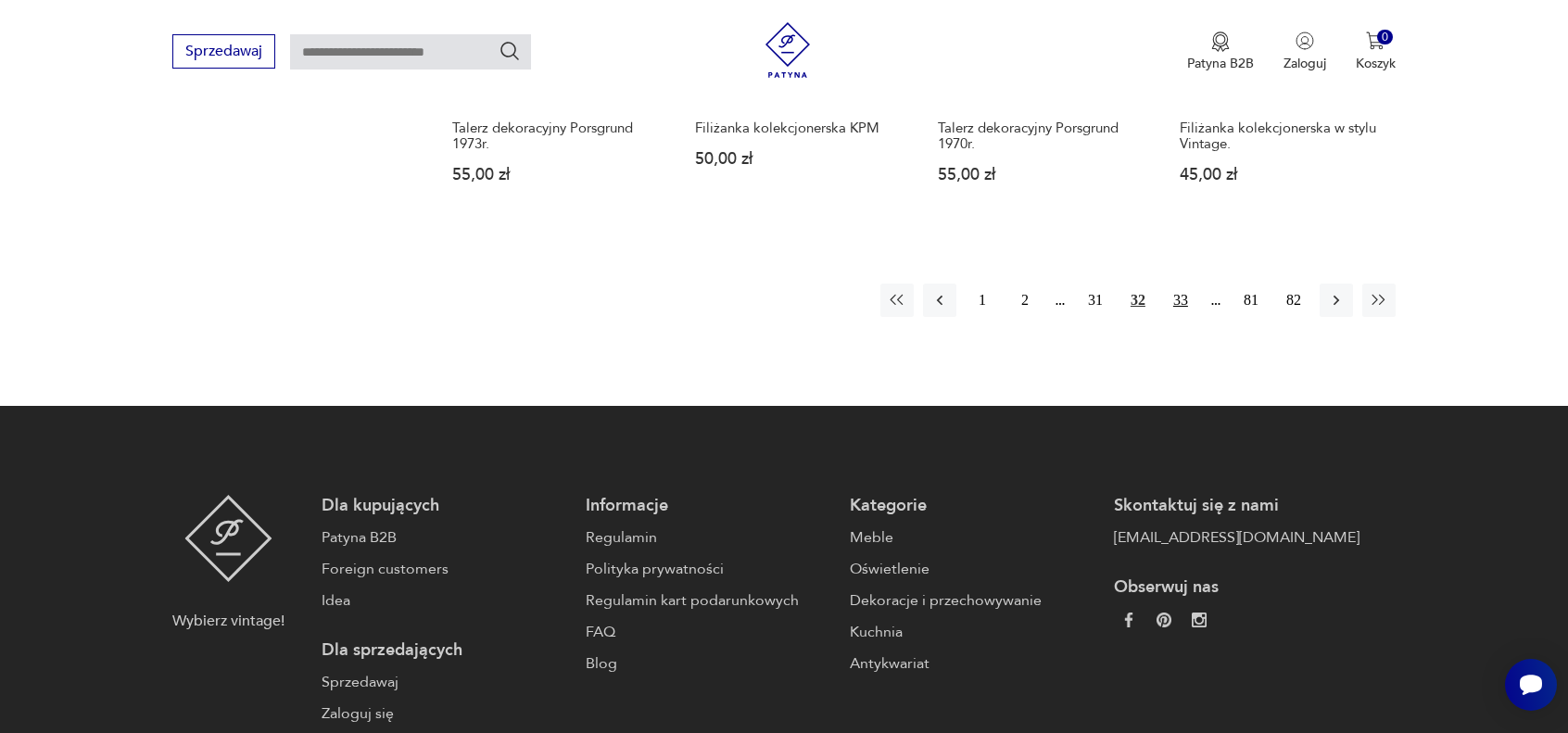
click at [1184, 300] on button "33" at bounding box center [1180, 300] width 34 height 34
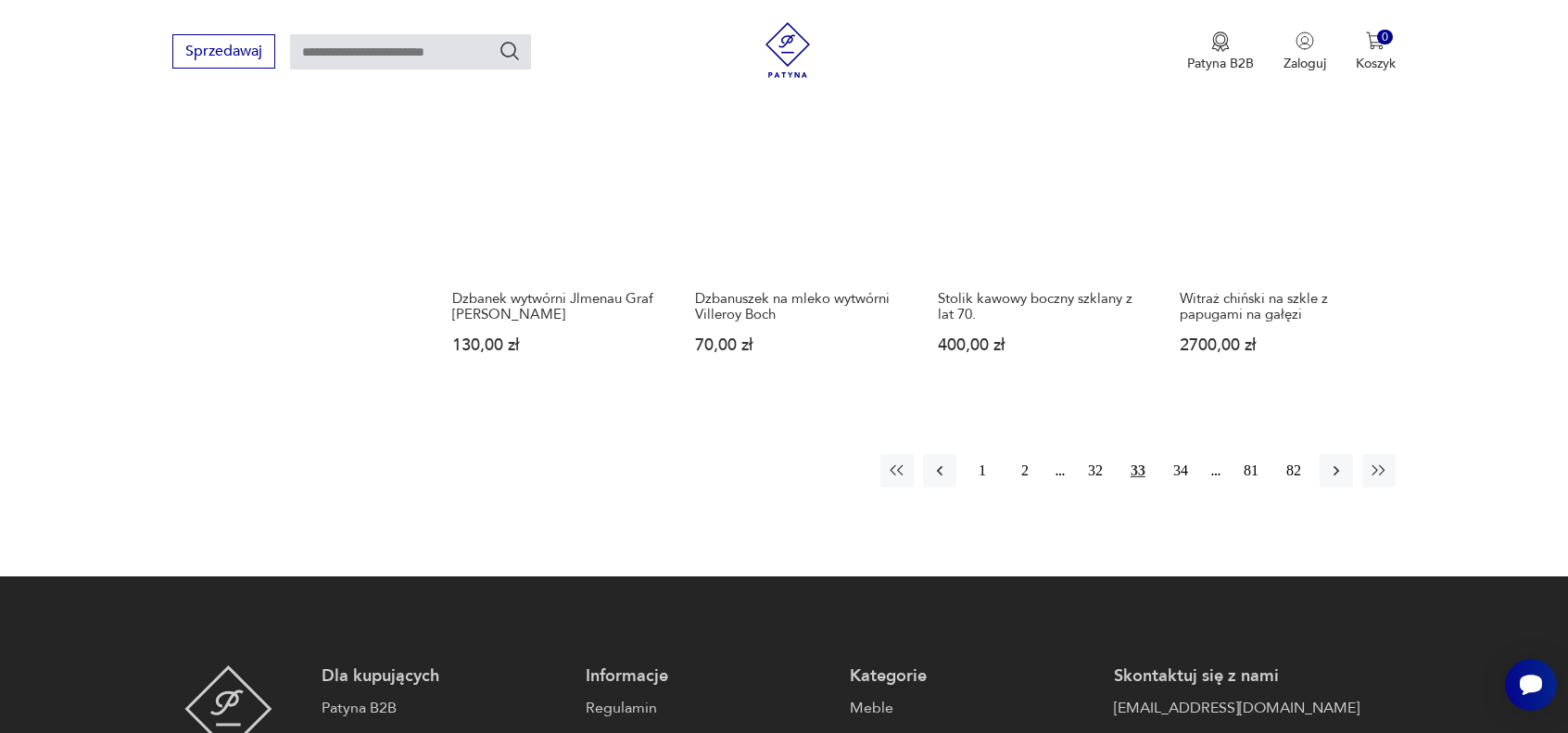
scroll to position [1863, 0]
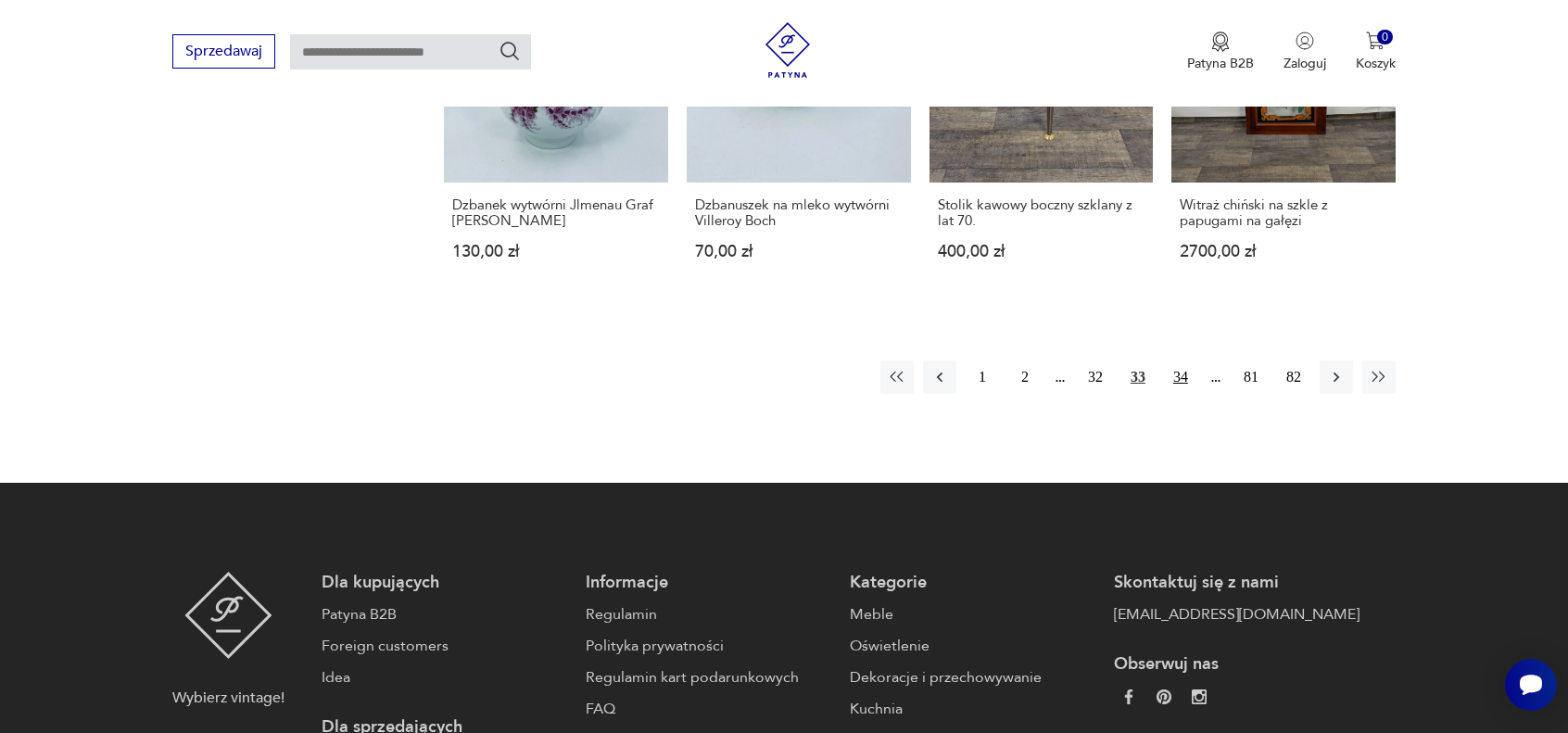
click at [1181, 372] on button "34" at bounding box center [1180, 377] width 34 height 34
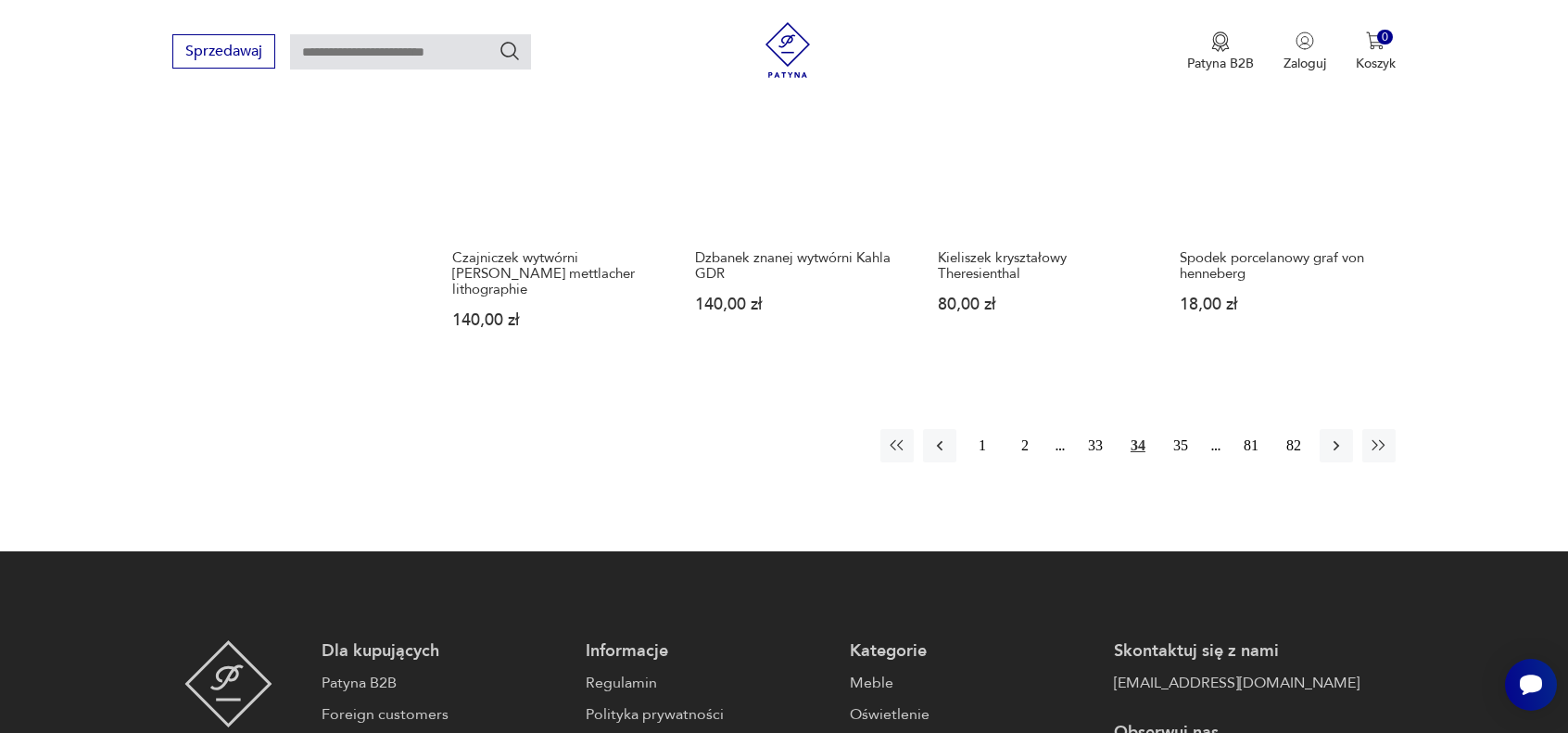
scroll to position [1863, 0]
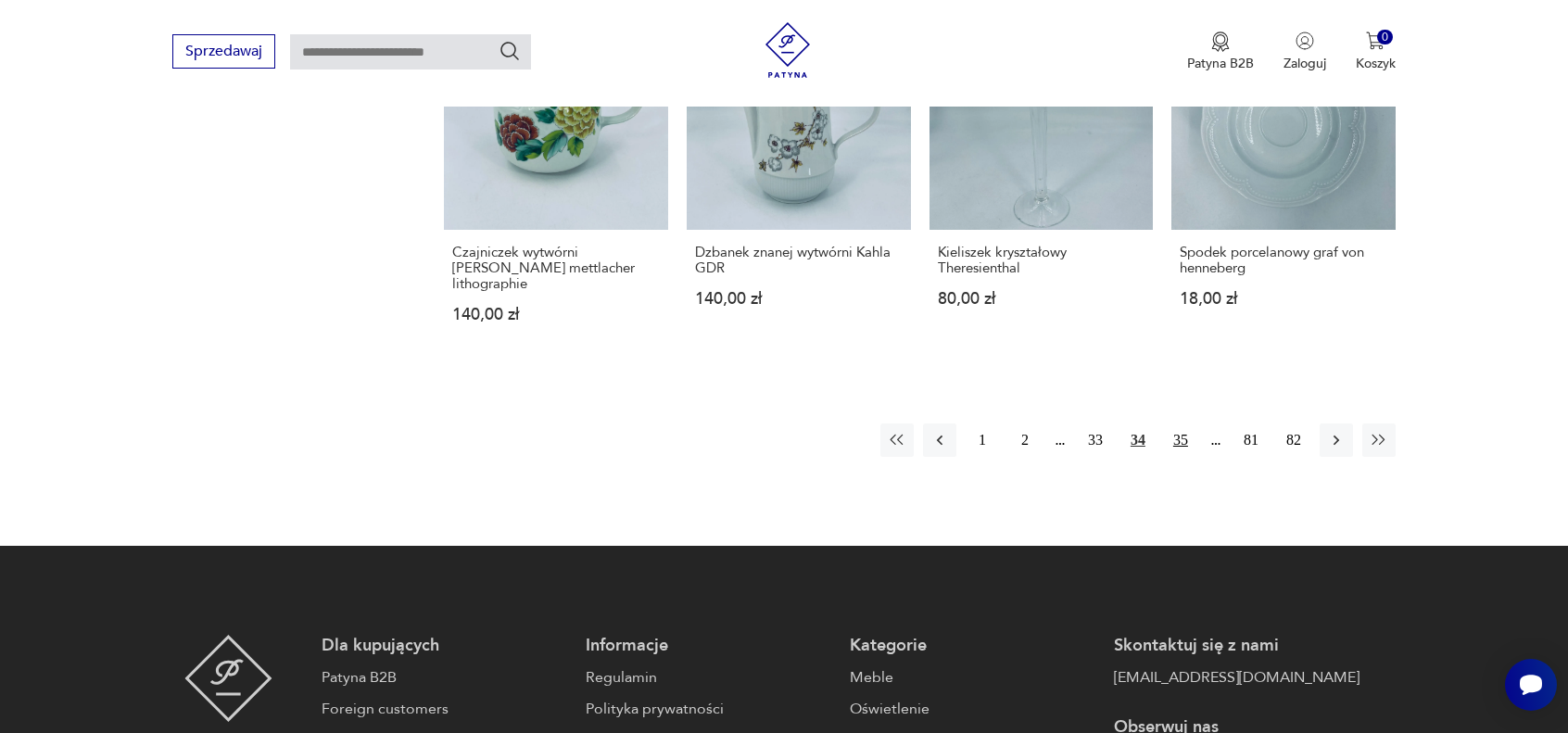
click at [1176, 423] on button "35" at bounding box center [1180, 440] width 34 height 34
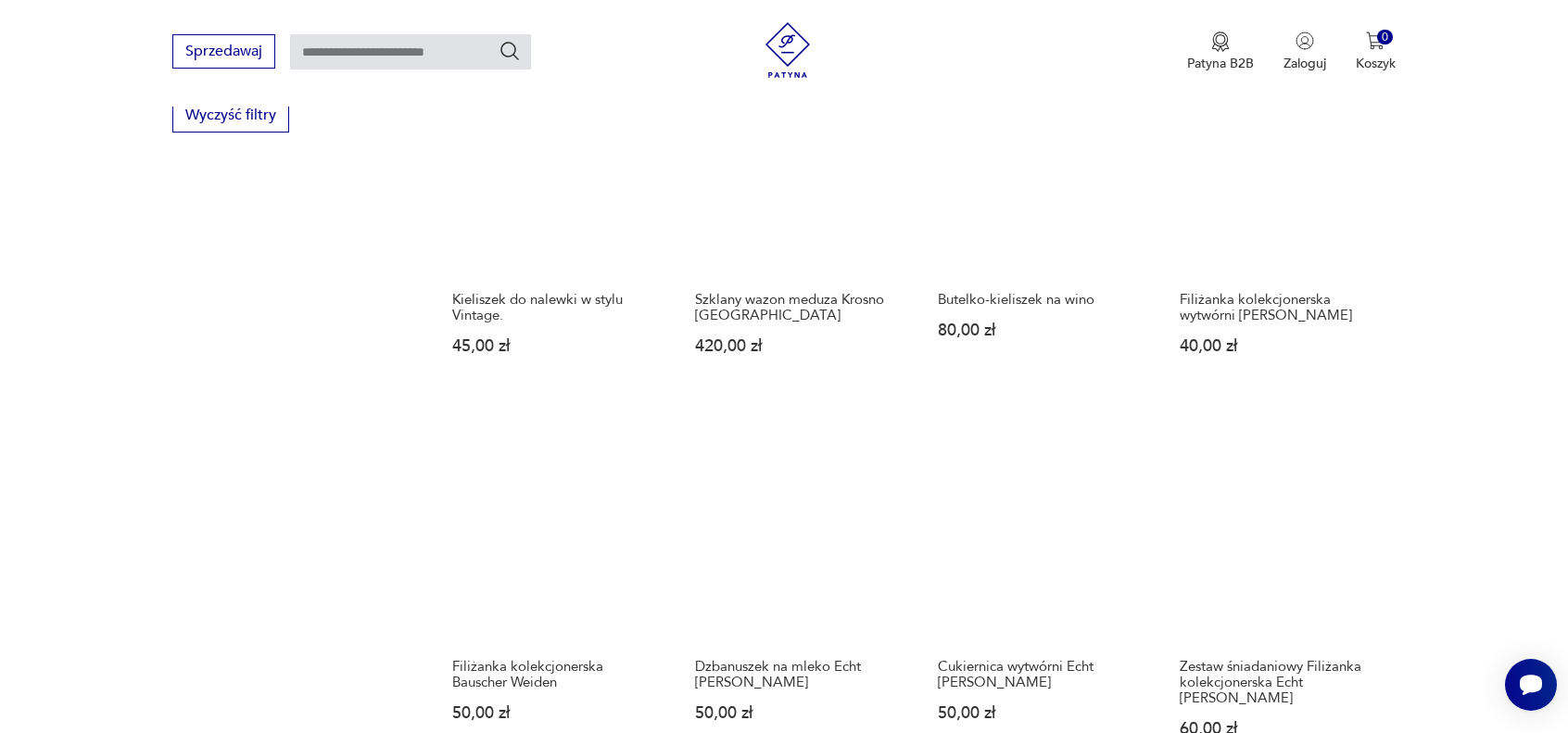
scroll to position [1493, 0]
